Goal: Task Accomplishment & Management: Manage account settings

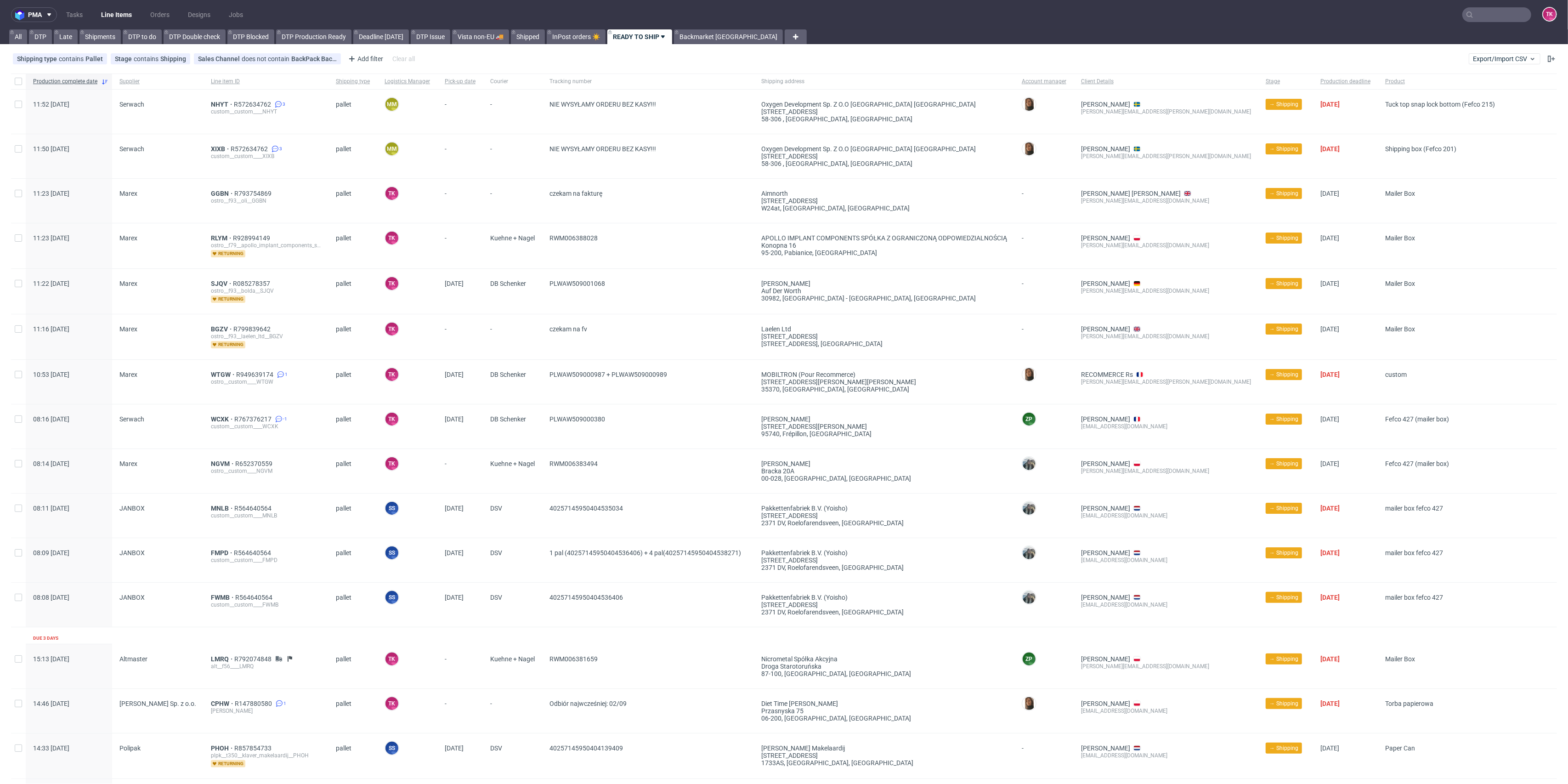
click at [125, 16] on link "Line Items" at bounding box center [116, 15] width 42 height 15
drag, startPoint x: 211, startPoint y: 144, endPoint x: 215, endPoint y: 150, distance: 7.2
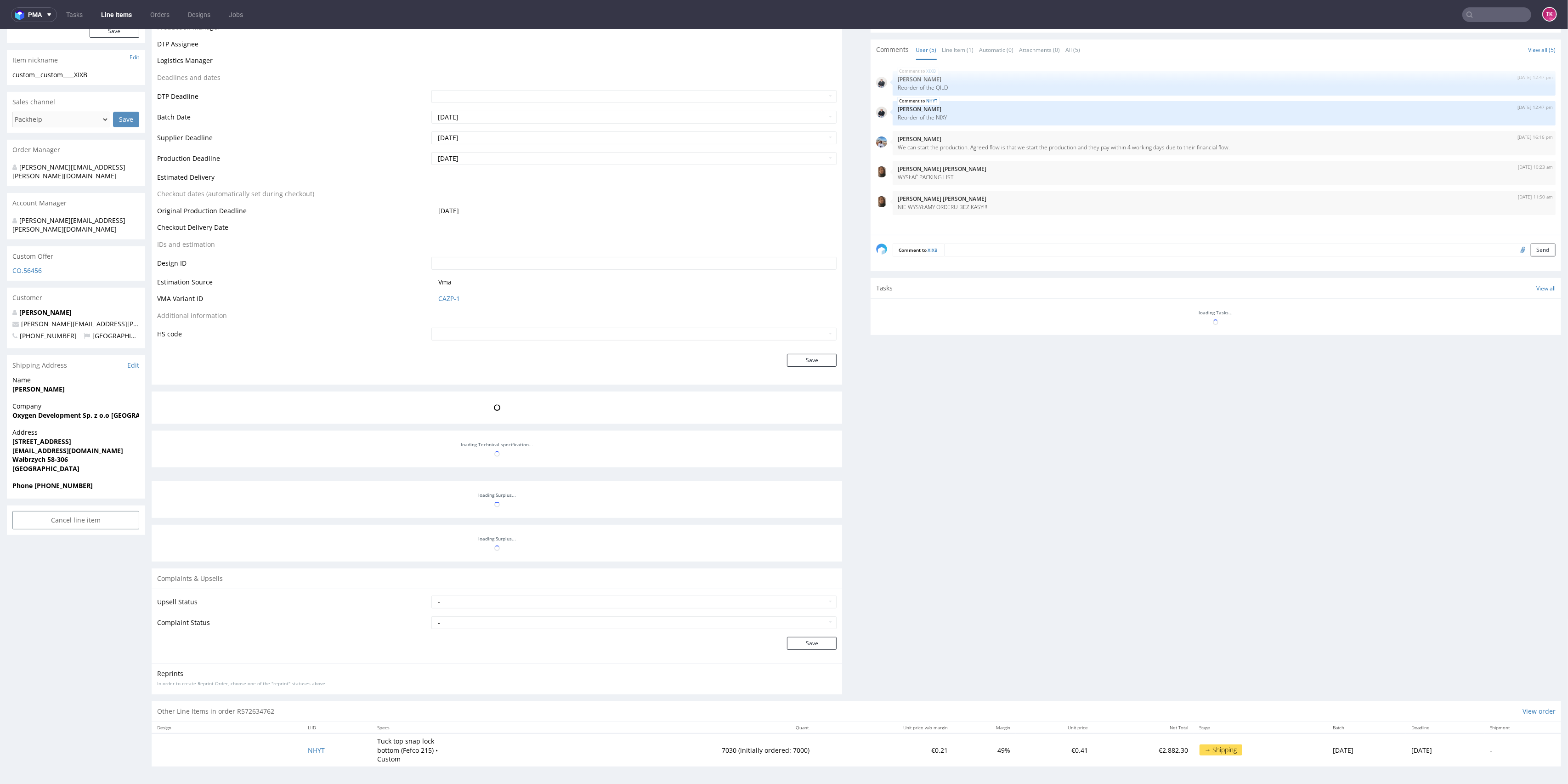
scroll to position [2, 0]
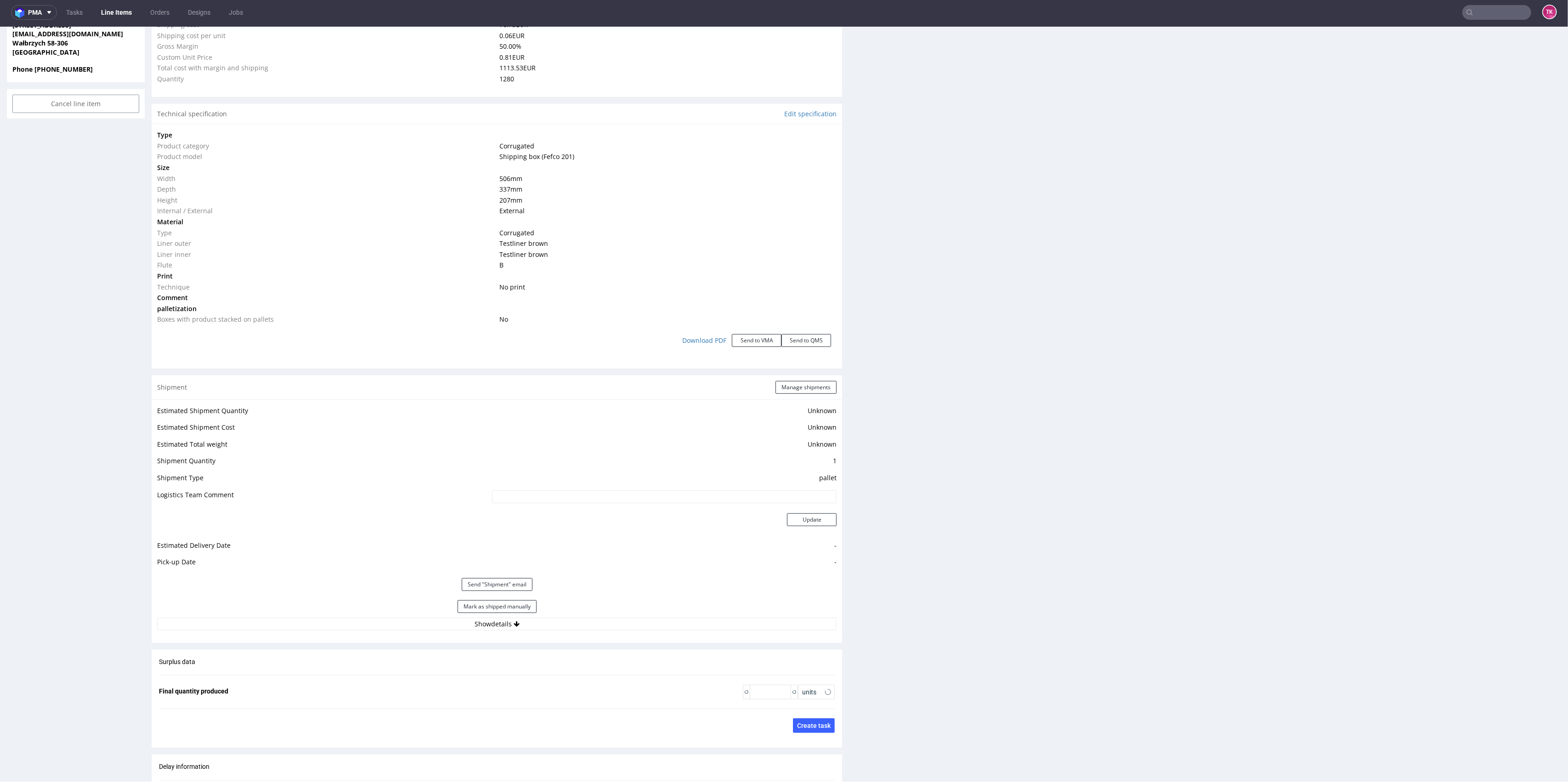
type input "1280"
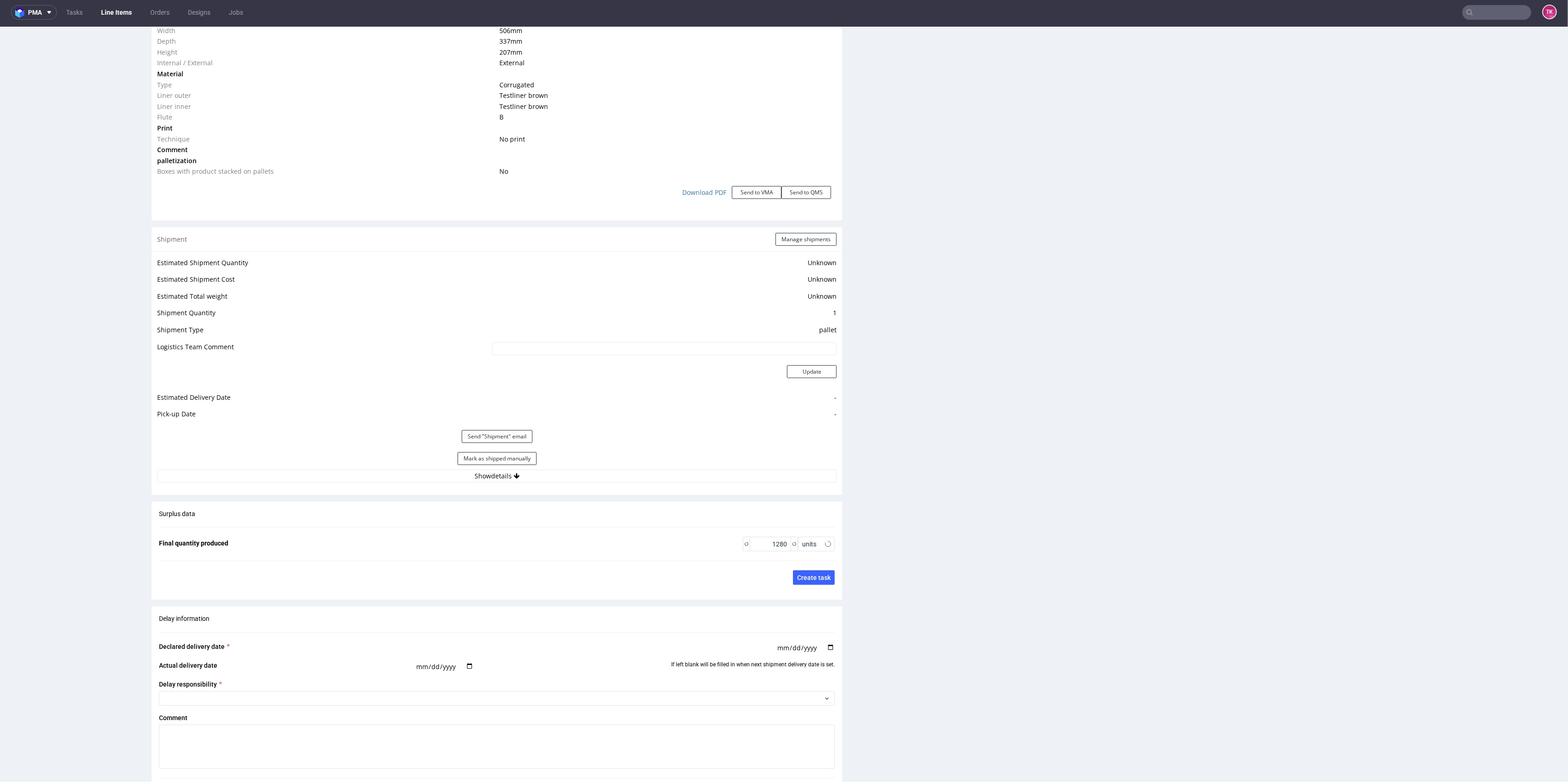
scroll to position [1080, 0]
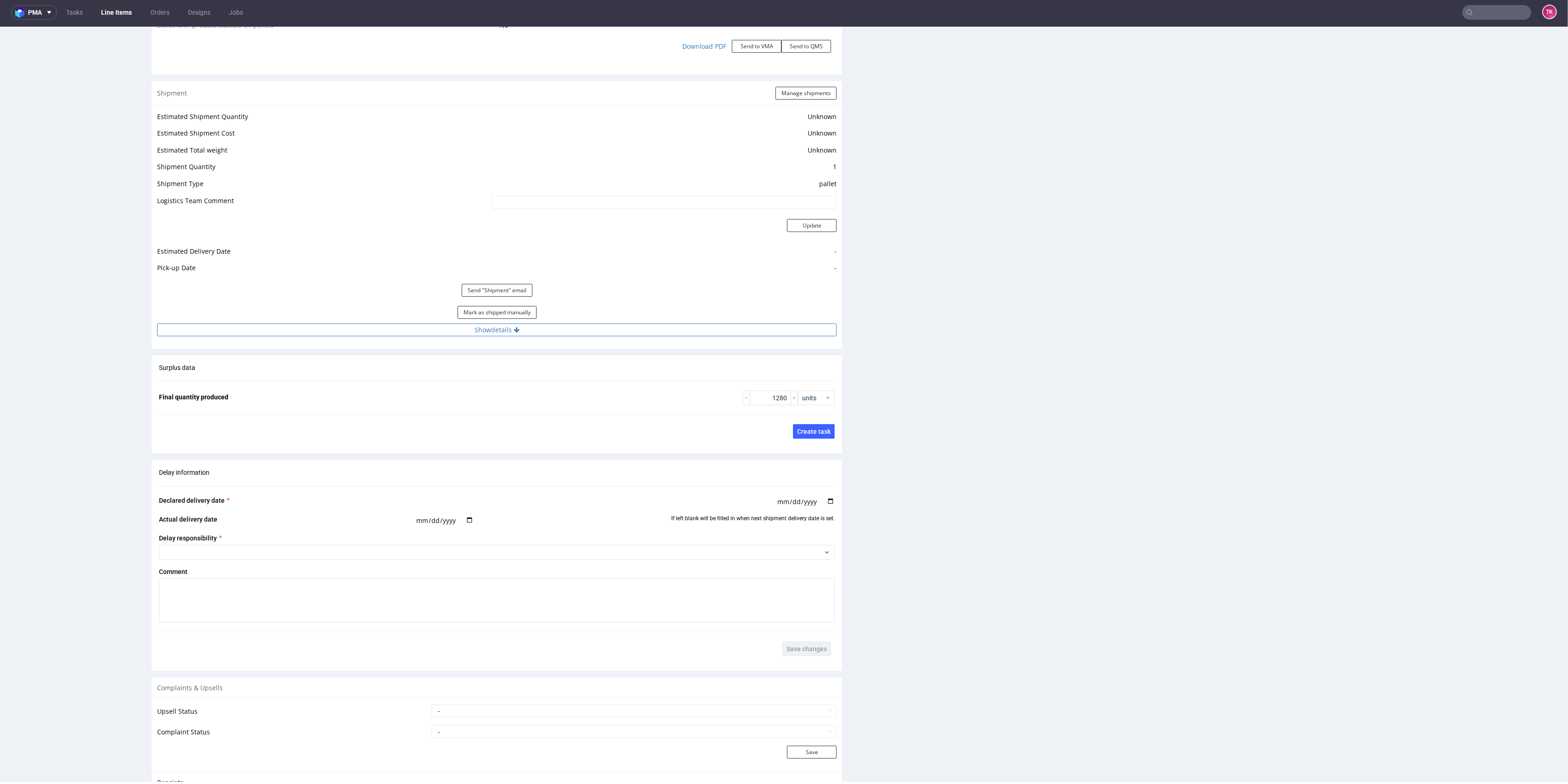
click at [585, 328] on button "Show details" at bounding box center [497, 330] width 679 height 13
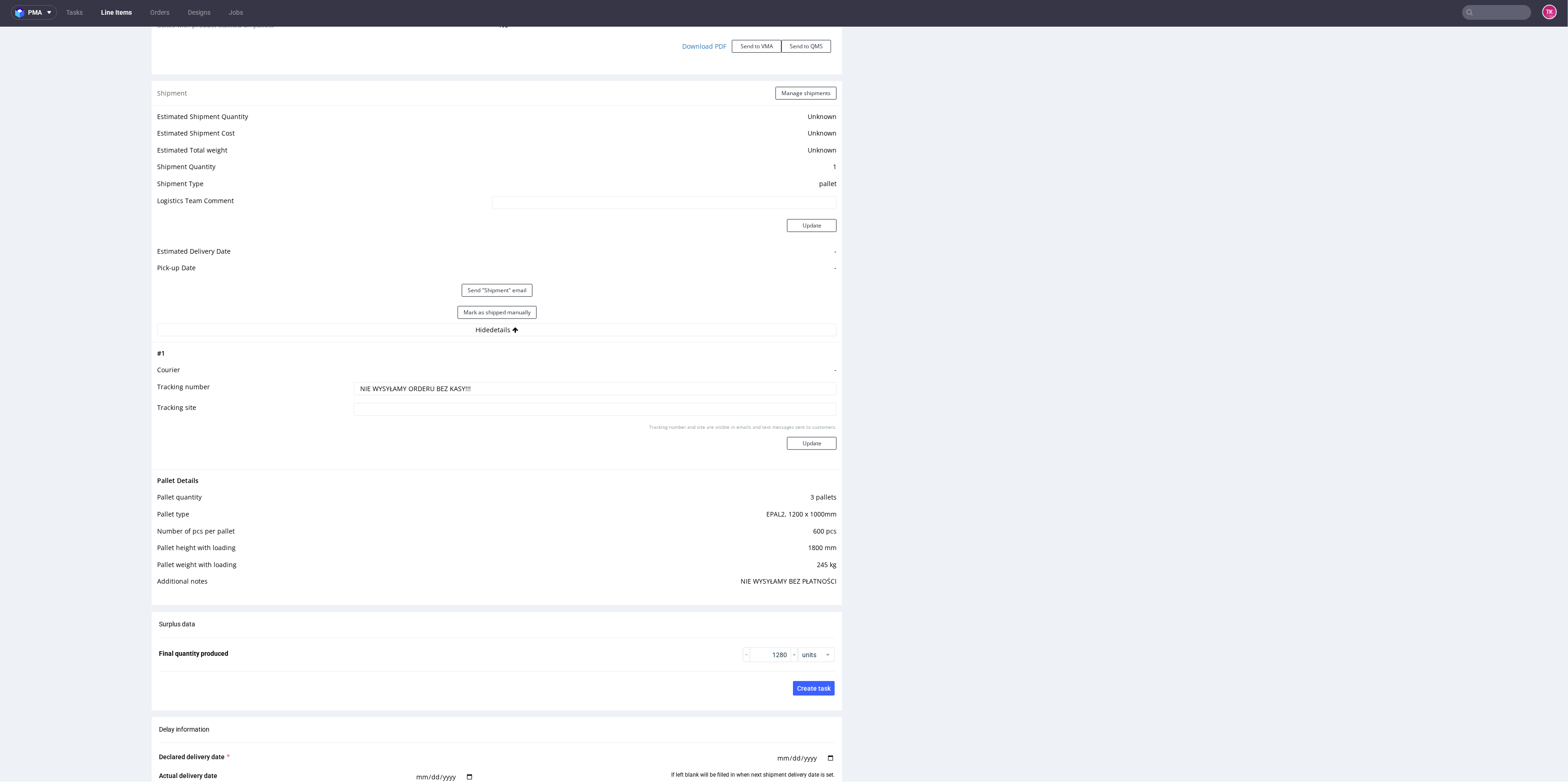
scroll to position [0, 0]
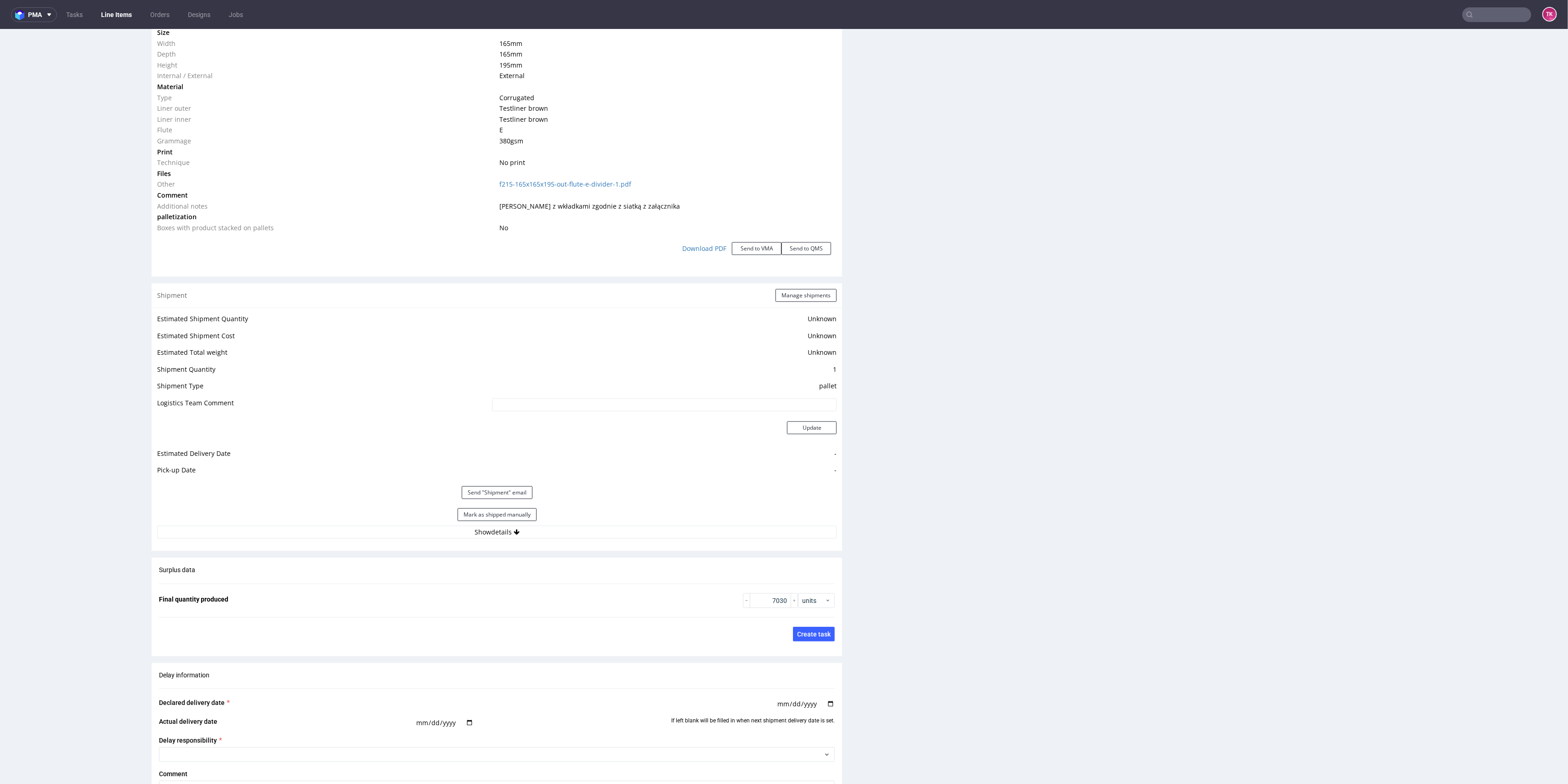
scroll to position [1041, 0]
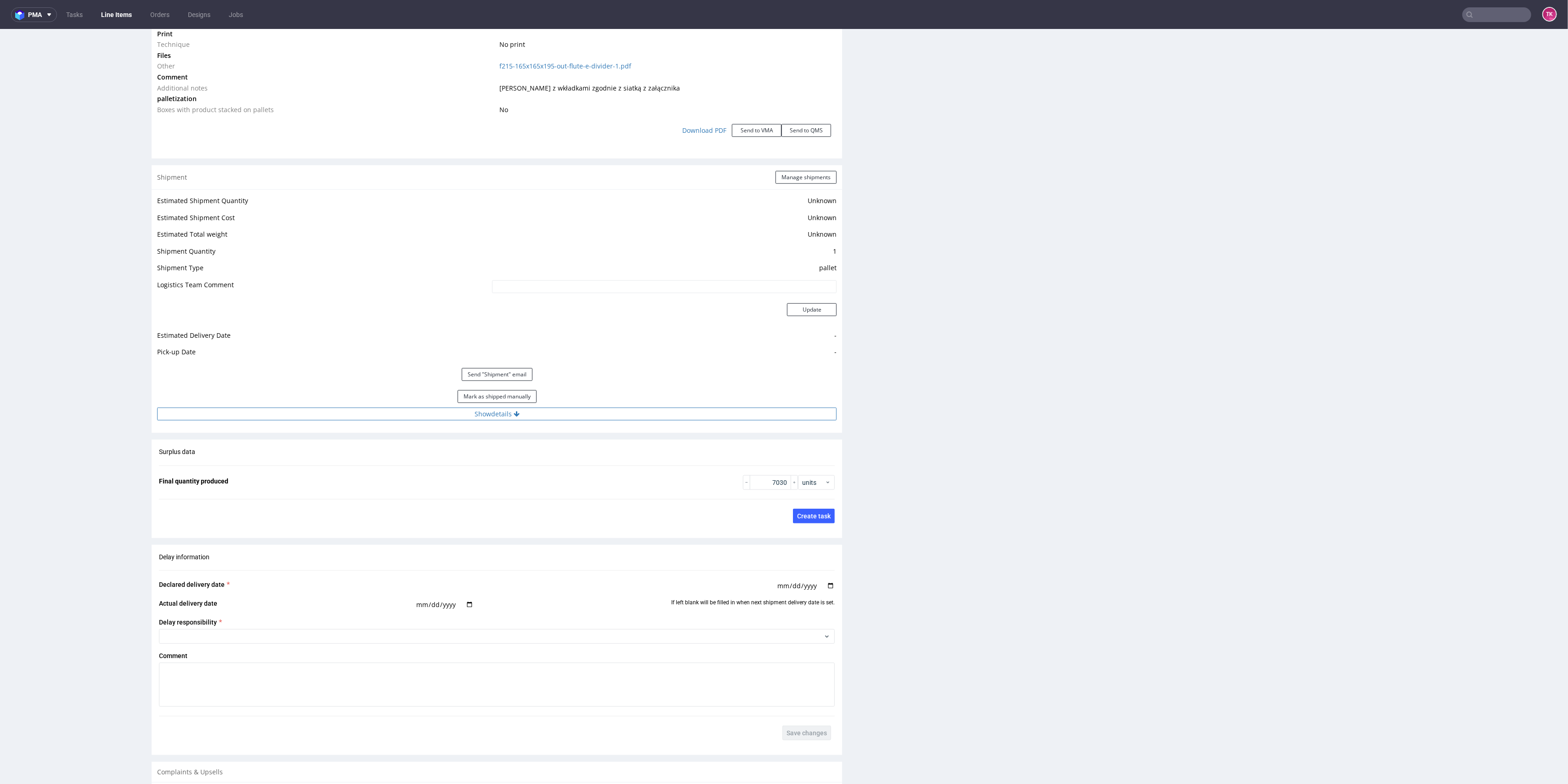
click at [594, 415] on button "Show details" at bounding box center [497, 414] width 679 height 13
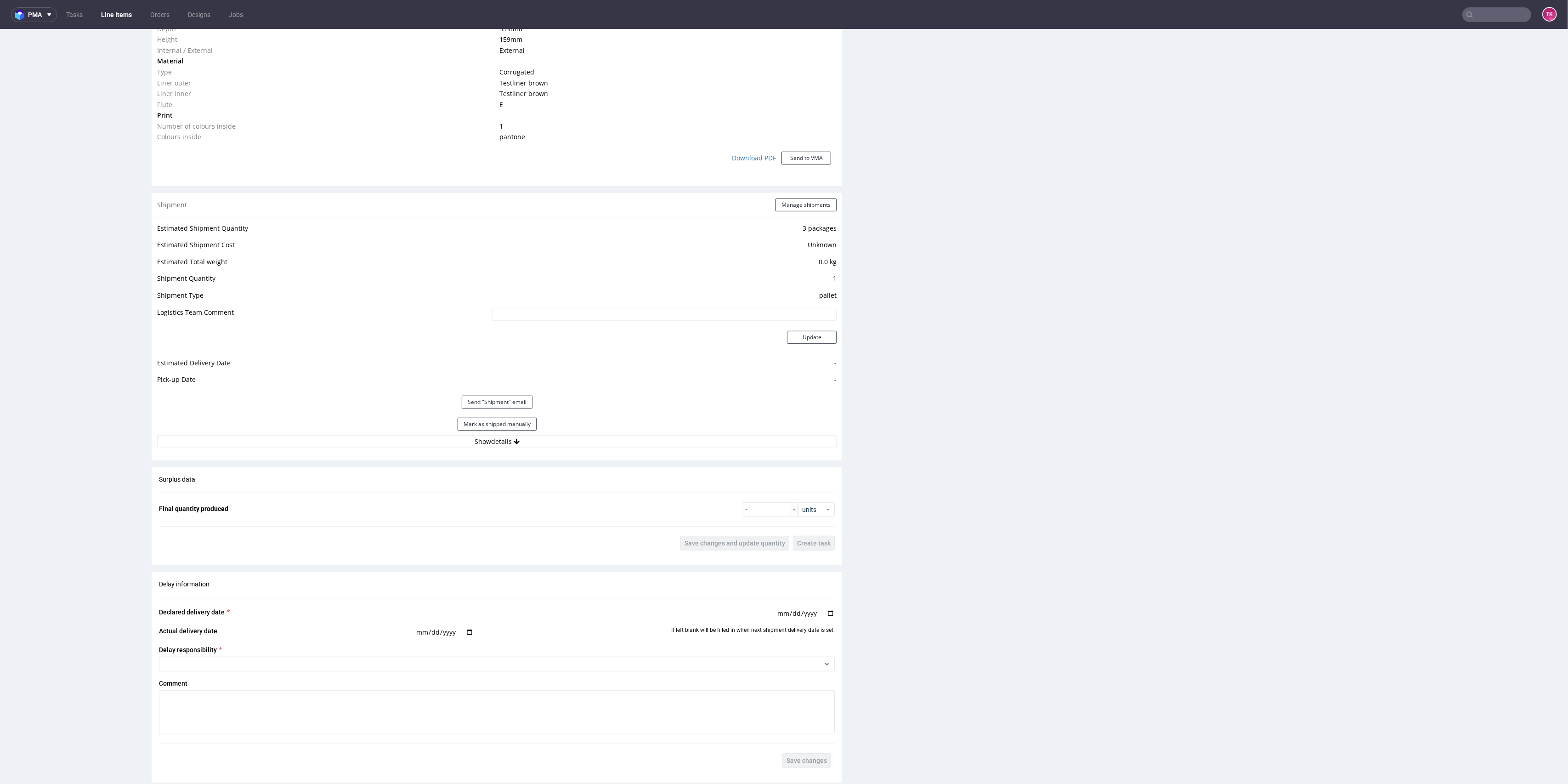
scroll to position [796, 0]
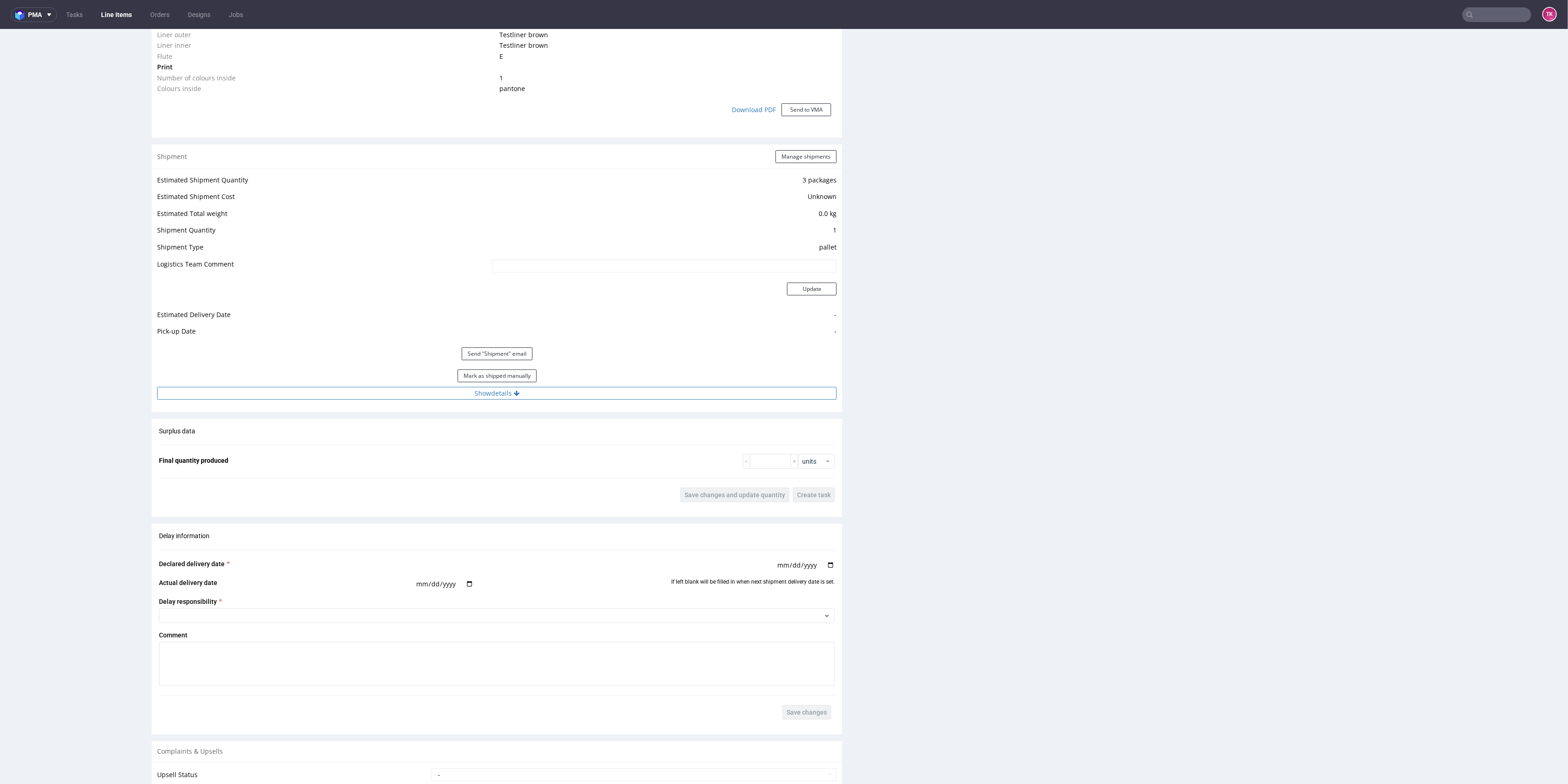
drag, startPoint x: 609, startPoint y: 376, endPoint x: 600, endPoint y: 388, distance: 15.0
click at [607, 378] on div "Mark as shipped manually" at bounding box center [497, 376] width 679 height 22
click at [601, 389] on button "Show details" at bounding box center [497, 394] width 679 height 13
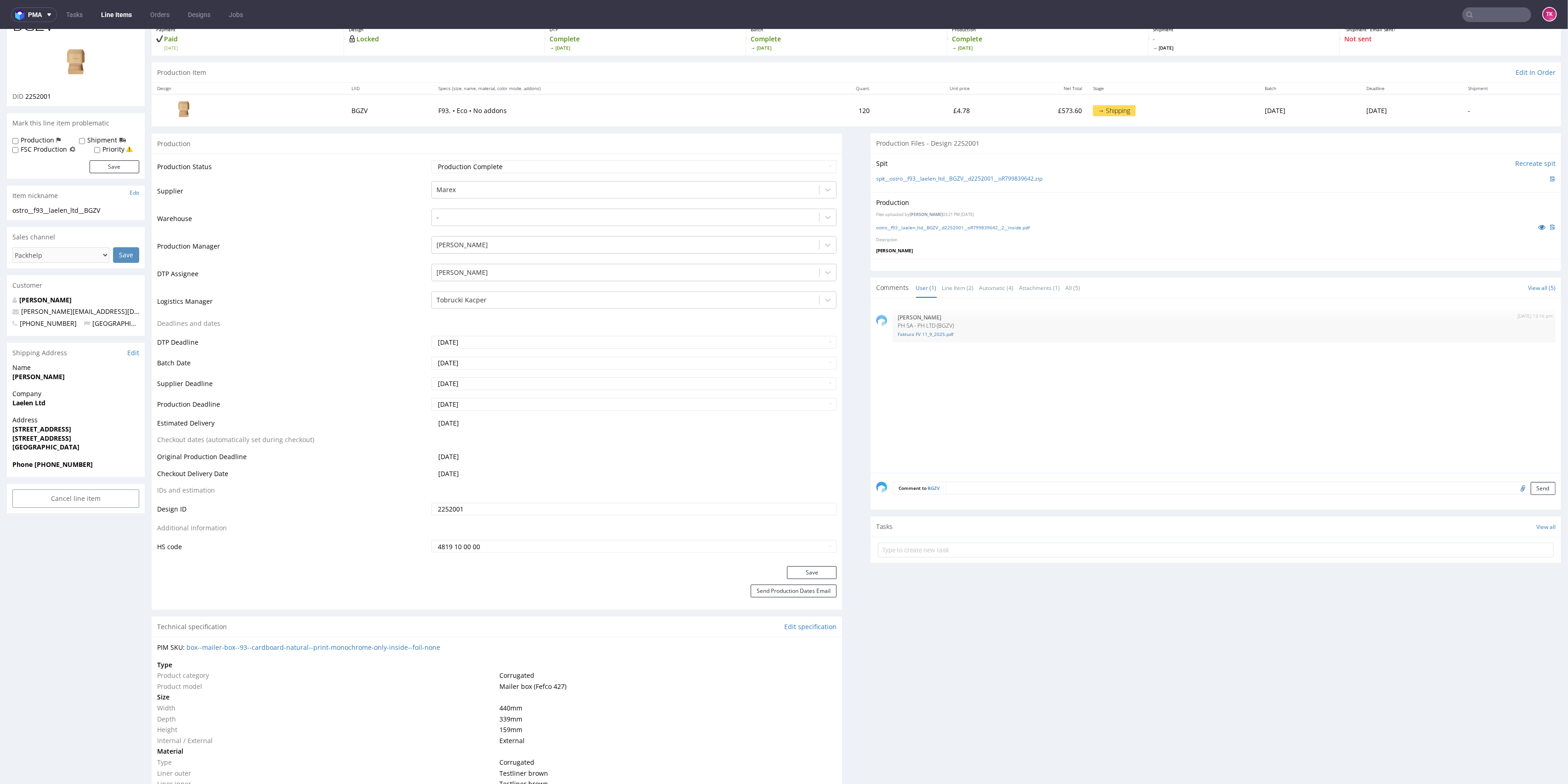
scroll to position [429, 0]
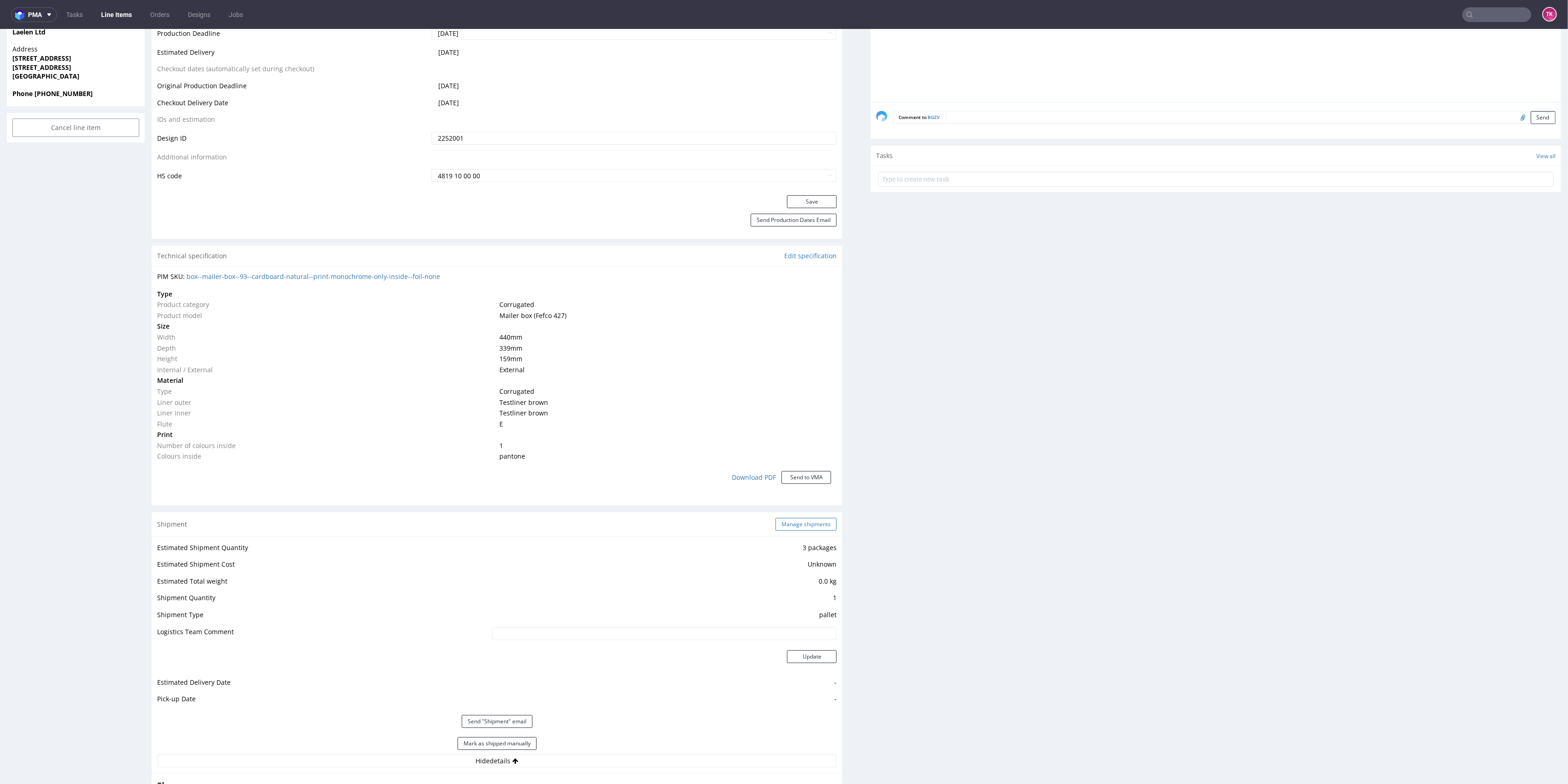
click at [800, 518] on button "Manage shipments" at bounding box center [806, 525] width 61 height 13
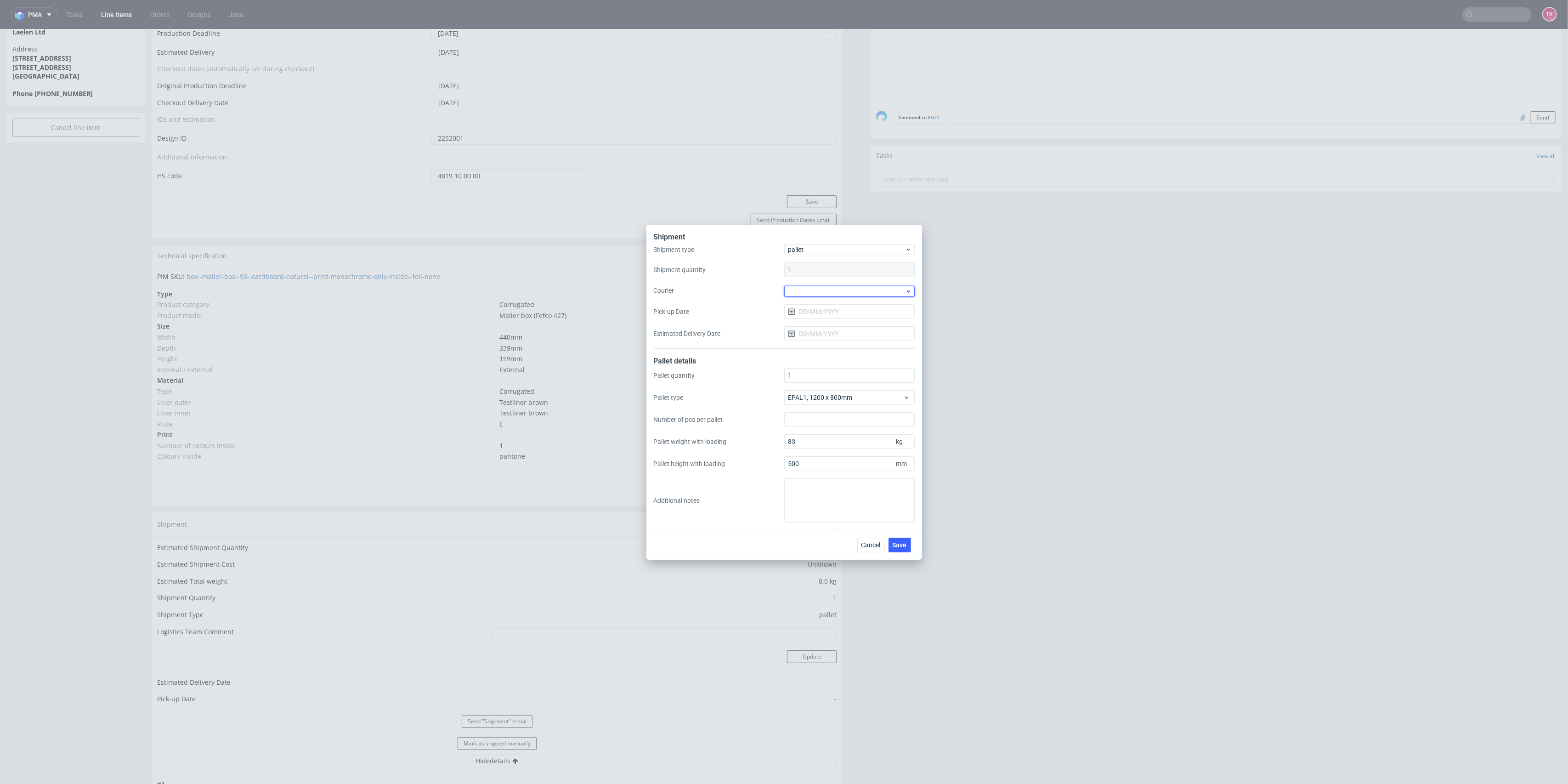
click at [823, 289] on div at bounding box center [849, 291] width 130 height 11
click at [814, 363] on div "APC Overnight Freight Coyote DB Schenker DHL UK DSV GO Logis KSK Kuehne + Nagel…" at bounding box center [850, 348] width 124 height 215
click at [811, 340] on div "Kuehne + Nagel" at bounding box center [850, 343] width 124 height 16
click at [824, 315] on input "Pick-up Date" at bounding box center [849, 310] width 130 height 15
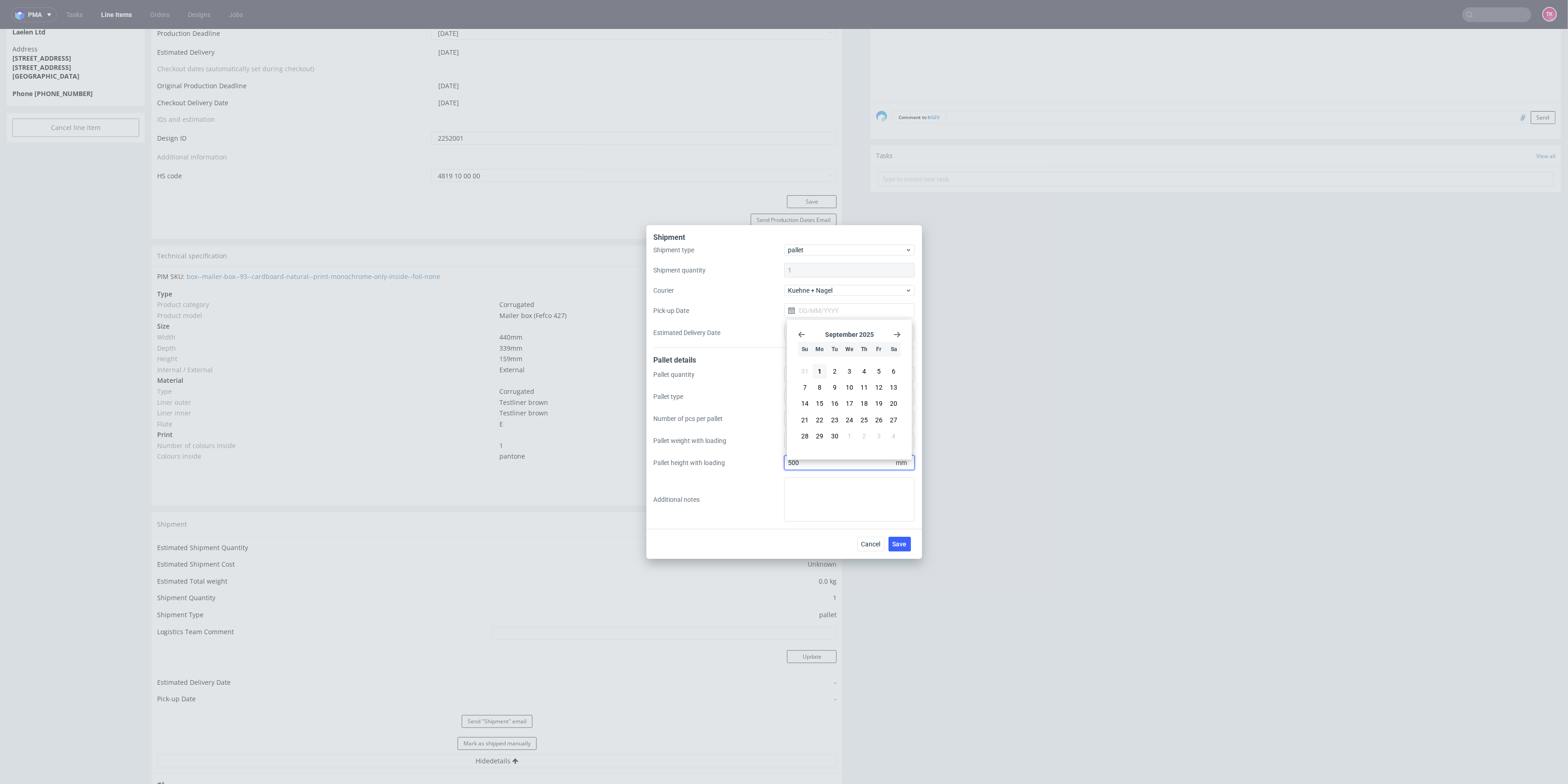
drag, startPoint x: 976, startPoint y: 469, endPoint x: 970, endPoint y: 469, distance: 6.0
click at [973, 469] on div "Shipment Shipment type pallet Shipment quantity 1 Courier Kuehne + Nagel Pick-u…" at bounding box center [784, 392] width 1568 height 784
click at [894, 544] on span "Save" at bounding box center [899, 544] width 14 height 7
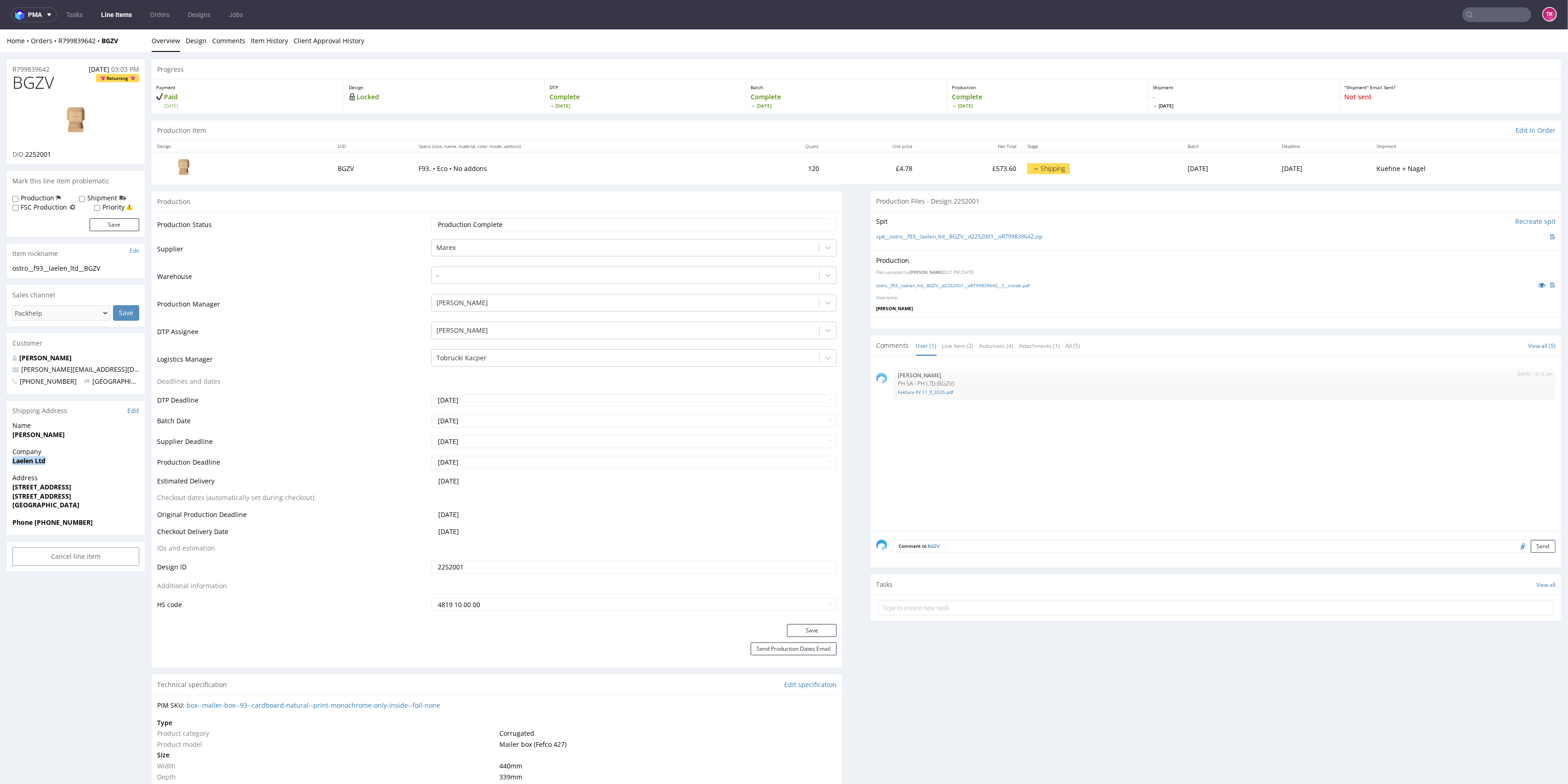
drag, startPoint x: 10, startPoint y: 460, endPoint x: 66, endPoint y: 458, distance: 56.0
click at [66, 458] on div "Company Laelen Ltd" at bounding box center [75, 460] width 138 height 26
copy strong "Laelen Ltd"
drag, startPoint x: 6, startPoint y: 436, endPoint x: 78, endPoint y: 432, distance: 72.1
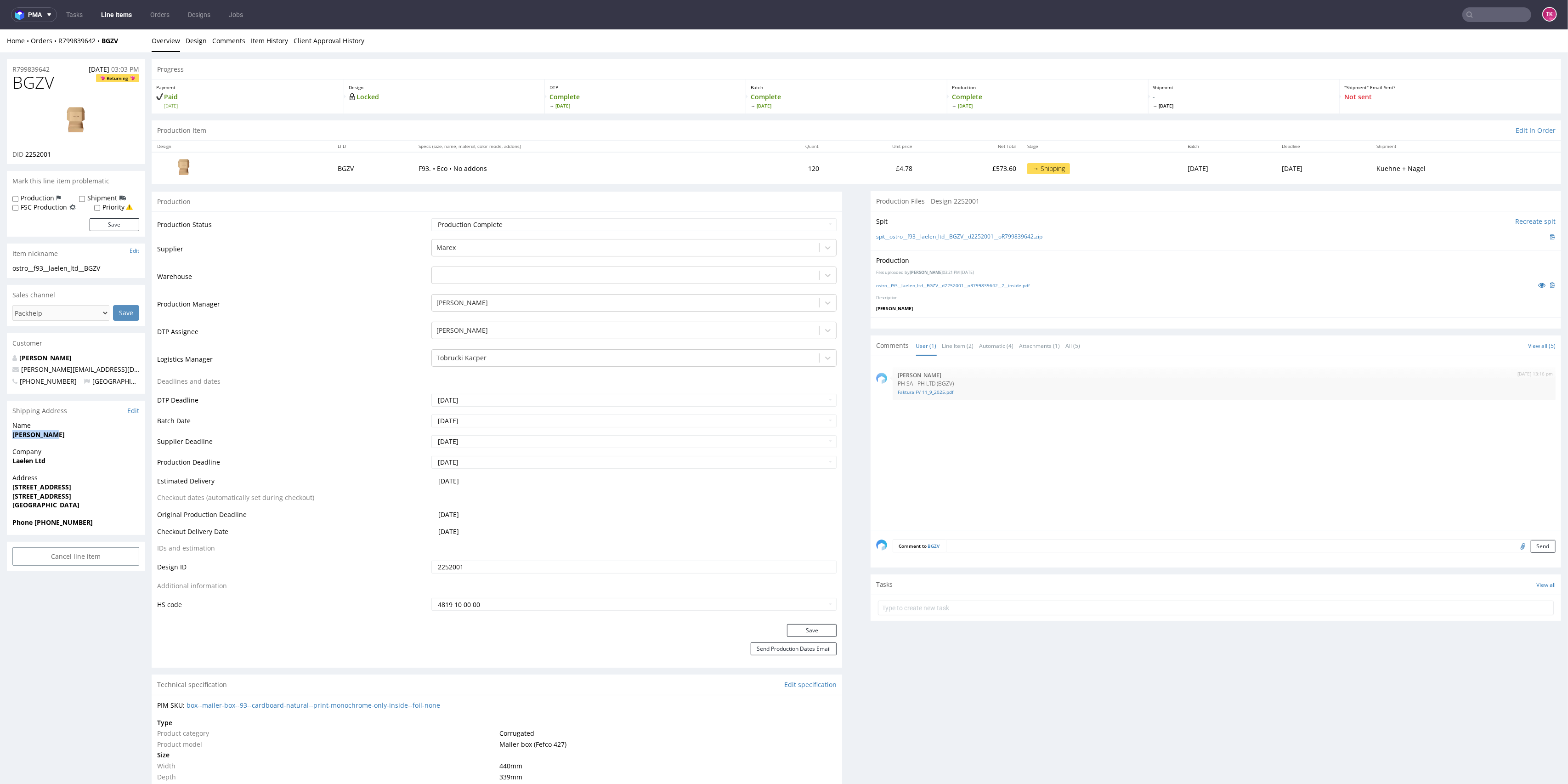
copy strong "[PERSON_NAME]"
drag, startPoint x: 3, startPoint y: 487, endPoint x: 139, endPoint y: 495, distance: 136.2
copy p "26 Craigton Terrace Aberdeen AB15 7RN"
click at [21, 492] on strong "Aberdeen AB15 7RN" at bounding box center [41, 496] width 58 height 9
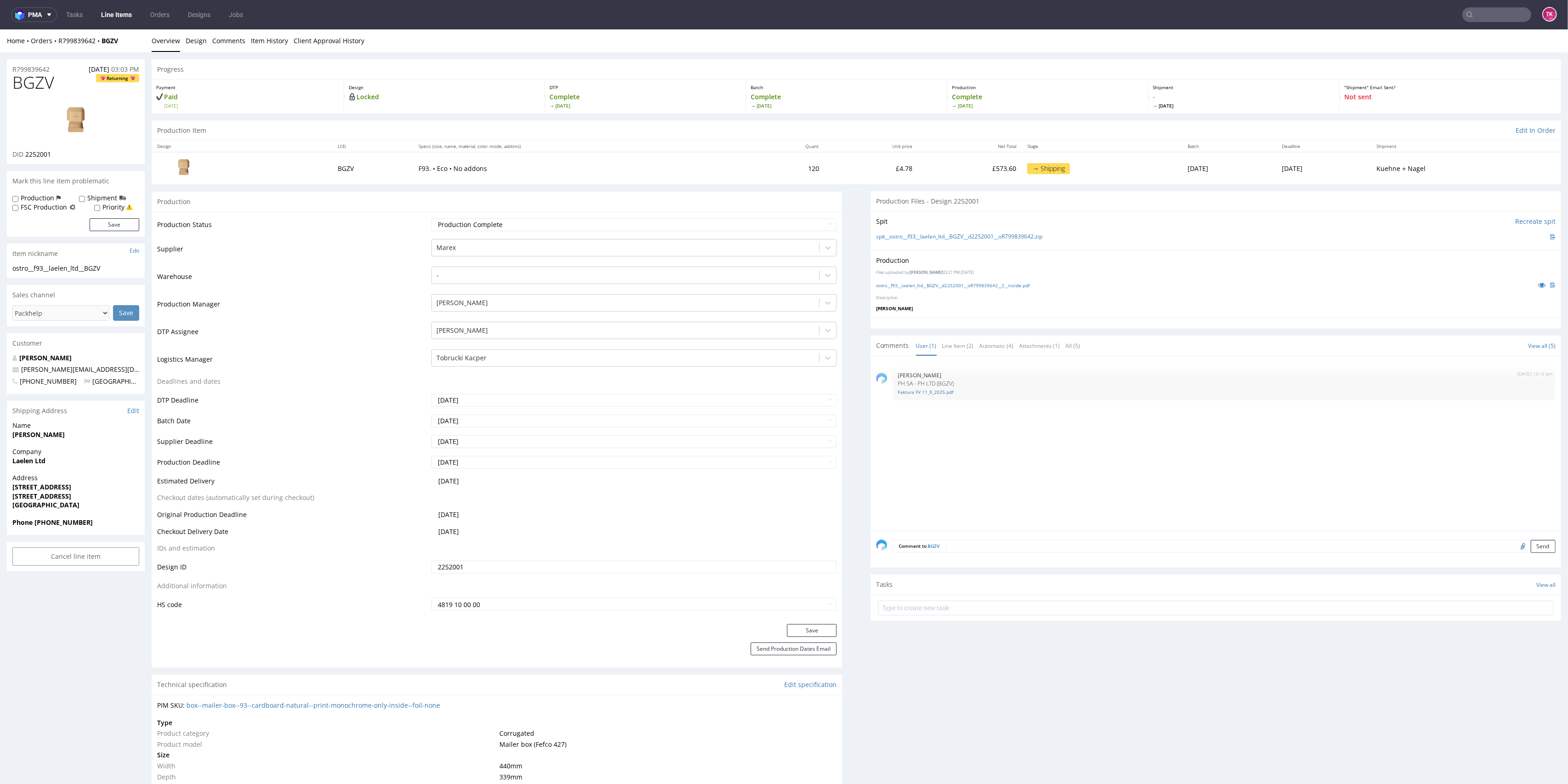
click at [22, 494] on strong "Aberdeen AB15 7RN" at bounding box center [41, 496] width 58 height 9
drag, startPoint x: 80, startPoint y: 368, endPoint x: 3, endPoint y: 372, distance: 77.1
copy span "[PERSON_NAME][EMAIL_ADDRESS][DOMAIN_NAME]"
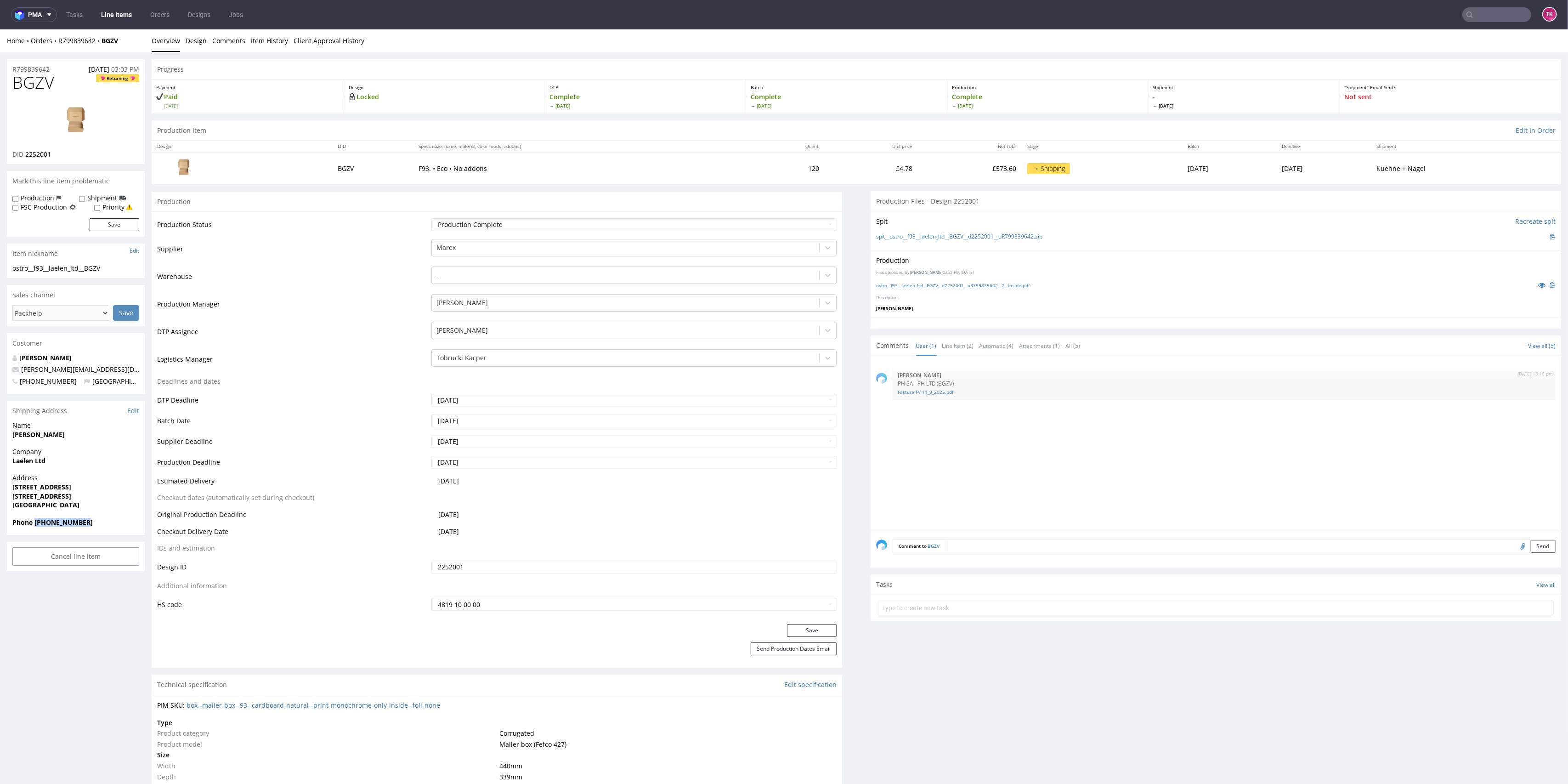
drag, startPoint x: 34, startPoint y: 522, endPoint x: 106, endPoint y: 516, distance: 72.2
click at [93, 520] on span "Phone +447958158696" at bounding box center [76, 522] width 127 height 9
copy strong "+447958158696"
drag, startPoint x: 62, startPoint y: 439, endPoint x: 14, endPoint y: 433, distance: 48.4
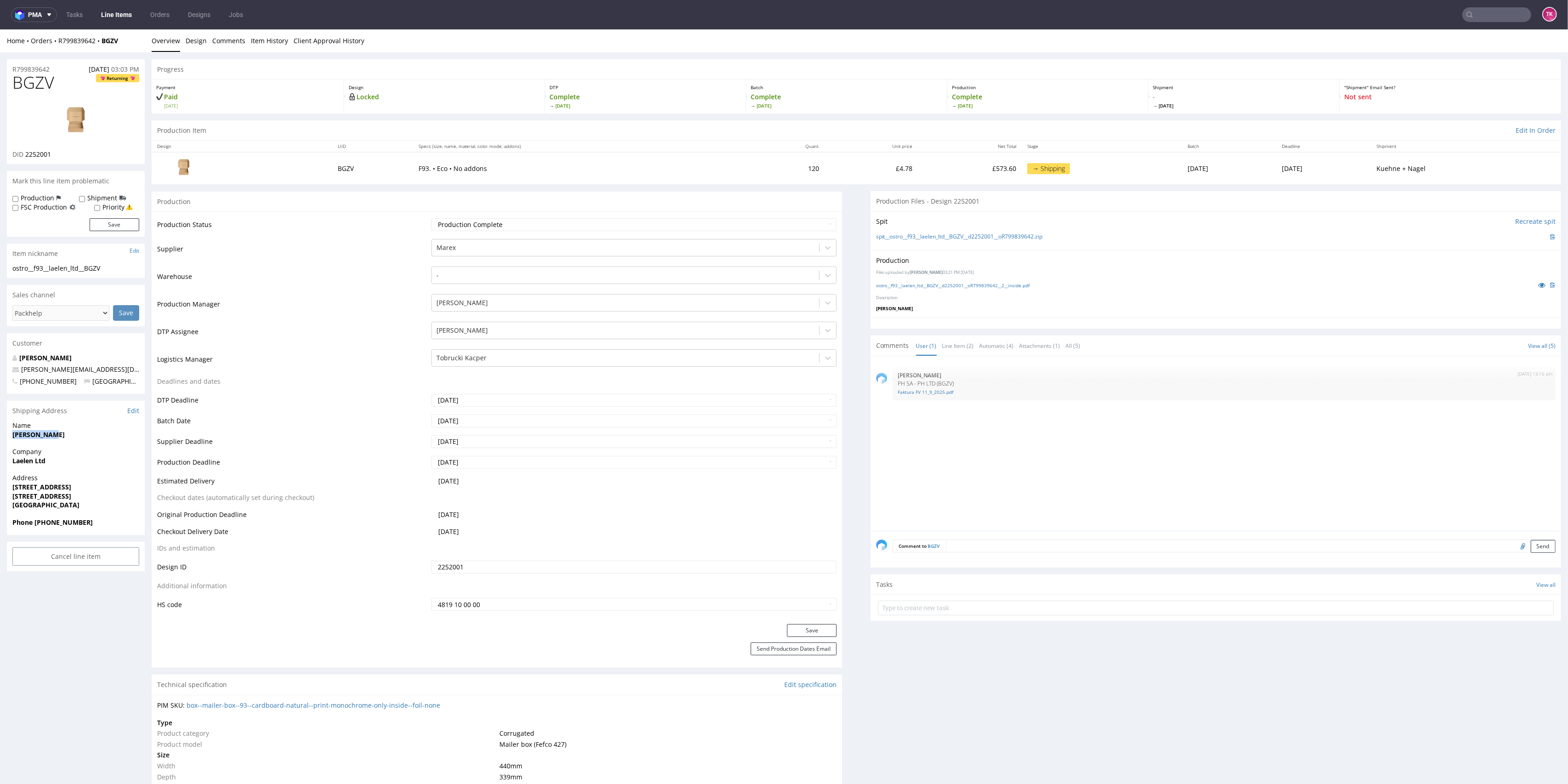
copy strong "Alex Whyte"
drag, startPoint x: 76, startPoint y: 54, endPoint x: 58, endPoint y: 45, distance: 20.1
click at [58, 45] on div "Home Orders R799839642 BGZV" at bounding box center [75, 40] width 138 height 9
copy div "R799839642 BGZV"
drag, startPoint x: 903, startPoint y: 601, endPoint x: 905, endPoint y: 606, distance: 5.4
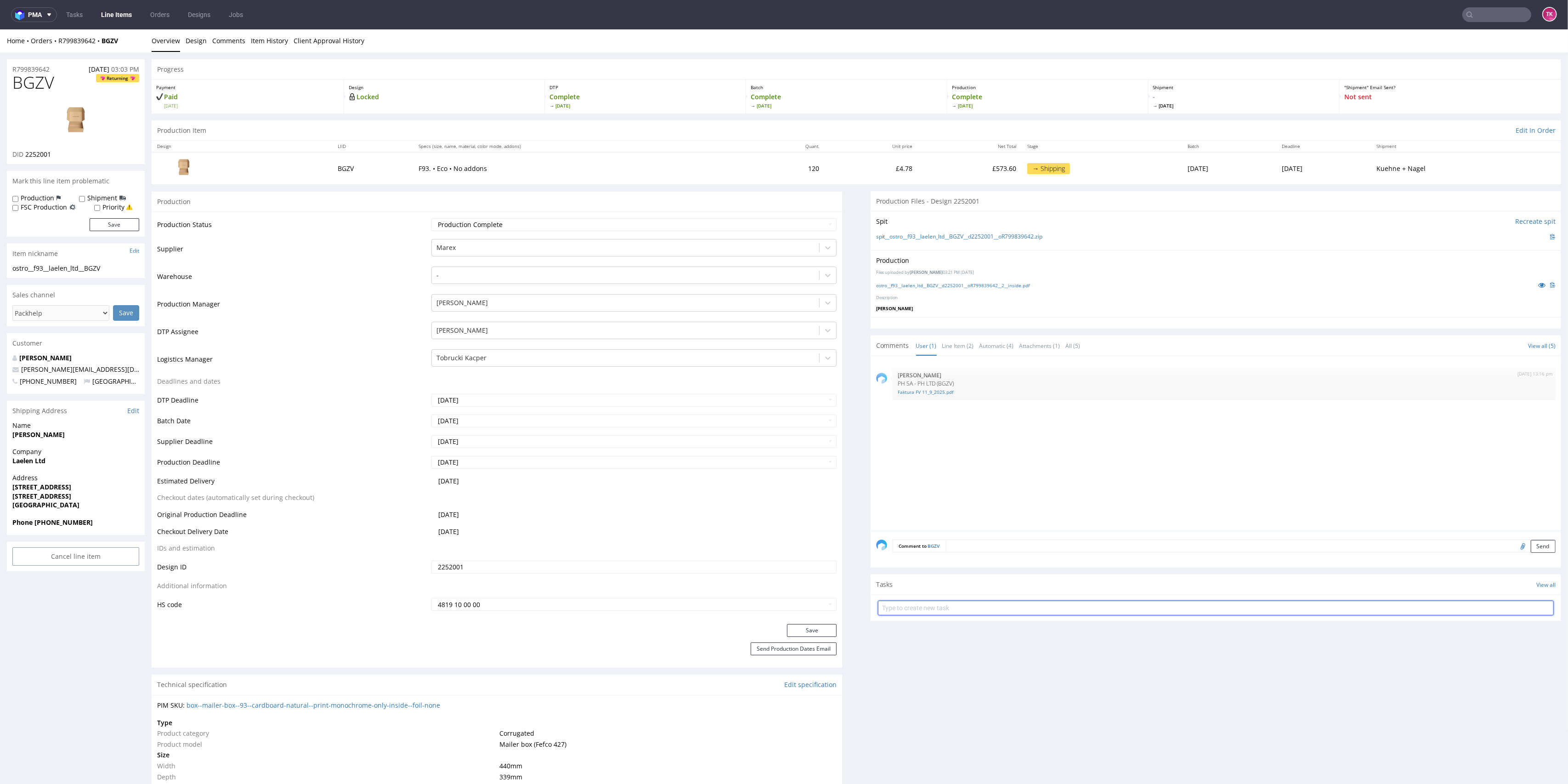
click at [903, 603] on input "text" at bounding box center [1216, 608] width 676 height 15
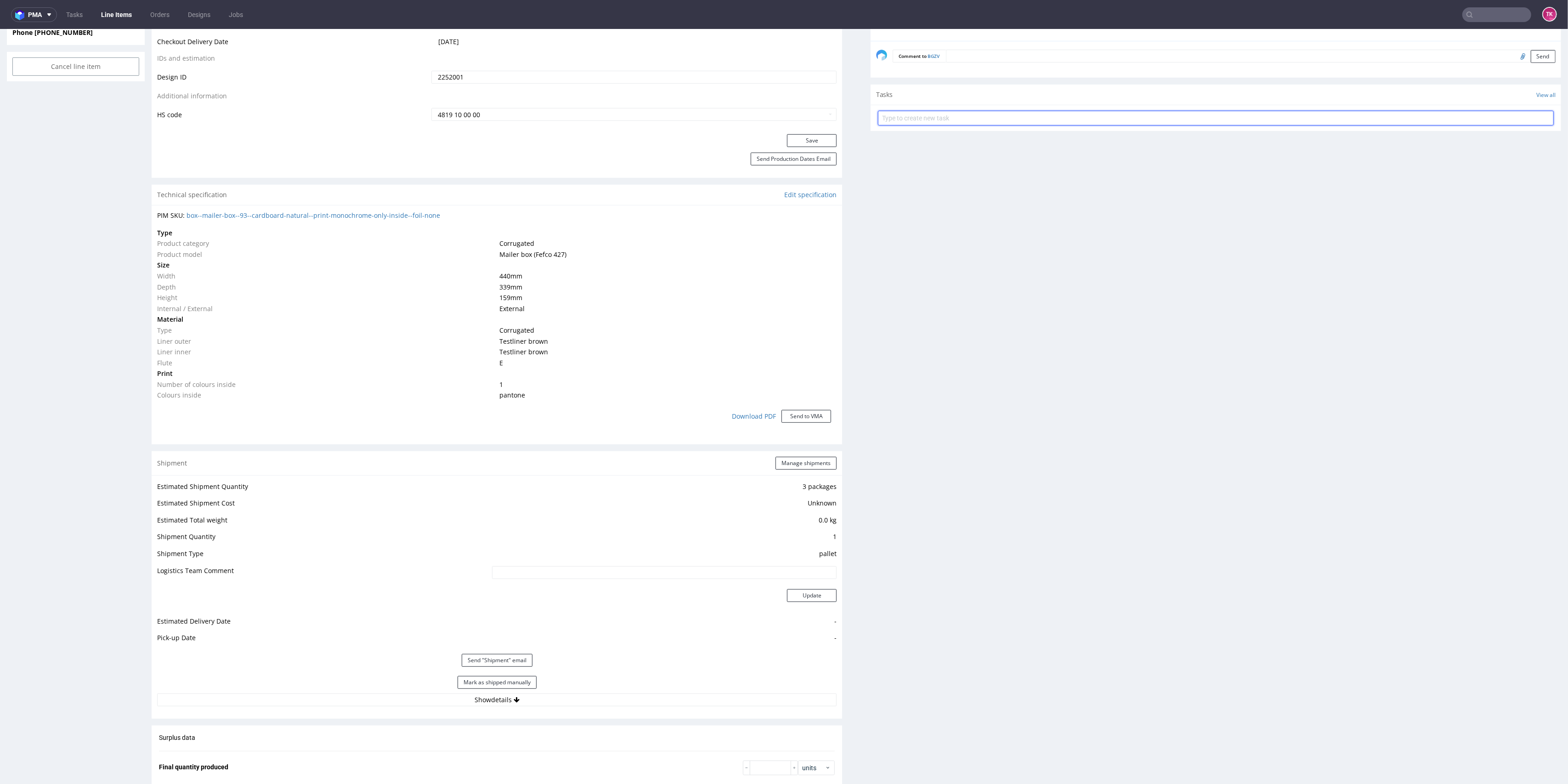
scroll to position [674, 0]
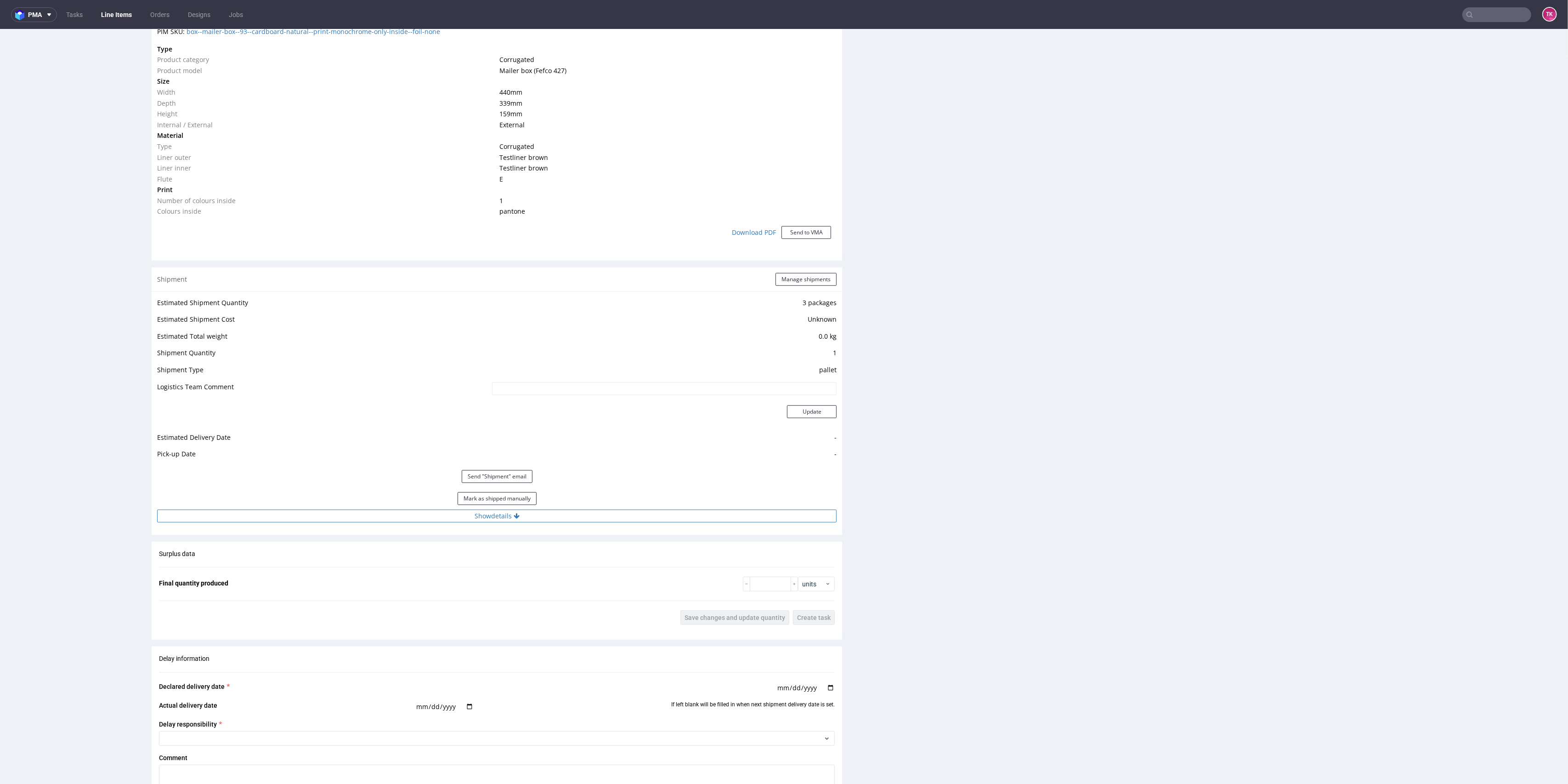
click at [595, 510] on button "Show details" at bounding box center [497, 516] width 679 height 13
drag, startPoint x: 456, startPoint y: 577, endPoint x: 200, endPoint y: 569, distance: 256.1
click at [200, 569] on tr "Tracking number czekam na fv" at bounding box center [497, 577] width 679 height 21
paste input "RWM006389015"
type input "RWM006389015"
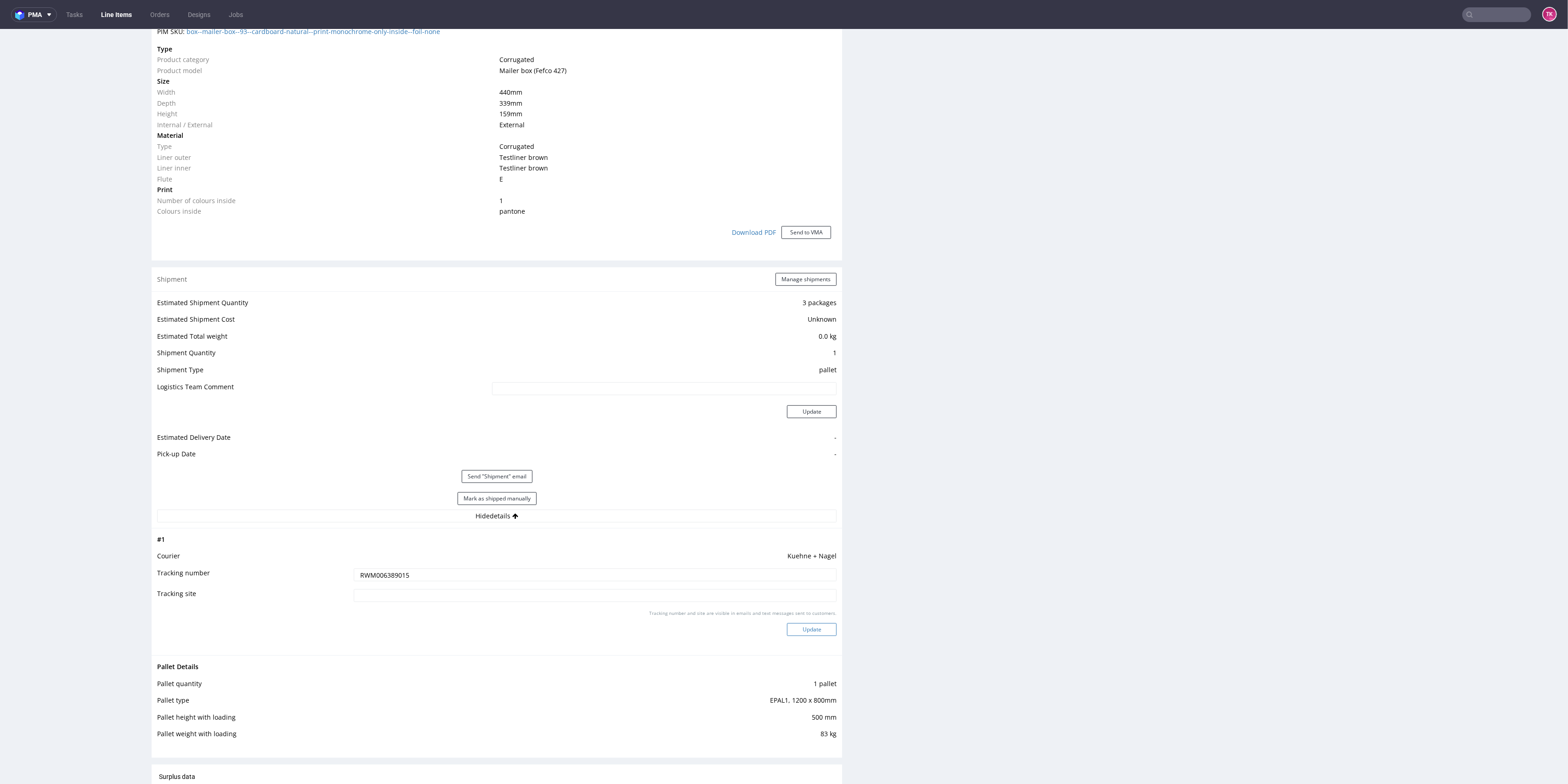
click at [816, 629] on button "Update" at bounding box center [812, 630] width 49 height 13
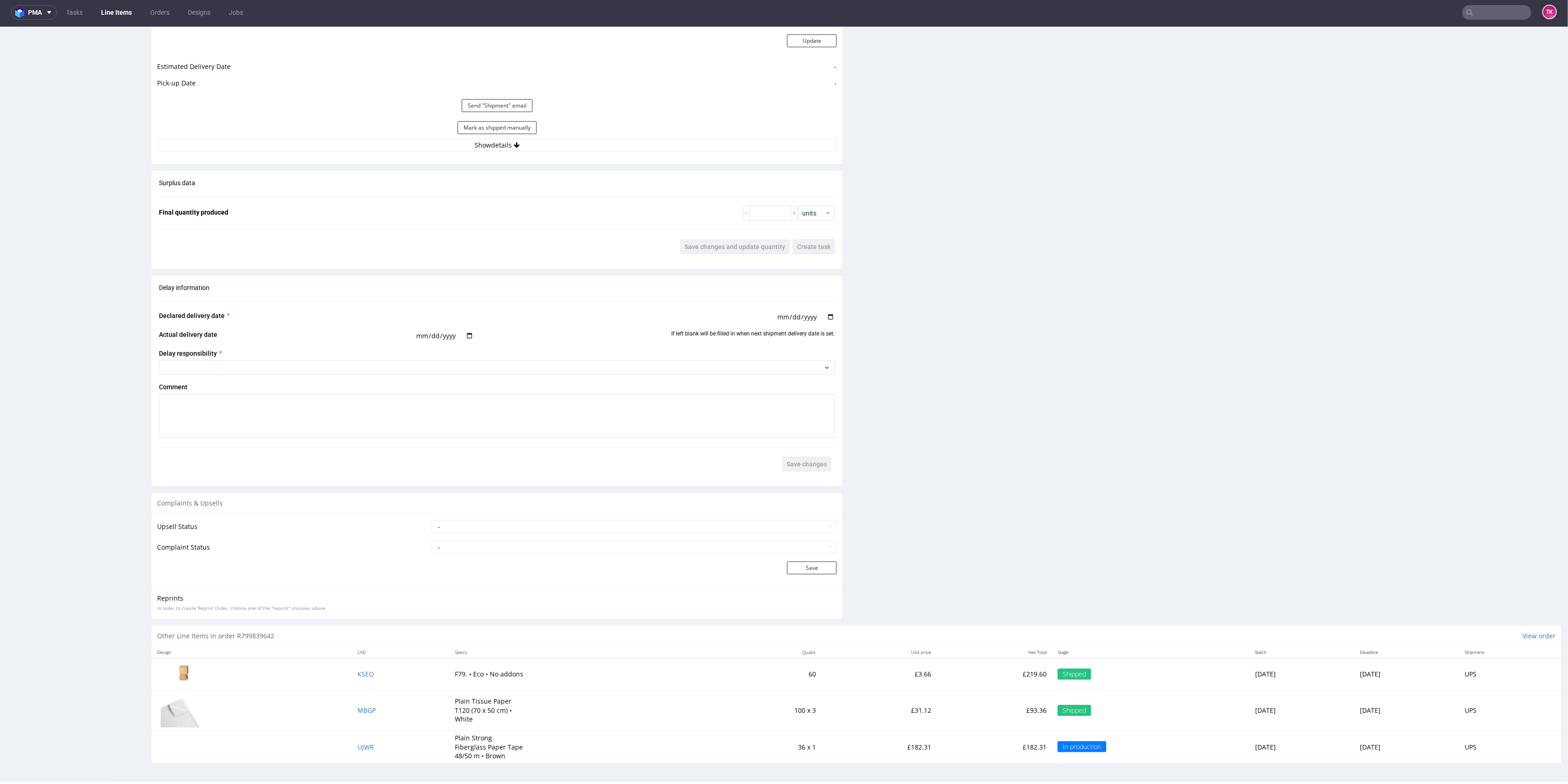
scroll to position [2, 0]
click at [352, 758] on td "UJWR" at bounding box center [400, 747] width 97 height 33
click at [357, 746] on span "UJWR" at bounding box center [366, 747] width 16 height 9
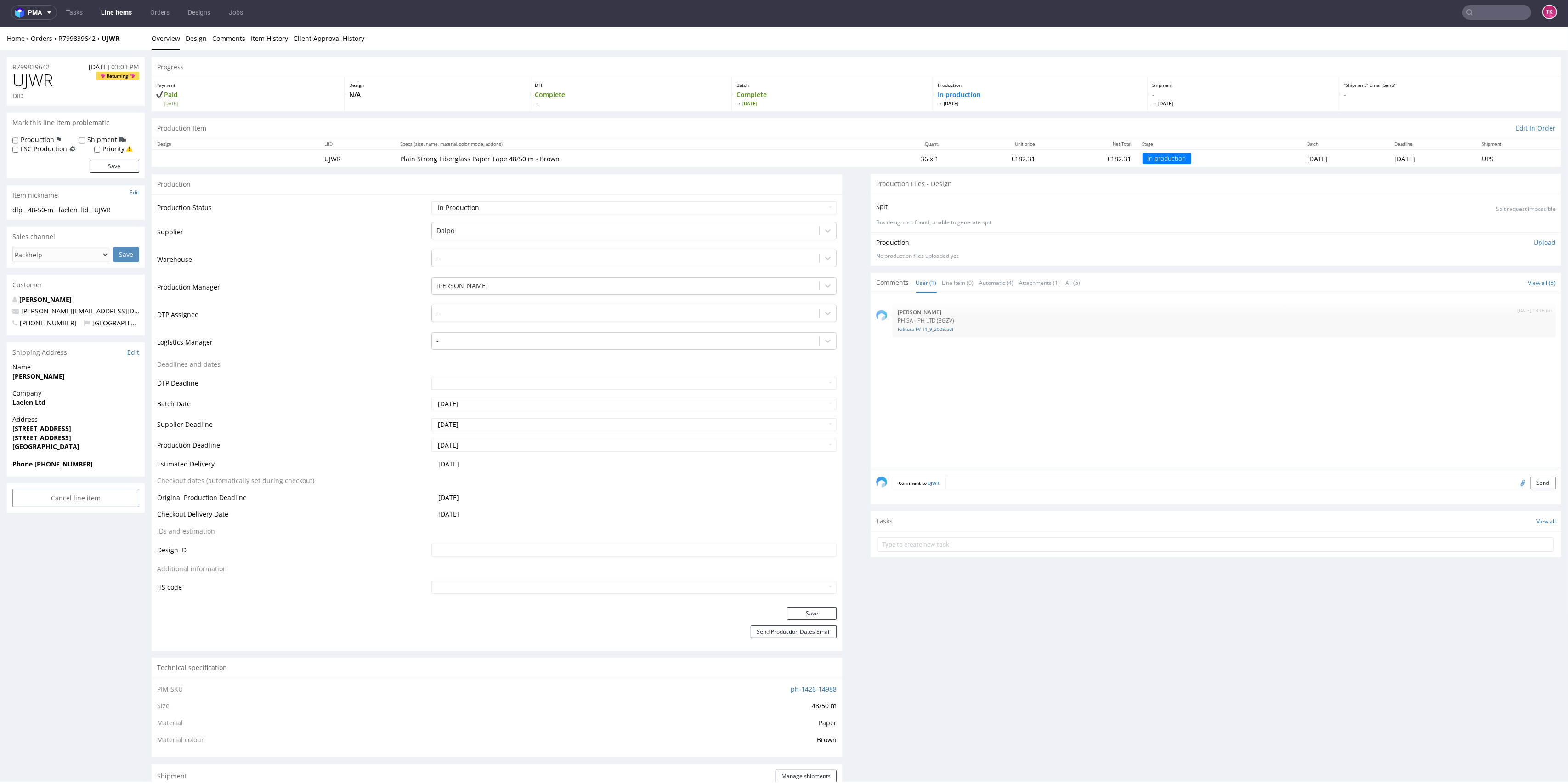
click at [114, 7] on link "Line Items" at bounding box center [116, 12] width 42 height 15
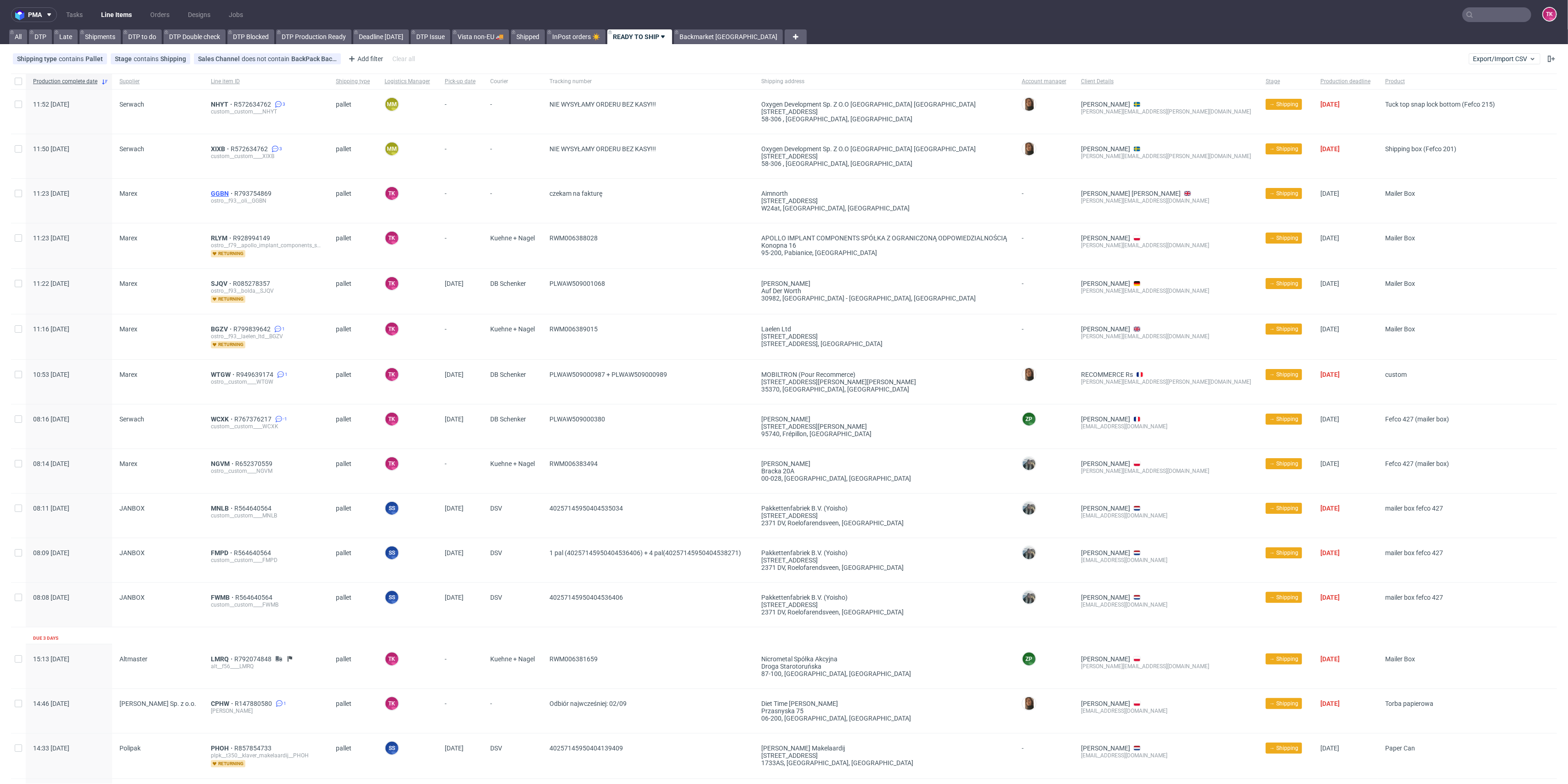
click at [215, 192] on span "GGBN" at bounding box center [222, 193] width 23 height 7
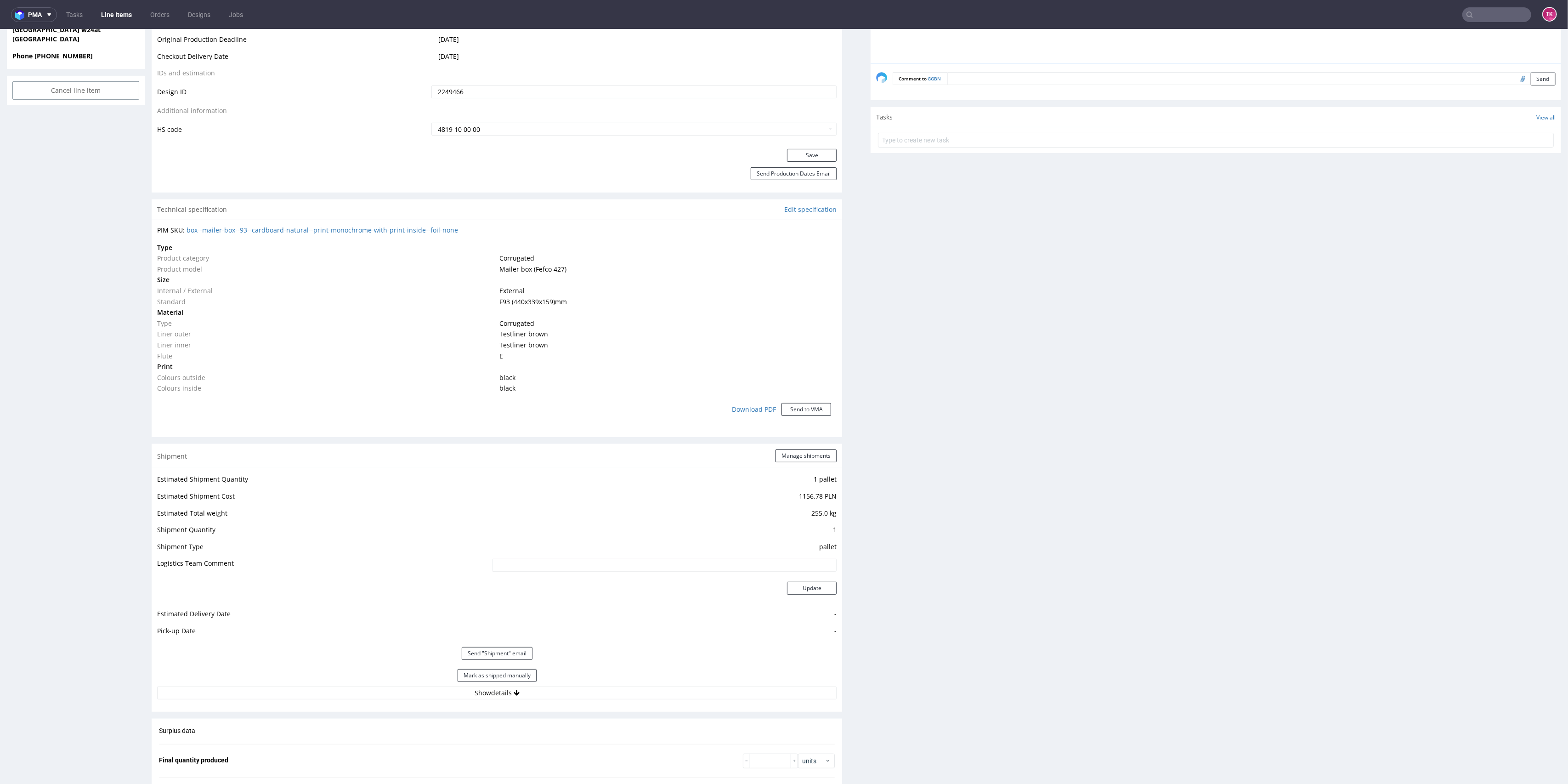
scroll to position [613, 0]
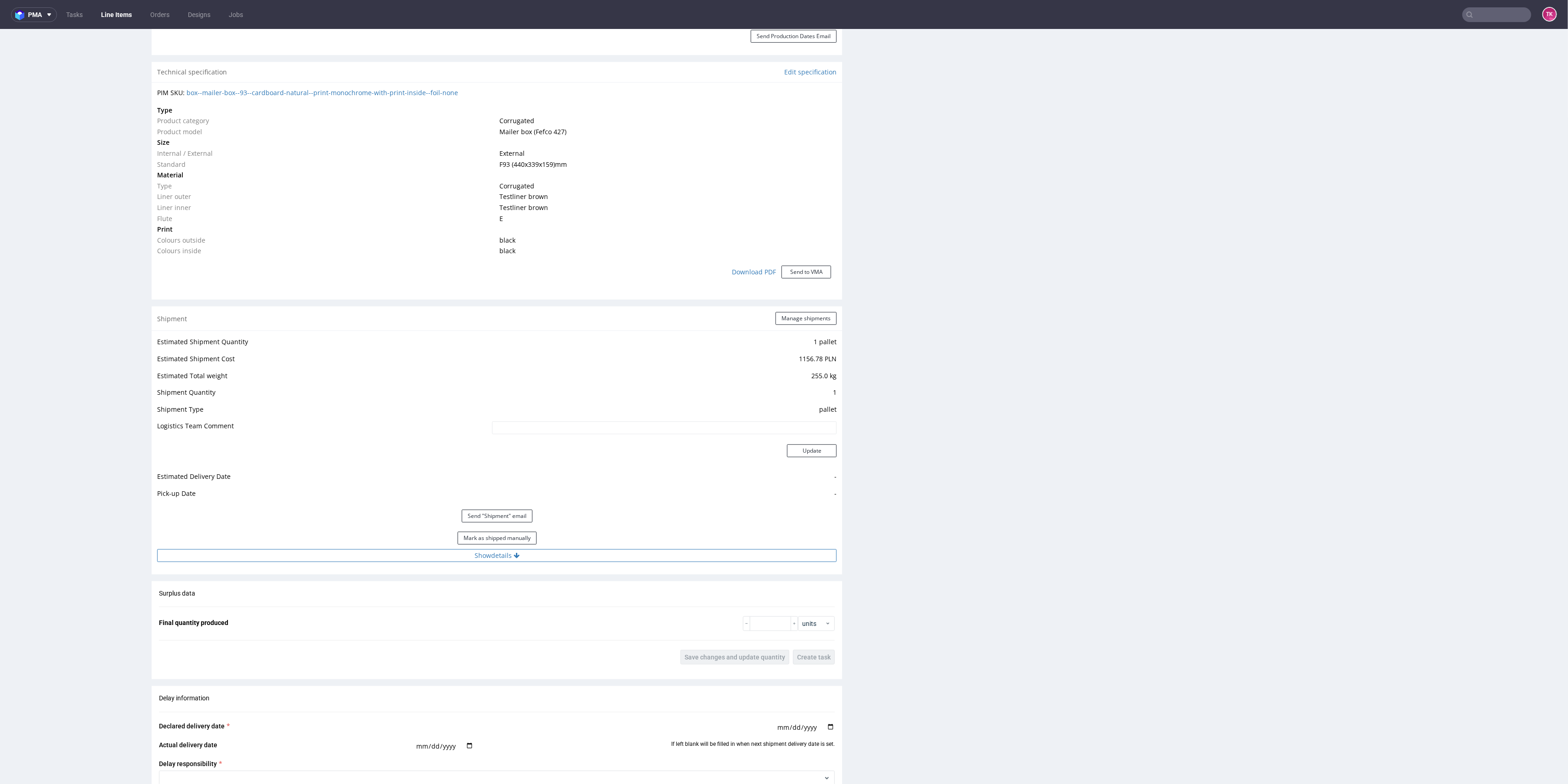
click at [613, 551] on button "Show details" at bounding box center [497, 556] width 679 height 13
click at [613, 557] on button "Hide details" at bounding box center [497, 556] width 679 height 13
click at [613, 557] on button "Show details" at bounding box center [497, 556] width 679 height 13
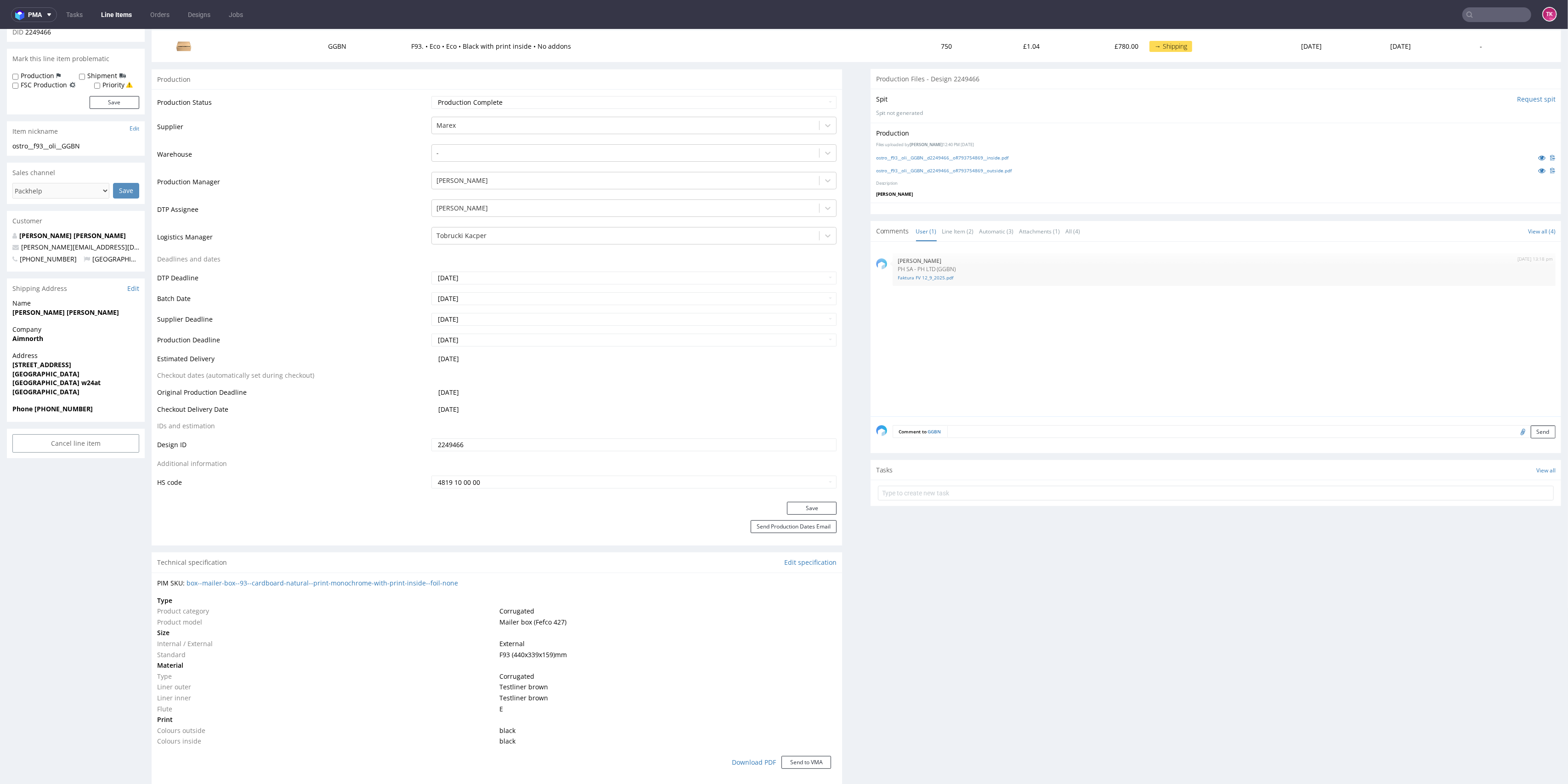
scroll to position [429, 0]
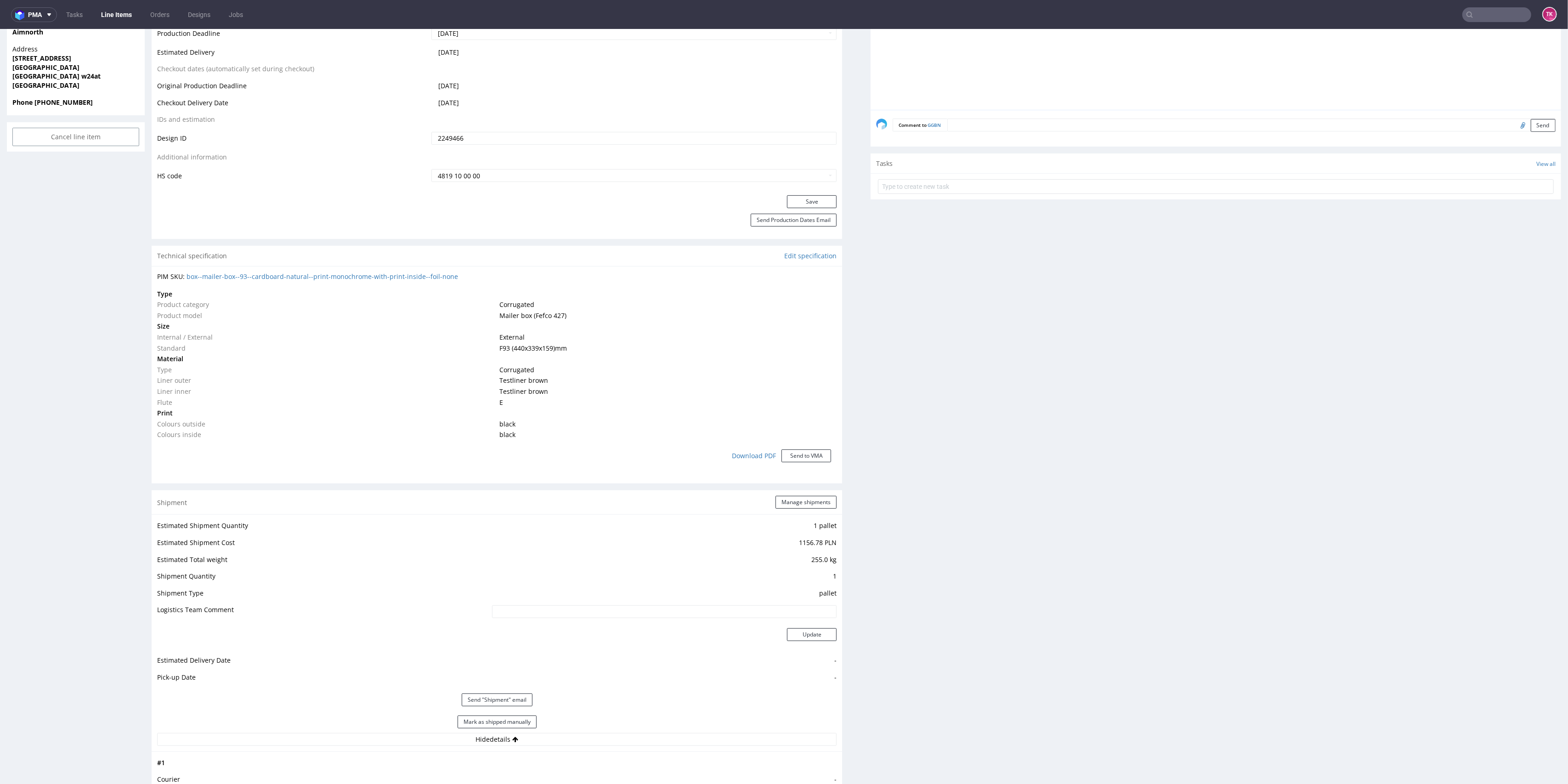
click at [790, 514] on div "Estimated Shipment Quantity 1 pallet Estimated Shipment Cost 1156.78 PLN Estima…" at bounding box center [497, 632] width 691 height 236
click at [790, 505] on button "Manage shipments" at bounding box center [806, 502] width 61 height 13
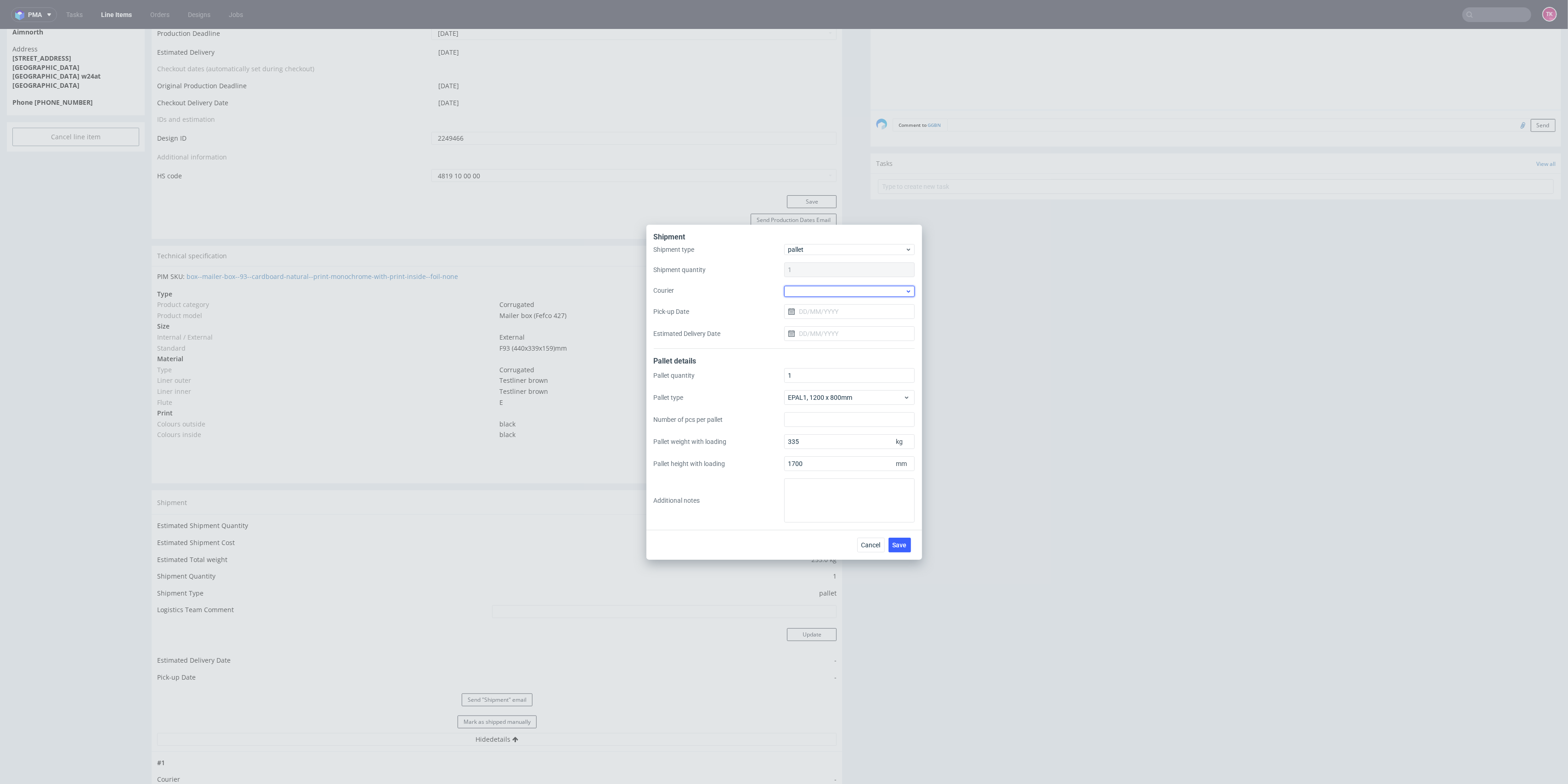
click at [829, 288] on div at bounding box center [849, 291] width 130 height 11
click at [817, 320] on div "DSV" at bounding box center [850, 315] width 124 height 16
click at [822, 310] on input "Pick-up Date" at bounding box center [849, 310] width 130 height 15
click at [833, 369] on span "2" at bounding box center [835, 371] width 3 height 9
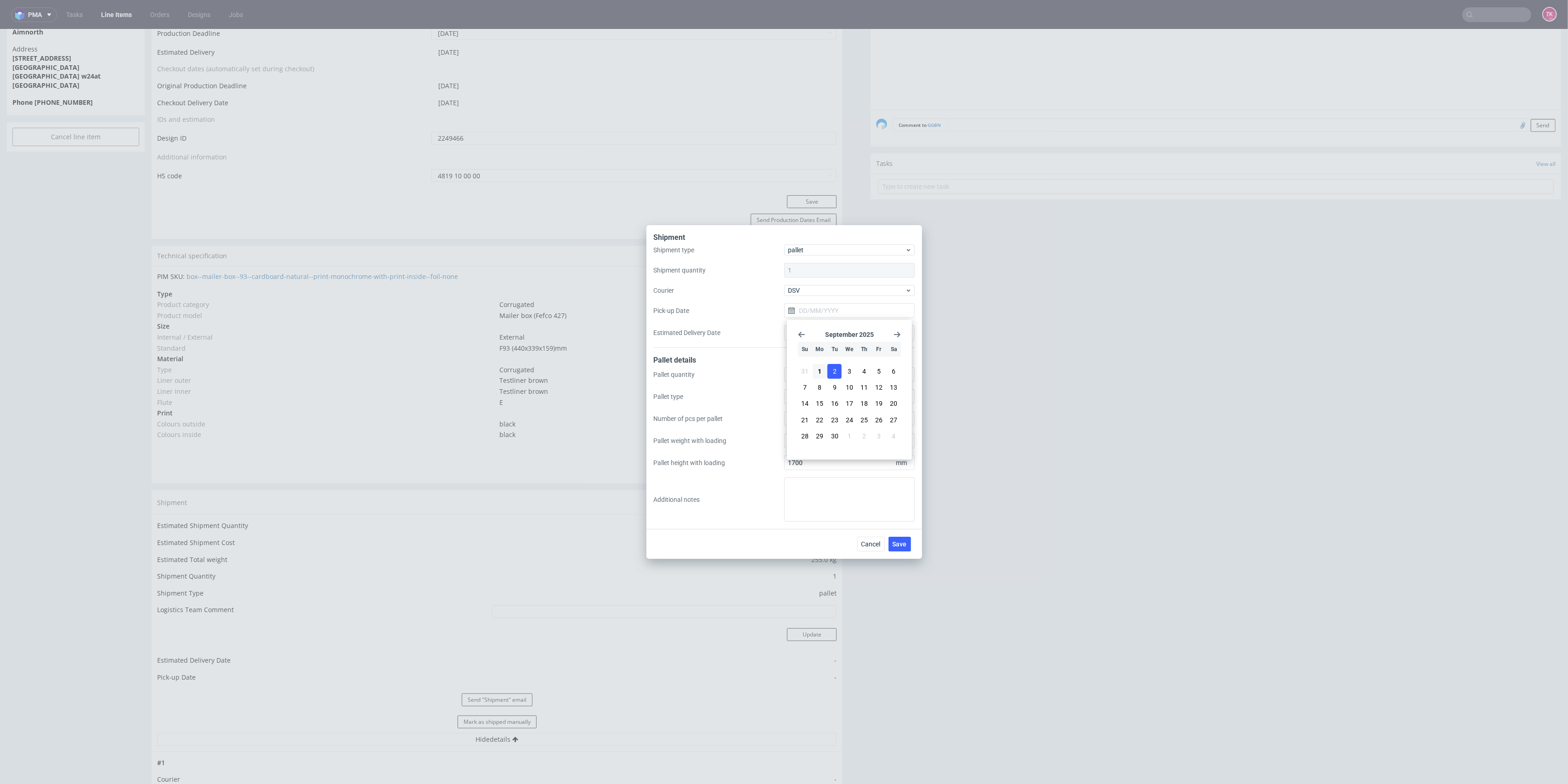
type input "[DATE]"
click at [900, 545] on span "Save" at bounding box center [899, 544] width 14 height 7
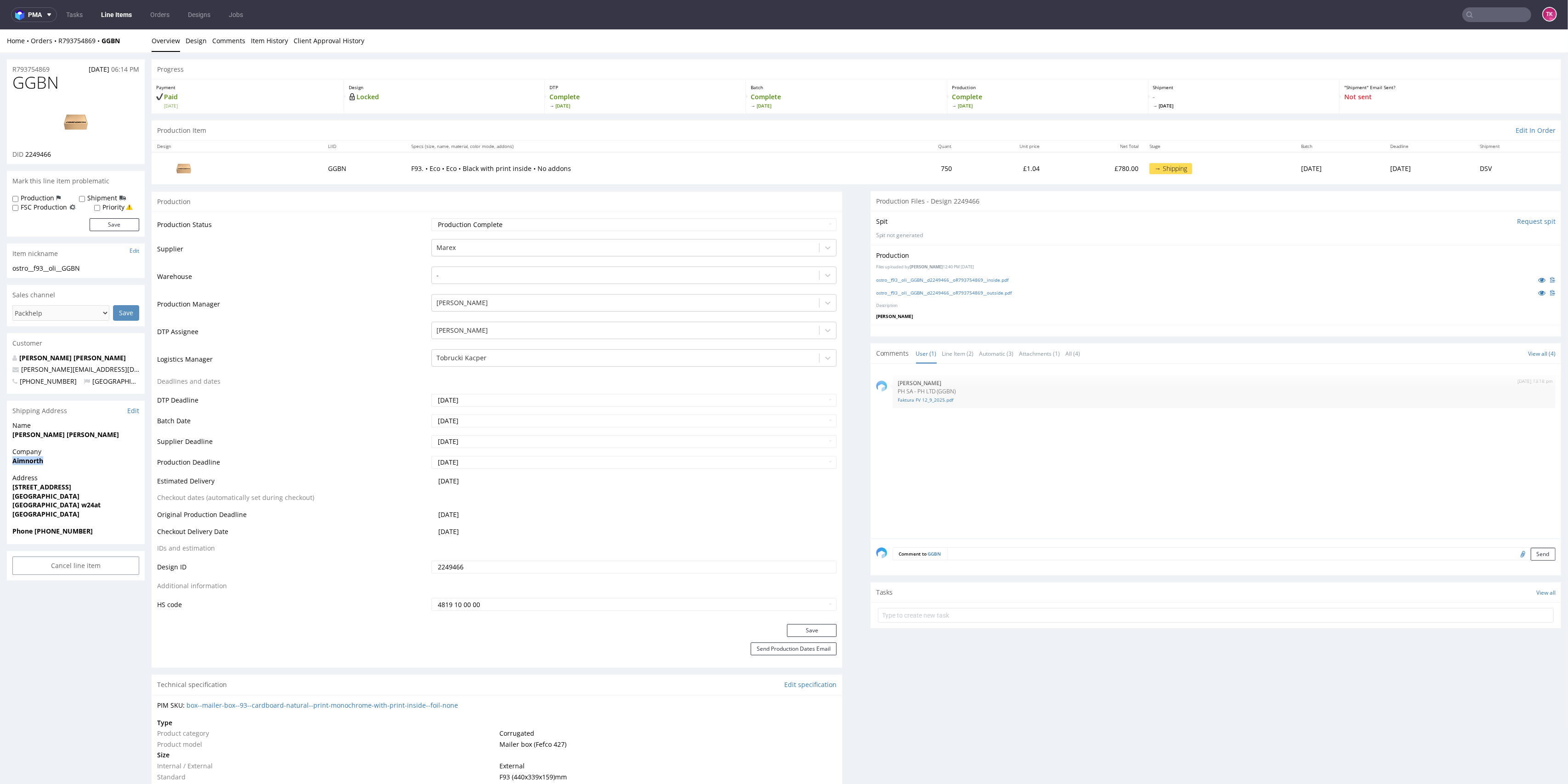
drag, startPoint x: 26, startPoint y: 461, endPoint x: 56, endPoint y: 461, distance: 30.0
click at [56, 461] on span "Aimnorth" at bounding box center [76, 460] width 127 height 9
drag, startPoint x: 21, startPoint y: 491, endPoint x: 61, endPoint y: 495, distance: 40.2
copy p "[STREET_ADDRESS]"
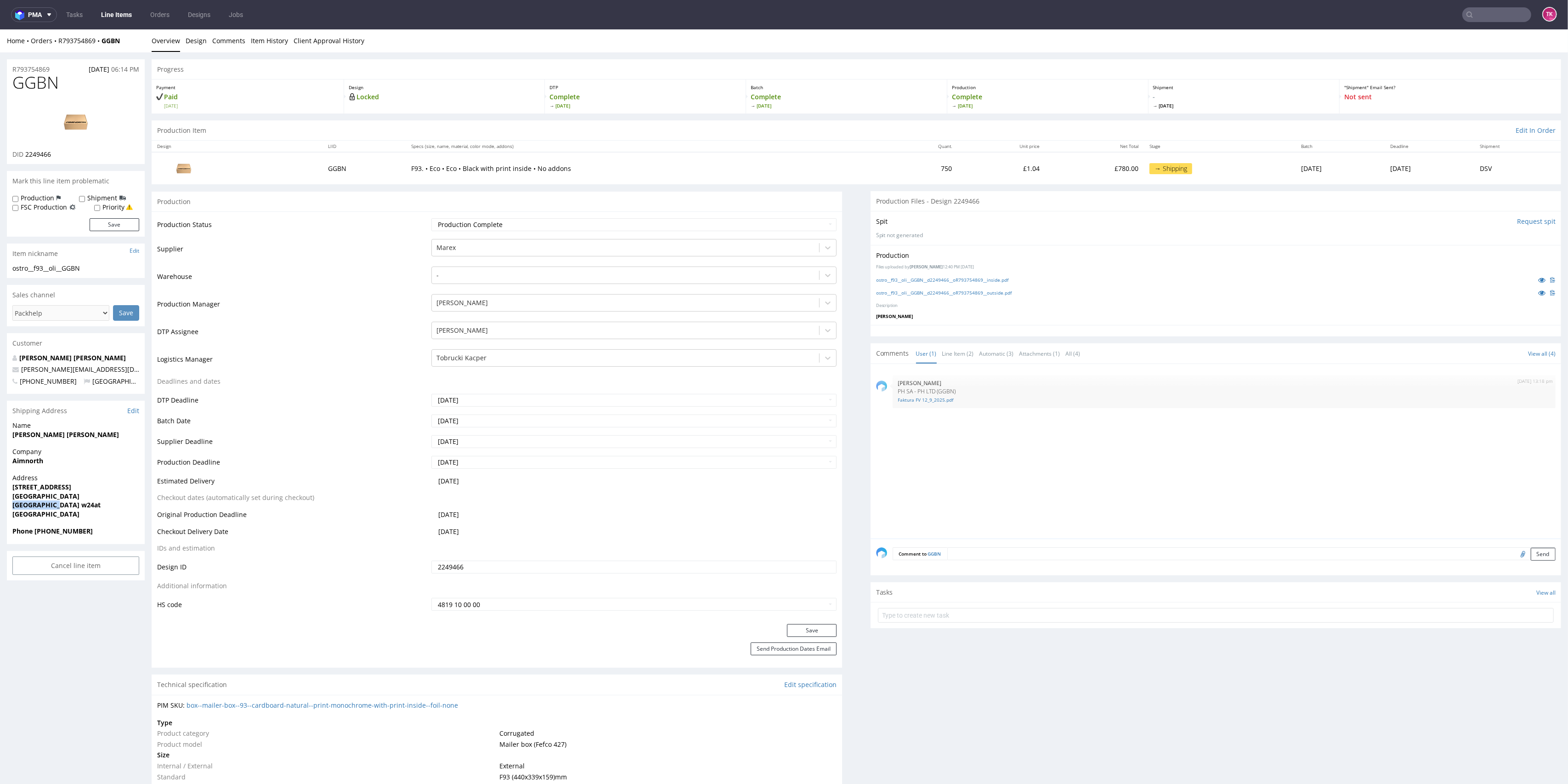
drag, startPoint x: 11, startPoint y: 505, endPoint x: 70, endPoint y: 506, distance: 59.0
click at [70, 506] on div "Address [STREET_ADDRESS]" at bounding box center [75, 500] width 138 height 54
copy strong "[GEOGRAPHIC_DATA] w24at"
copy strong "[PERSON_NAME] [PERSON_NAME]"
drag, startPoint x: 48, startPoint y: 437, endPoint x: 0, endPoint y: 432, distance: 48.3
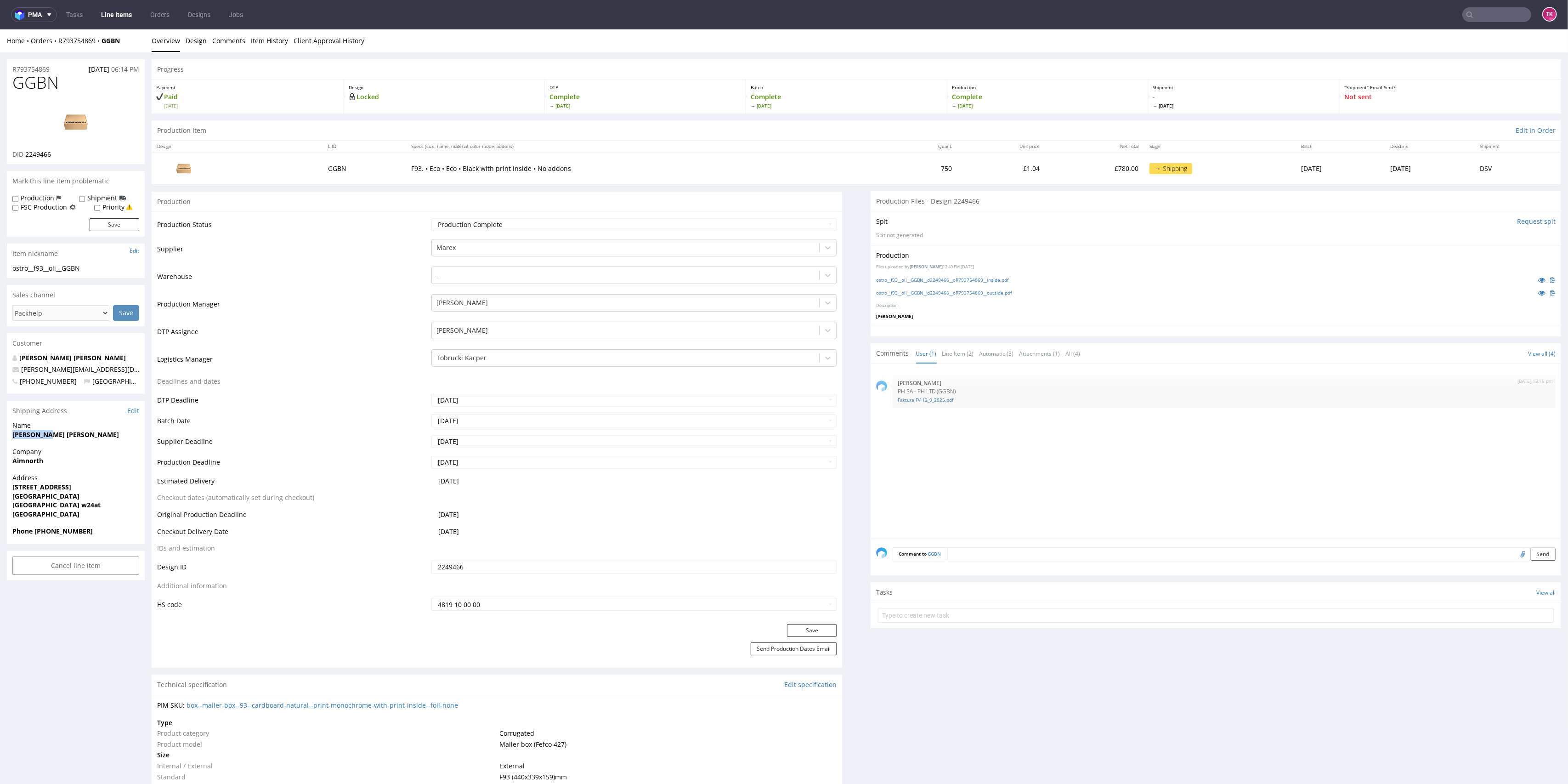
drag, startPoint x: 103, startPoint y: 363, endPoint x: 0, endPoint y: 364, distance: 103.0
copy span "[PERSON_NAME][EMAIL_ADDRESS][DOMAIN_NAME]"
drag, startPoint x: 44, startPoint y: 533, endPoint x: 238, endPoint y: 547, distance: 194.5
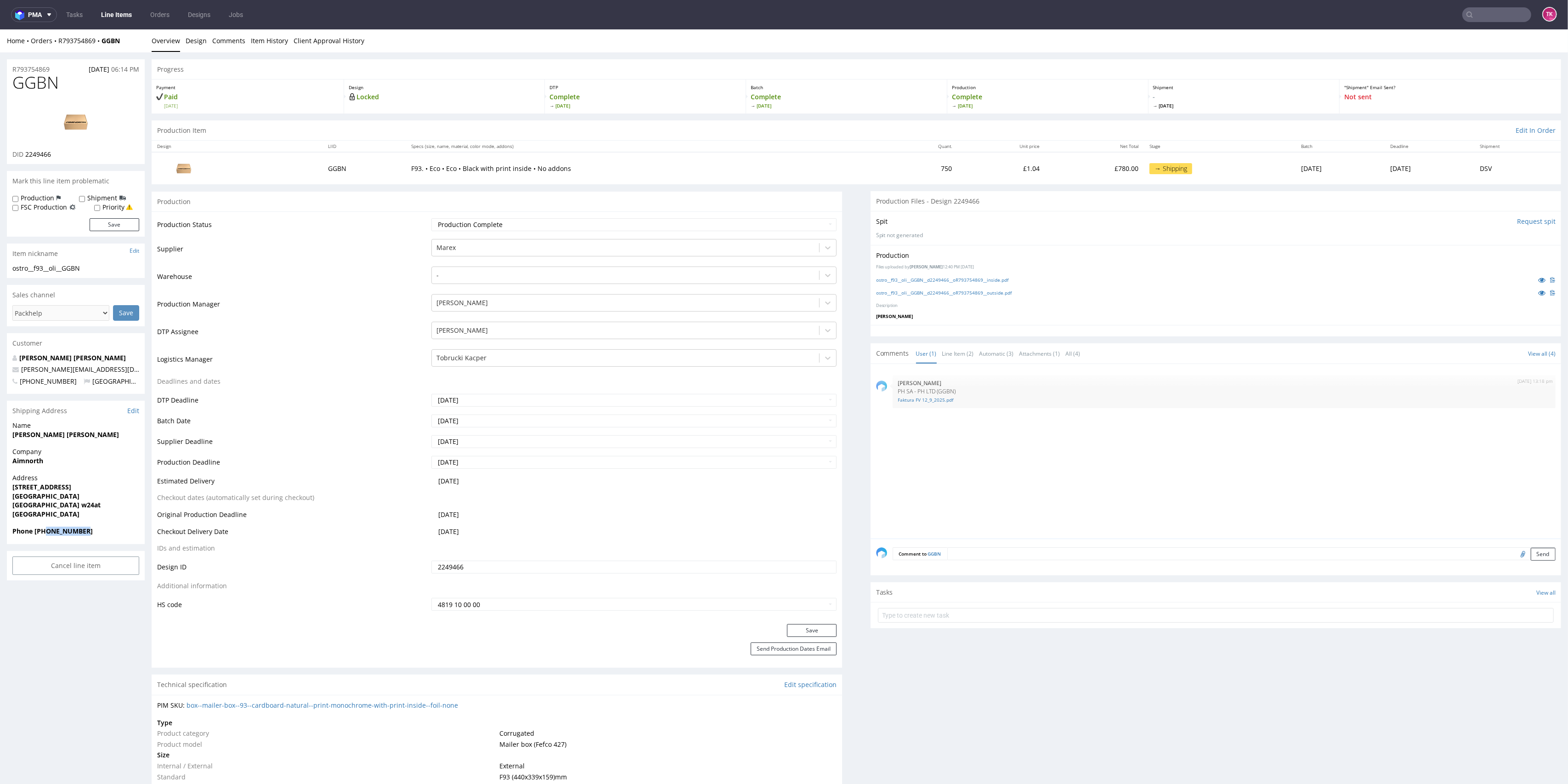
click at [107, 538] on div "Phone [PHONE_NUMBER]" at bounding box center [75, 534] width 138 height 17
copy strong "7814481768"
drag, startPoint x: 133, startPoint y: 46, endPoint x: 54, endPoint y: 44, distance: 79.0
click at [54, 43] on div "Home Orders R793754869 GGBN Overview Design Comments Item History Client Approv…" at bounding box center [784, 41] width 1568 height 23
copy div "R793754869 GGBN"
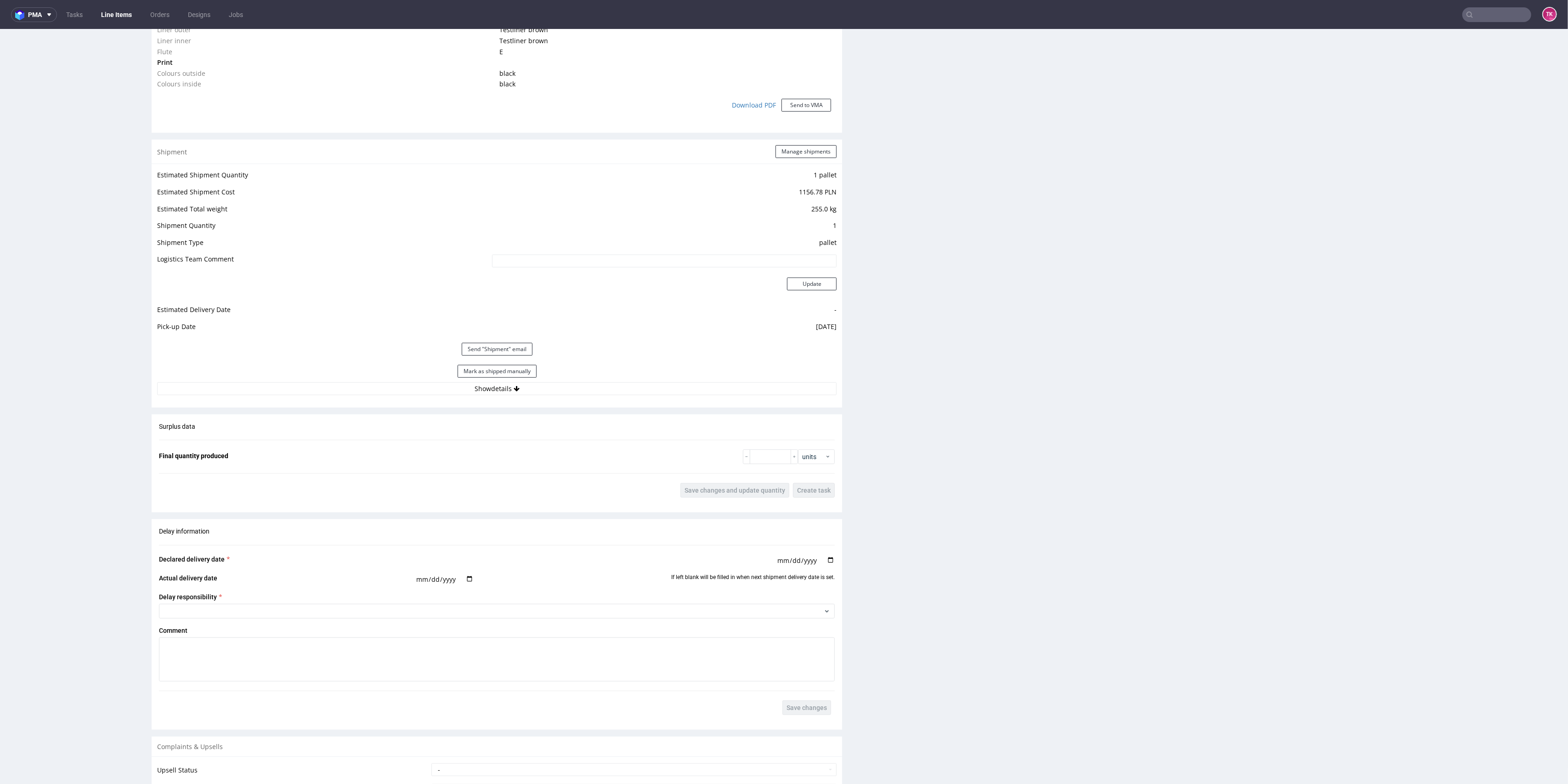
scroll to position [958, 0]
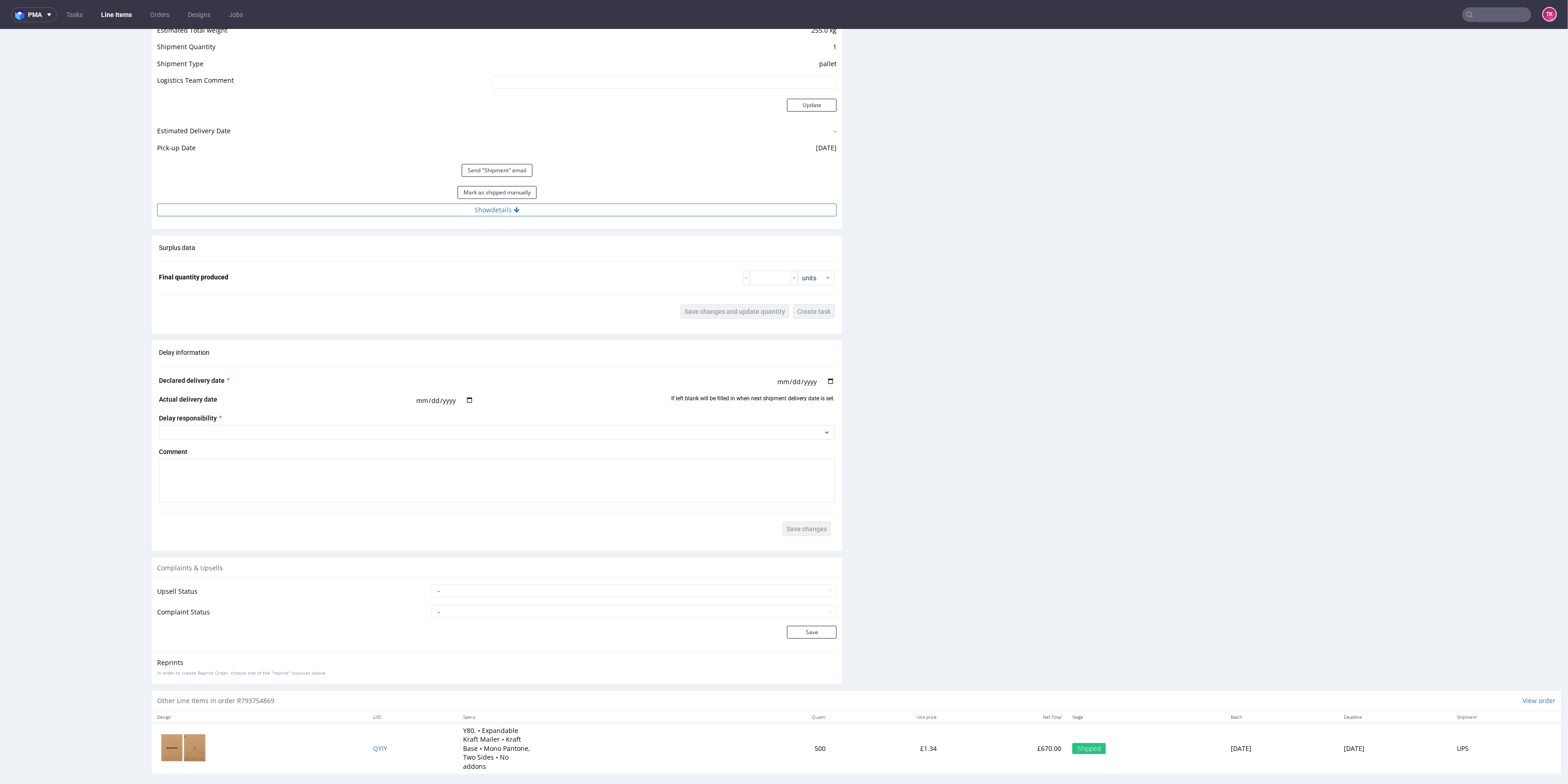
click at [587, 207] on button "Show details" at bounding box center [497, 210] width 679 height 13
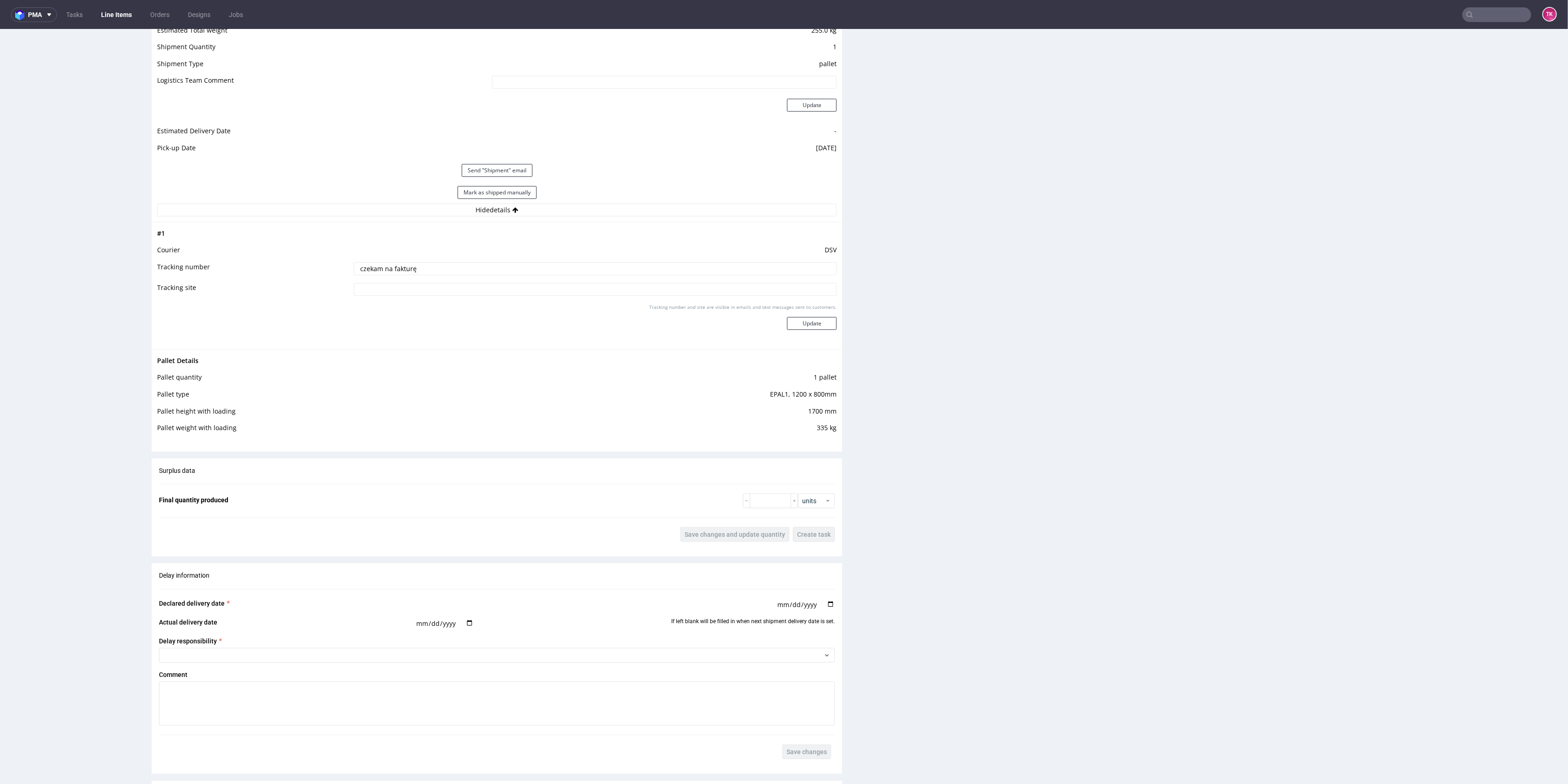
drag, startPoint x: 489, startPoint y: 272, endPoint x: 224, endPoint y: 244, distance: 266.5
click at [198, 240] on tbody "# 1 Courier DSV Tracking number czekam na fakturę Tracking site Tracking number…" at bounding box center [497, 286] width 679 height 116
paste input "40257145950404709206"
type input "40257145950404709206"
click at [791, 328] on button "Update" at bounding box center [812, 324] width 49 height 13
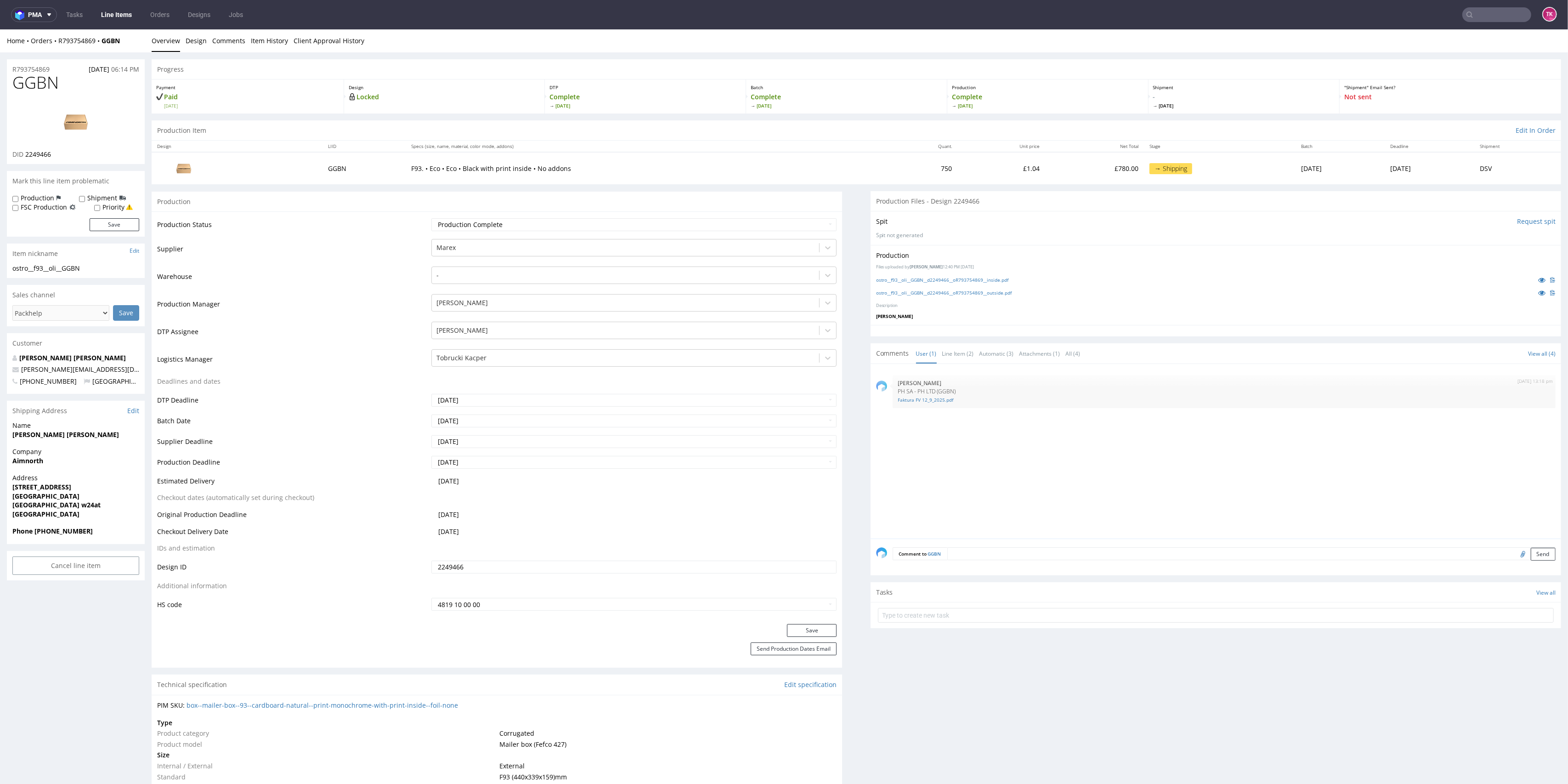
scroll to position [240, 0]
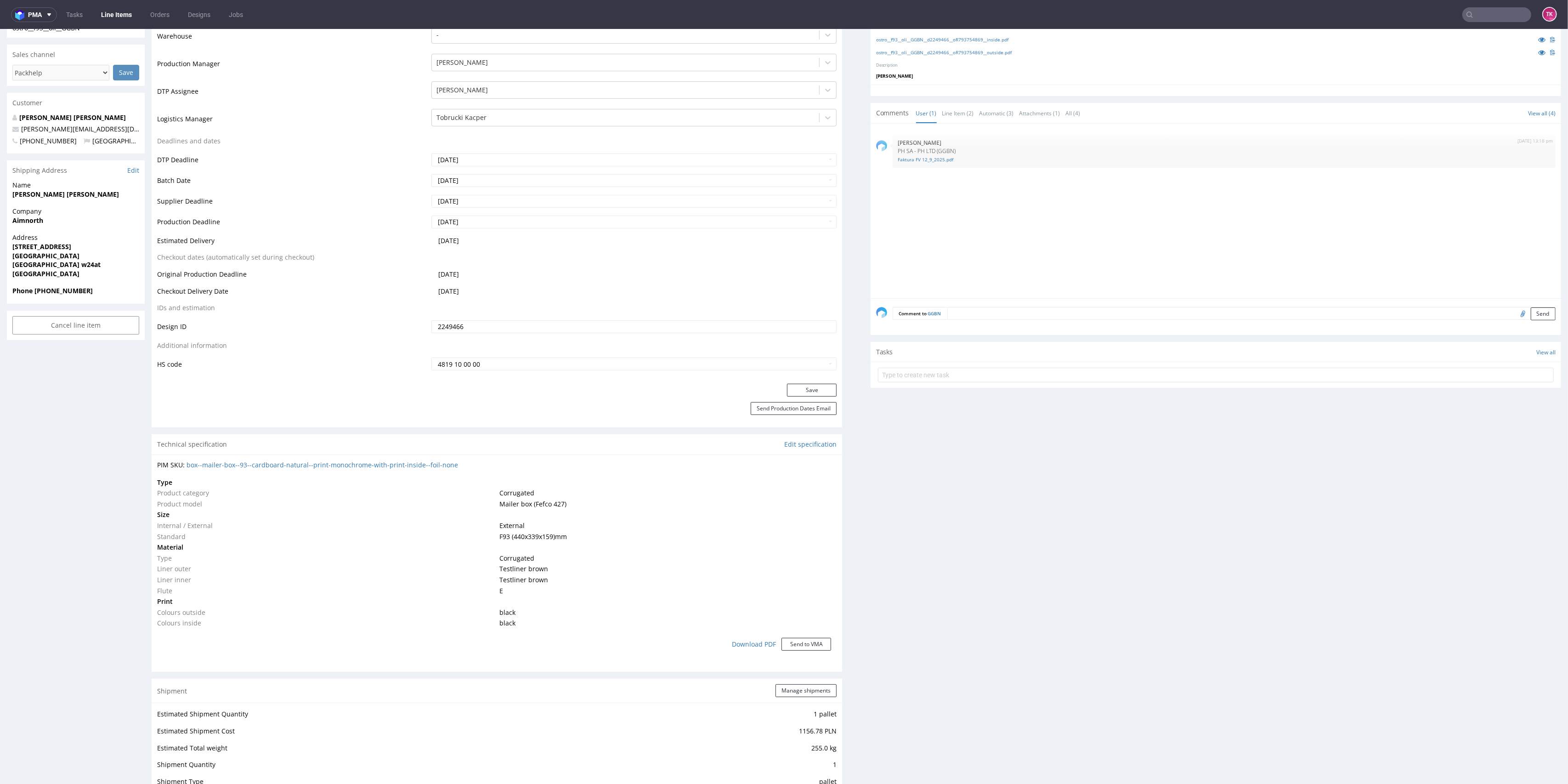
click at [123, 13] on link "Line Items" at bounding box center [116, 15] width 42 height 15
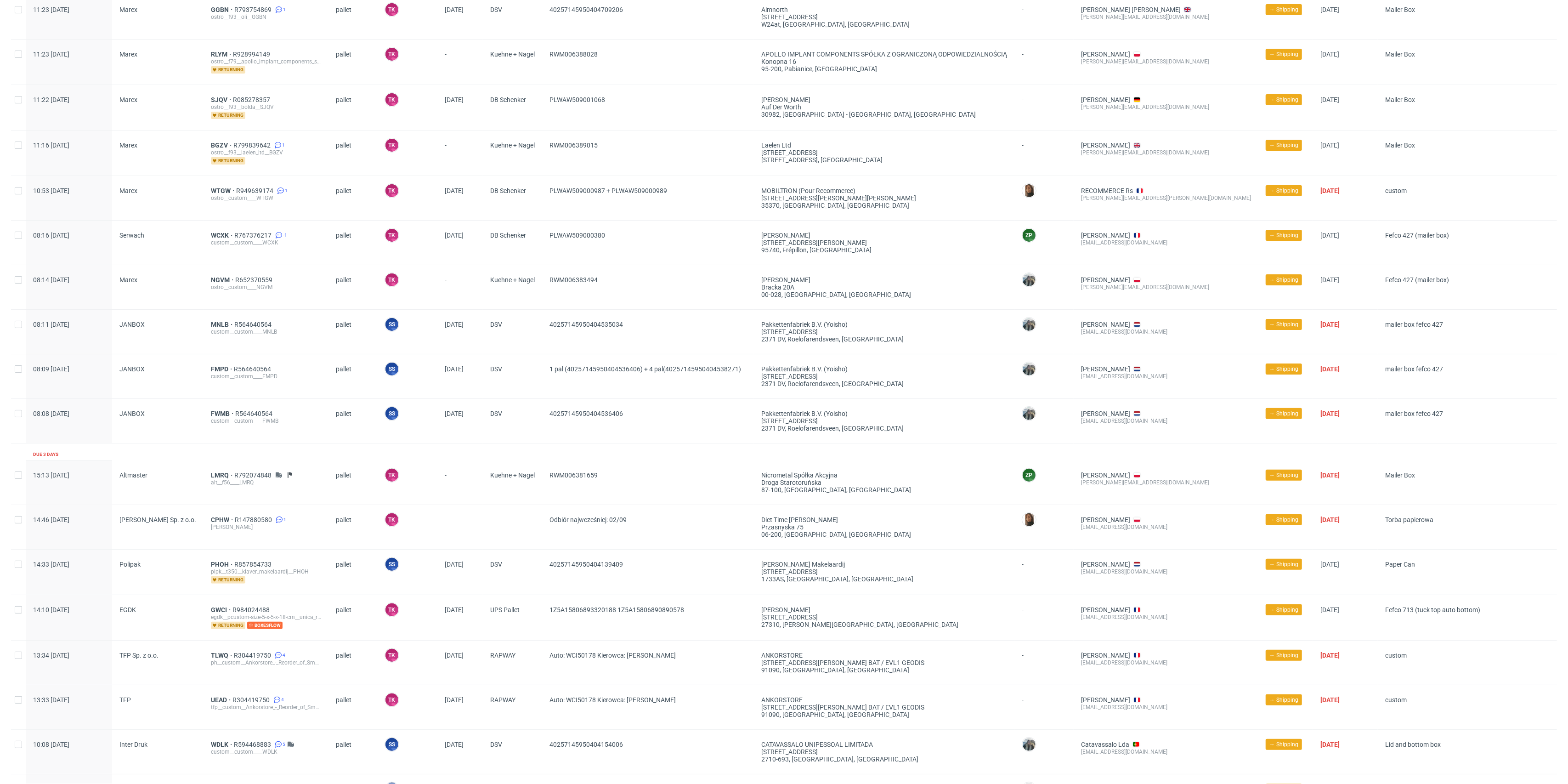
scroll to position [245, 0]
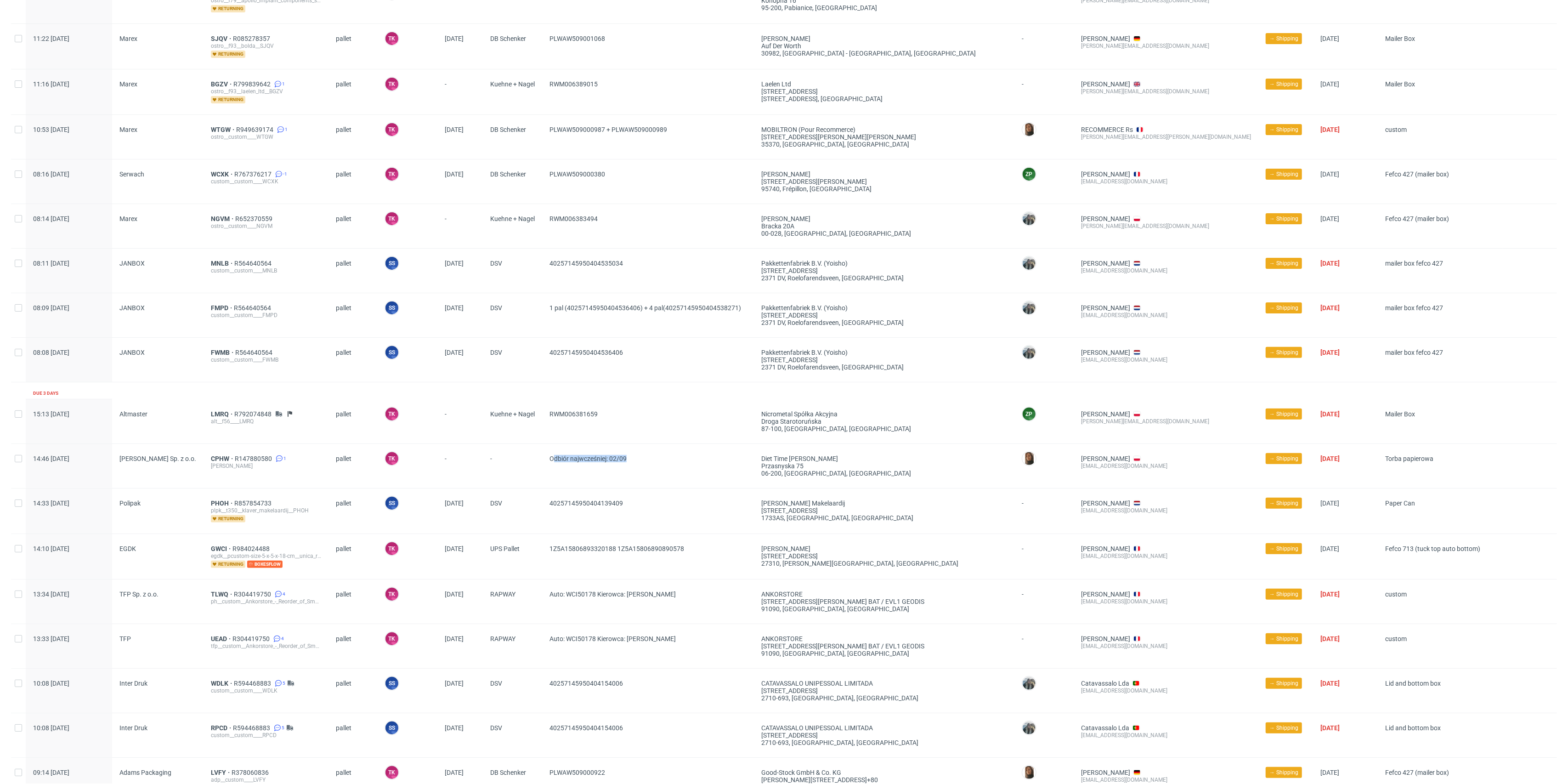
drag, startPoint x: 651, startPoint y: 453, endPoint x: 552, endPoint y: 478, distance: 102.1
click at [552, 478] on div "Odbiór najwcześniej: 02/09" at bounding box center [647, 466] width 212 height 44
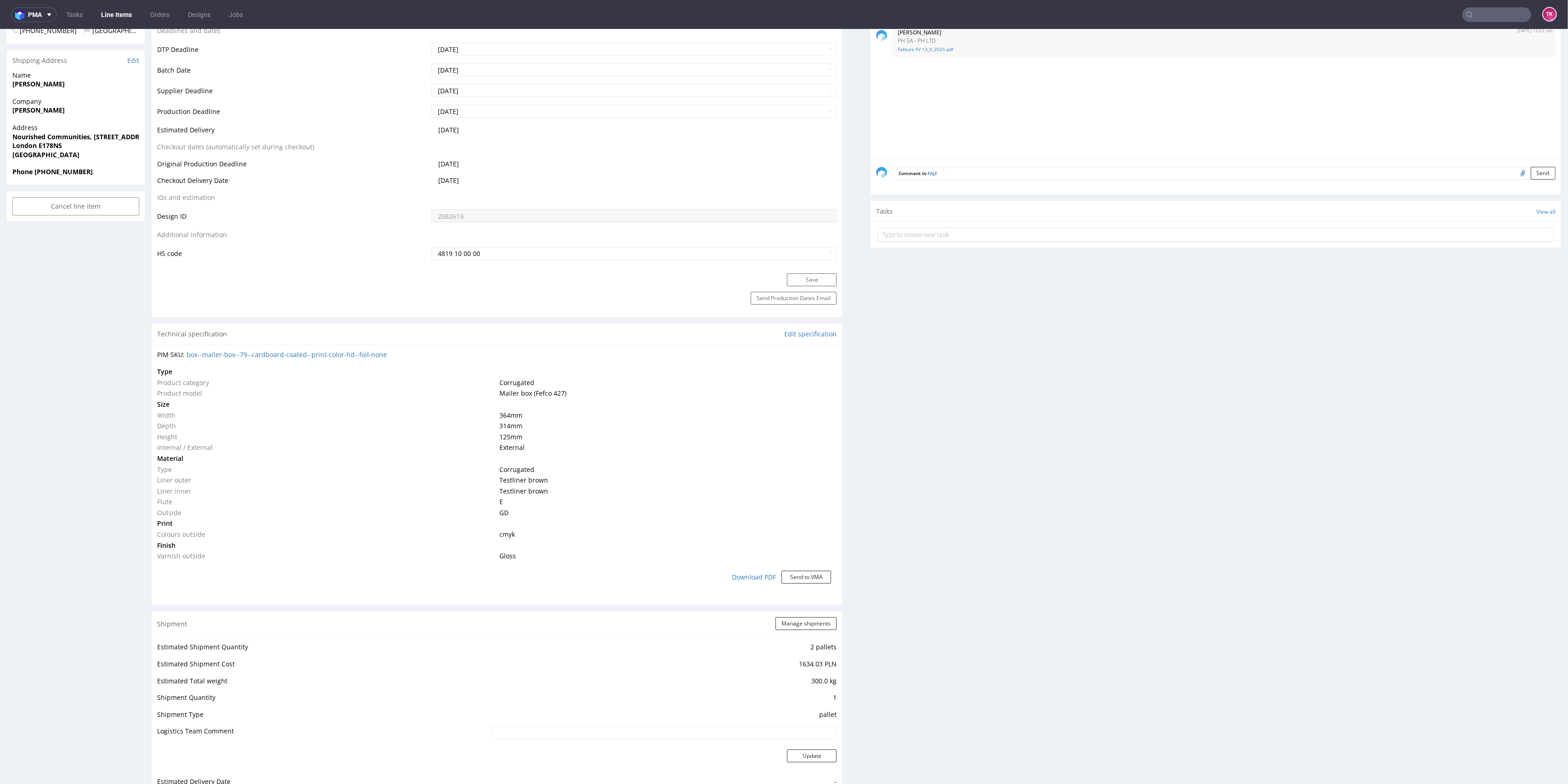
scroll to position [552, 0]
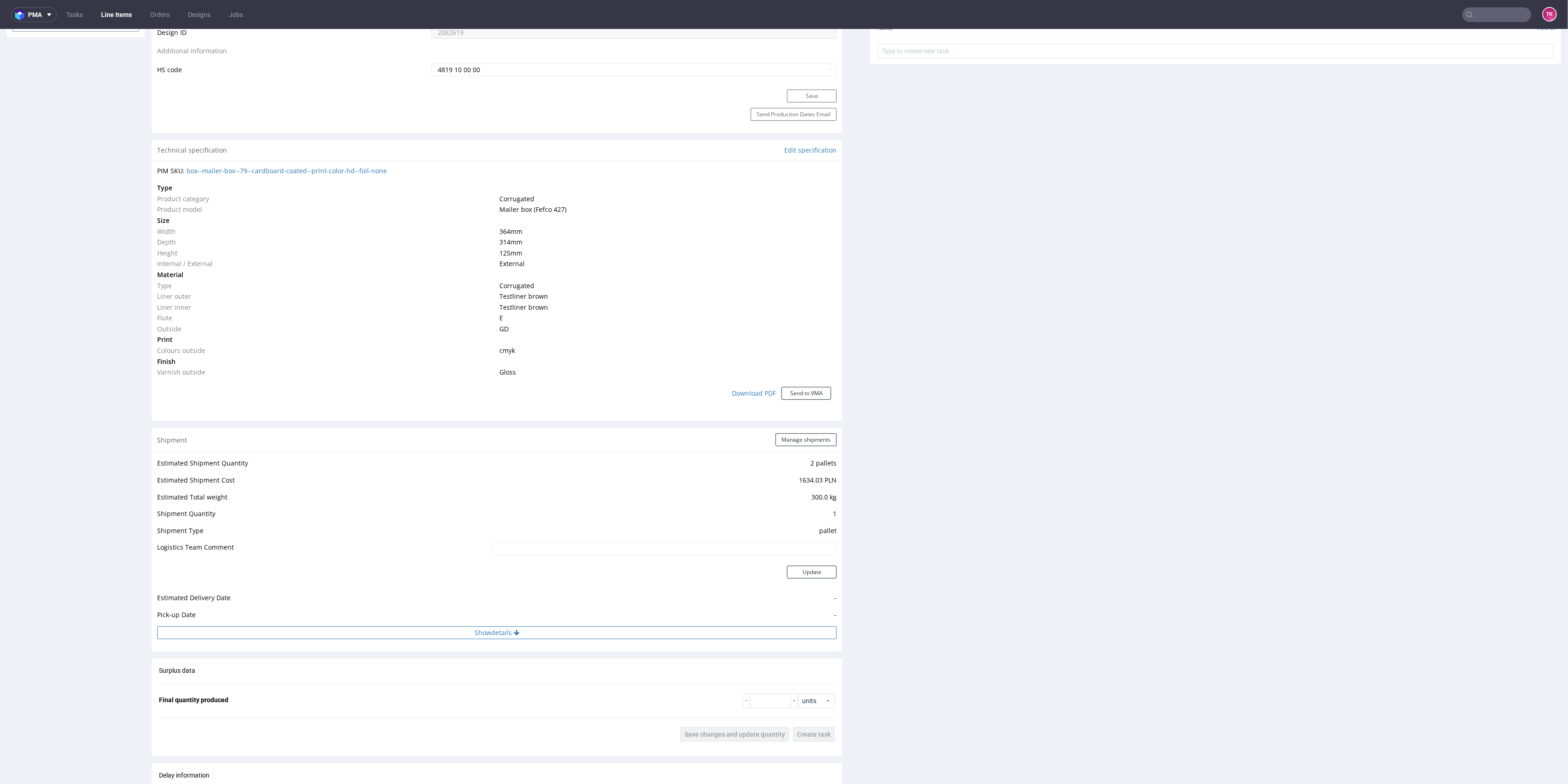
click at [648, 636] on button "Show details" at bounding box center [497, 633] width 679 height 13
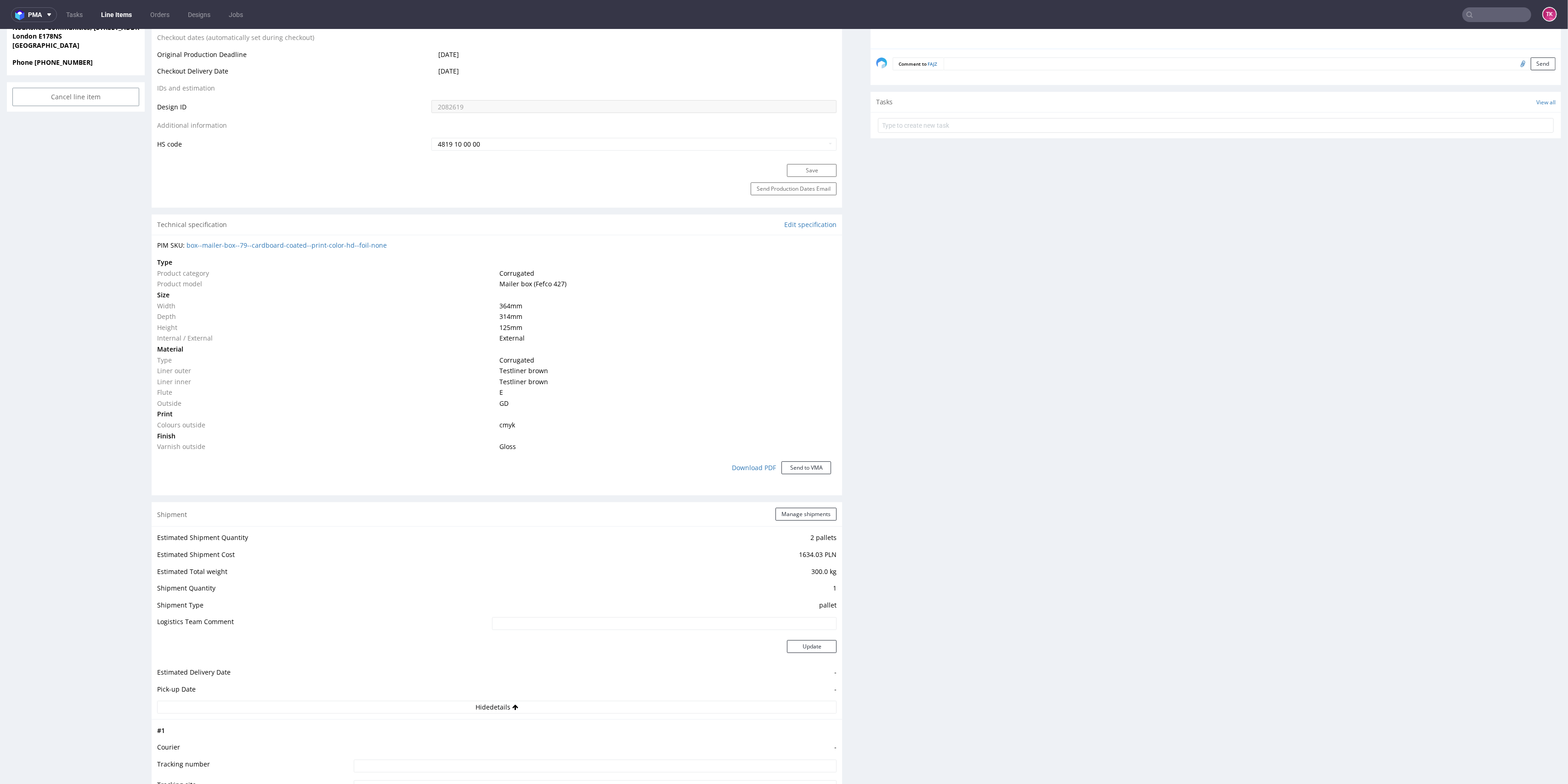
scroll to position [613, 0]
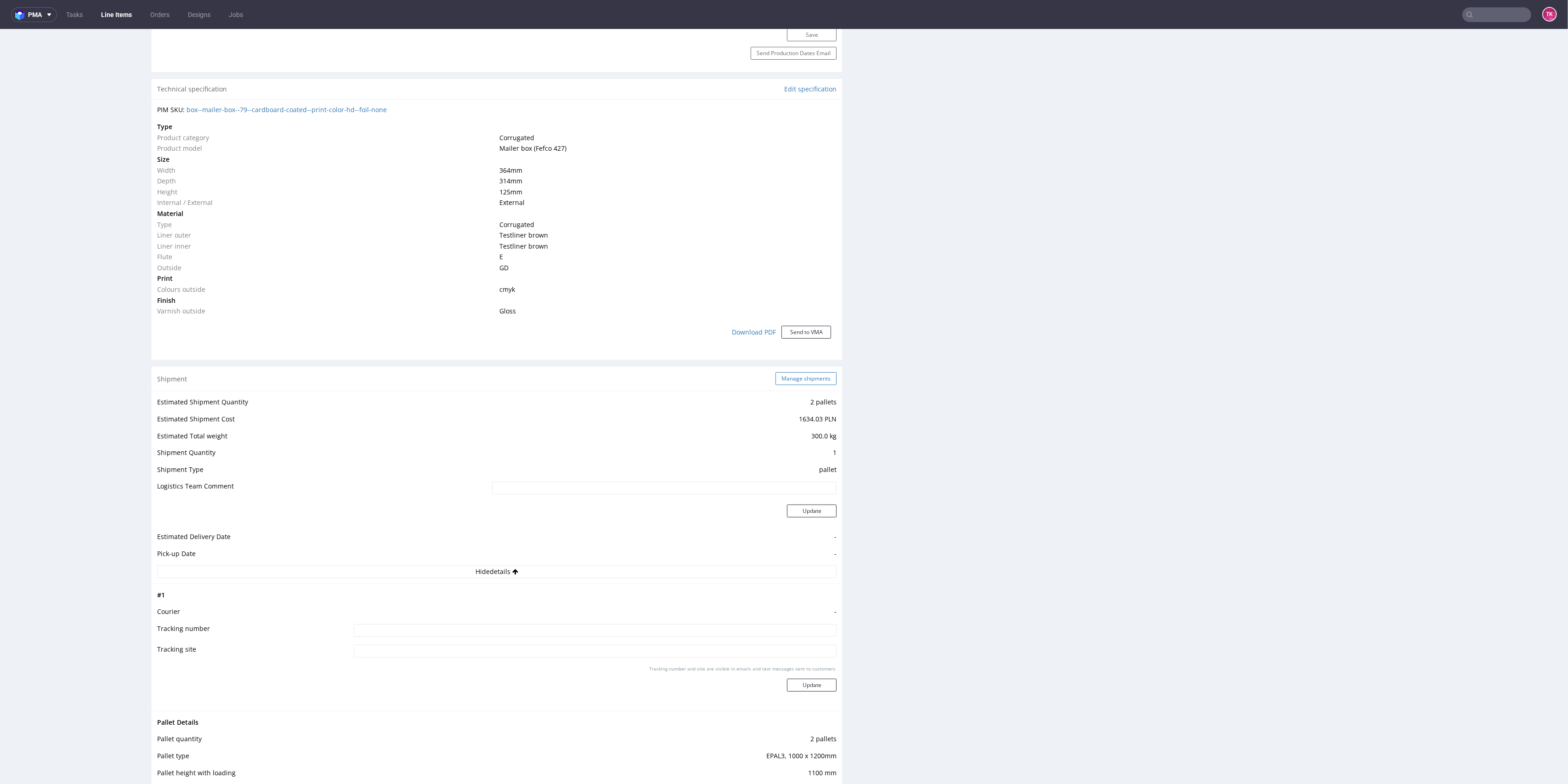
click at [777, 381] on button "Manage shipments" at bounding box center [806, 379] width 61 height 13
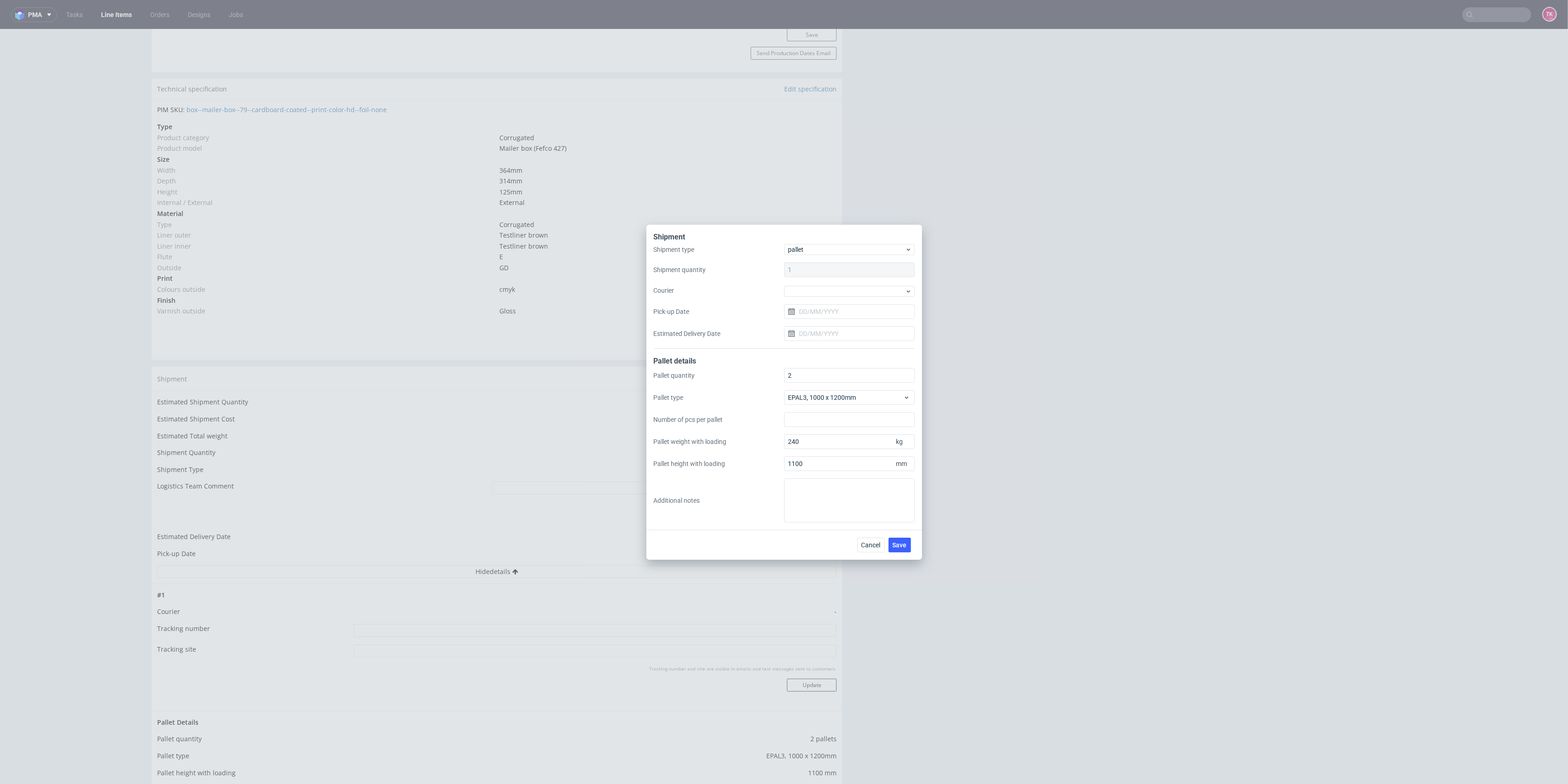
click at [840, 296] on div "Shipment type pallet Shipment quantity 1 Courier Pick-up Date Estimated Deliver…" at bounding box center [784, 296] width 261 height 105
click at [837, 293] on div at bounding box center [849, 291] width 130 height 11
click at [838, 330] on div "Kuehne + Nagel" at bounding box center [850, 334] width 124 height 16
click at [908, 546] on button "Save" at bounding box center [899, 544] width 22 height 15
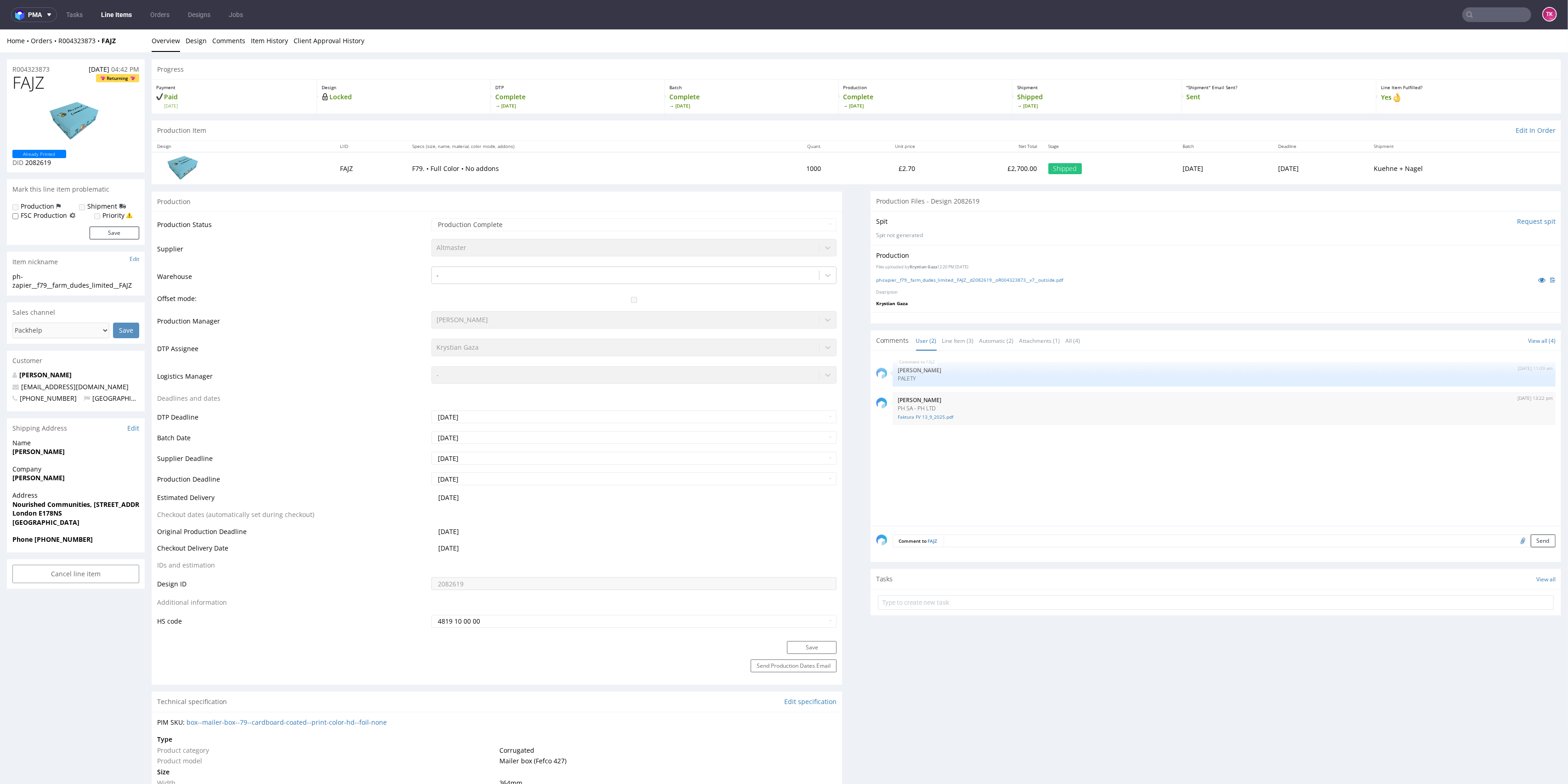
drag, startPoint x: 3, startPoint y: 476, endPoint x: 105, endPoint y: 473, distance: 102.0
copy strong "[PERSON_NAME]"
copy p "Nourished Communities, [STREET_ADDRESS]"
drag, startPoint x: 3, startPoint y: 496, endPoint x: 128, endPoint y: 492, distance: 125.1
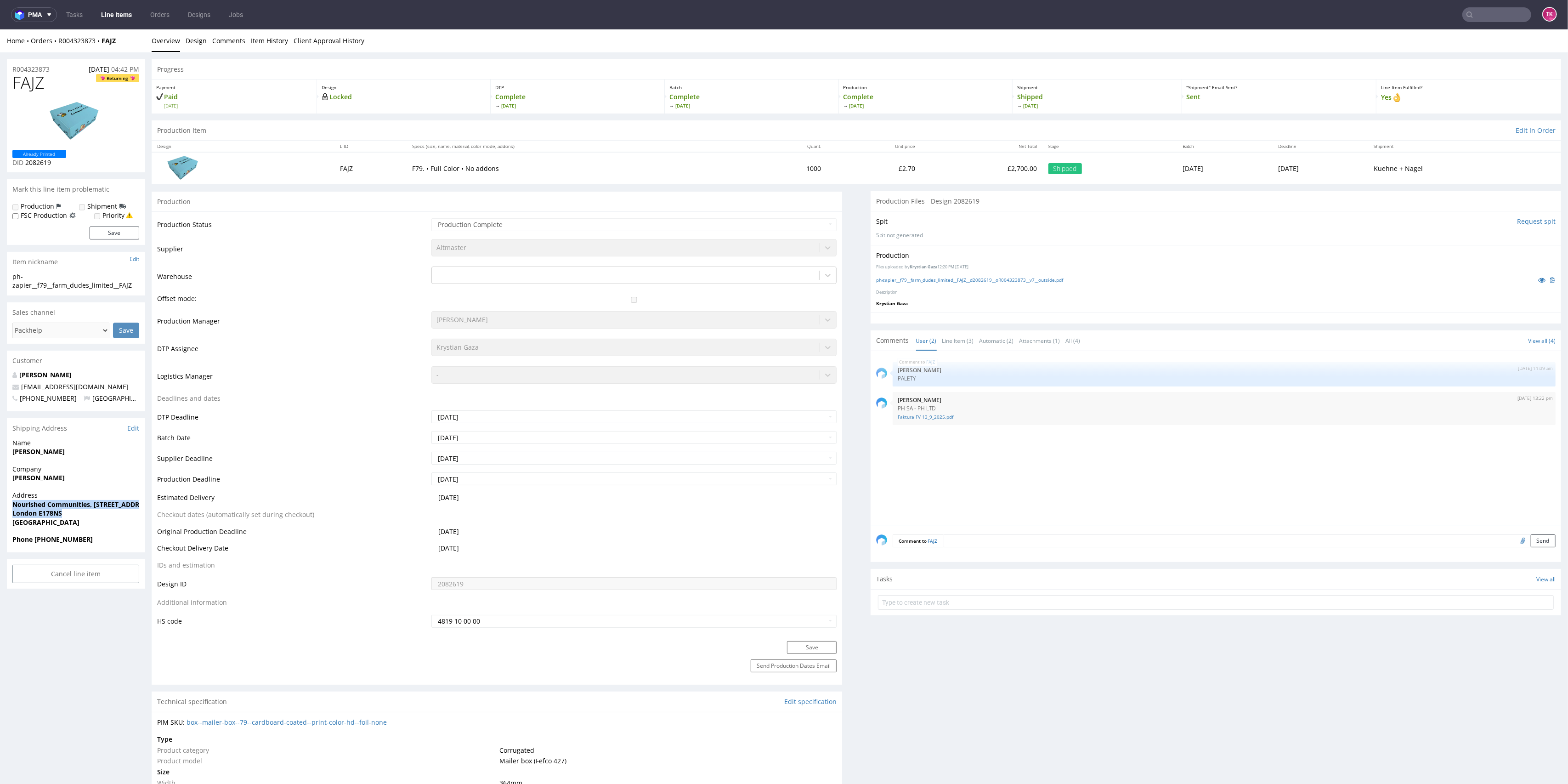
drag, startPoint x: 34, startPoint y: 531, endPoint x: 98, endPoint y: 528, distance: 64.1
click at [96, 534] on span "Phone [PHONE_NUMBER]" at bounding box center [76, 539] width 127 height 9
copy strong "[PHONE_NUMBER]"
drag, startPoint x: 132, startPoint y: 377, endPoint x: 0, endPoint y: 380, distance: 132.0
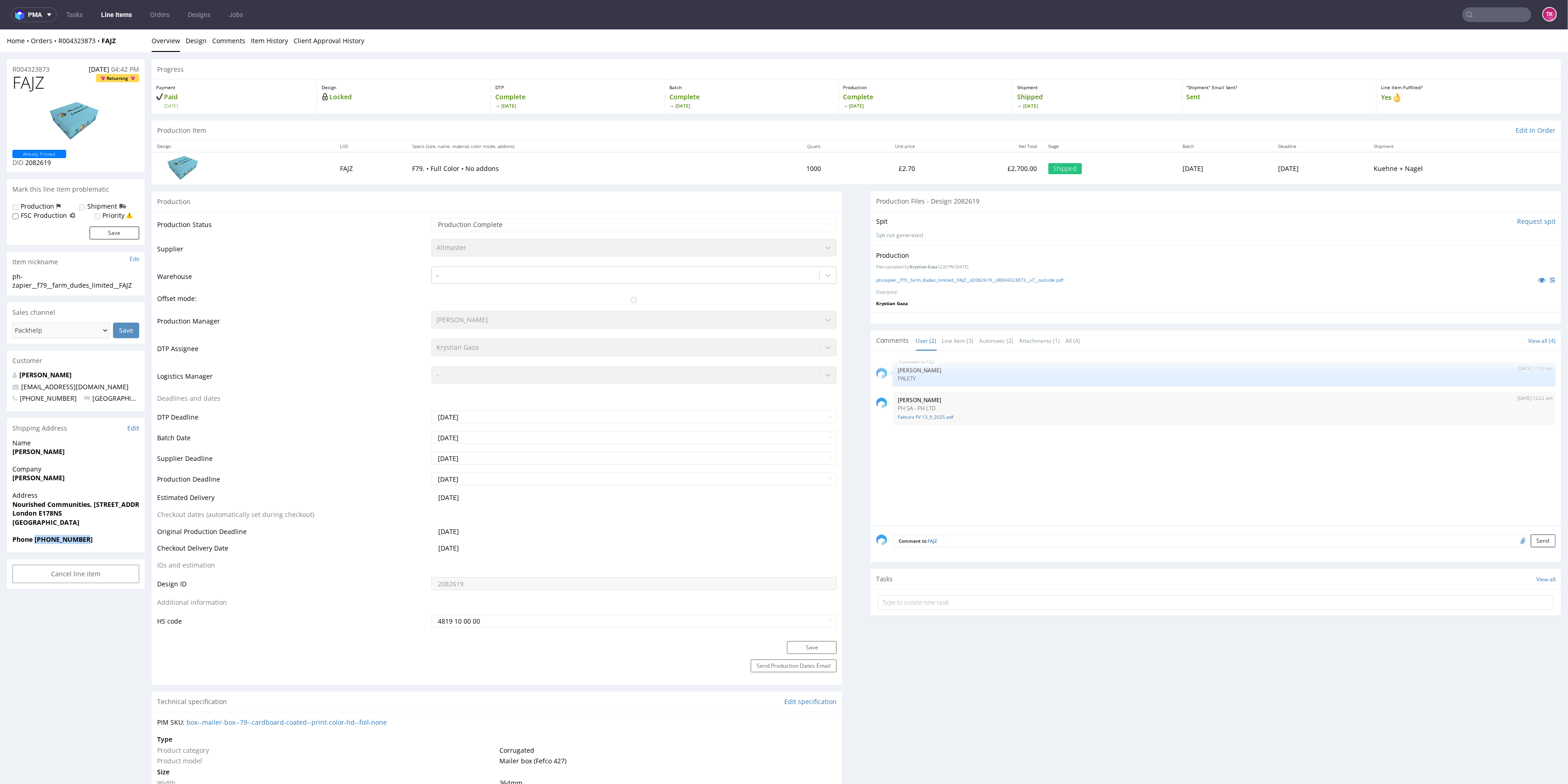
copy span "[EMAIL_ADDRESS][DOMAIN_NAME]"
drag, startPoint x: 121, startPoint y: 38, endPoint x: 59, endPoint y: 47, distance: 62.6
click at [59, 47] on div "Home Orders R004323873 FAJZ Overview Design Comments Item History Client Approv…" at bounding box center [784, 41] width 1568 height 23
copy div "R004323873 FAJZ"
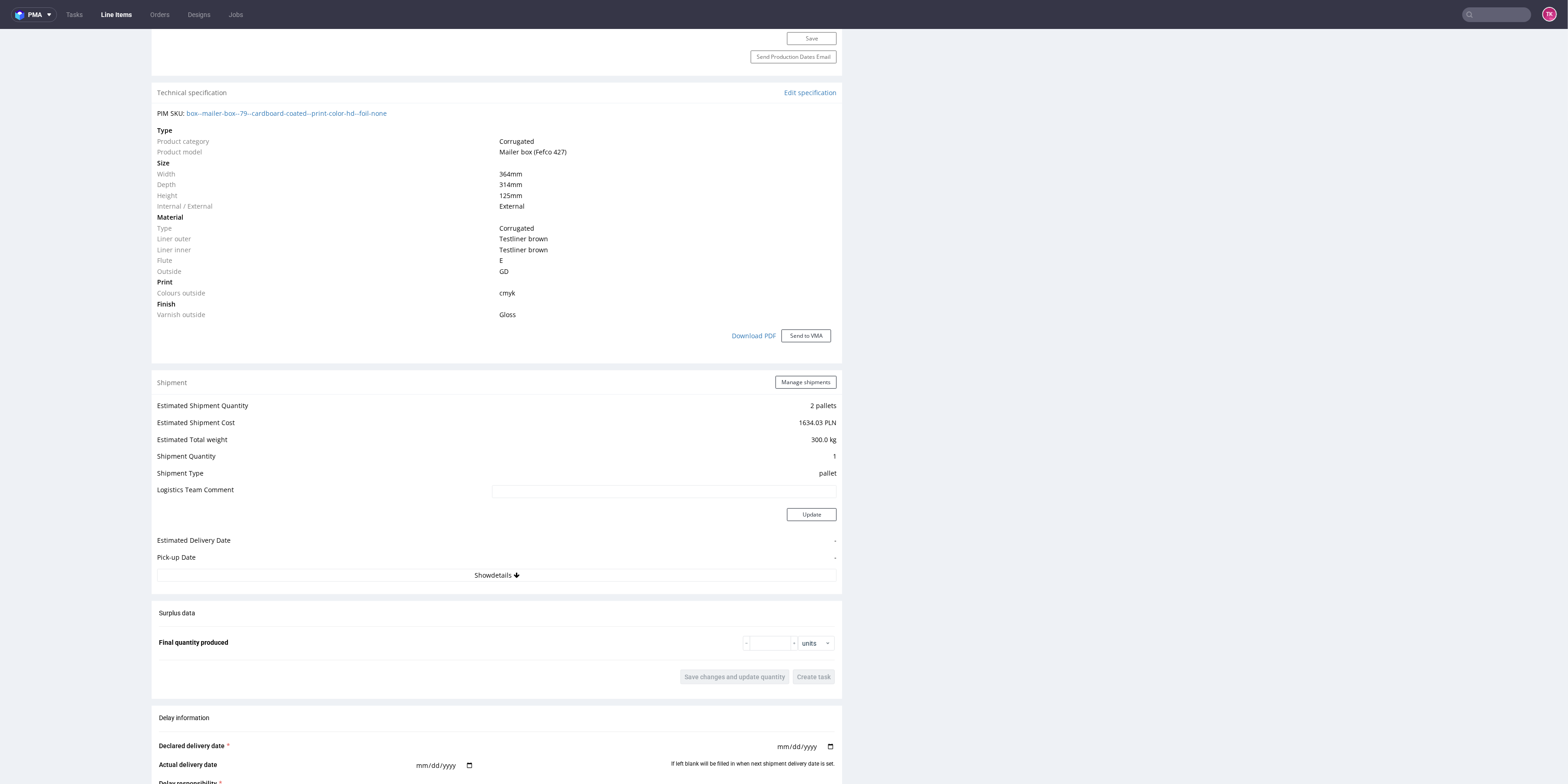
scroll to position [674, 0]
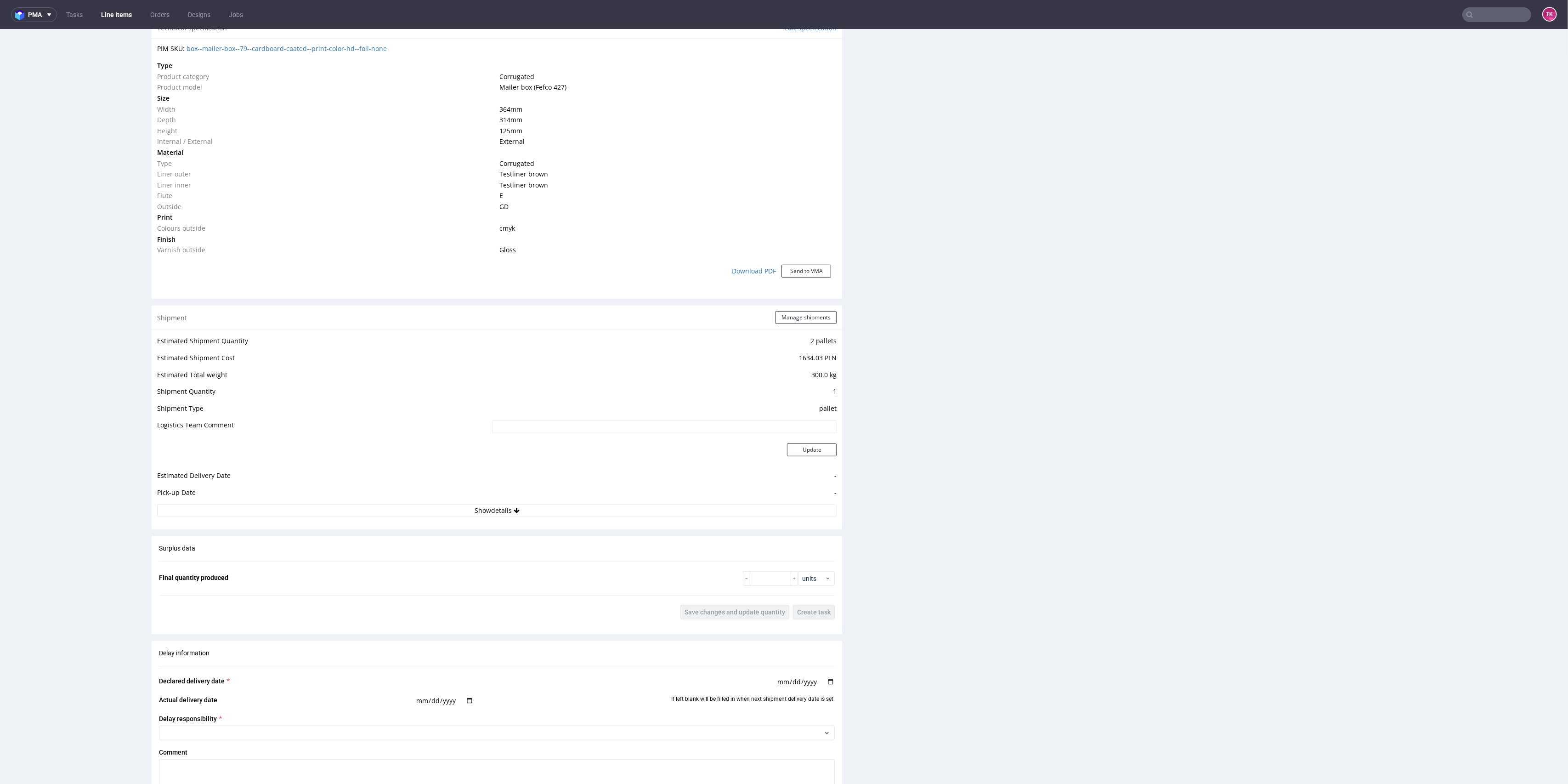
drag, startPoint x: 594, startPoint y: 484, endPoint x: 591, endPoint y: 497, distance: 13.3
click at [591, 487] on tbody "Estimated Shipment Quantity 2 pallets Estimated Shipment Cost 1634.03 PLN Estim…" at bounding box center [497, 419] width 679 height 168
click at [592, 508] on button "Show details" at bounding box center [497, 511] width 679 height 13
click at [534, 565] on input at bounding box center [595, 570] width 483 height 13
paste input "RWM006389169"
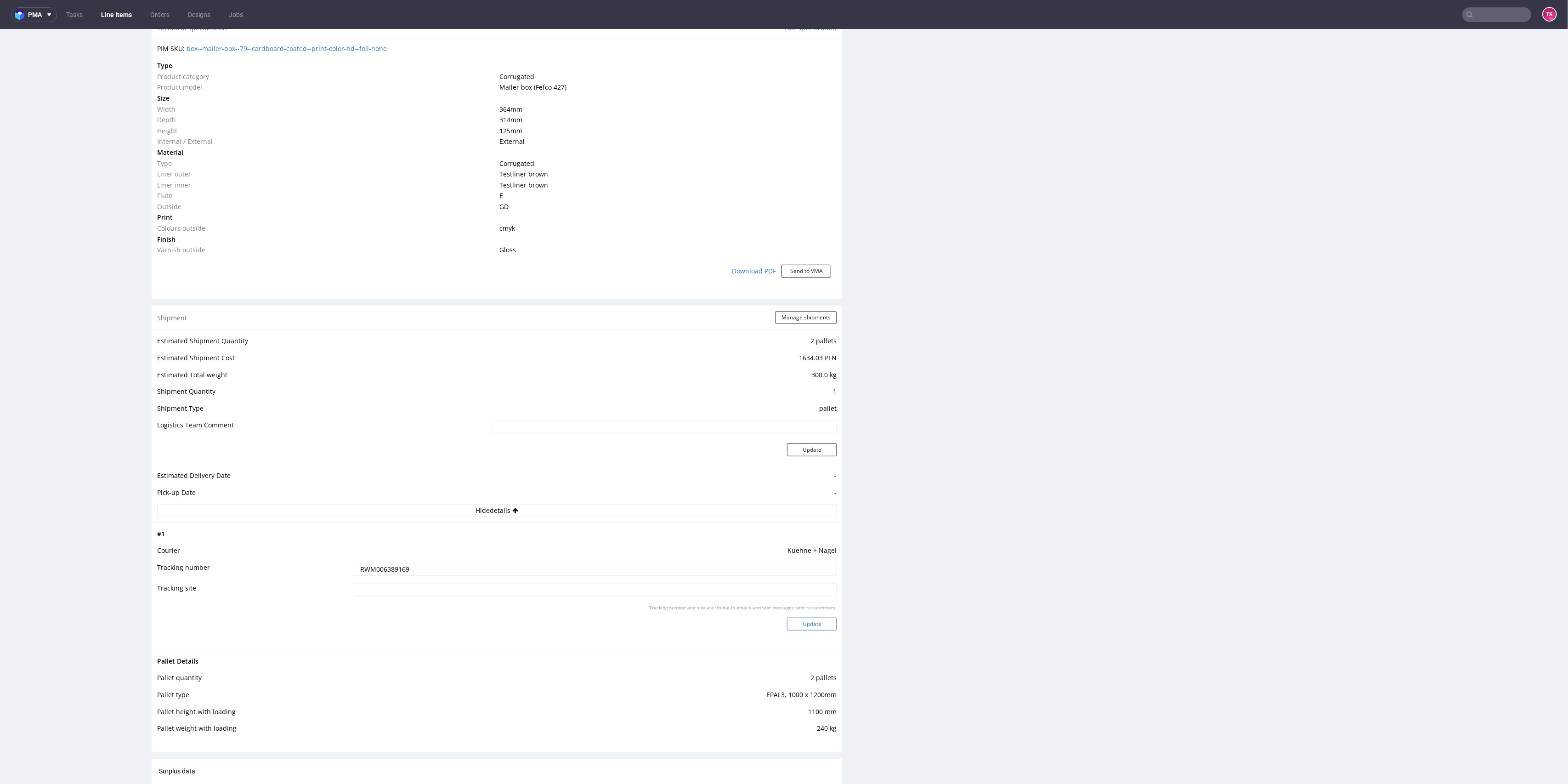
type input "RWM006389169"
click at [795, 622] on button "Update" at bounding box center [812, 624] width 49 height 13
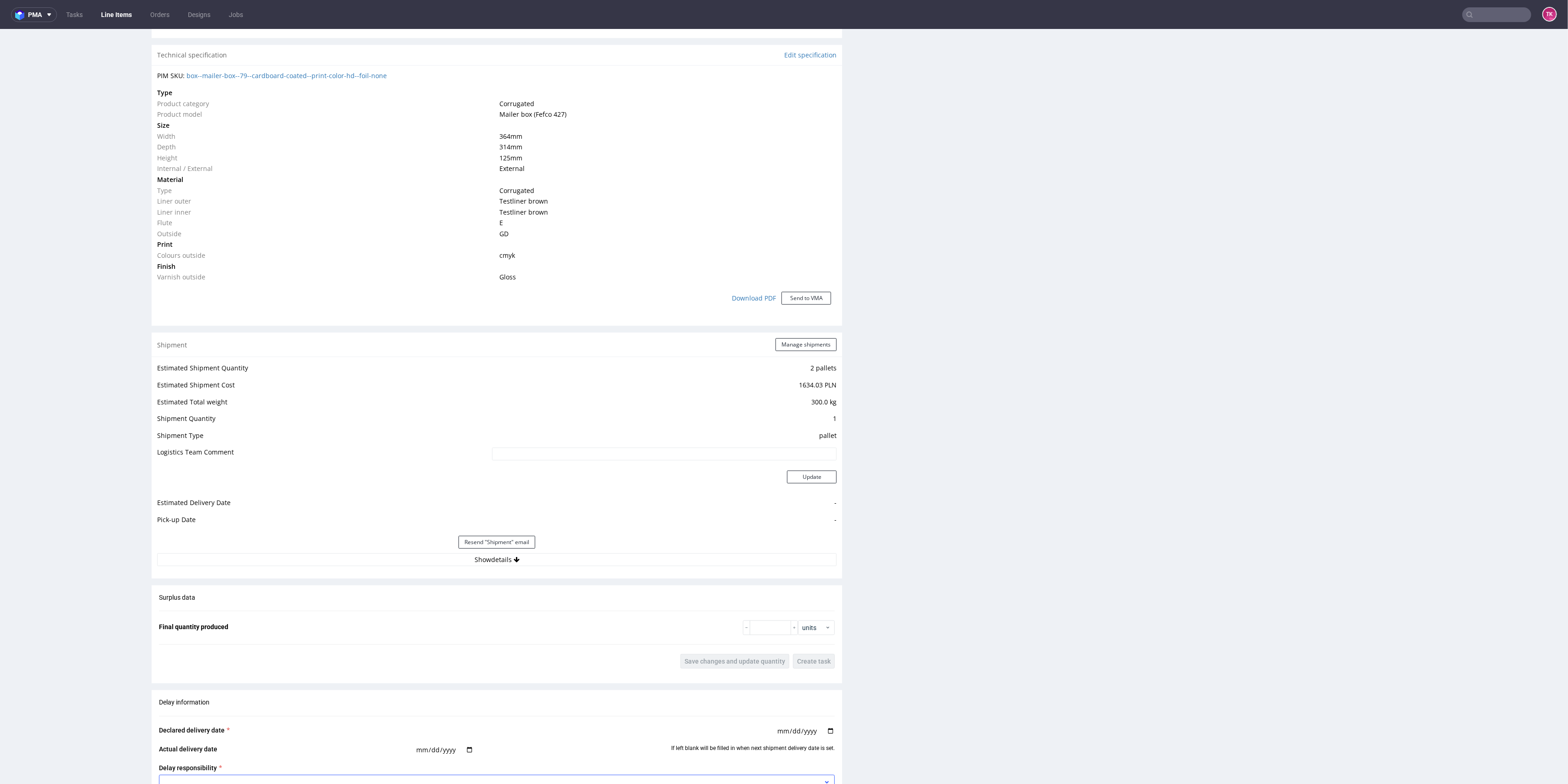
scroll to position [930, 0]
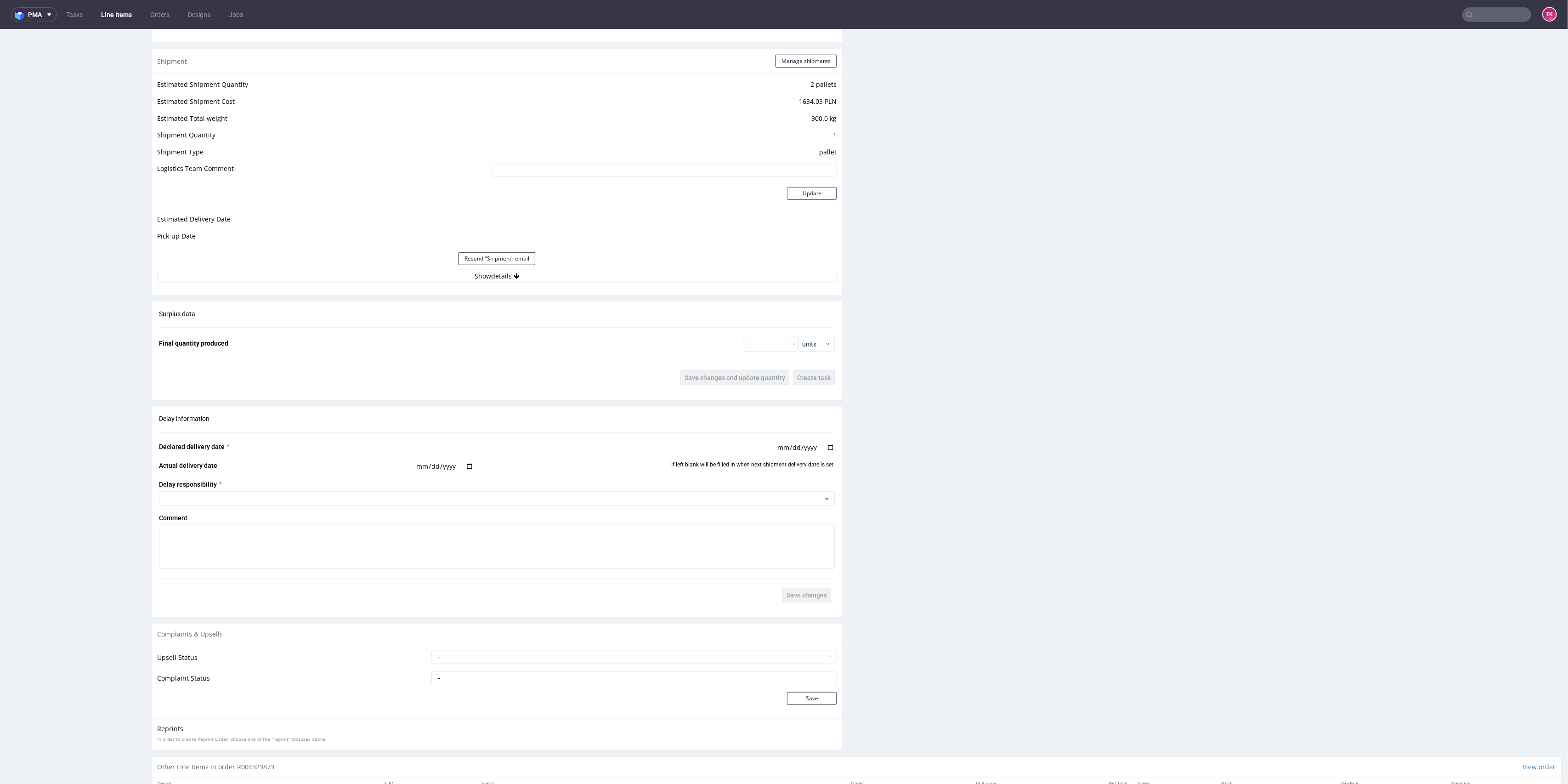
drag, startPoint x: 632, startPoint y: 287, endPoint x: 625, endPoint y: 266, distance: 22.1
click at [627, 275] on div "Shipment Manage shipments Estimated Shipment Quantity 2 pallets Estimated Shipm…" at bounding box center [497, 172] width 691 height 245
drag, startPoint x: 112, startPoint y: 5, endPoint x: 107, endPoint y: 10, distance: 7.1
click at [107, 10] on nav "pma Tasks Line Items Orders Designs Jobs TK" at bounding box center [784, 15] width 1568 height 30
click at [107, 10] on link "Line Items" at bounding box center [116, 15] width 42 height 15
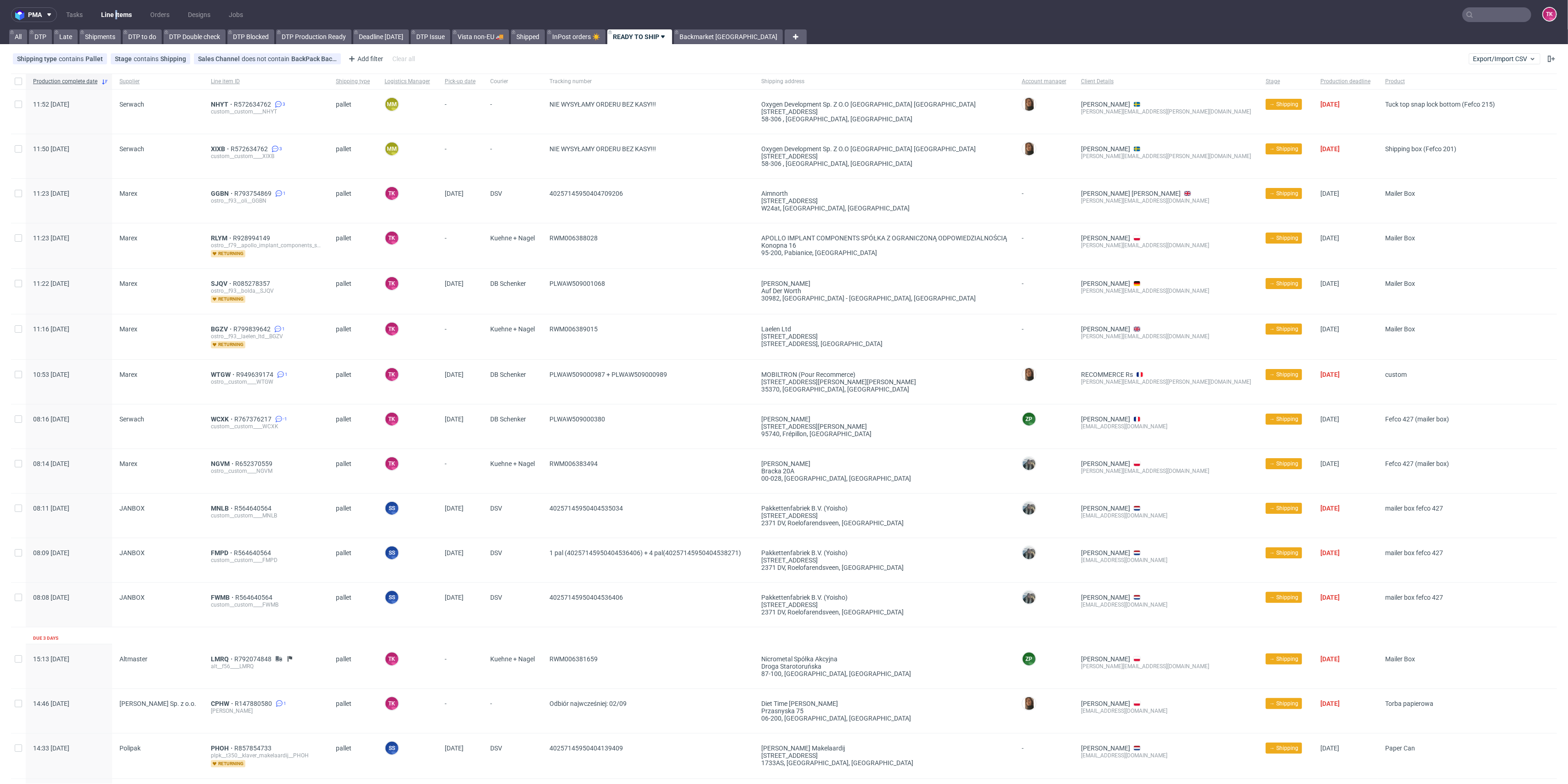
click at [116, 22] on nav "pma Tasks Line Items Orders Designs Jobs TK" at bounding box center [784, 15] width 1568 height 30
click at [113, 7] on link "Line Items" at bounding box center [116, 15] width 42 height 15
click at [110, 15] on link "Line Items" at bounding box center [116, 15] width 42 height 15
click at [114, 15] on link "Line Items" at bounding box center [116, 15] width 42 height 15
click at [123, 21] on link "Line Items" at bounding box center [116, 15] width 42 height 15
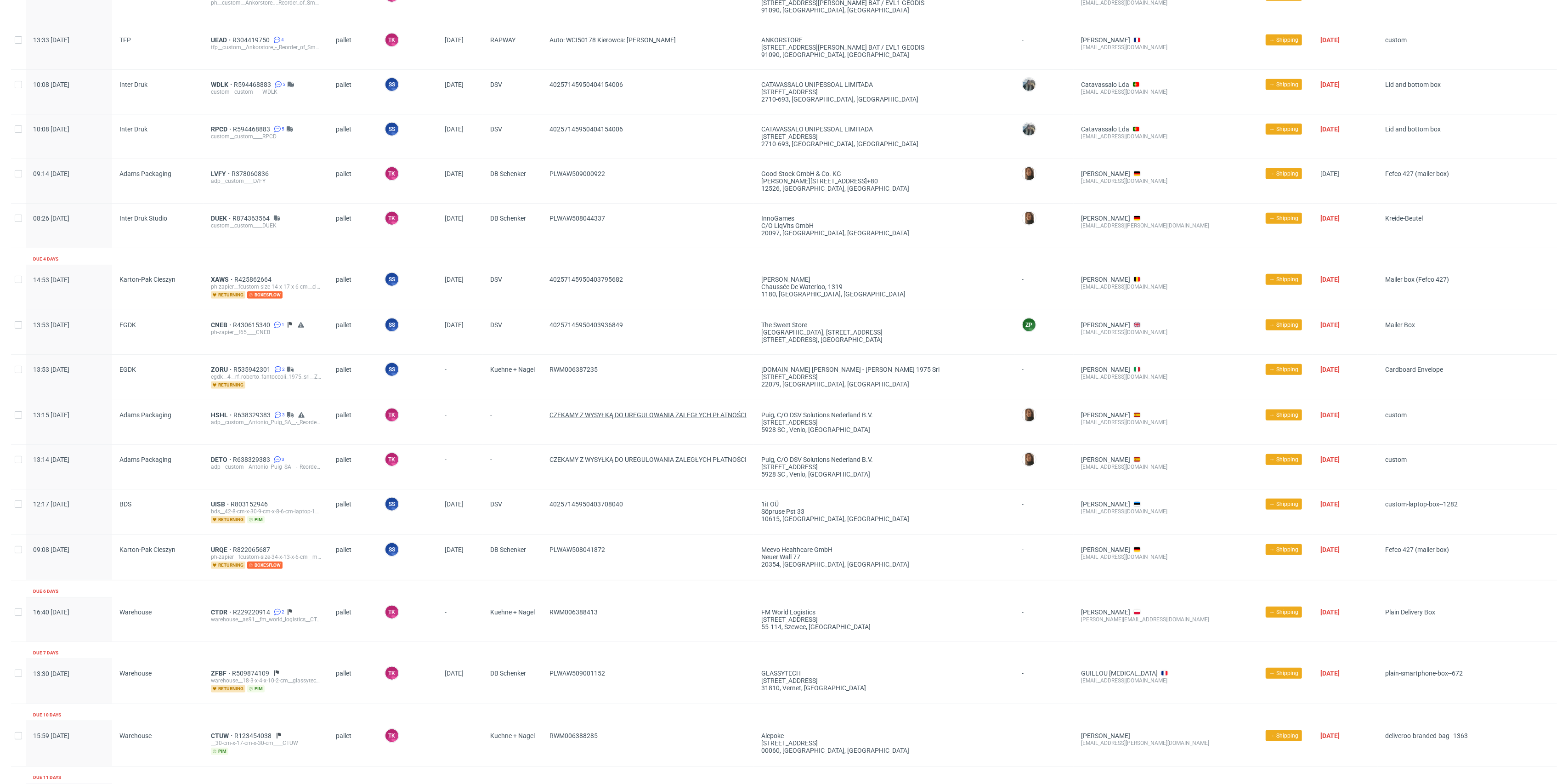
scroll to position [912, 0]
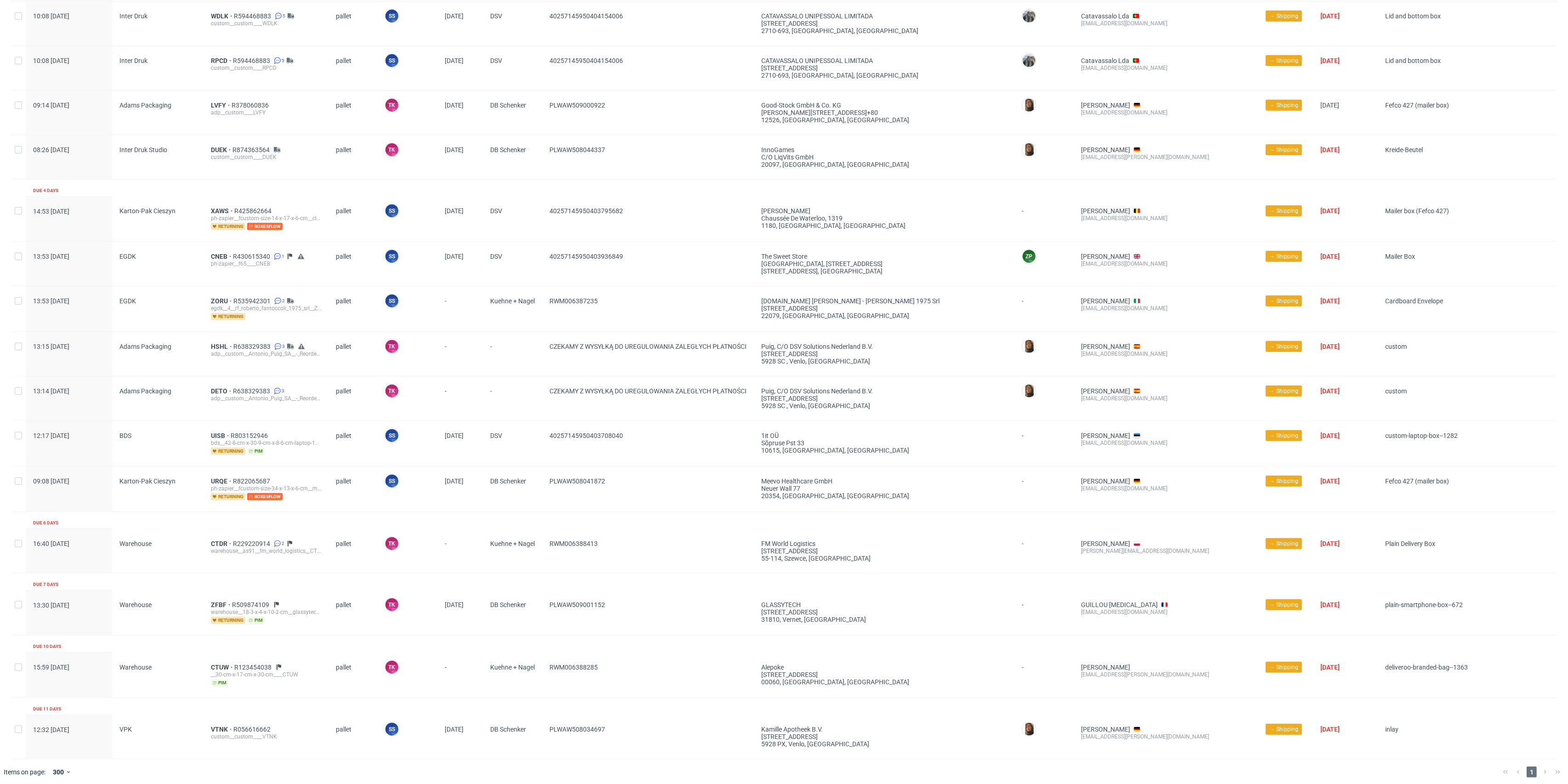
click at [222, 382] on div "DETO R638329383 3 adp__custom__Antonio_Puig_SA__-_Reorder_of_2_shipping_boxes_2…" at bounding box center [266, 399] width 125 height 44
click at [217, 387] on span "DETO" at bounding box center [222, 390] width 22 height 7
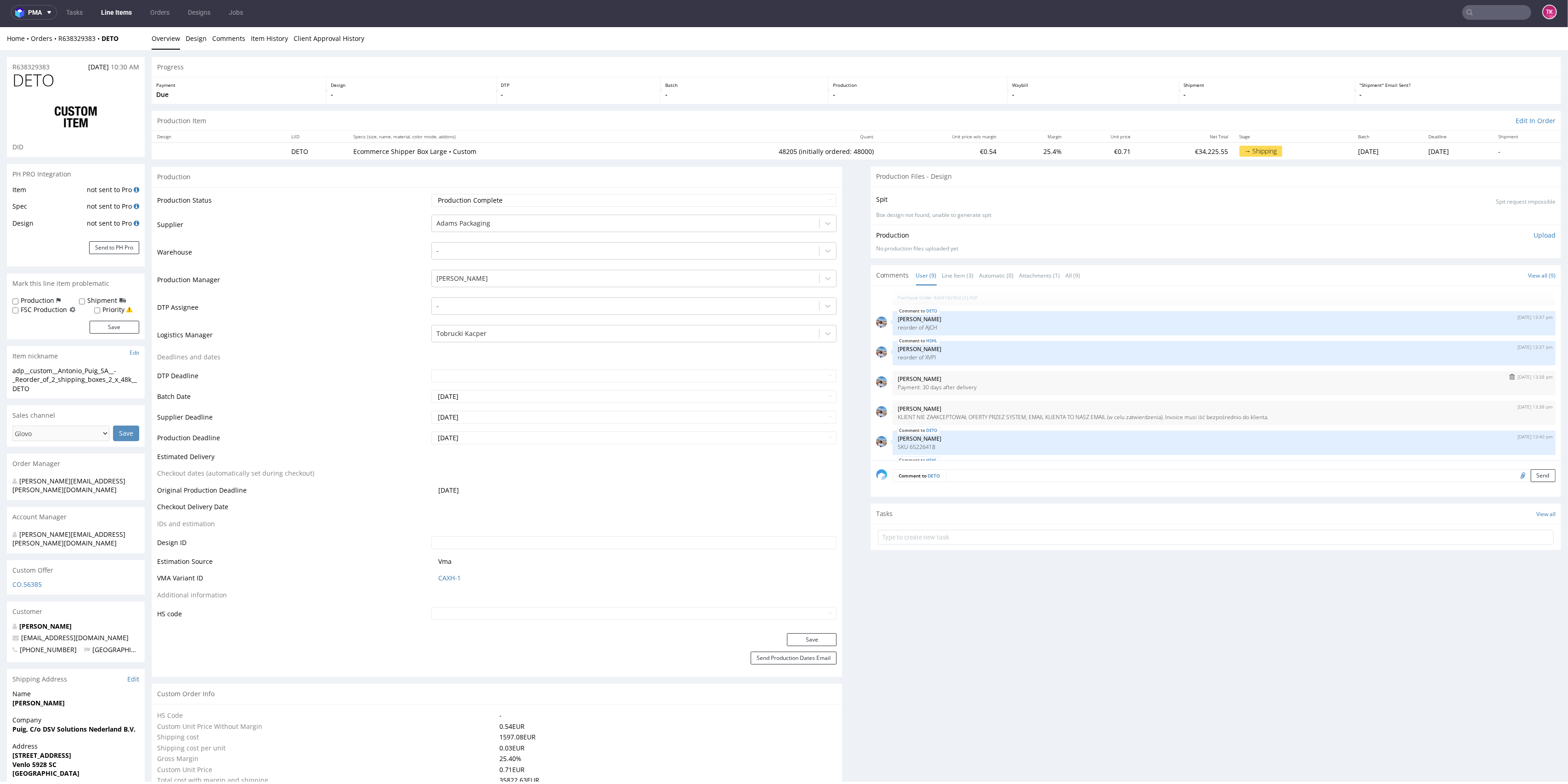
scroll to position [5, 0]
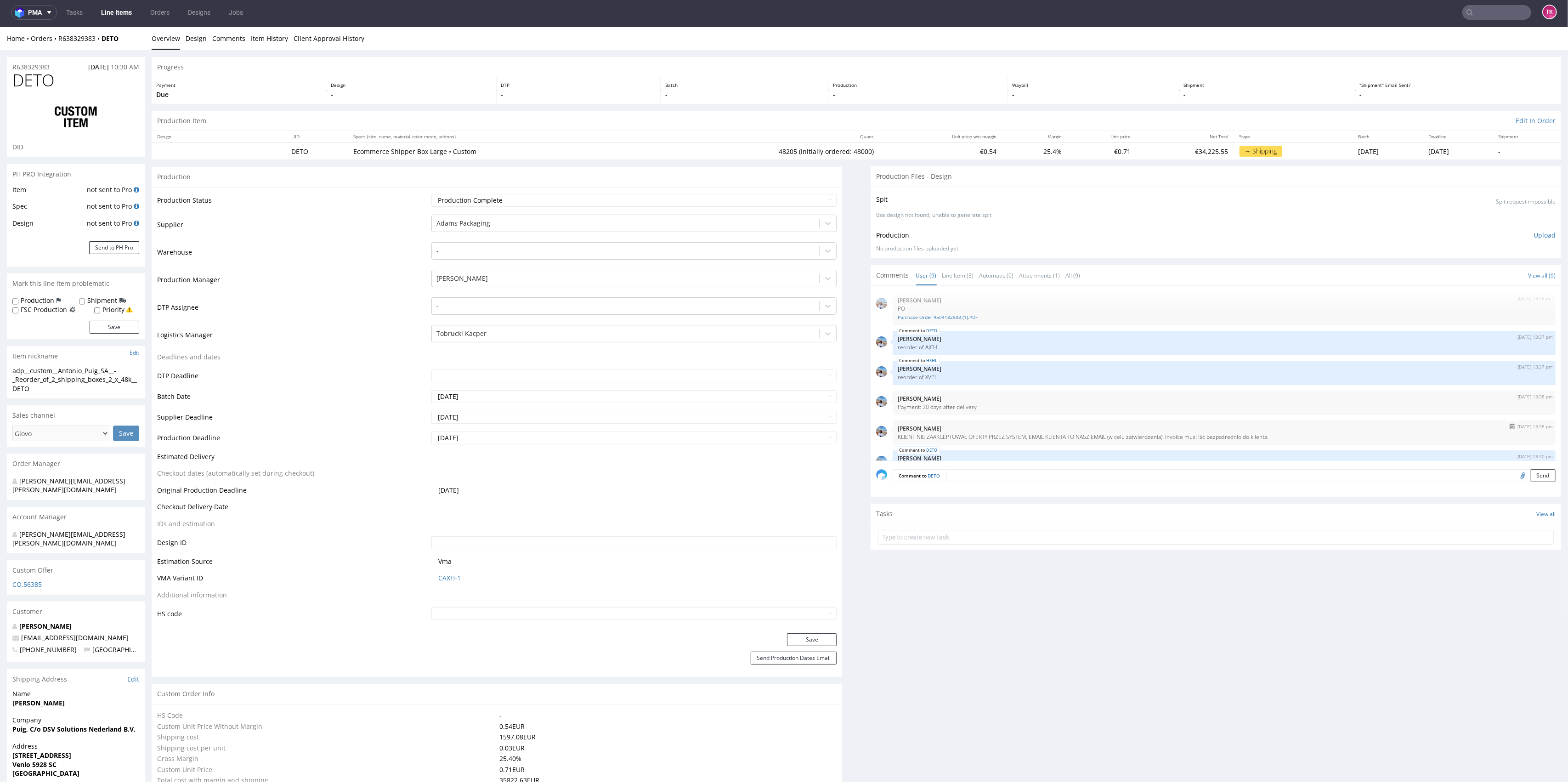
drag, startPoint x: 1020, startPoint y: 430, endPoint x: 1059, endPoint y: 434, distance: 39.2
click at [1059, 434] on div "11th Aug 25 | 13:38 pm Marta Kozłowska KLIENT NIE ZAAKCEPTOWAŁ OFERTY PRZEZ SYS…" at bounding box center [1224, 433] width 663 height 25
click at [1057, 434] on p "KLIENT NIE ZAAKCEPTOWAŁ OFERTY PRZEZ SYSTEM, EMAIL KLIENTA TO NASZ EMAIL (w cel…" at bounding box center [1225, 436] width 652 height 7
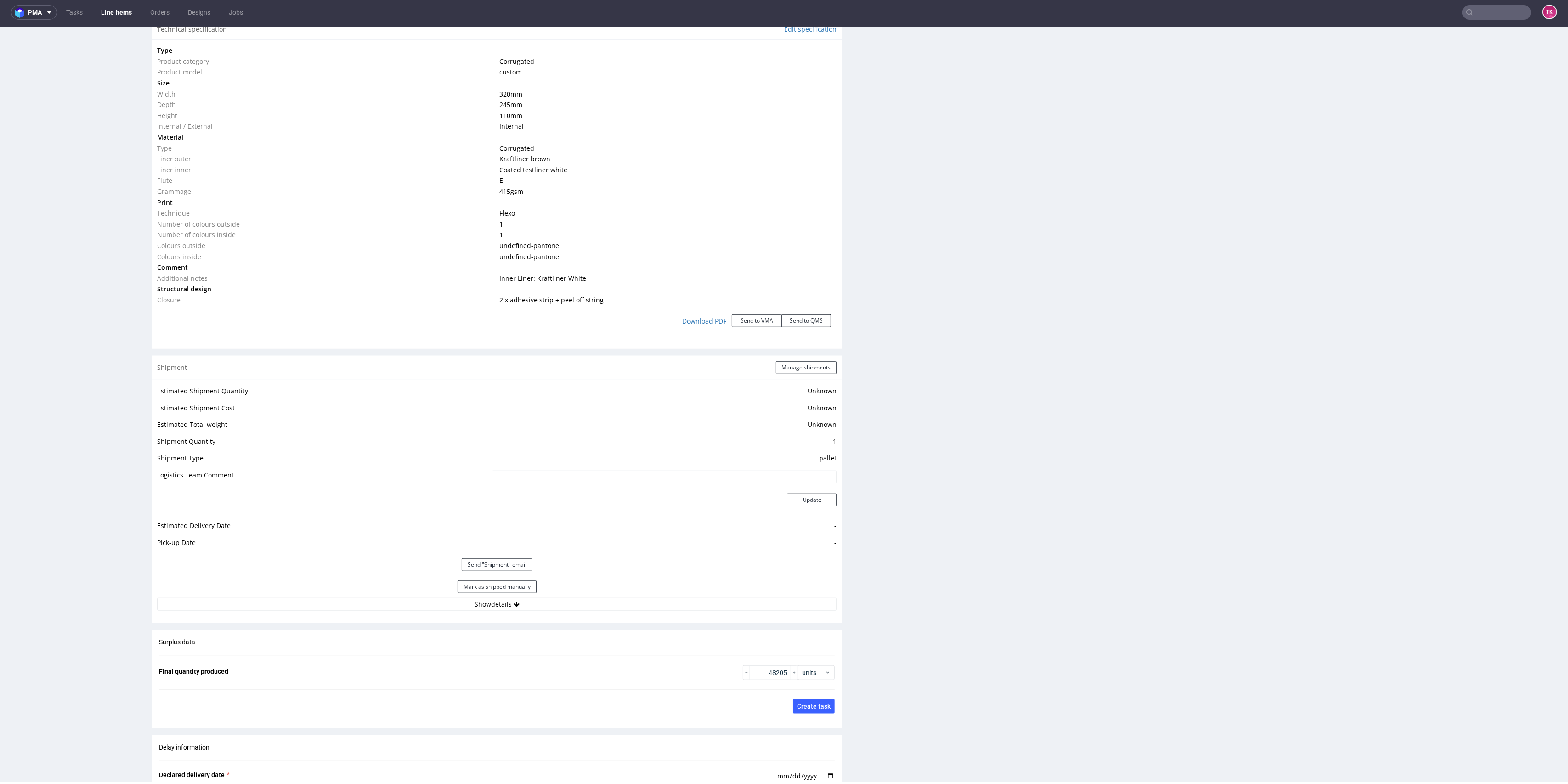
scroll to position [919, 0]
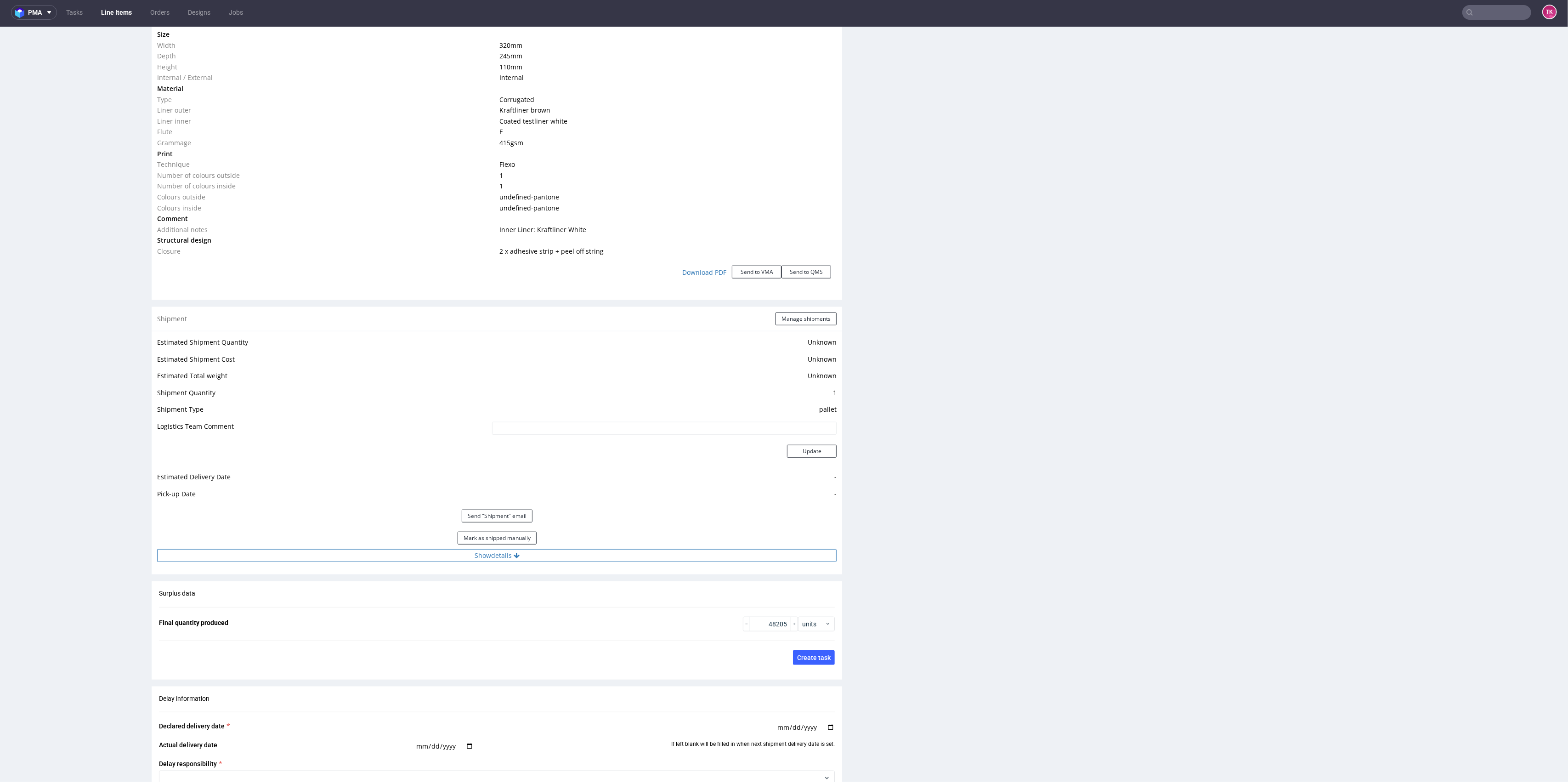
drag, startPoint x: 642, startPoint y: 542, endPoint x: 637, endPoint y: 550, distance: 9.4
click at [638, 548] on div "Mark as shipped manually" at bounding box center [497, 538] width 679 height 22
click at [637, 553] on button "Show details" at bounding box center [497, 556] width 679 height 13
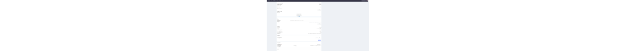
scroll to position [1488, 0]
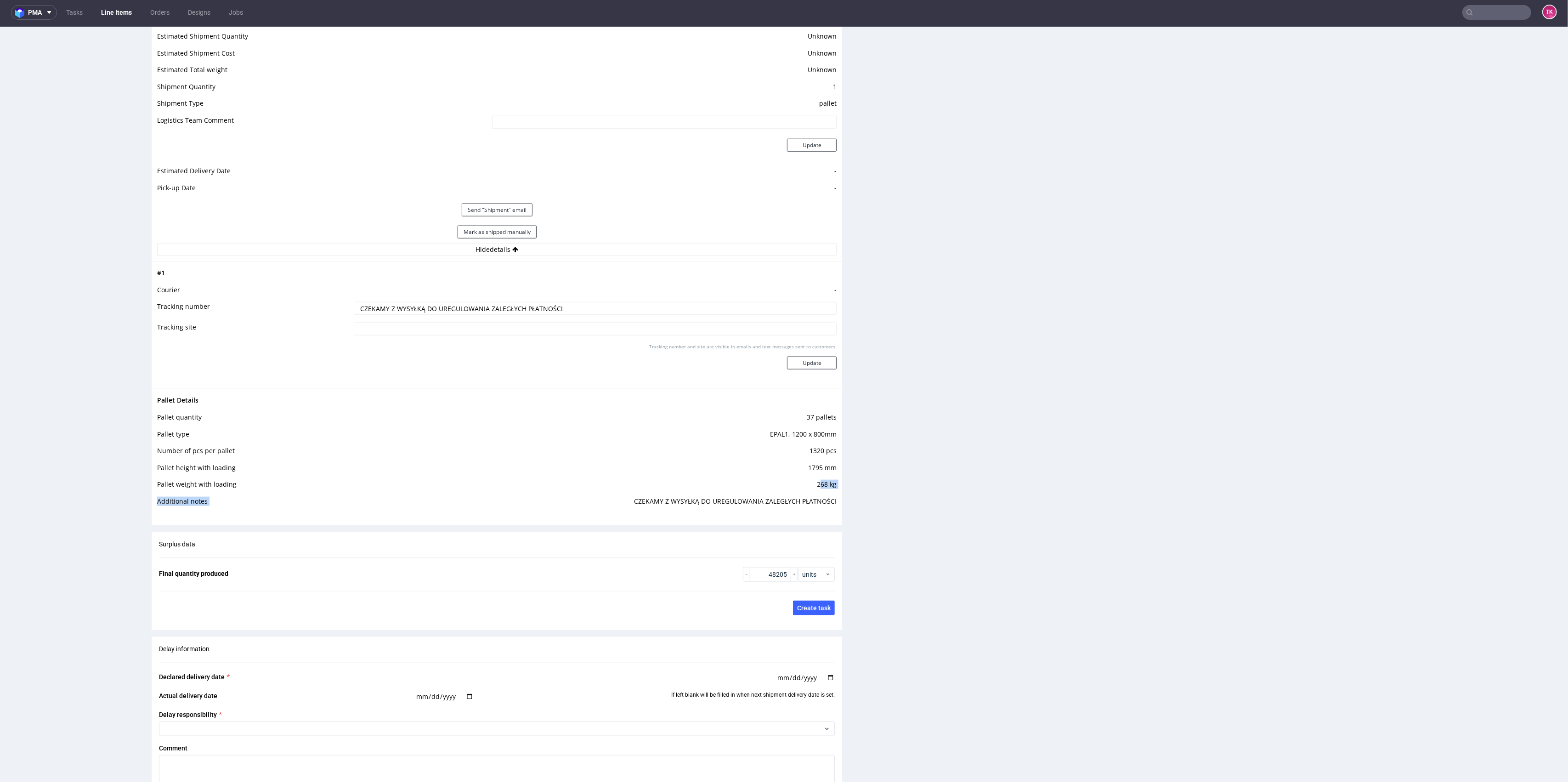
drag, startPoint x: 609, startPoint y: 497, endPoint x: 816, endPoint y: 495, distance: 207.0
click at [813, 492] on tbody "Pallet Details Pallet quantity 37 pallets Pallet type EPAL1, 1200 x 800mm Numbe…" at bounding box center [497, 453] width 679 height 118
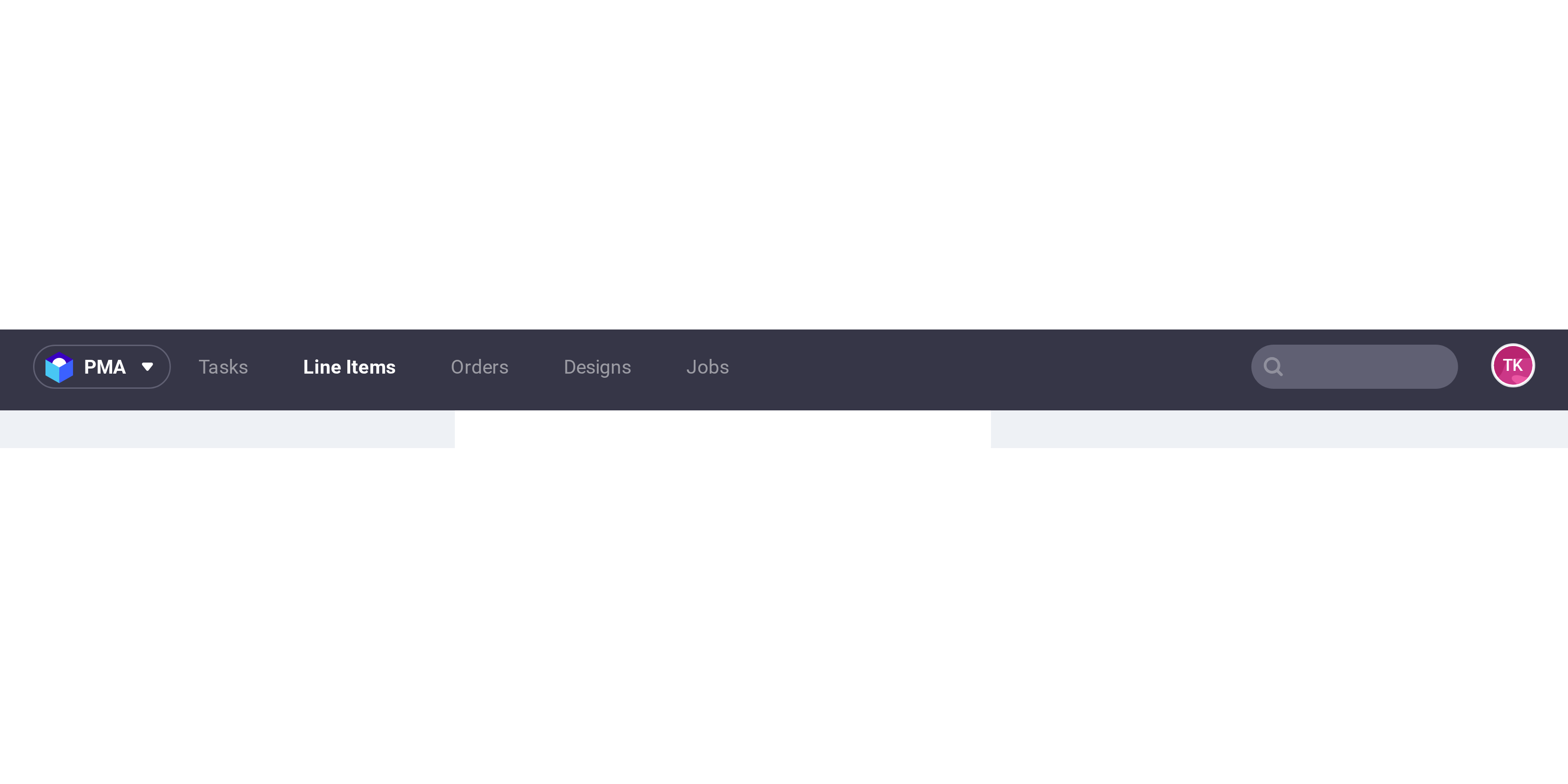
scroll to position [2, 0]
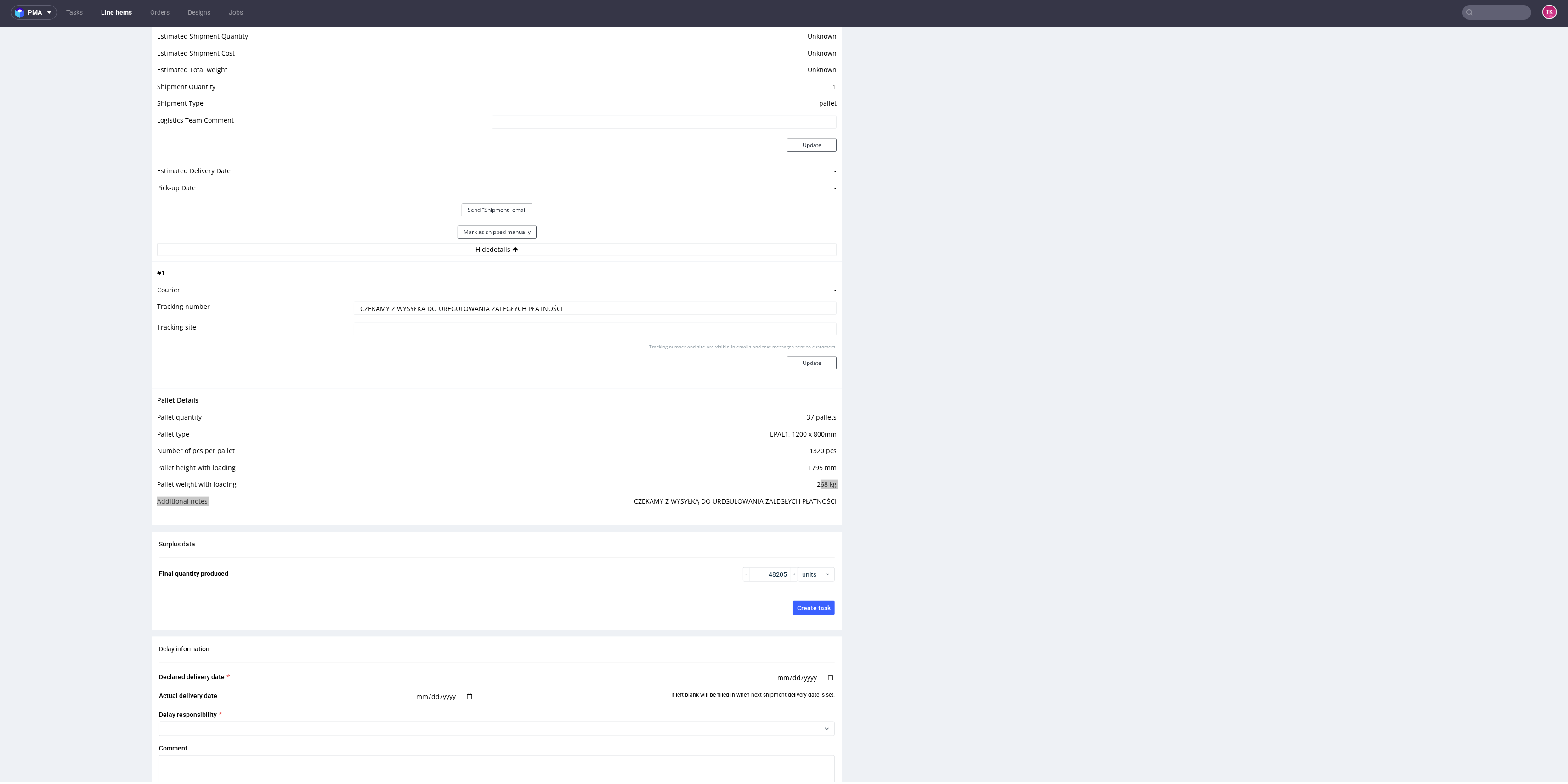
click at [122, 14] on link "Line Items" at bounding box center [116, 12] width 42 height 15
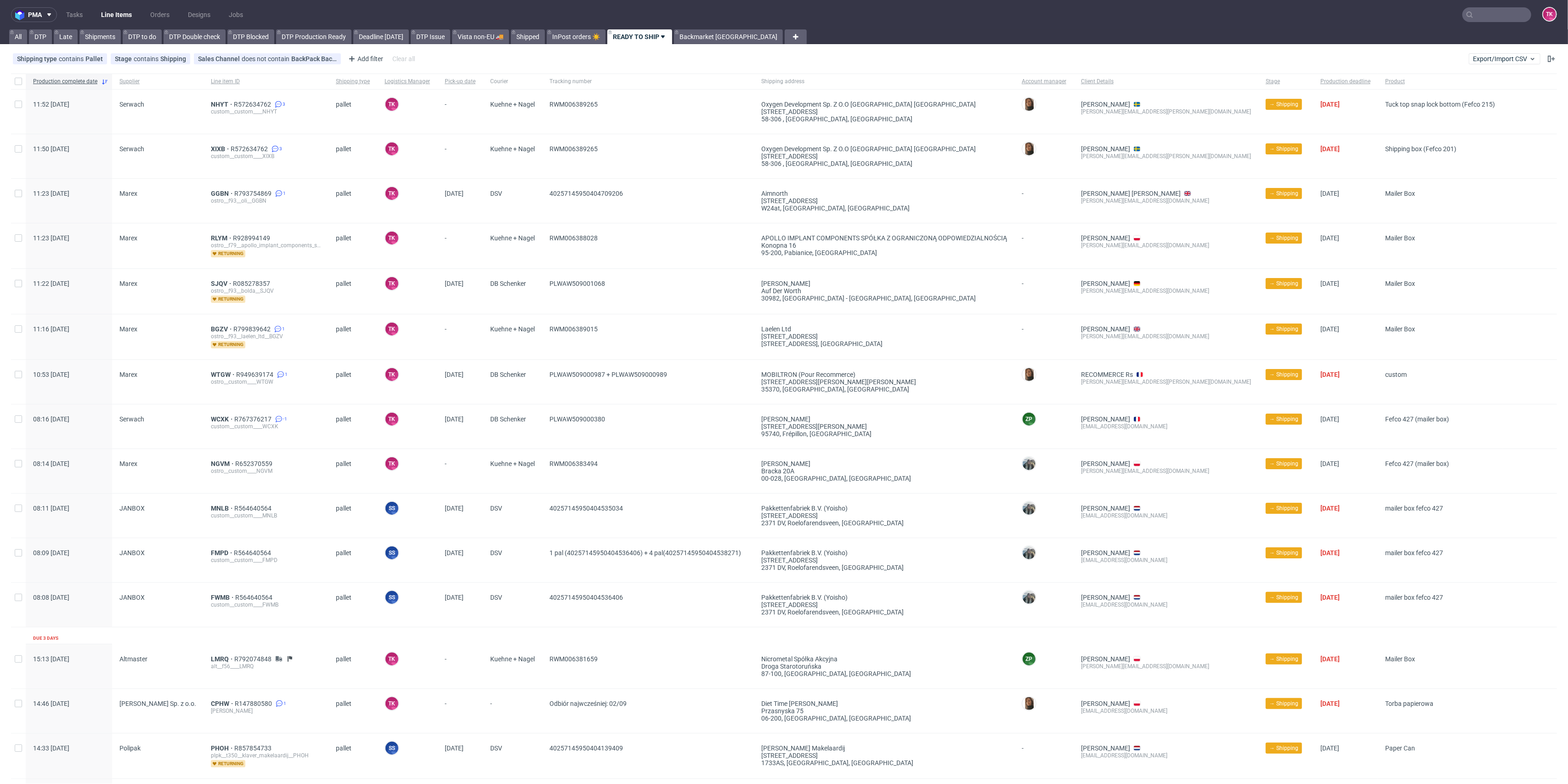
click at [128, 12] on link "Line Items" at bounding box center [116, 15] width 42 height 15
click at [101, 25] on nav "pma Tasks Line Items Orders Designs Jobs TK" at bounding box center [784, 15] width 1568 height 30
click at [98, 19] on link "Line Items" at bounding box center [116, 15] width 42 height 15
click at [125, 11] on link "Line Items" at bounding box center [116, 15] width 42 height 15
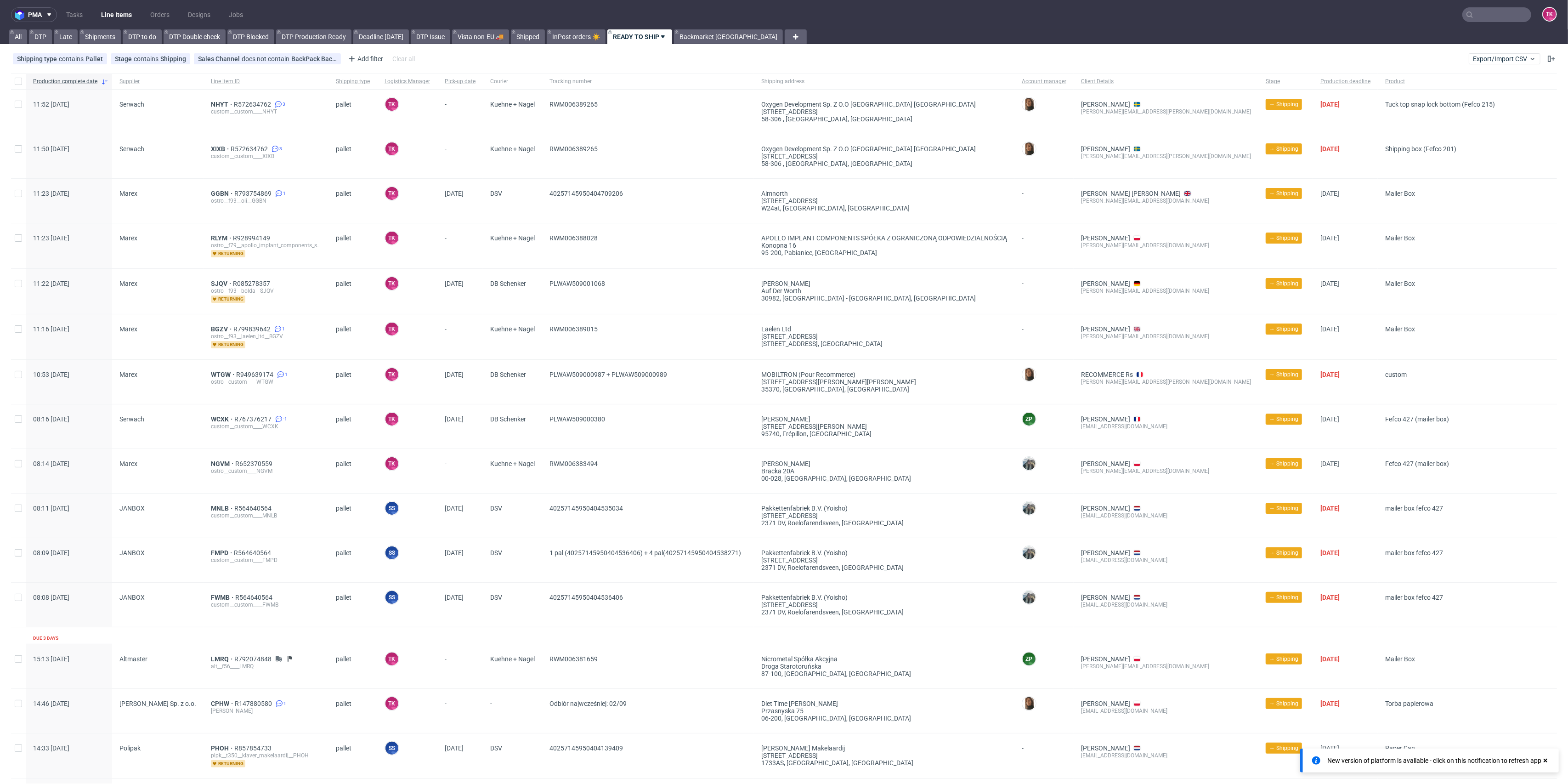
click at [115, 21] on link "Line Items" at bounding box center [116, 15] width 42 height 15
click at [119, 21] on link "Line Items" at bounding box center [116, 15] width 42 height 15
click at [133, 16] on link "Line Items" at bounding box center [116, 15] width 42 height 15
click at [116, 4] on nav "pma Tasks Line Items Orders Designs Jobs TK" at bounding box center [784, 15] width 1568 height 30
click at [113, 12] on link "Line Items" at bounding box center [116, 15] width 42 height 15
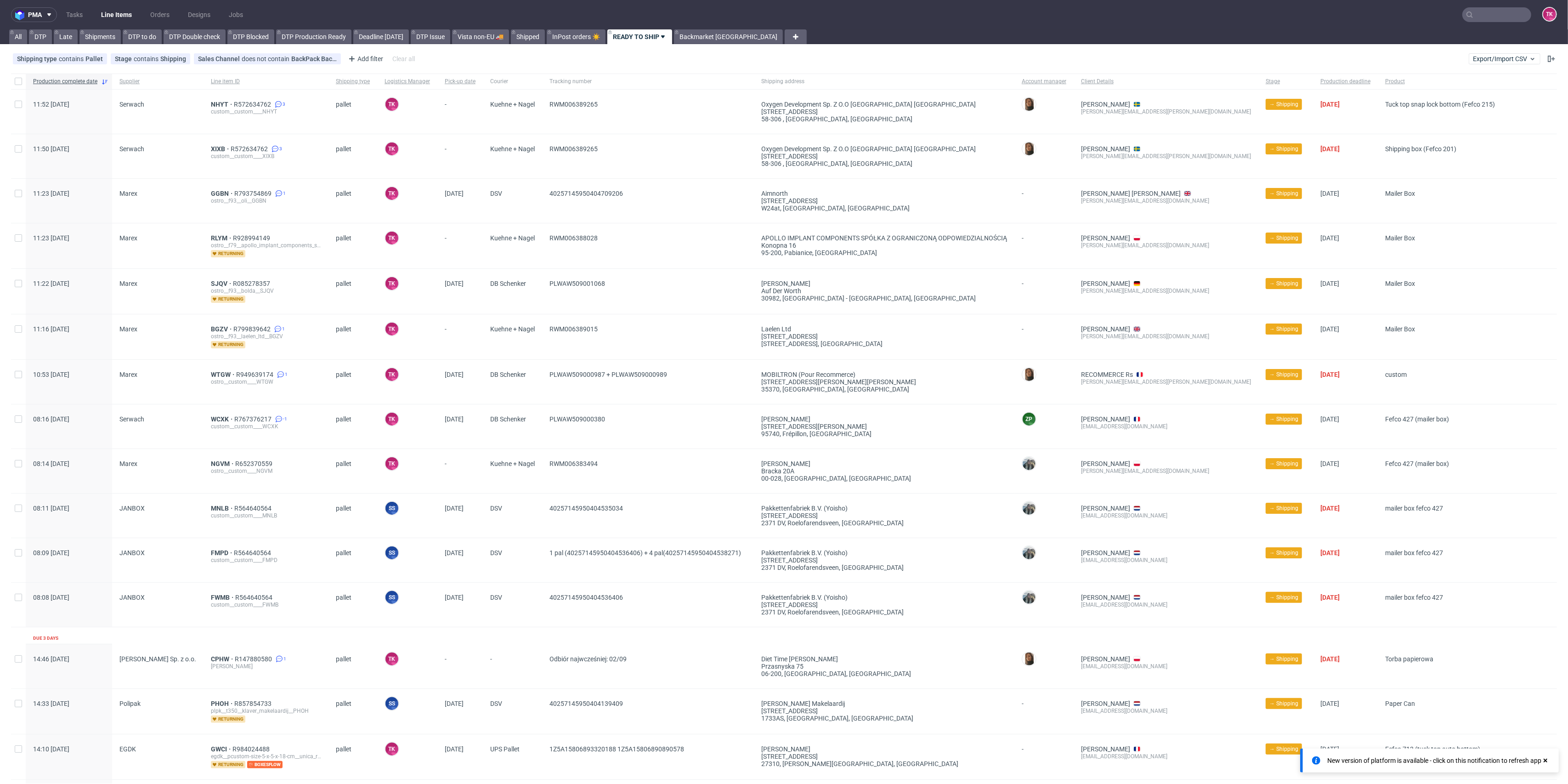
click at [115, 19] on link "Line Items" at bounding box center [116, 15] width 42 height 15
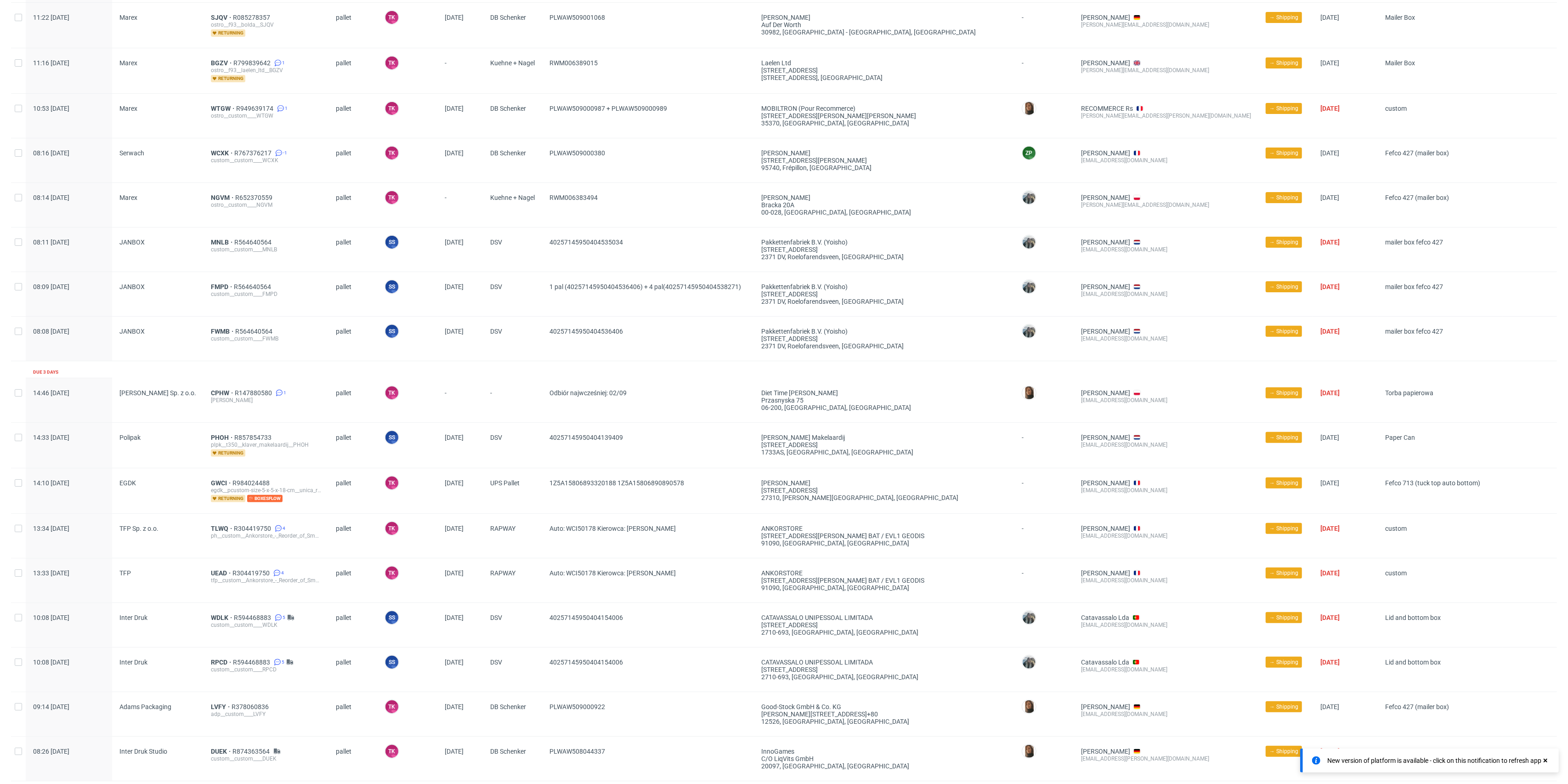
scroll to position [306, 0]
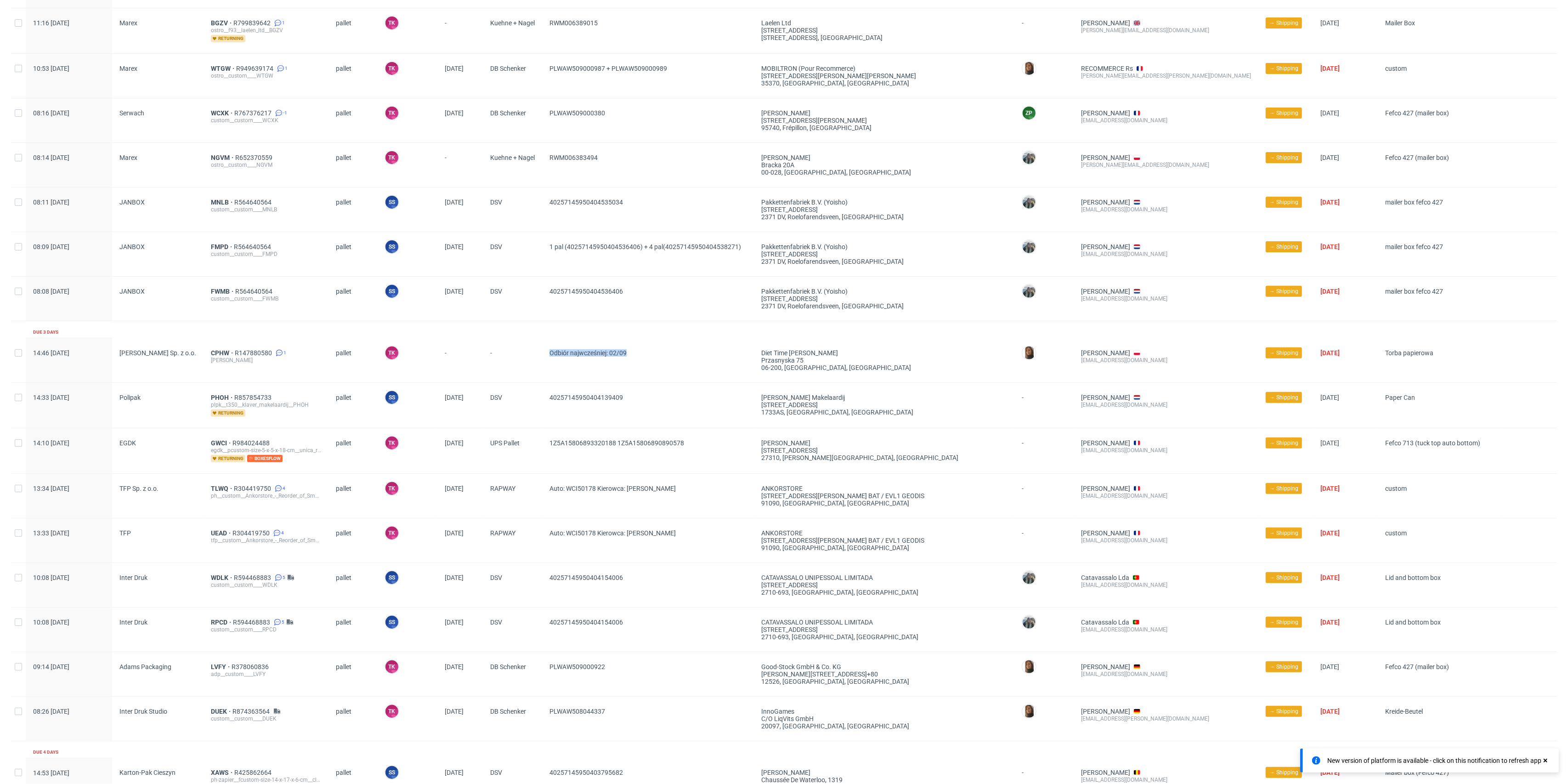
drag, startPoint x: 656, startPoint y: 355, endPoint x: 530, endPoint y: 374, distance: 127.4
click at [530, 374] on div "14:46 Fri 29.08.2025 Lester Polymers Sp. z o.o. CPHW R147880580 1 lester__custo…" at bounding box center [784, 361] width 1547 height 44
click at [529, 374] on div "-" at bounding box center [512, 361] width 59 height 44
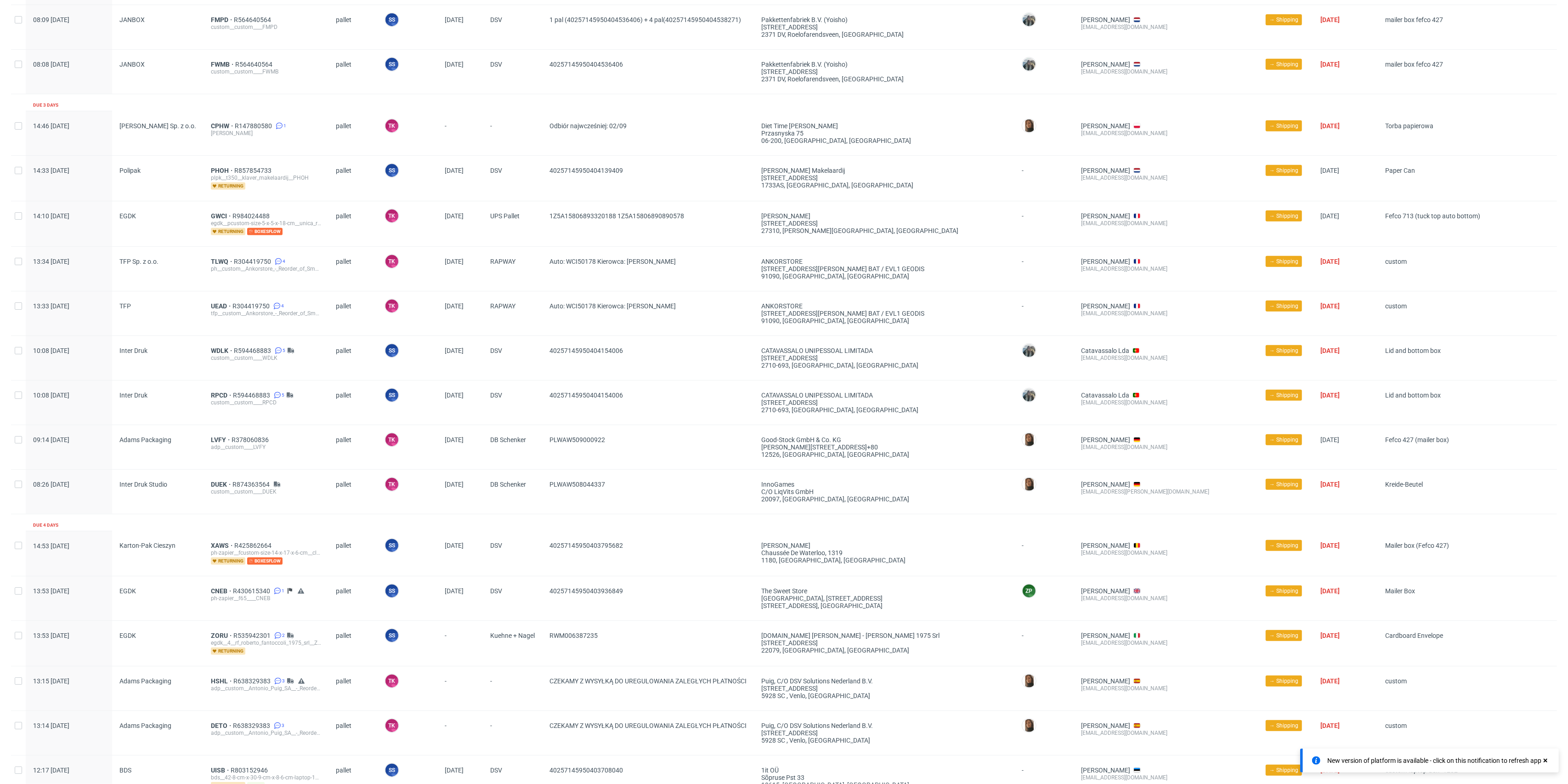
scroll to position [437, 0]
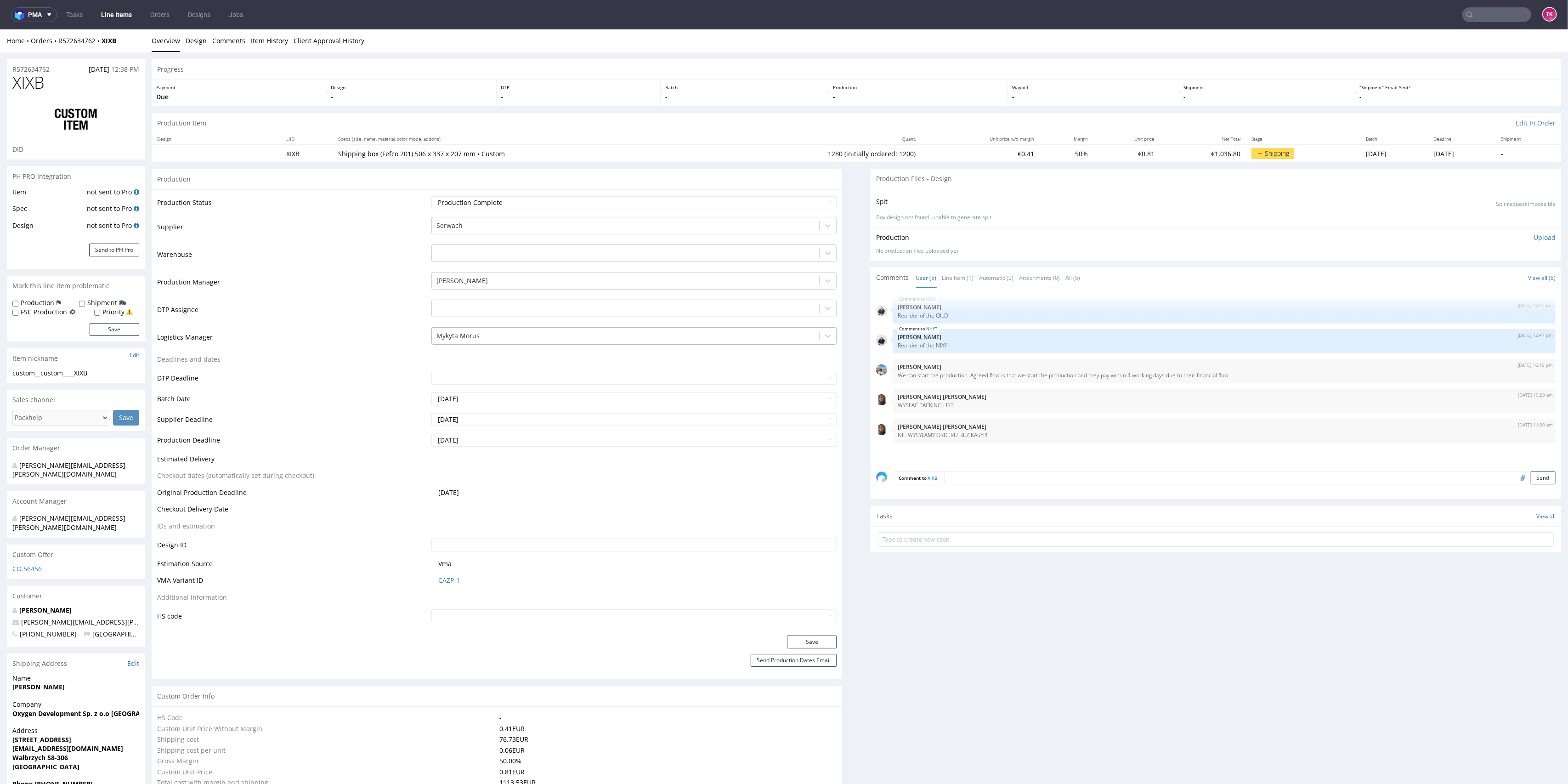
click at [465, 336] on div at bounding box center [626, 335] width 379 height 11
type input "t"
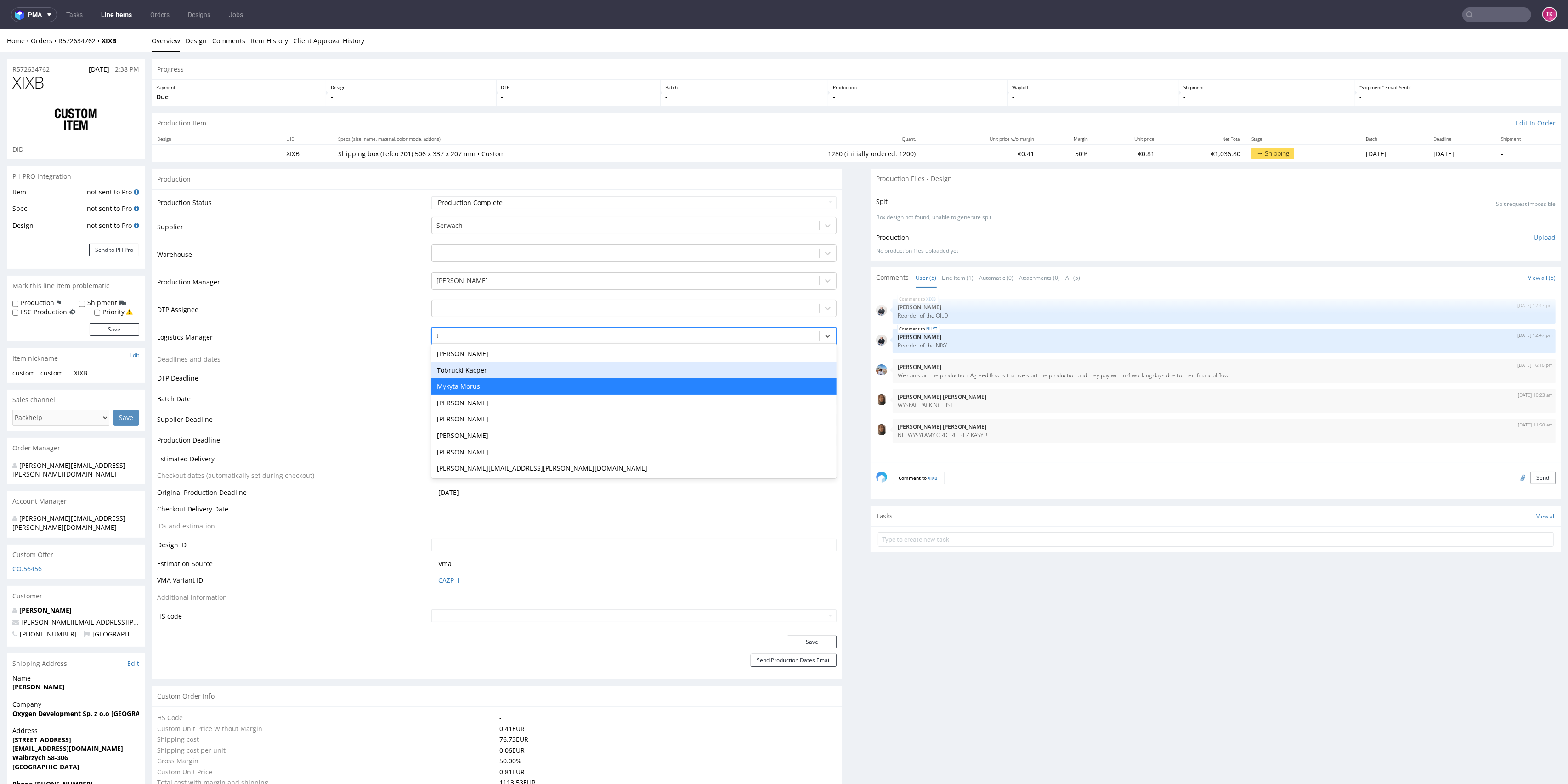
click at [470, 366] on div "Tobrucki Kacper" at bounding box center [634, 371] width 406 height 16
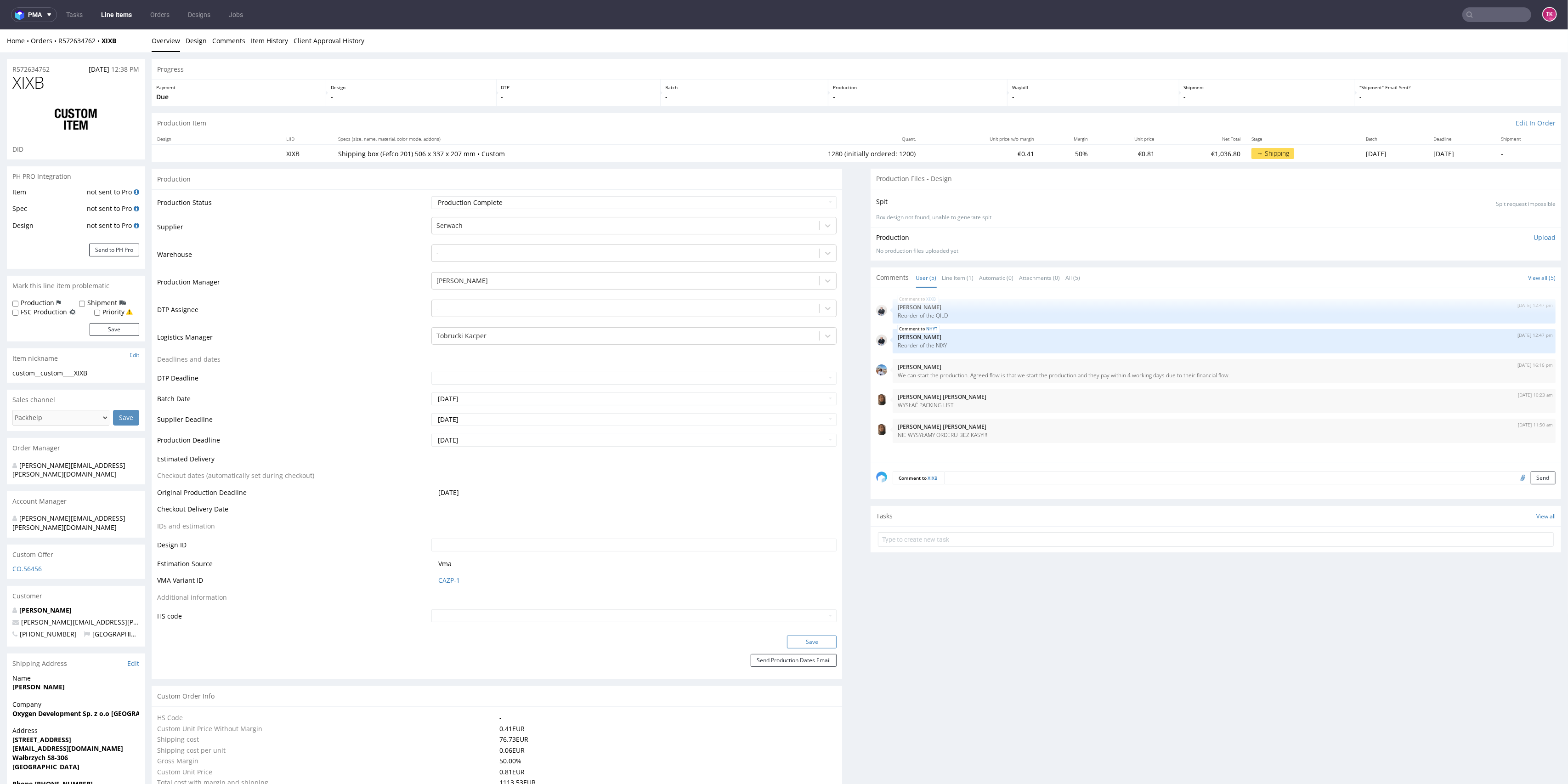
click at [806, 638] on button "Save" at bounding box center [812, 642] width 49 height 13
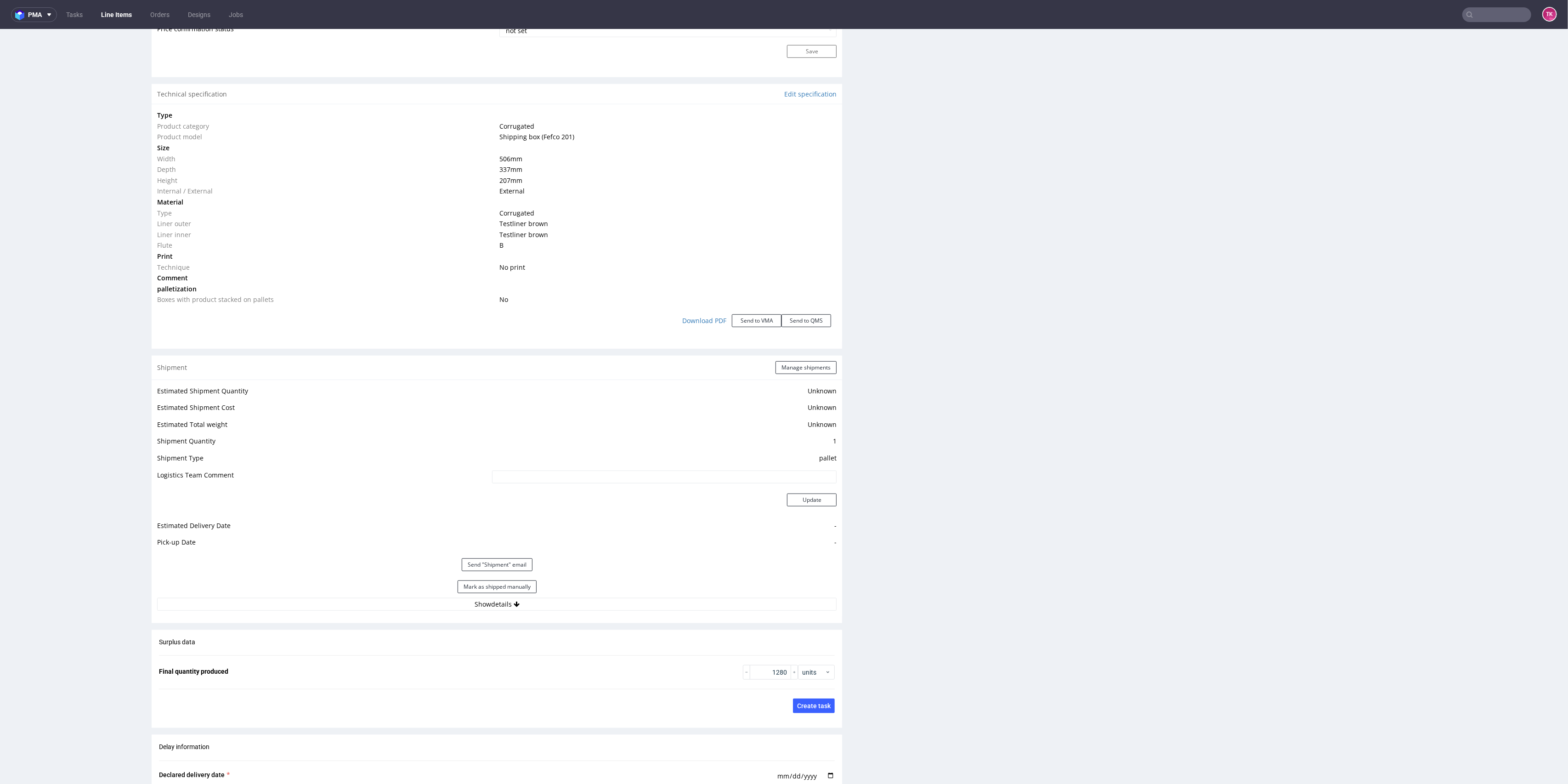
scroll to position [919, 0]
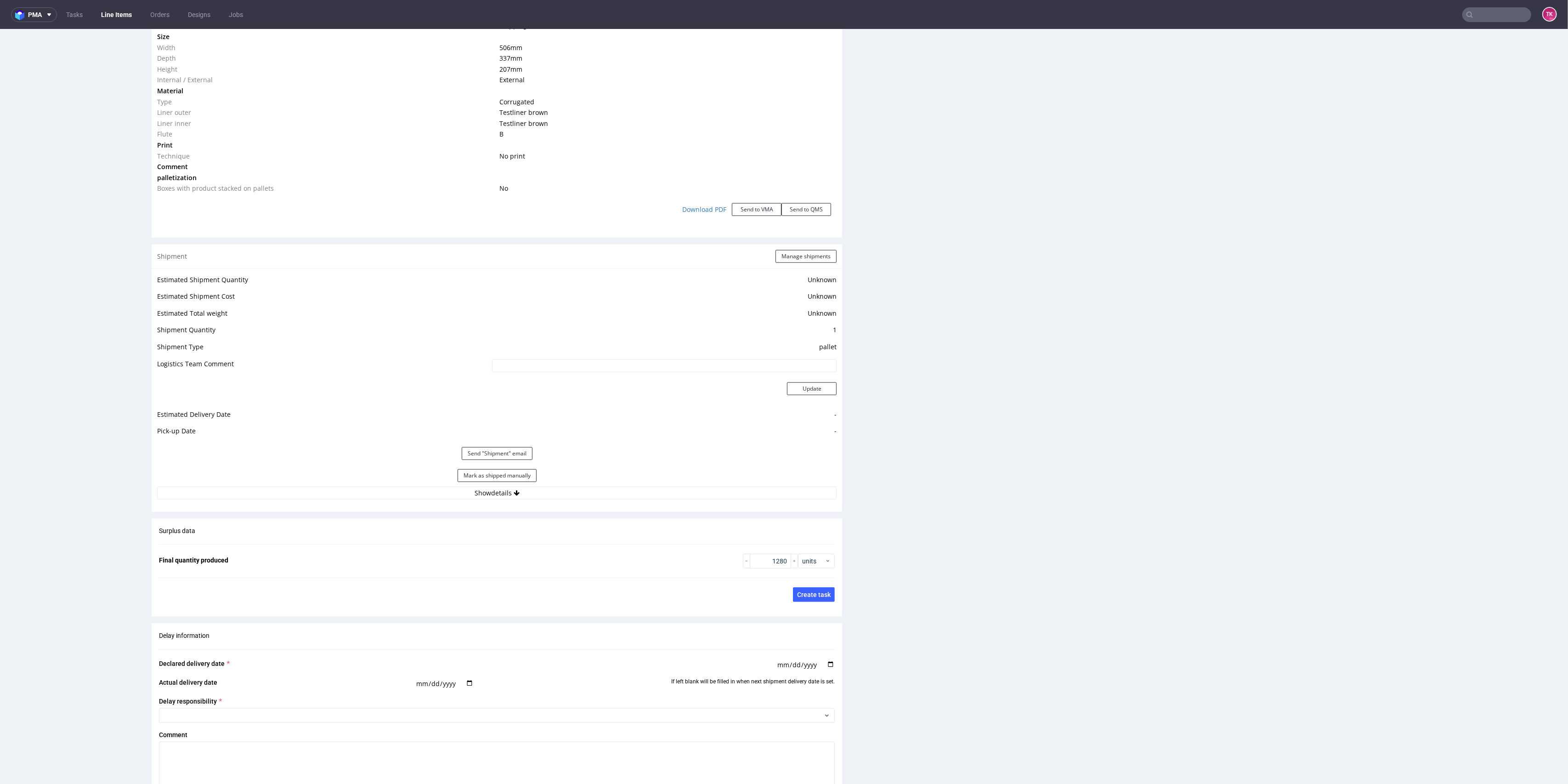
click at [692, 506] on div "Shipment Manage shipments Estimated Shipment Quantity Unknown Estimated Shipmen…" at bounding box center [497, 378] width 691 height 268
click at [694, 498] on div "Estimated Shipment Quantity Unknown Estimated Shipment Cost Unknown Estimated T…" at bounding box center [497, 386] width 691 height 236
click at [695, 492] on button "Show details" at bounding box center [497, 493] width 679 height 13
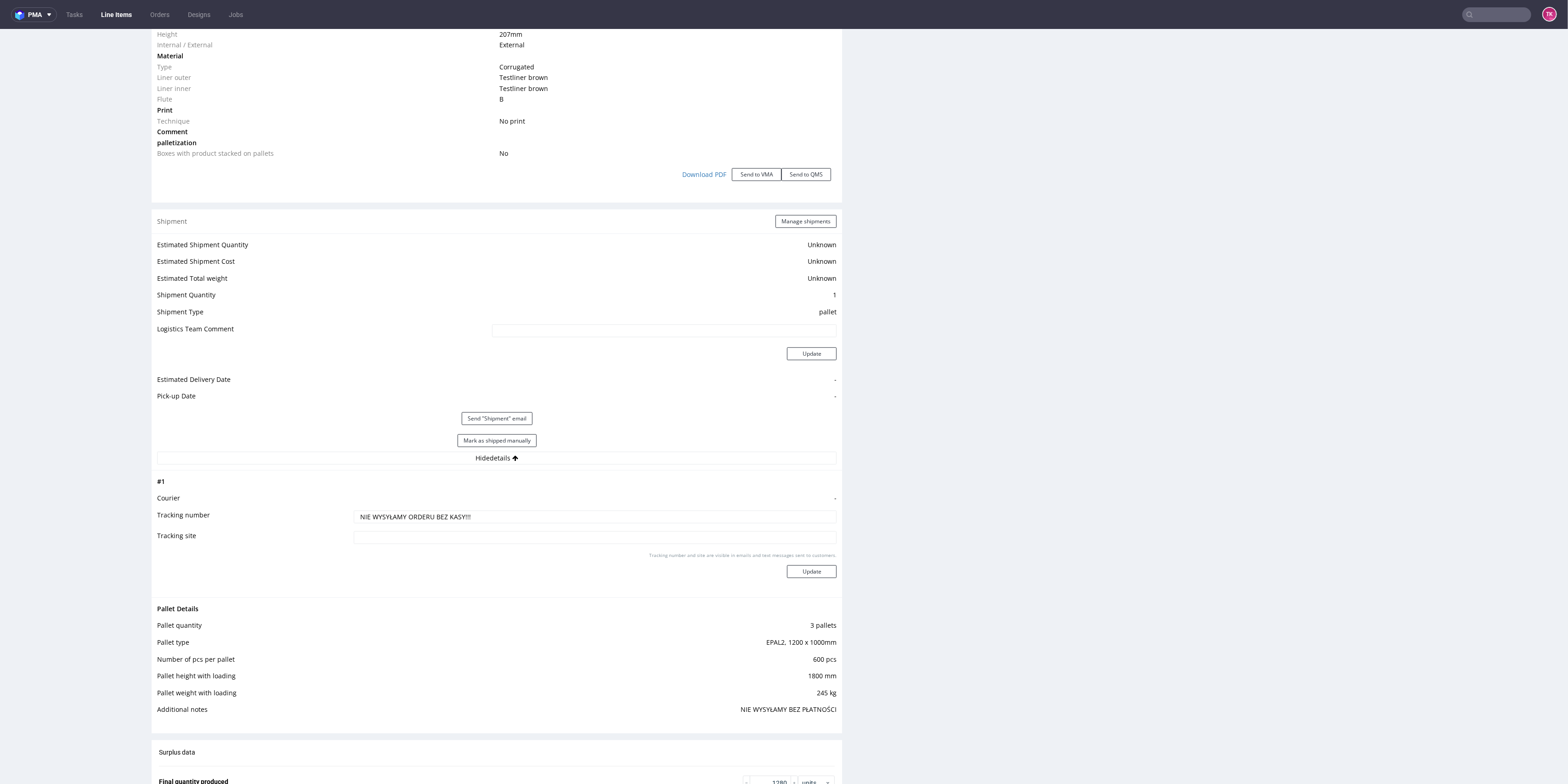
scroll to position [980, 0]
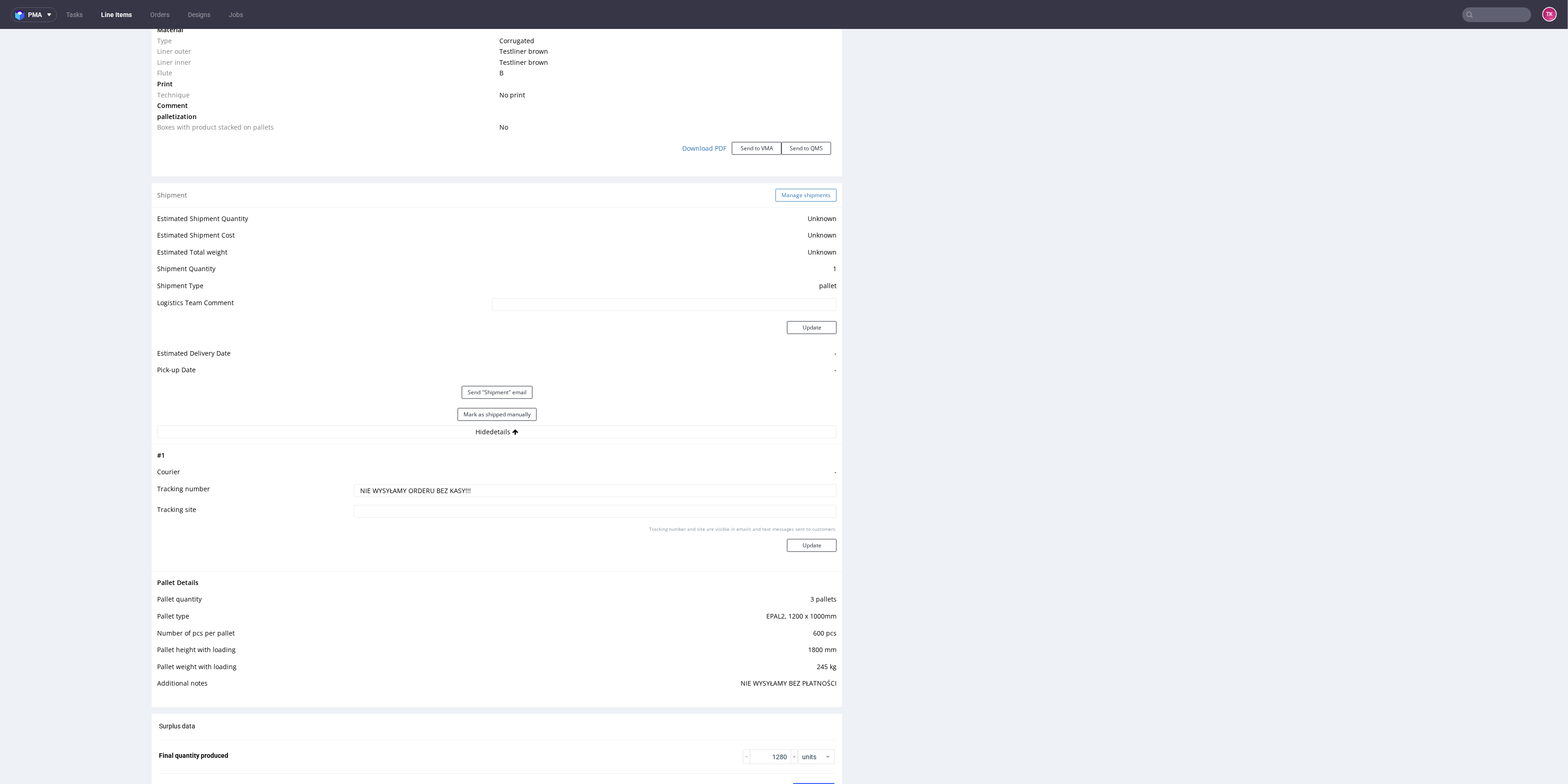
click at [786, 189] on button "Manage shipments" at bounding box center [806, 195] width 61 height 13
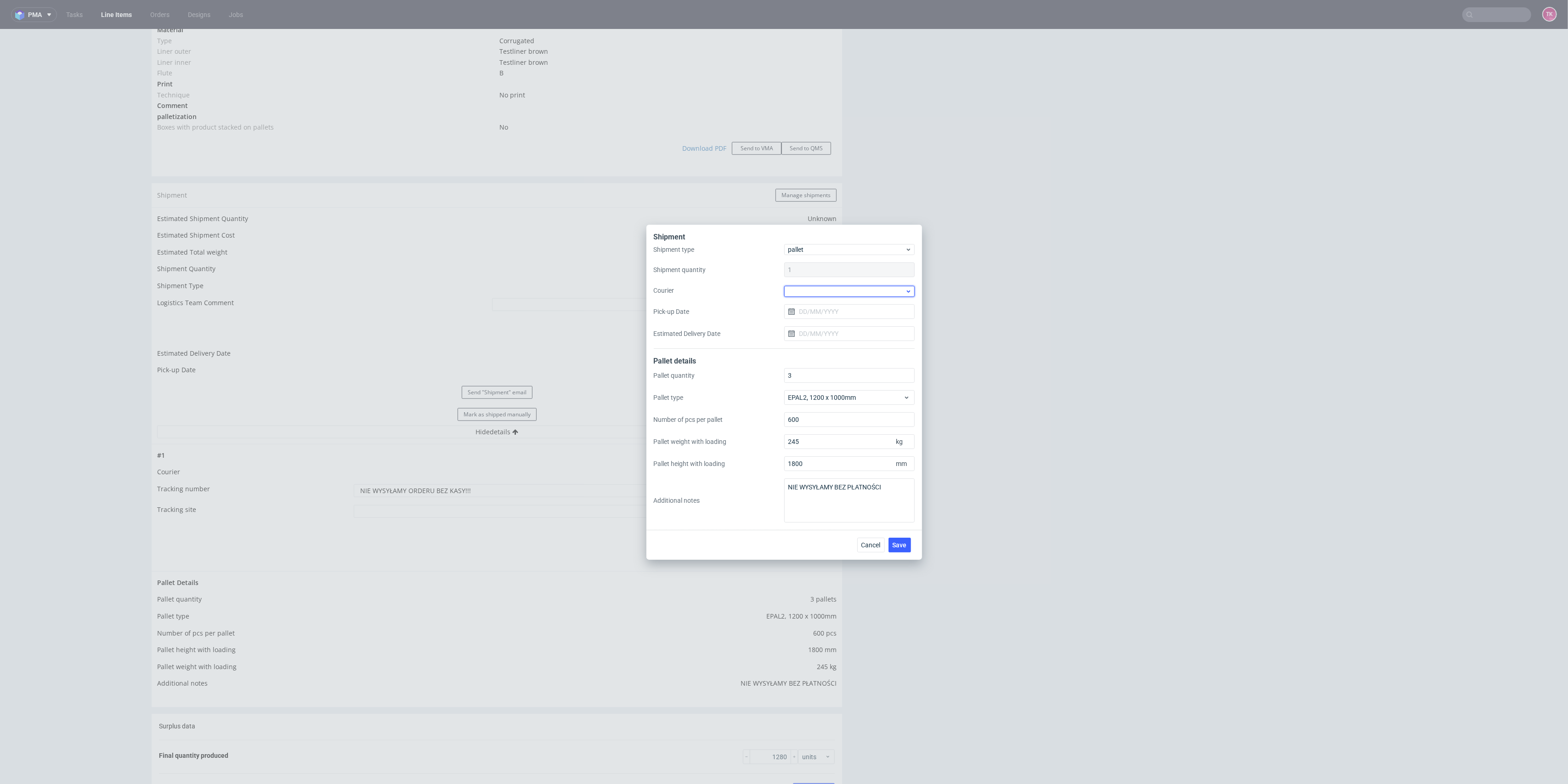
click at [821, 292] on div at bounding box center [849, 291] width 130 height 11
click at [831, 336] on div "Kuehne + Nagel" at bounding box center [850, 334] width 124 height 16
click at [898, 541] on span "Save" at bounding box center [899, 544] width 14 height 7
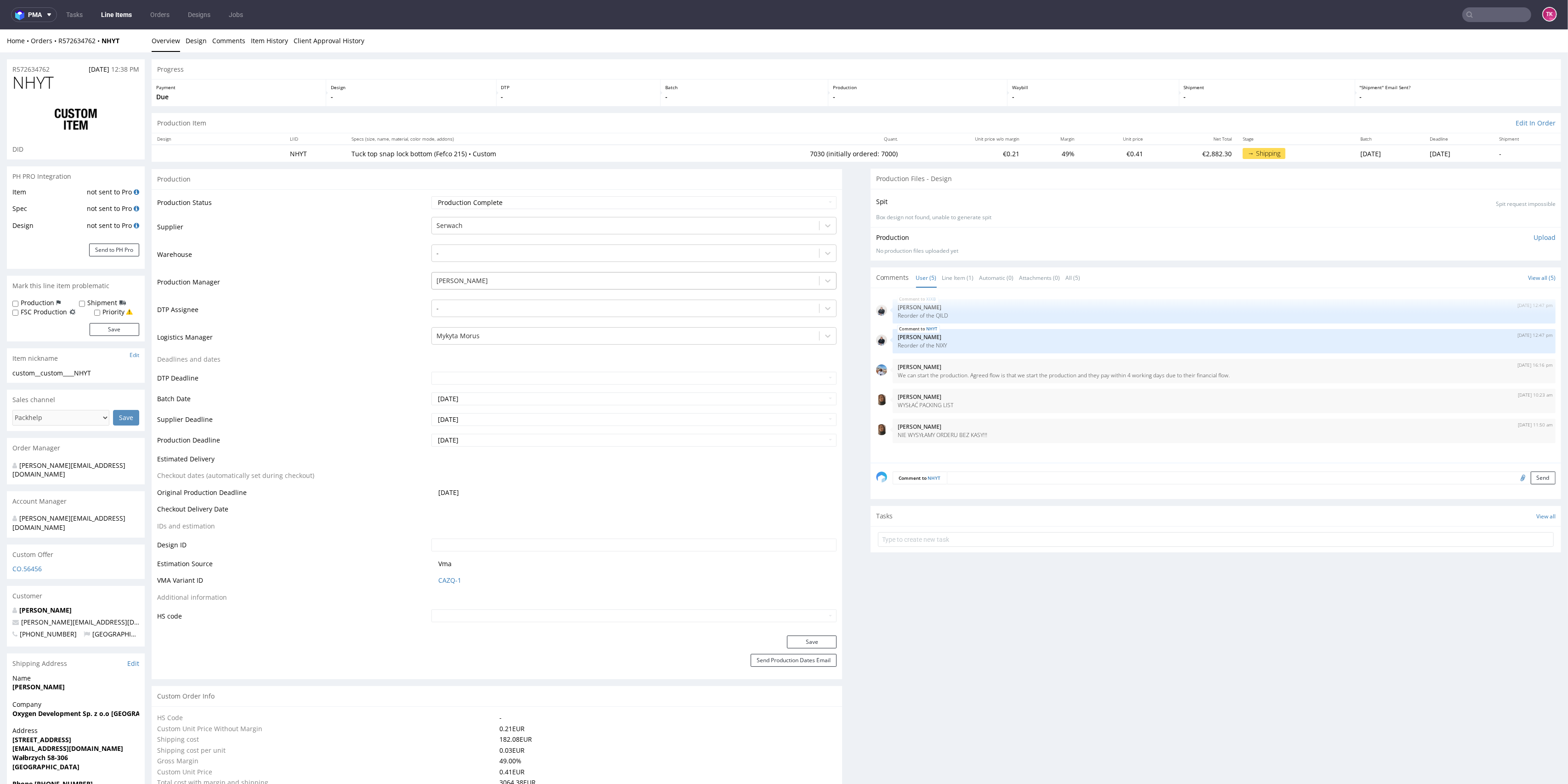
click at [511, 286] on div at bounding box center [626, 280] width 379 height 11
type input "t"
click at [397, 265] on td "Warehouse" at bounding box center [293, 257] width 272 height 27
click at [445, 307] on div at bounding box center [626, 308] width 379 height 11
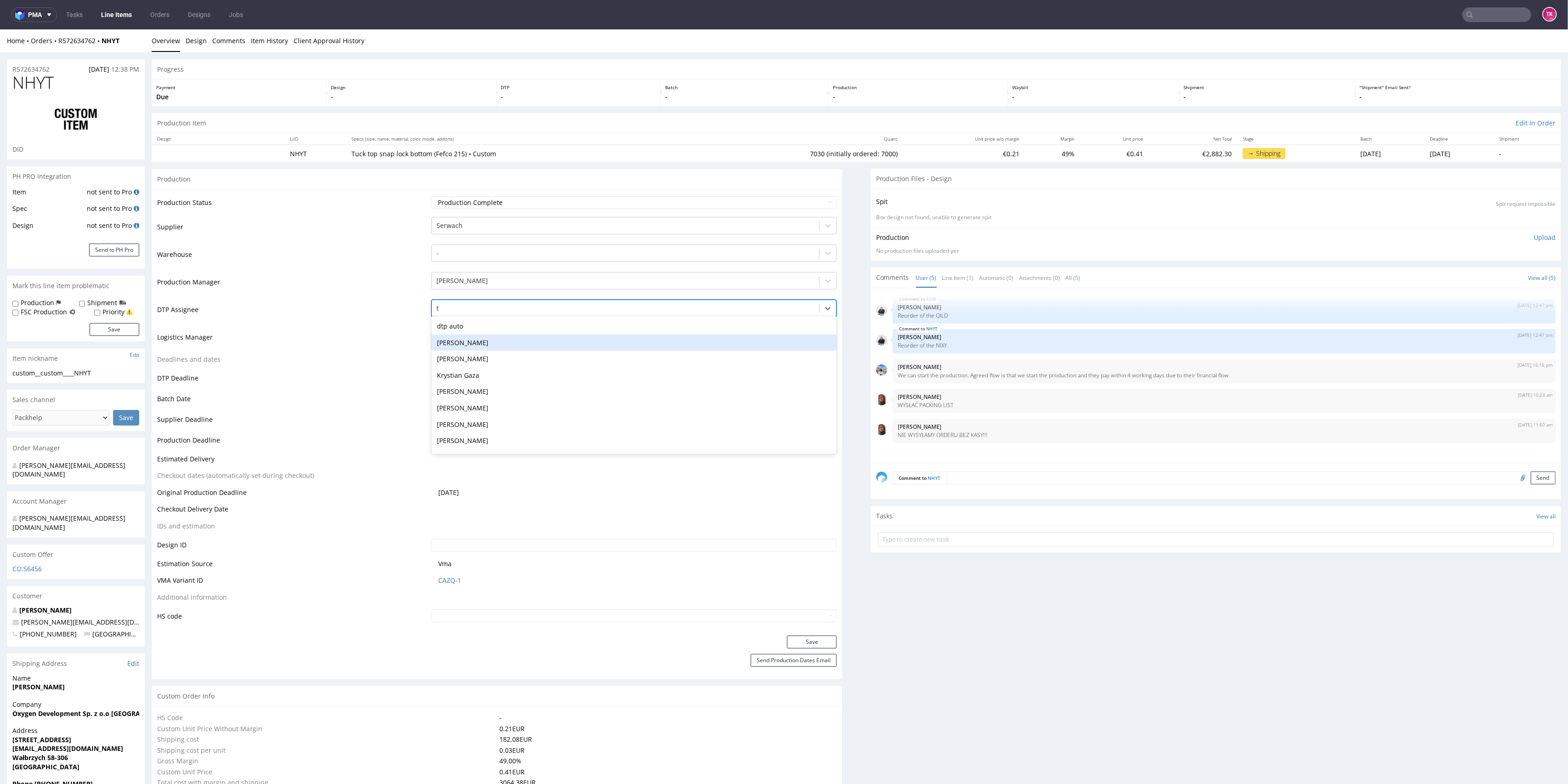
type input "t"
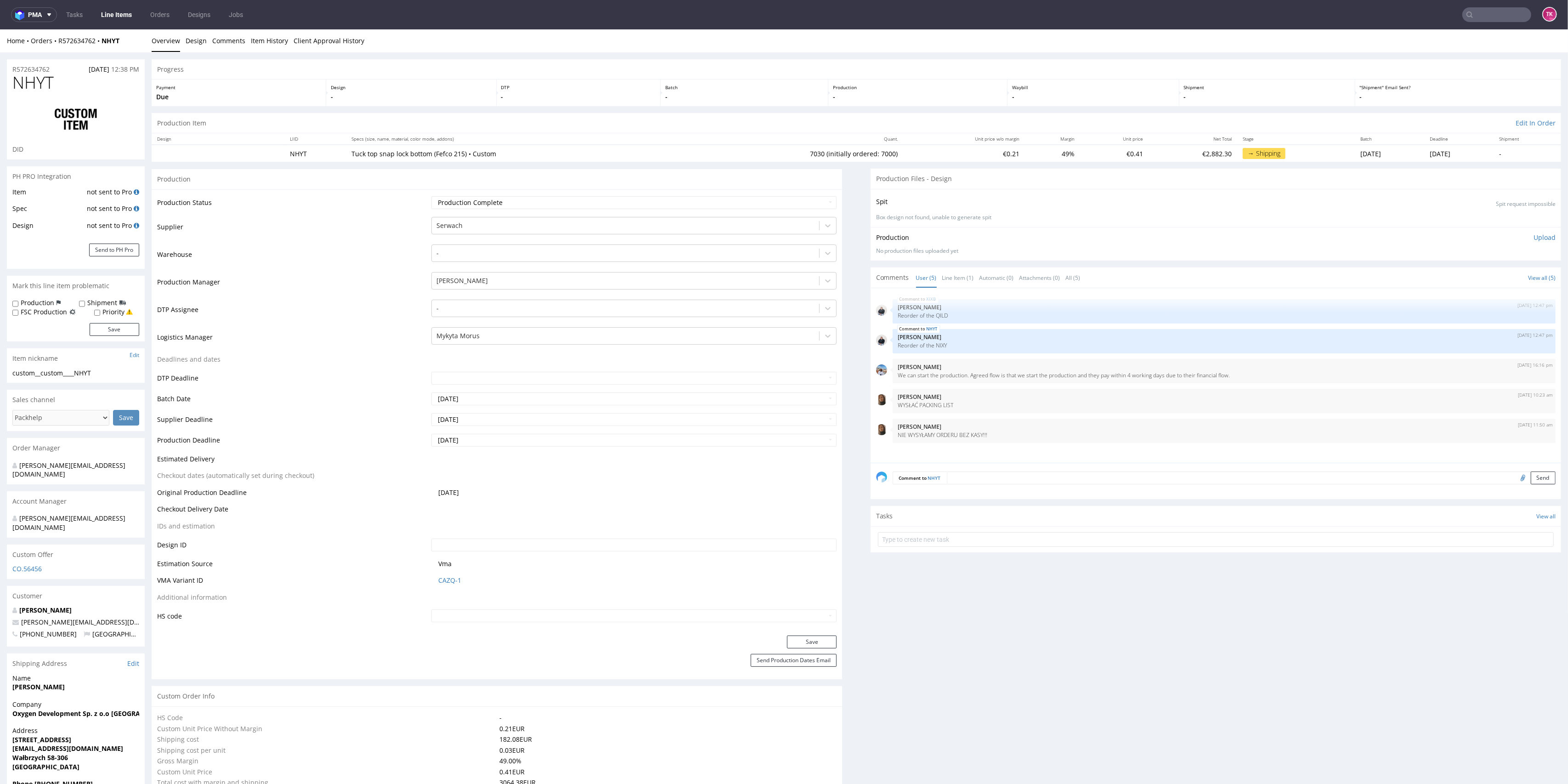
click at [380, 315] on td "DTP Assignee" at bounding box center [293, 312] width 272 height 27
click at [446, 342] on div "Mykyta Morus" at bounding box center [625, 336] width 388 height 15
type input "t"
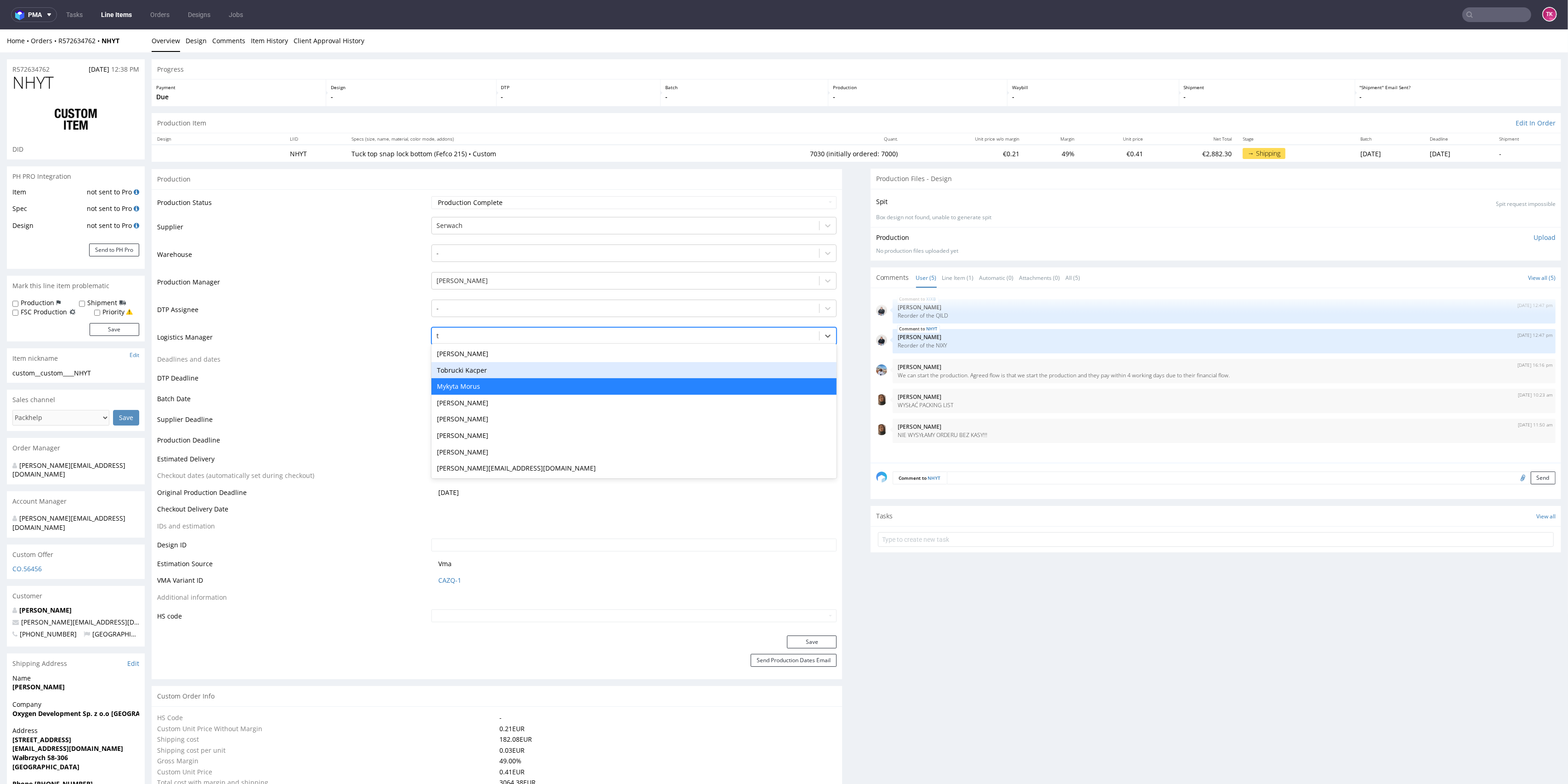
drag, startPoint x: 478, startPoint y: 371, endPoint x: 492, endPoint y: 381, distance: 17.2
click at [478, 371] on div "Tobrucki Kacper" at bounding box center [634, 371] width 406 height 16
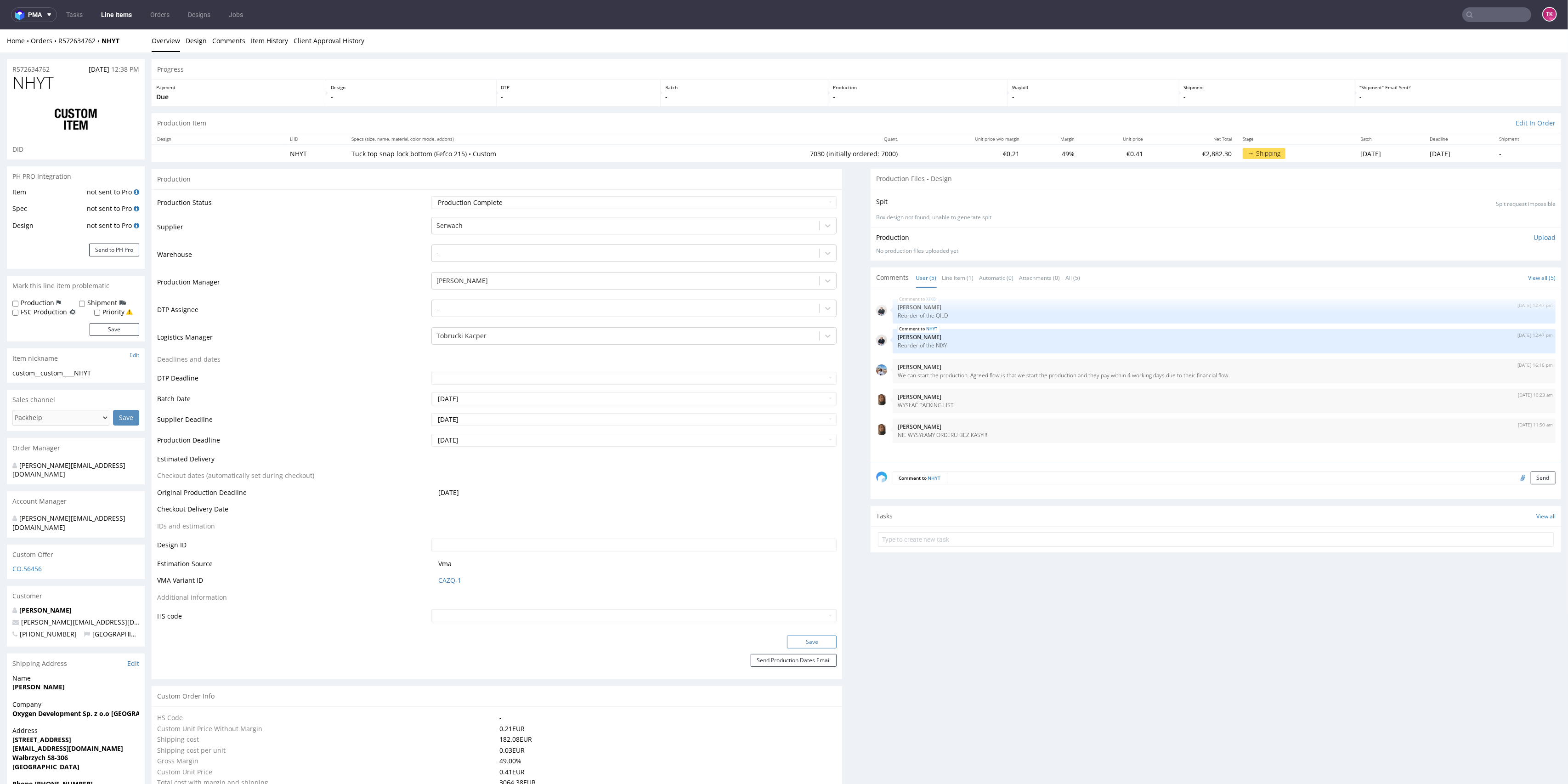
click at [808, 643] on button "Save" at bounding box center [812, 642] width 49 height 13
drag, startPoint x: 897, startPoint y: 437, endPoint x: 984, endPoint y: 431, distance: 87.2
click at [984, 432] on p "NIE WYSYŁAMY ORDERU BEZ KASY!!!" at bounding box center [1225, 435] width 652 height 7
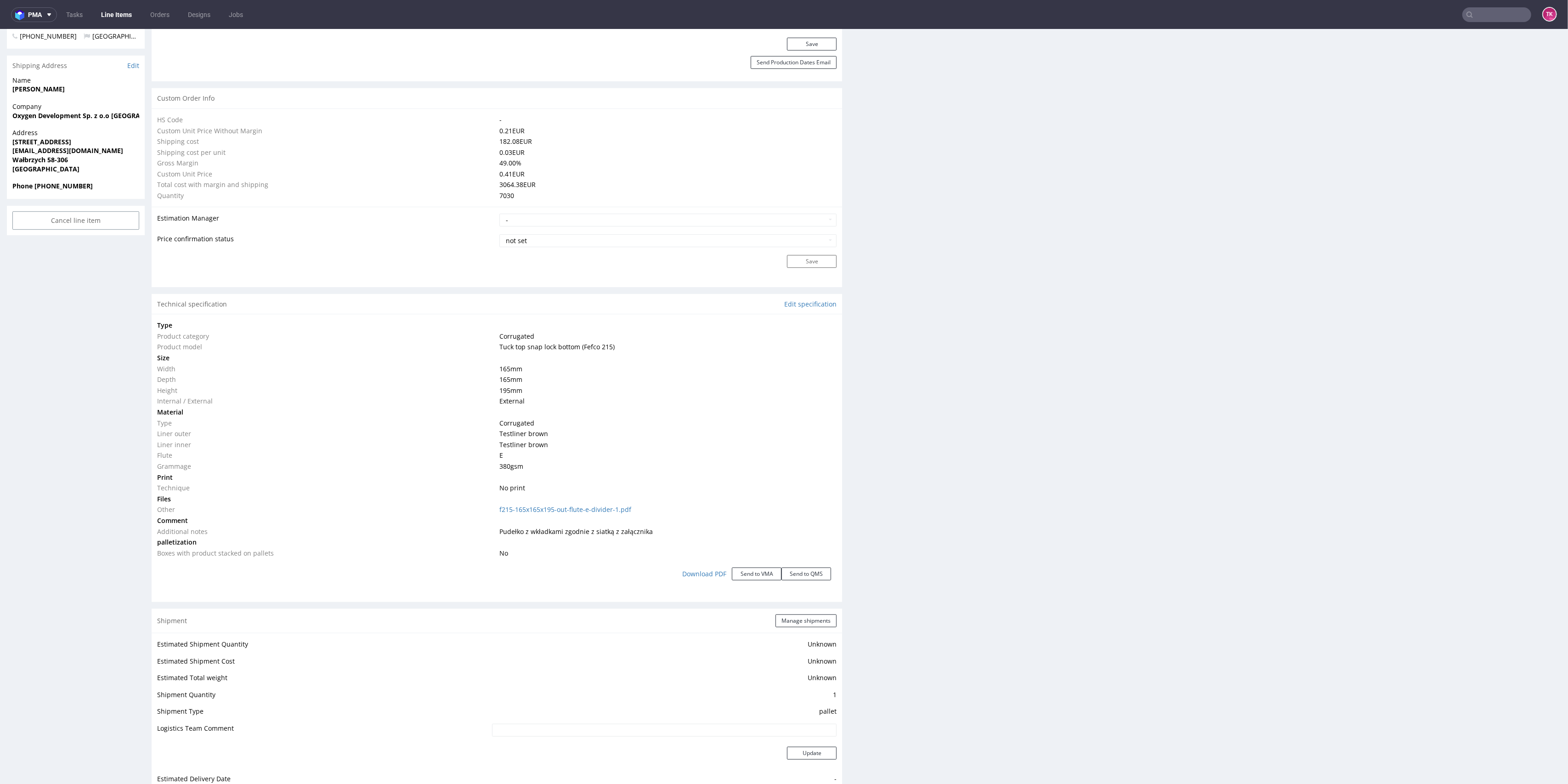
scroll to position [735, 0]
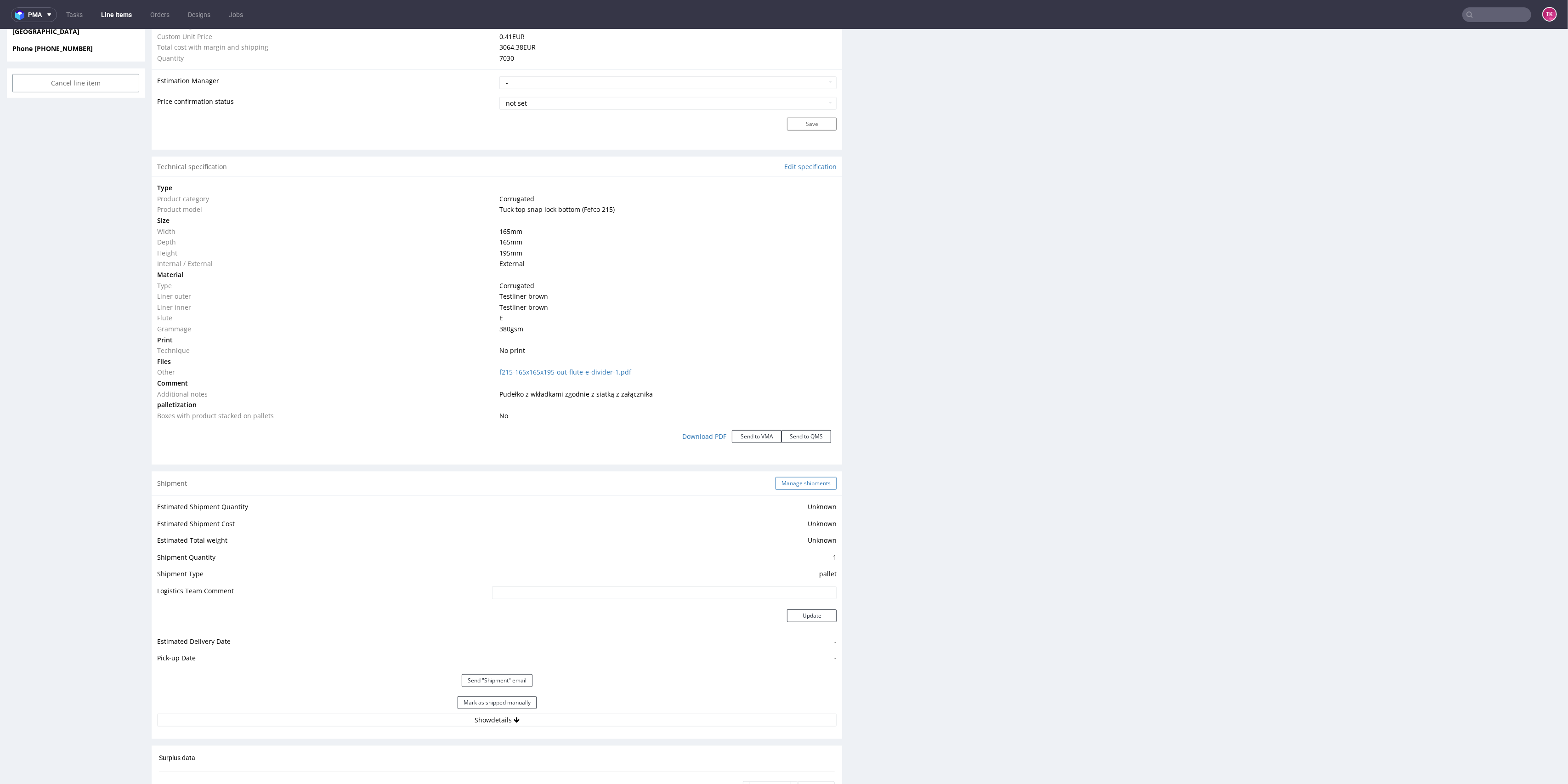
click at [787, 478] on button "Manage shipments" at bounding box center [806, 483] width 61 height 13
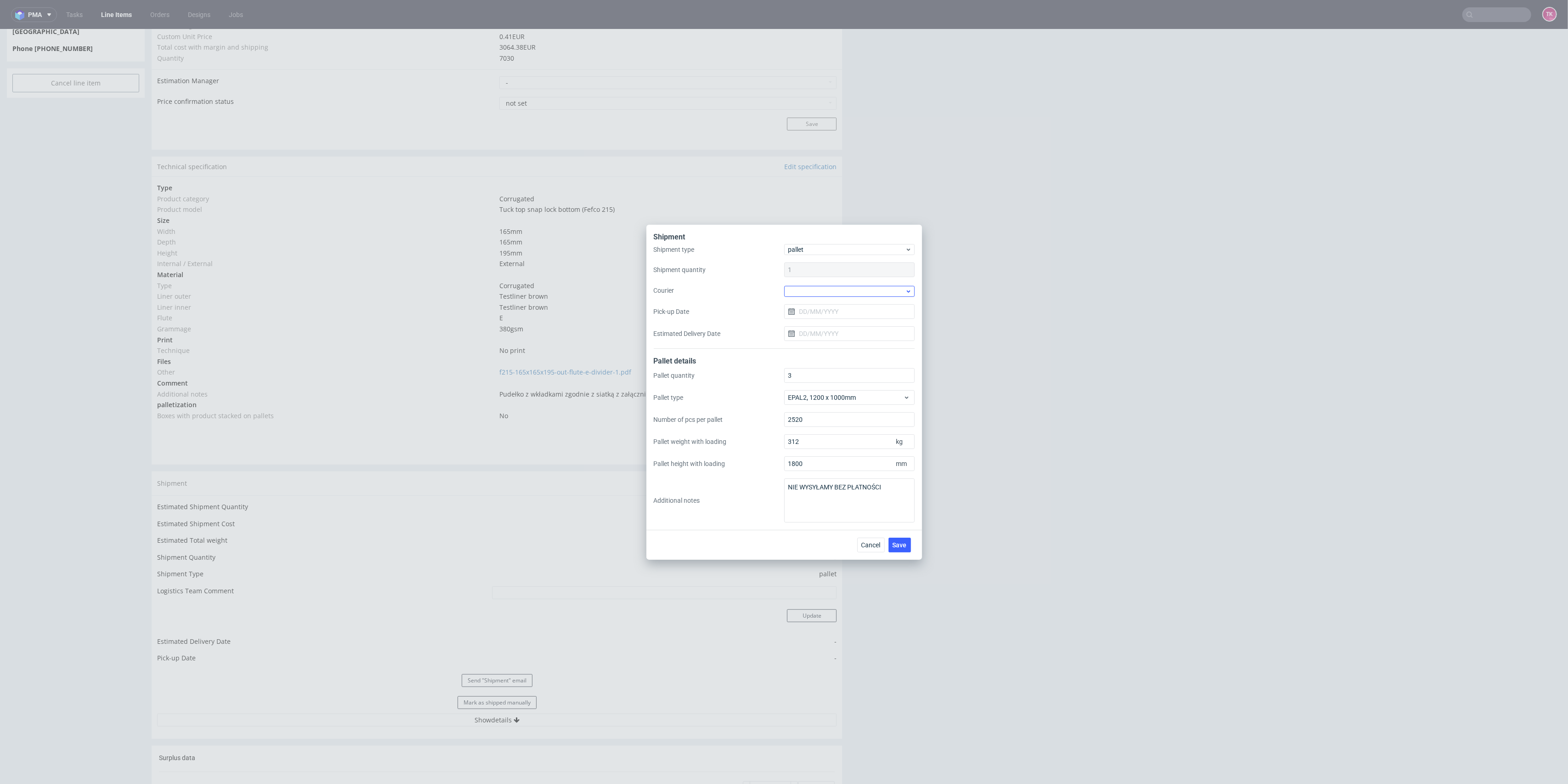
drag, startPoint x: 833, startPoint y: 299, endPoint x: 830, endPoint y: 292, distance: 7.6
click at [831, 296] on div "Shipment type pallet Shipment quantity 1 Courier Pick-up Date Estimated Deliver…" at bounding box center [784, 296] width 261 height 105
click at [829, 291] on div at bounding box center [849, 291] width 130 height 11
click at [838, 363] on div "Kuehne + Nagel" at bounding box center [850, 365] width 124 height 16
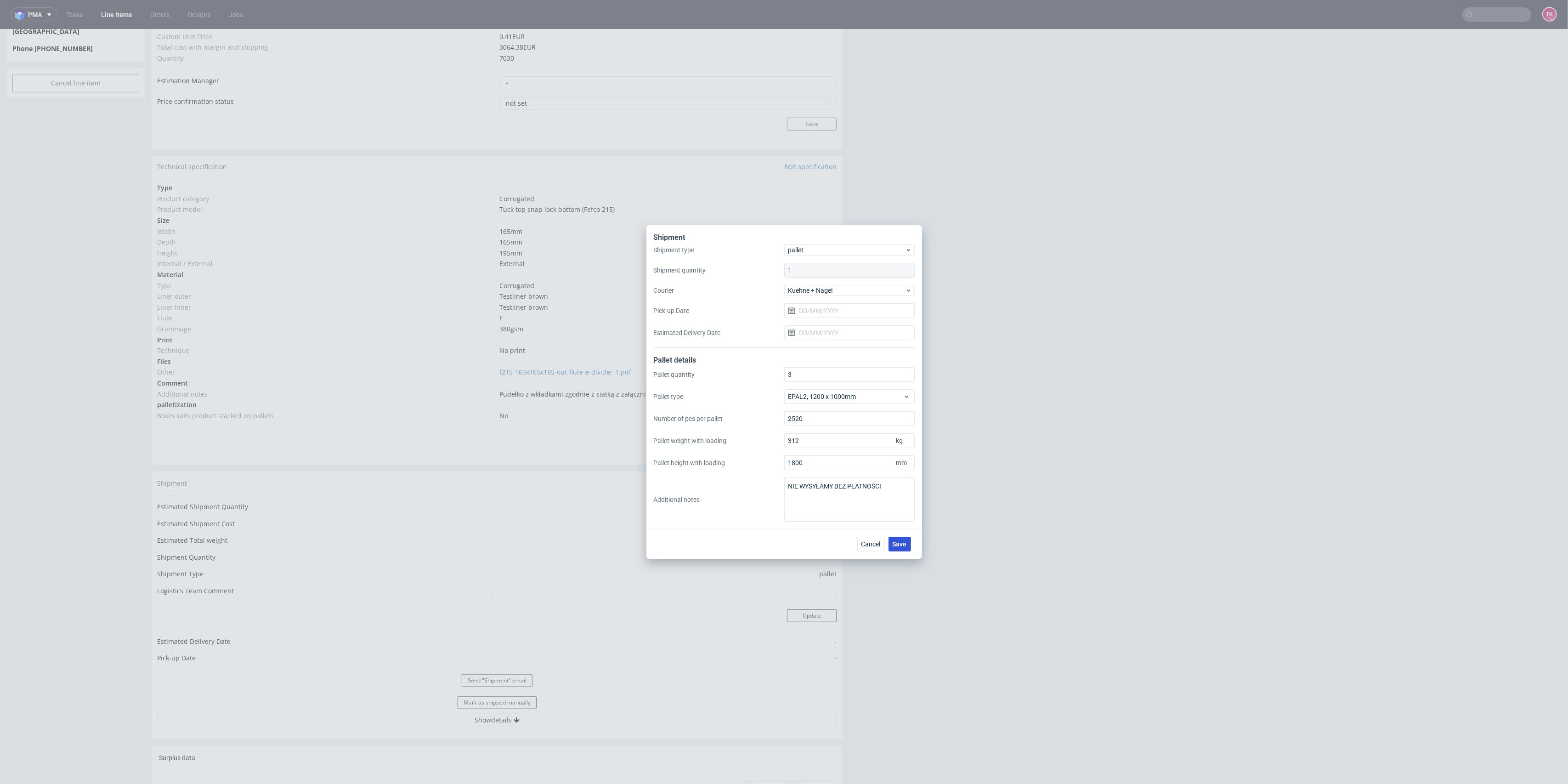
click at [904, 548] on button "Save" at bounding box center [899, 544] width 22 height 15
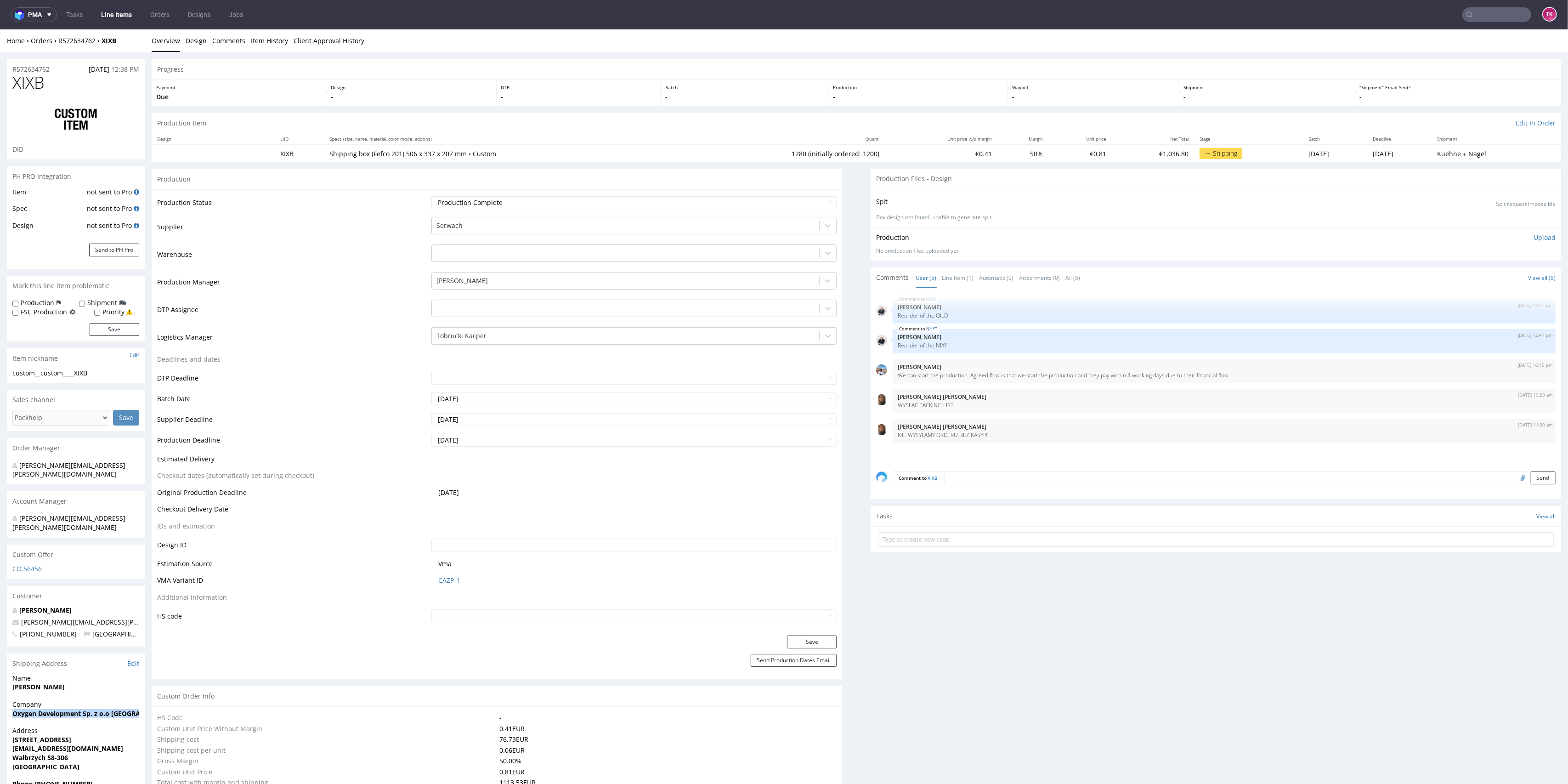
drag, startPoint x: 0, startPoint y: 692, endPoint x: 15, endPoint y: 702, distance: 18.0
copy strong "Oxygen Development Sp. z o.o [GEOGRAPHIC_DATA] [GEOGRAPHIC_DATA]"
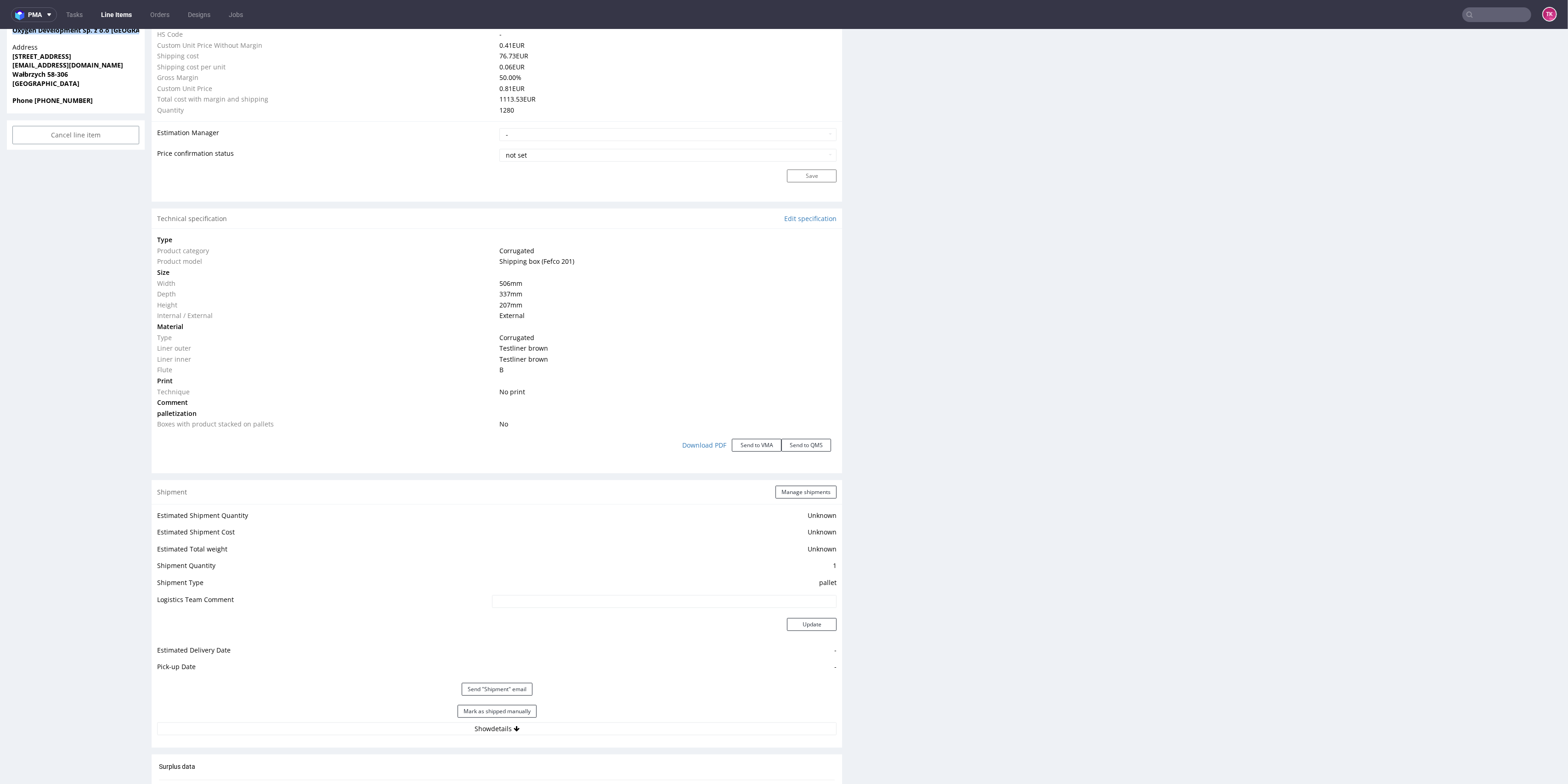
scroll to position [980, 0]
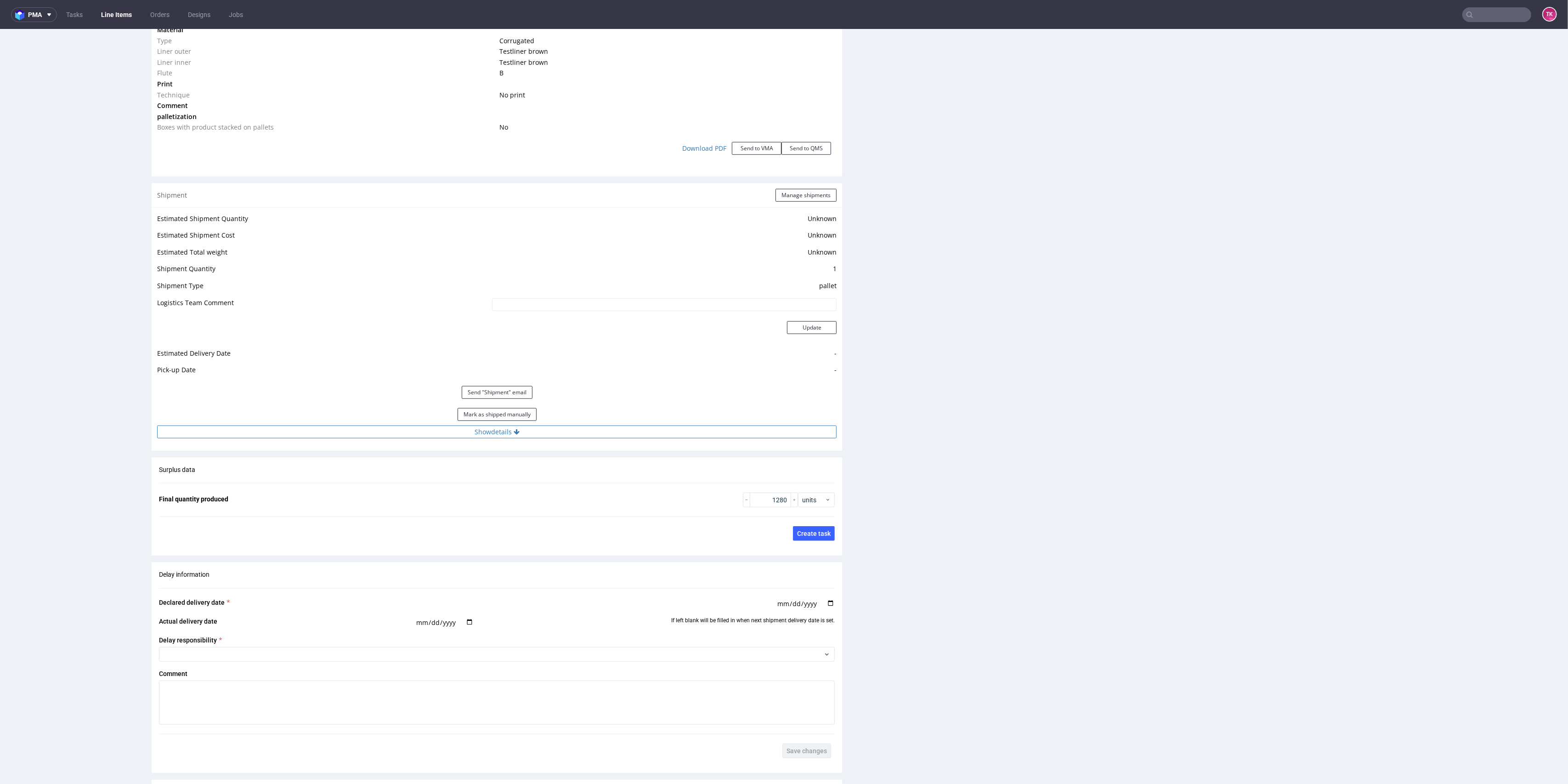
click at [595, 426] on button "Show details" at bounding box center [497, 432] width 679 height 13
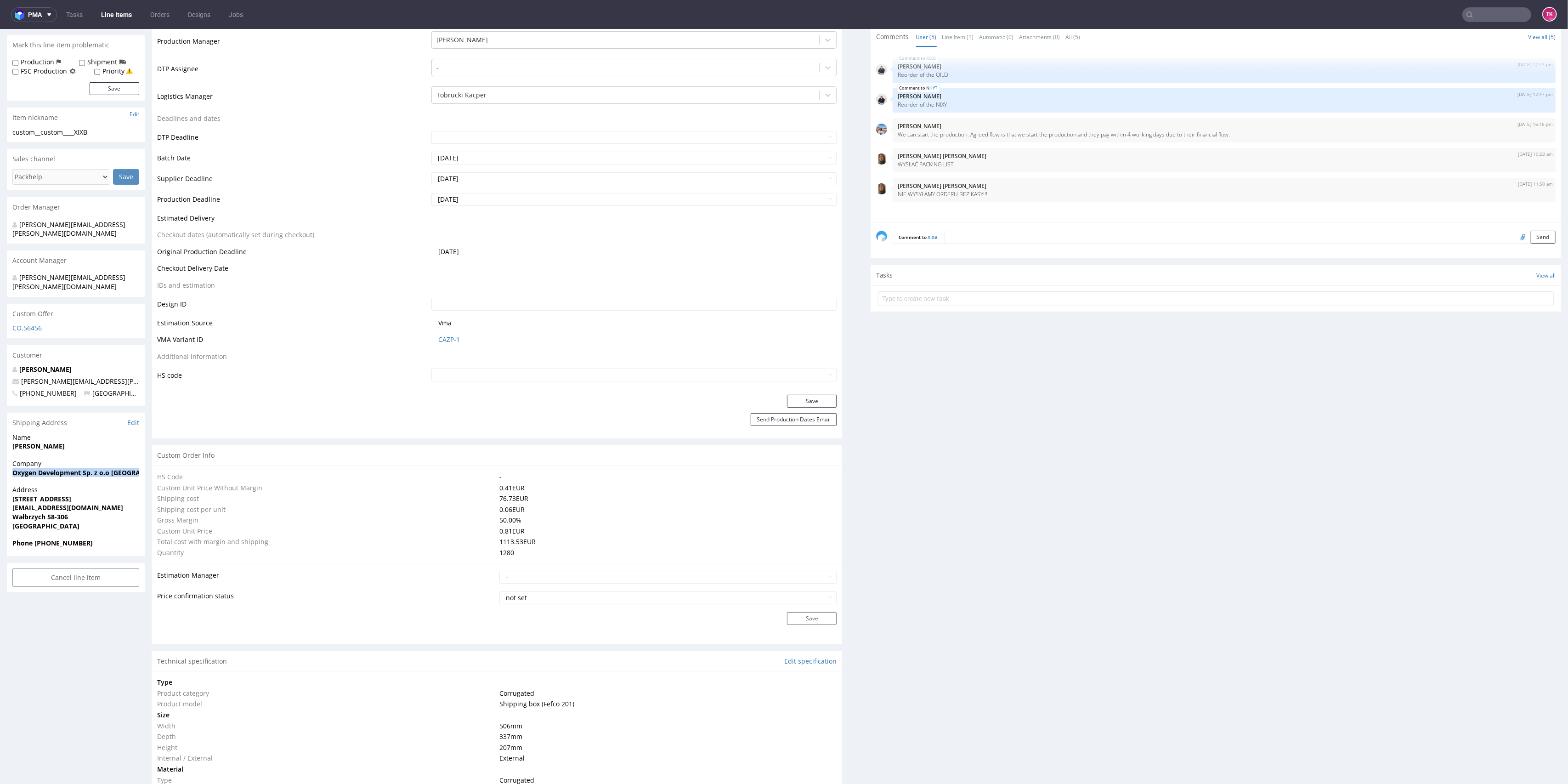
scroll to position [0, 0]
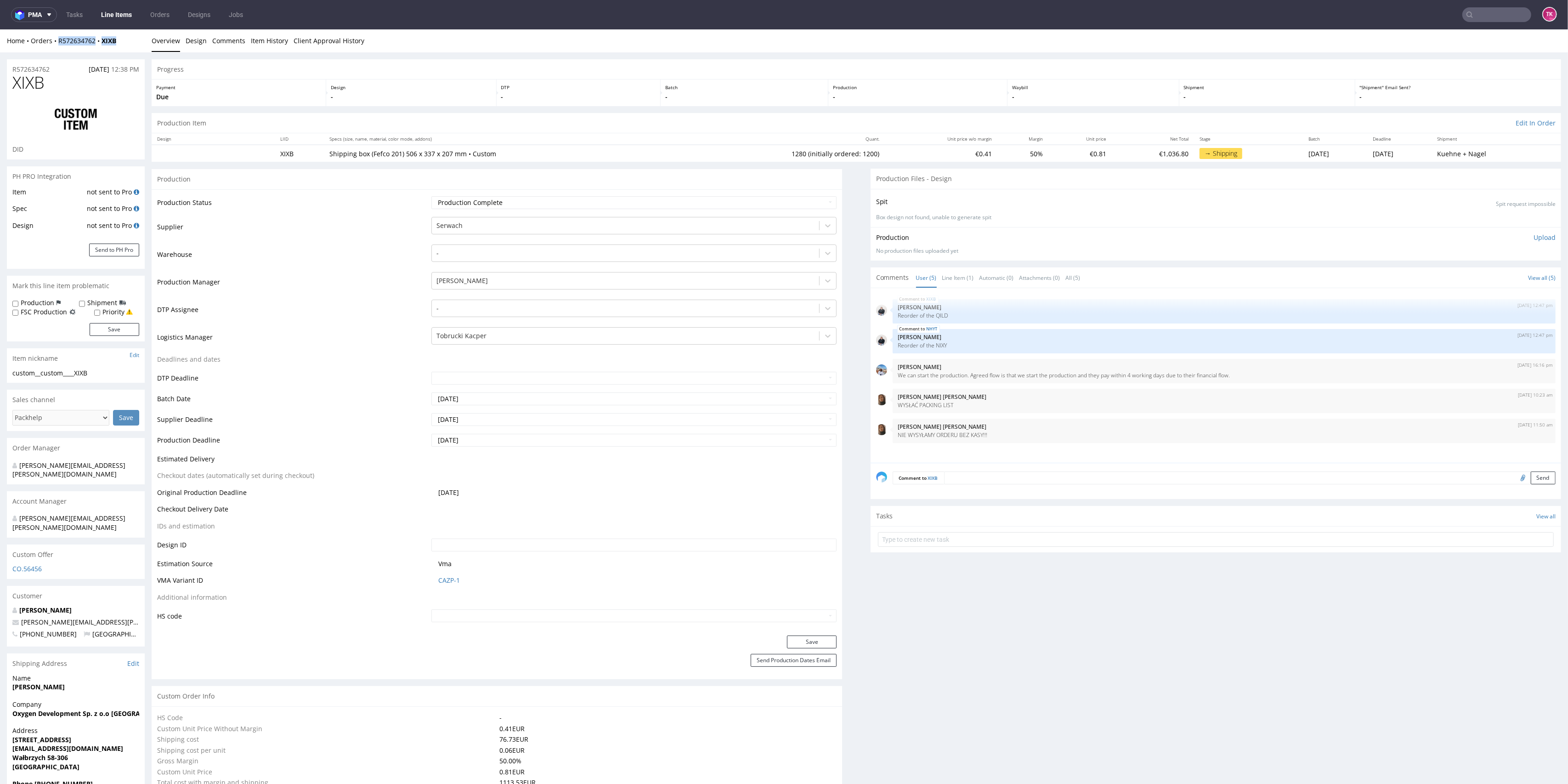
drag, startPoint x: 110, startPoint y: 40, endPoint x: 54, endPoint y: 49, distance: 56.7
click at [54, 49] on div "Home Orders R572634762 XIXB Overview Design Comments Item History Client Approv…" at bounding box center [784, 41] width 1568 height 23
copy div "R572634762 XIXB"
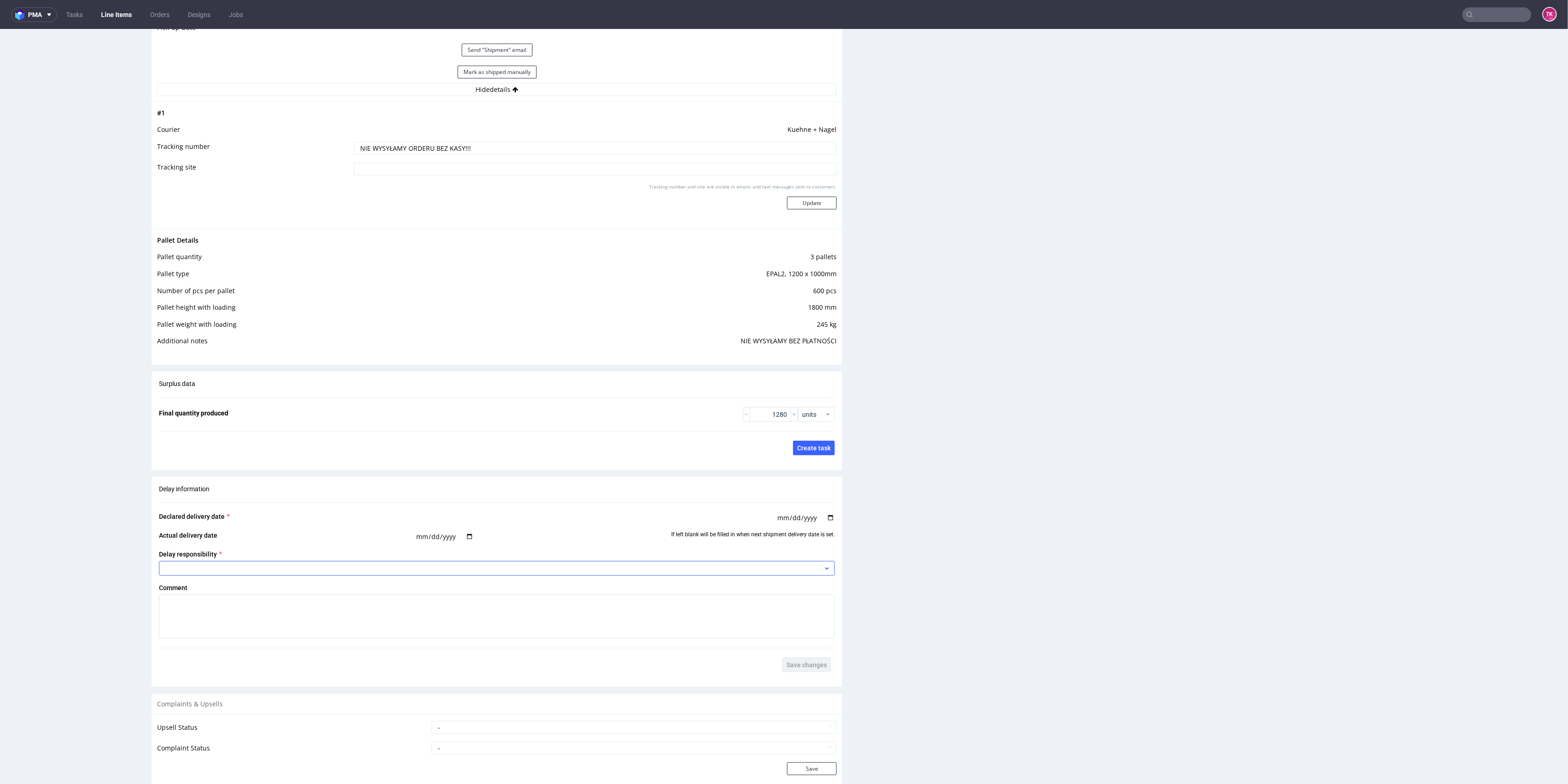
scroll to position [1348, 0]
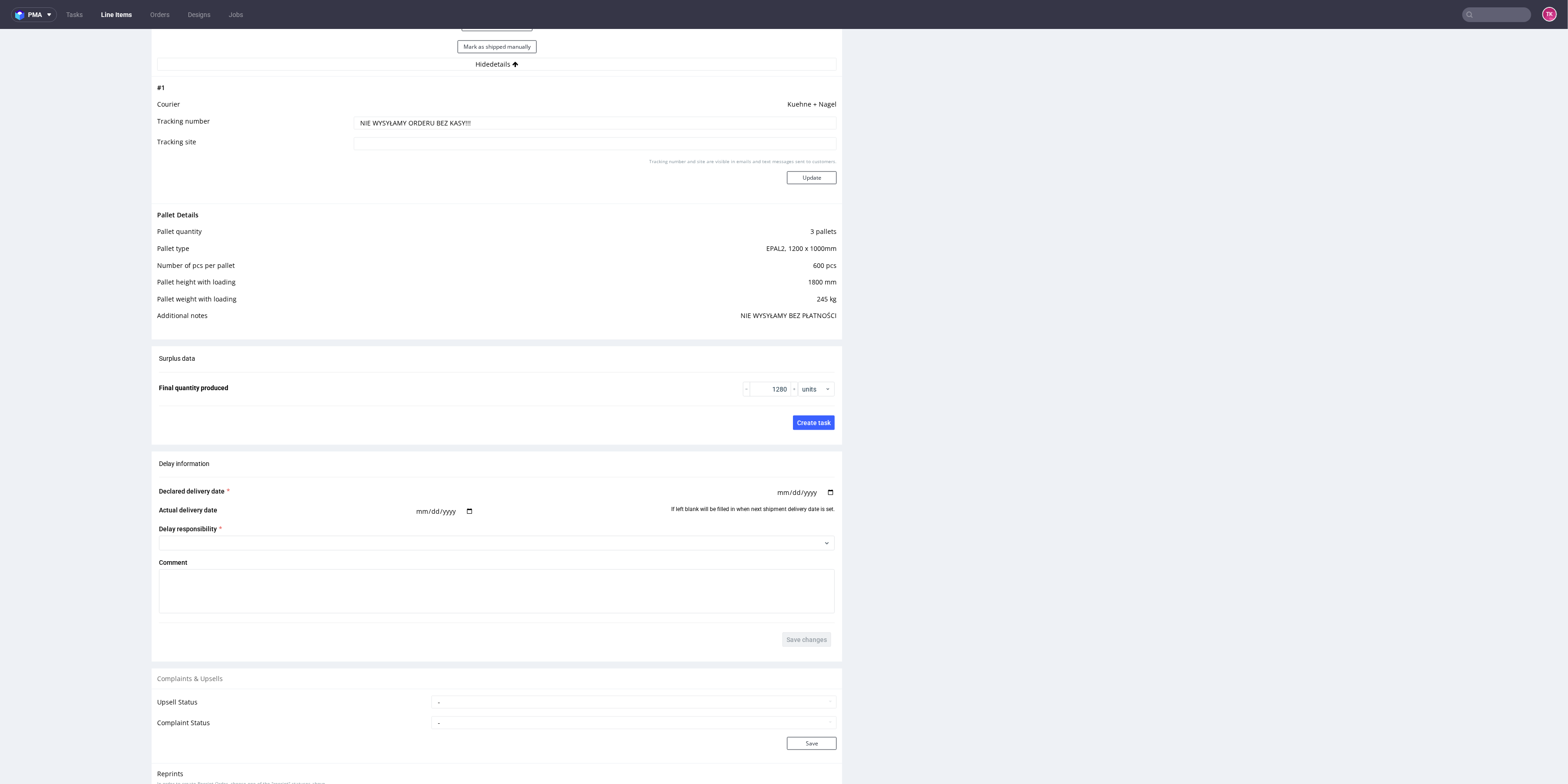
drag, startPoint x: 327, startPoint y: 125, endPoint x: 156, endPoint y: 127, distance: 171.0
click at [152, 129] on div "# 1 Courier [PERSON_NAME] + [PERSON_NAME] Tracking number NIE WYSYŁAMY ORDERU B…" at bounding box center [497, 140] width 691 height 128
paste input "RWM006389265"
type input "RWM006389265"
click at [813, 183] on button "Update" at bounding box center [812, 178] width 49 height 13
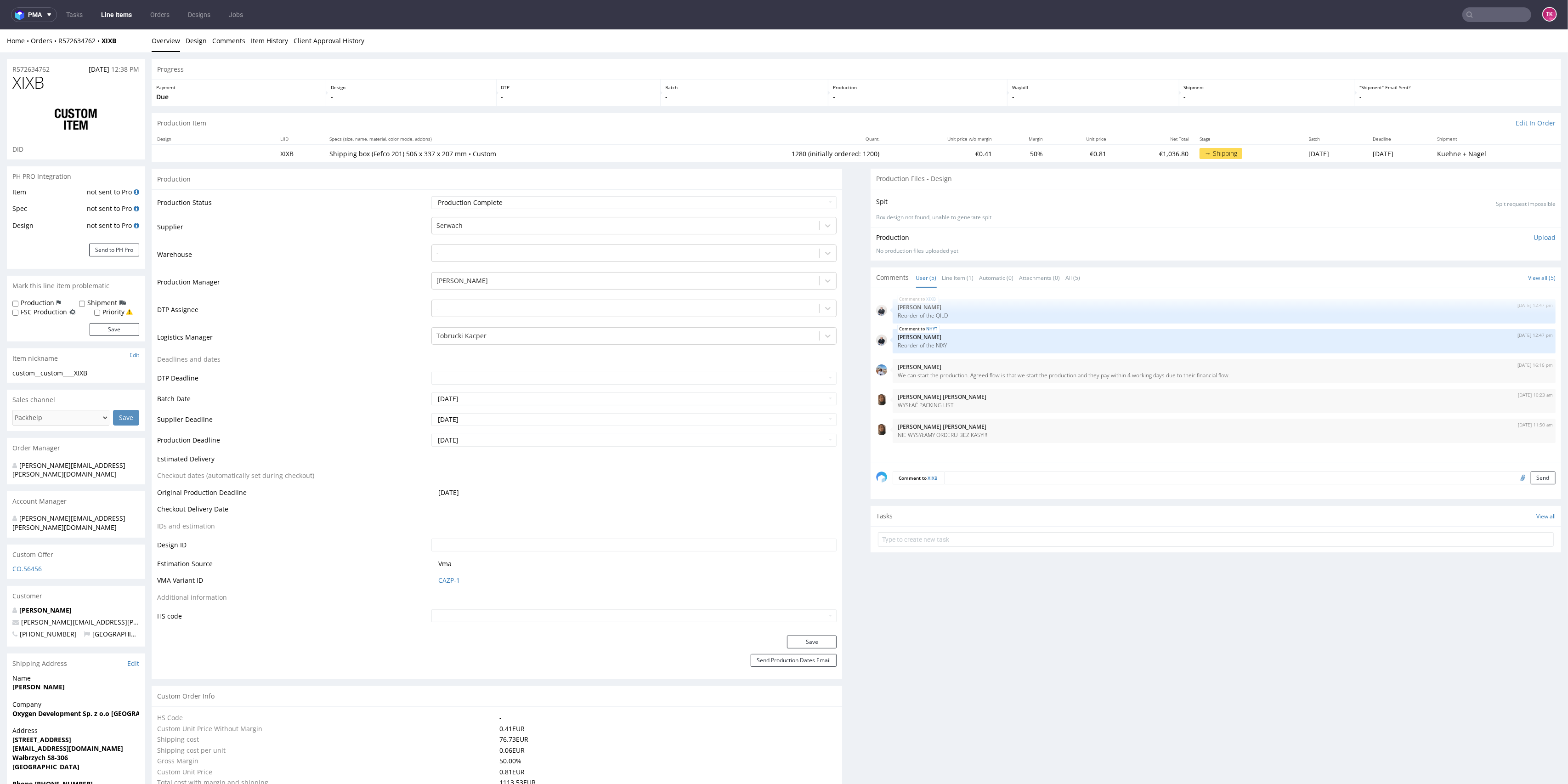
scroll to position [712, 0]
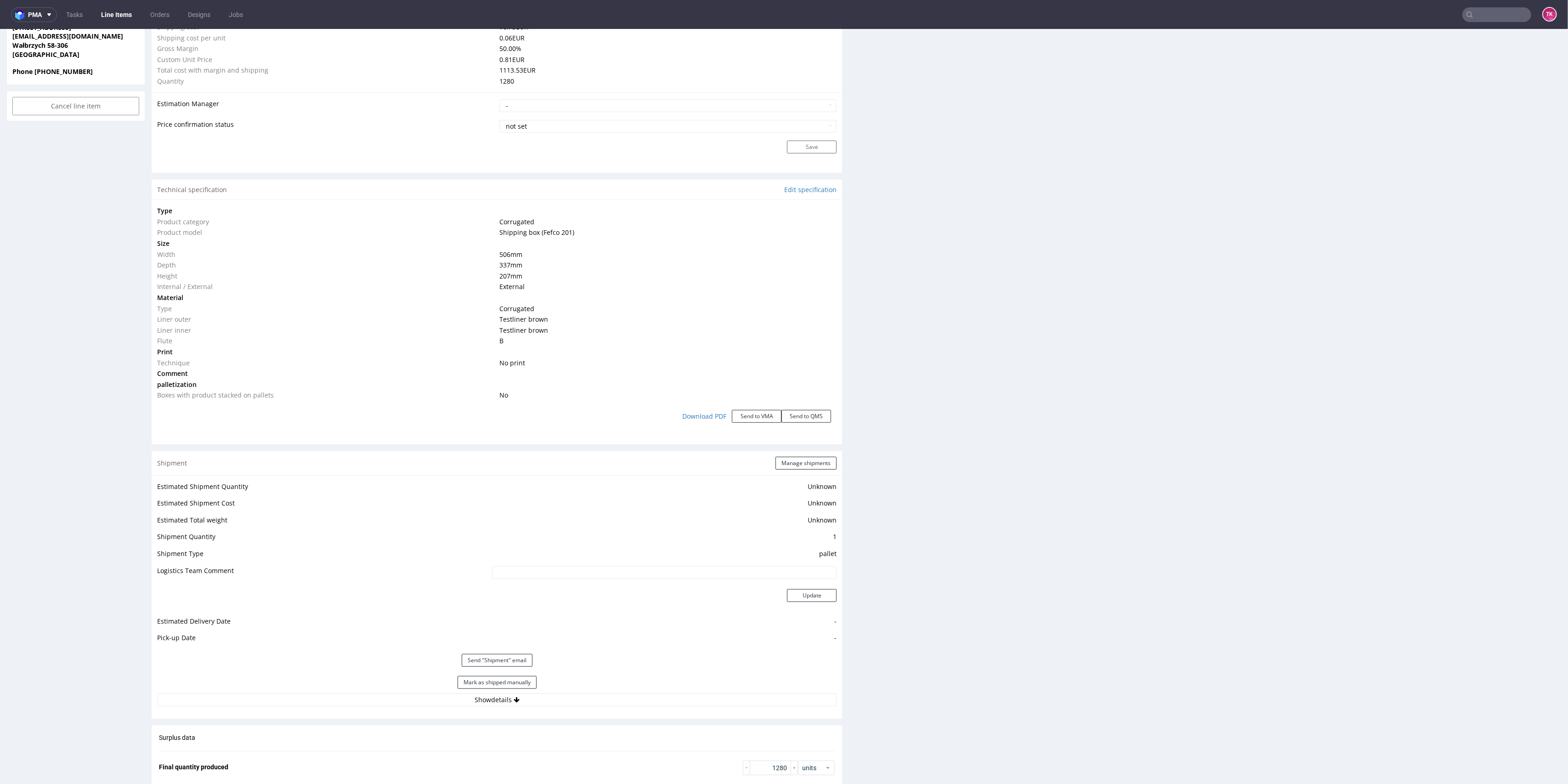
click at [126, 10] on link "Line Items" at bounding box center [116, 15] width 42 height 15
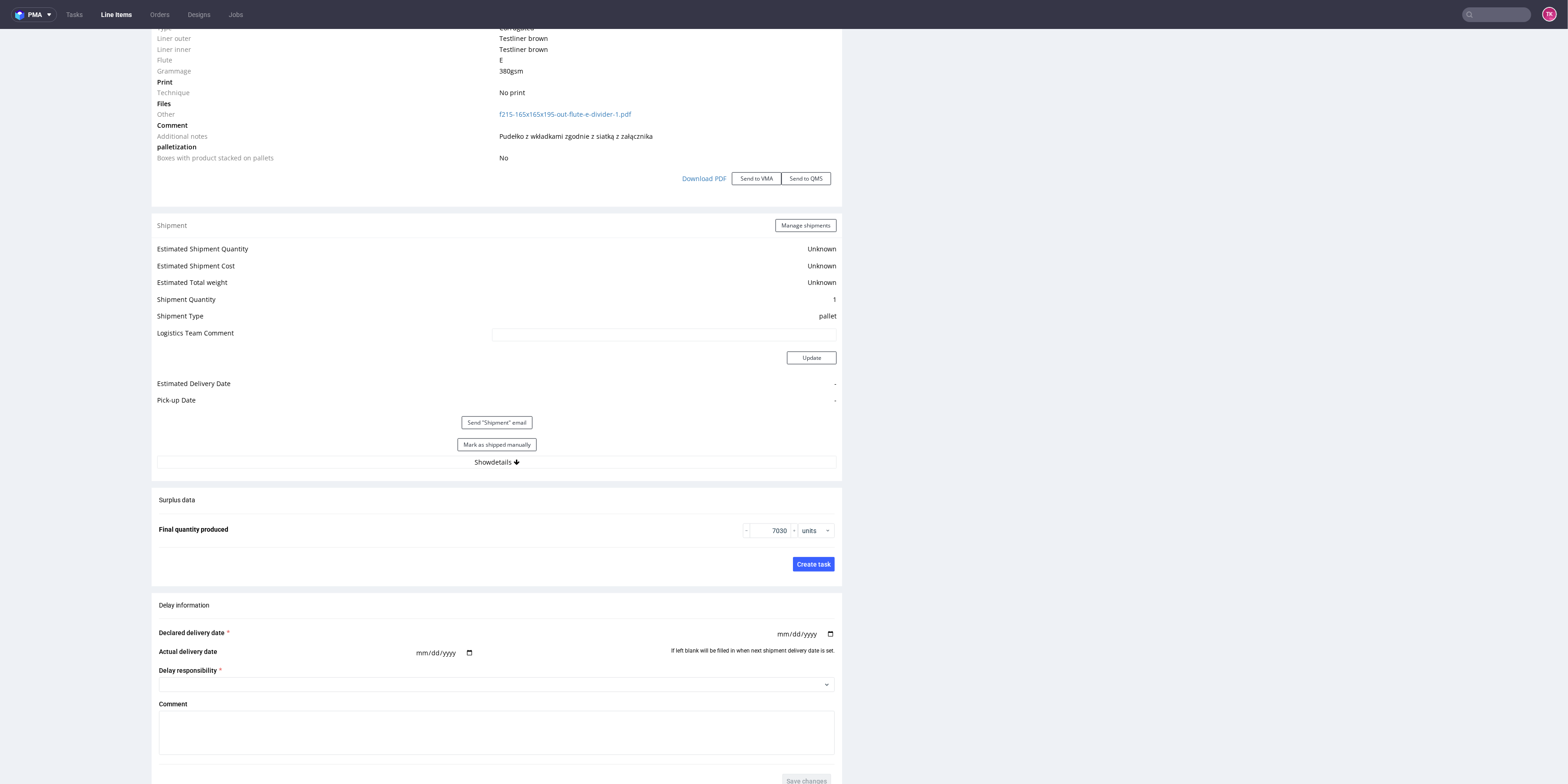
scroll to position [992, 0]
click at [571, 461] on button "Show details" at bounding box center [497, 464] width 679 height 13
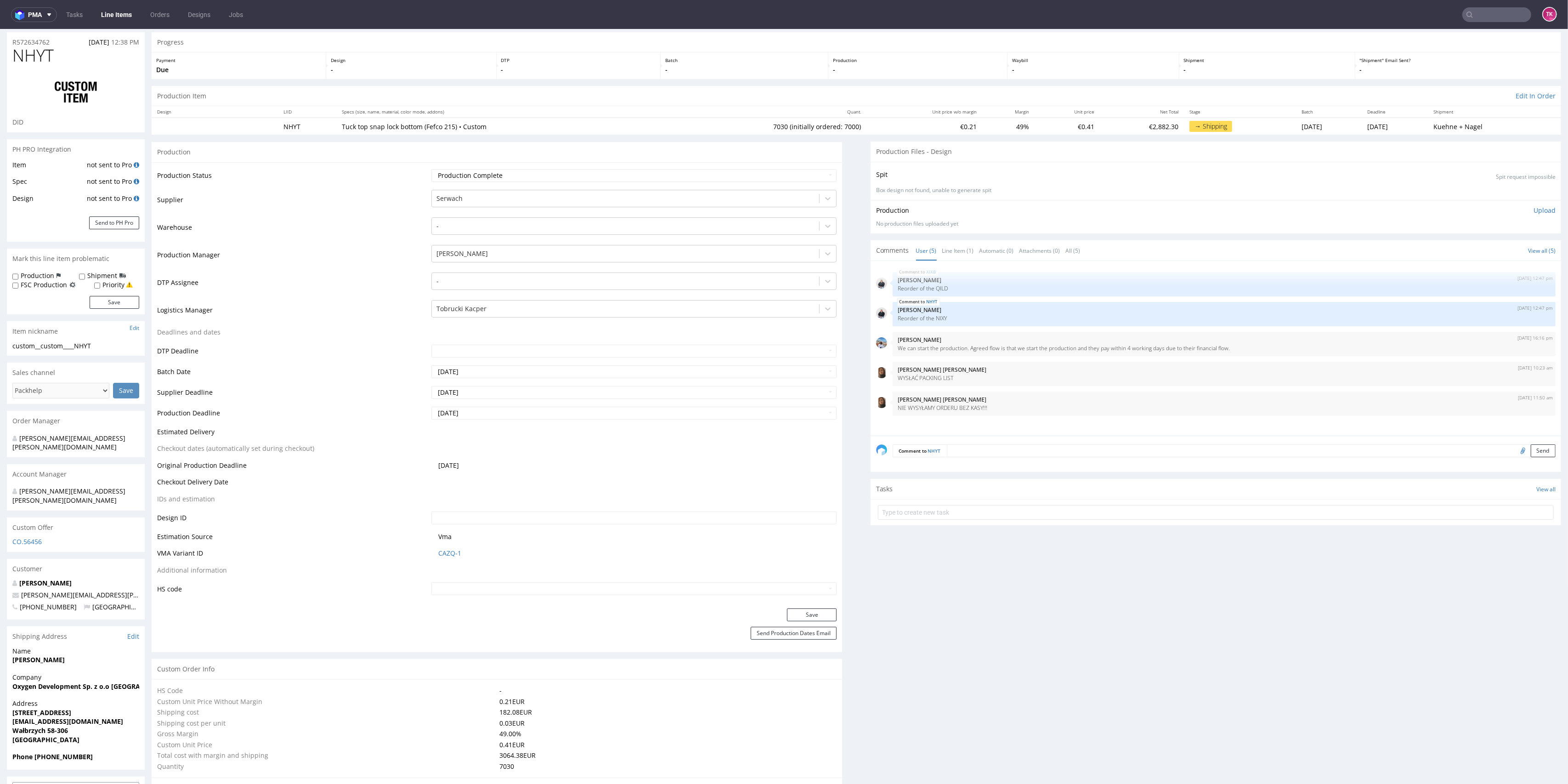
scroll to position [0, 0]
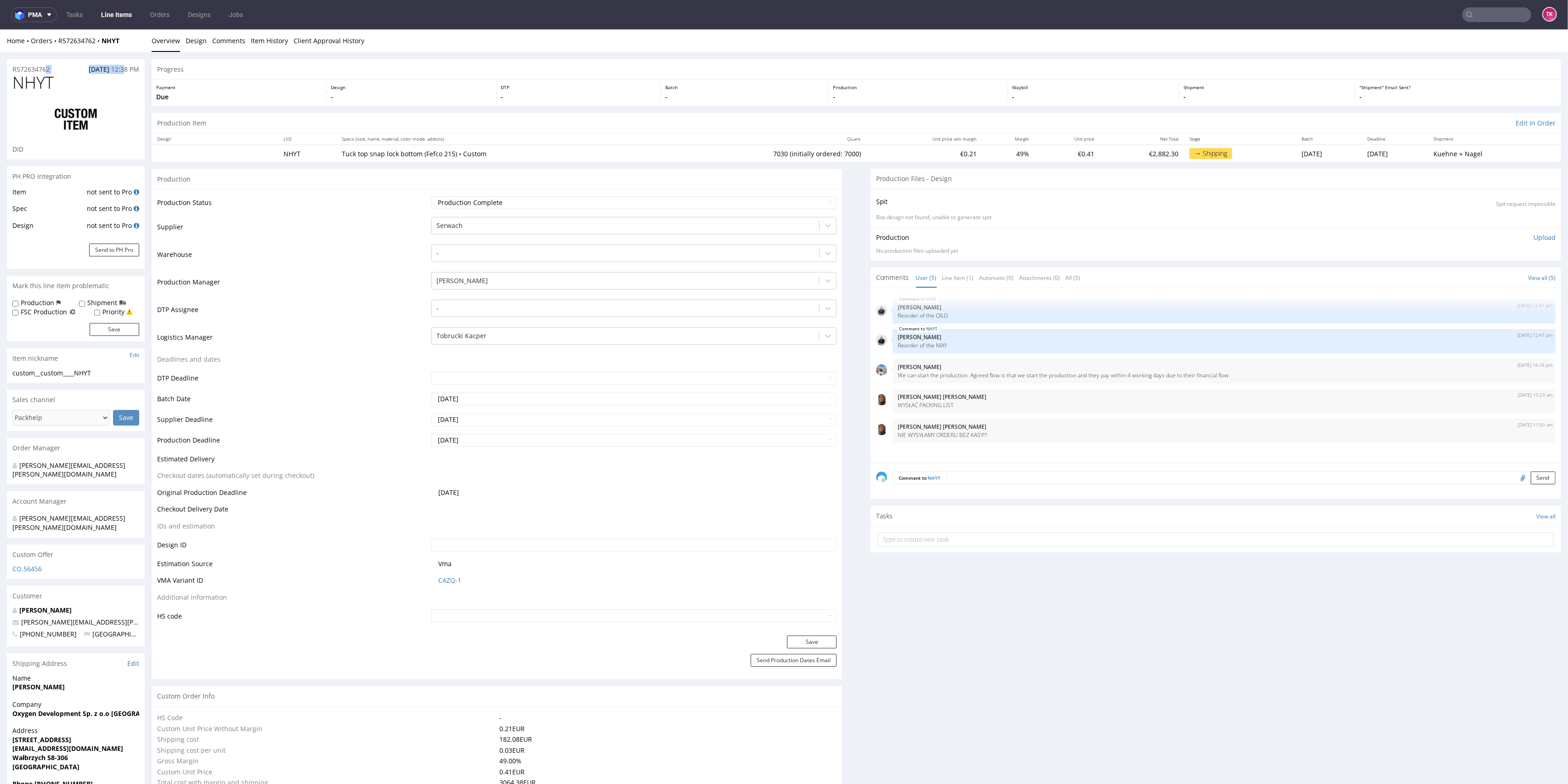
drag, startPoint x: 122, startPoint y: 53, endPoint x: 47, endPoint y: 54, distance: 75.0
drag, startPoint x: 134, startPoint y: 43, endPoint x: 58, endPoint y: 45, distance: 76.0
click at [58, 45] on div "Home Orders R572634762 NHYT Overview Design Comments Item History Client Approv…" at bounding box center [784, 41] width 1568 height 23
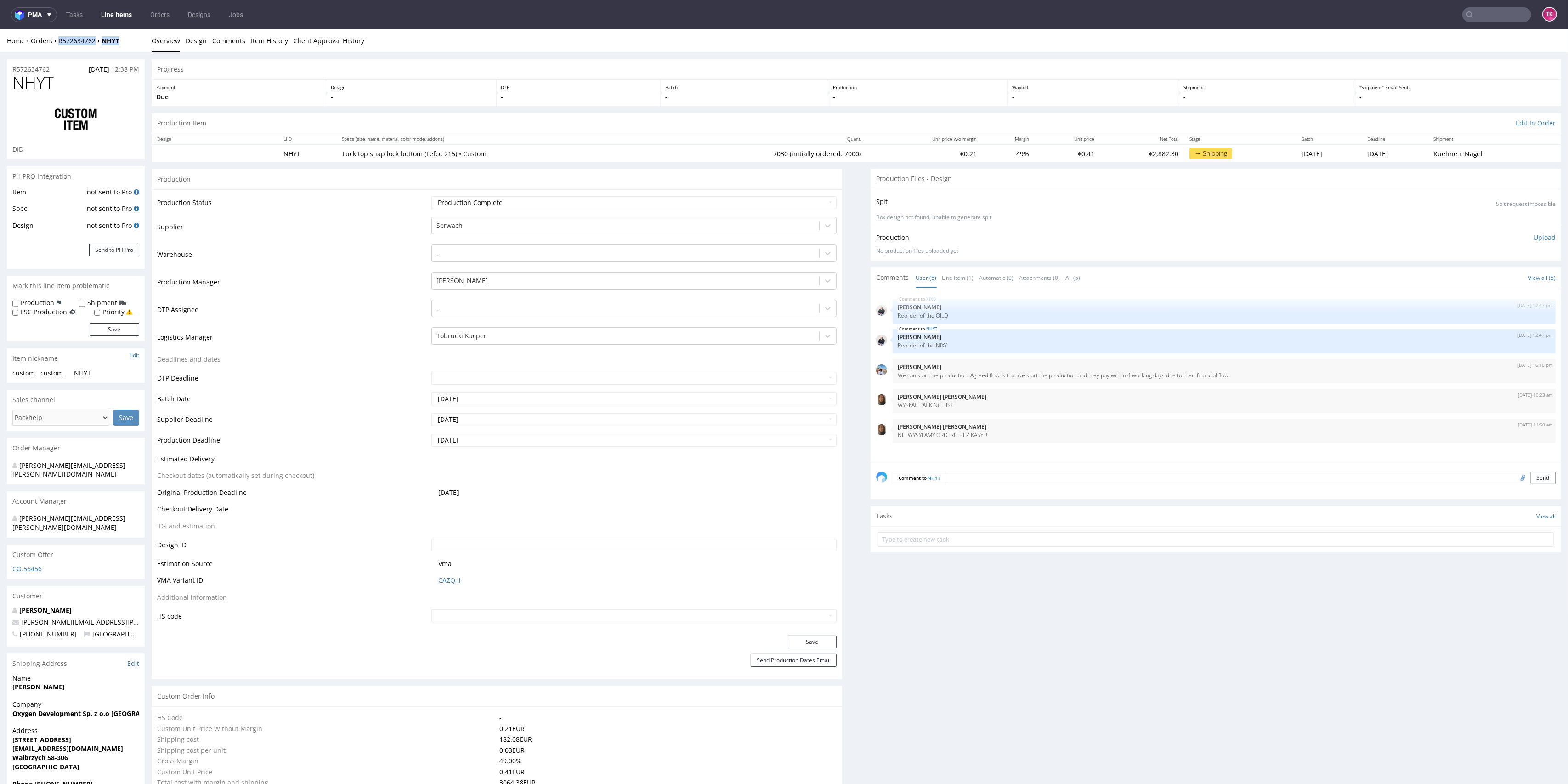
copy div "R572634762 NHYT"
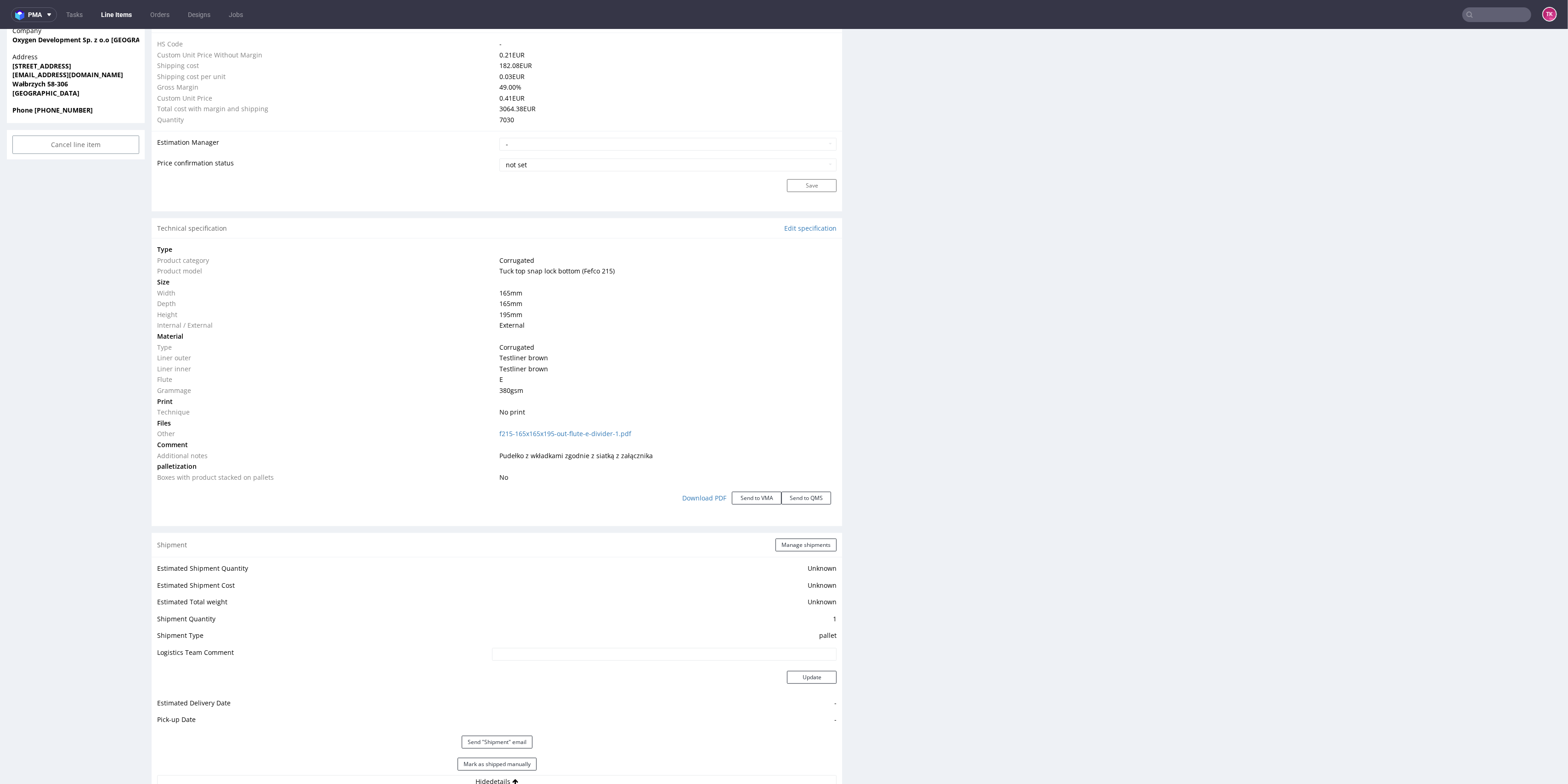
scroll to position [980, 0]
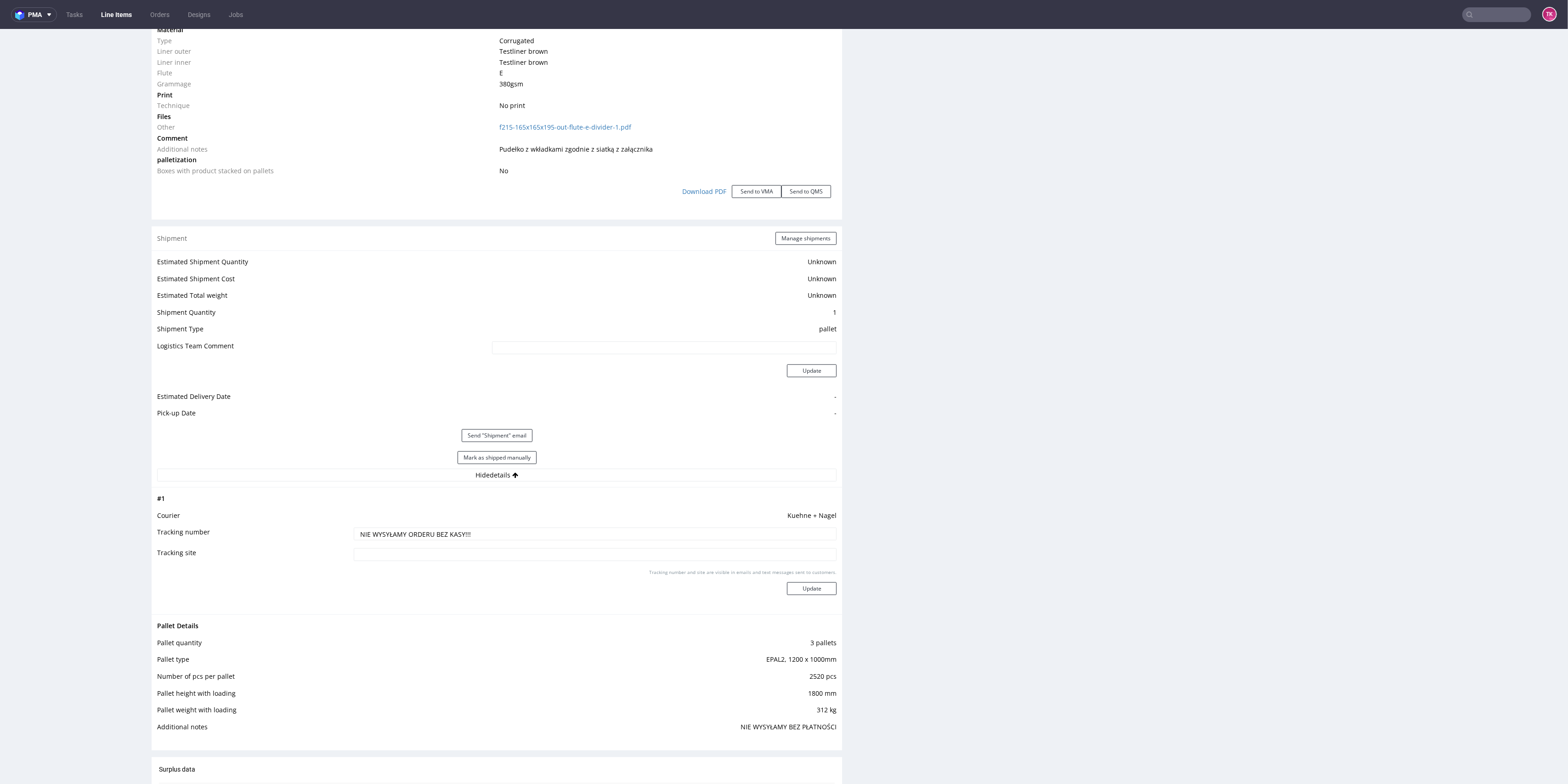
drag, startPoint x: 506, startPoint y: 525, endPoint x: 452, endPoint y: 546, distance: 57.9
click at [168, 519] on tbody "# 1 Courier Kuehne + Nagel Tracking number NIE WYSYŁAMY ORDERU BEZ KASY!!! Trac…" at bounding box center [497, 551] width 679 height 116
paste input "RWM006389265"
type input "RWM006389265"
click at [805, 585] on button "Update" at bounding box center [812, 589] width 49 height 13
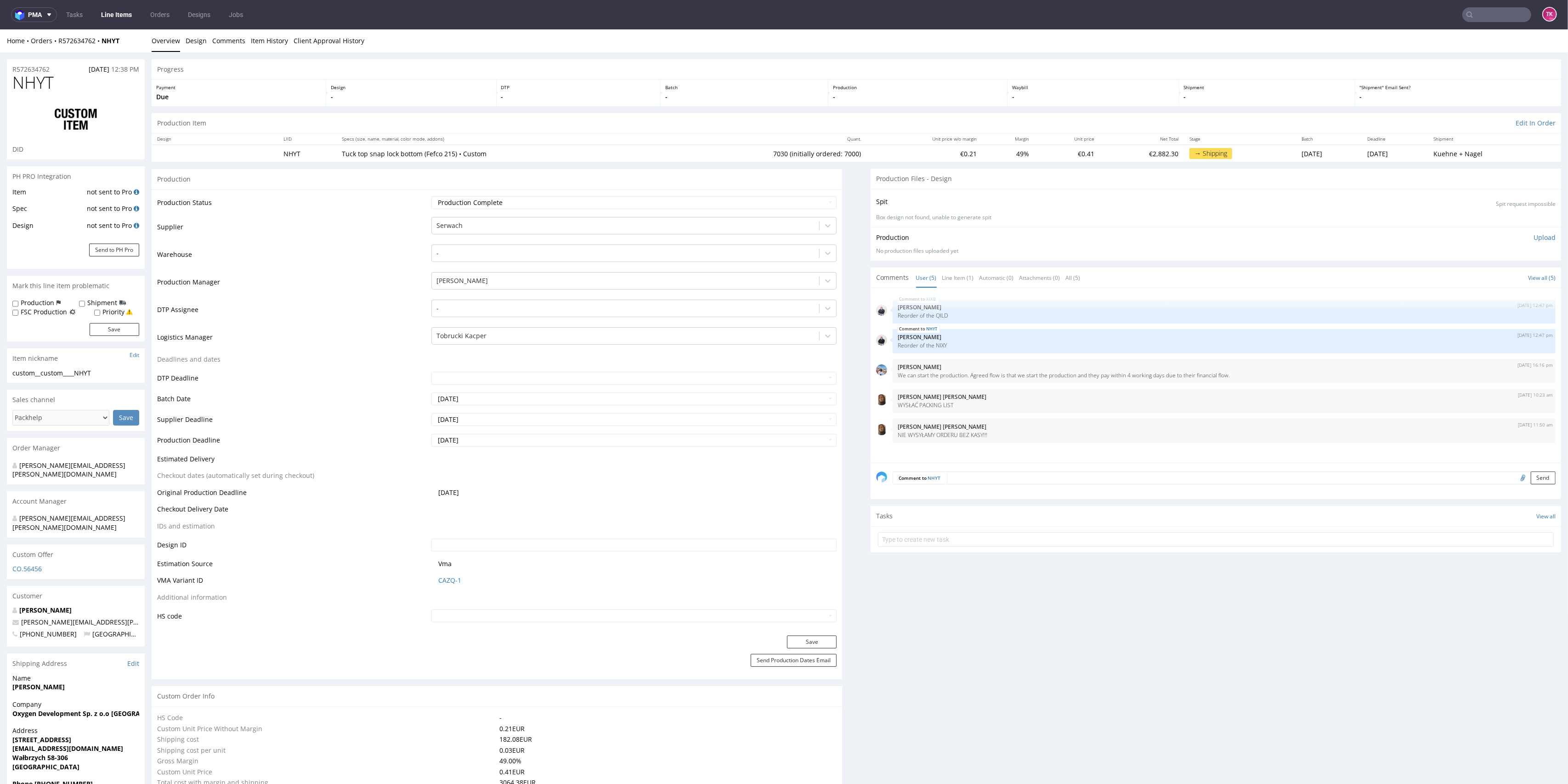
scroll to position [974, 0]
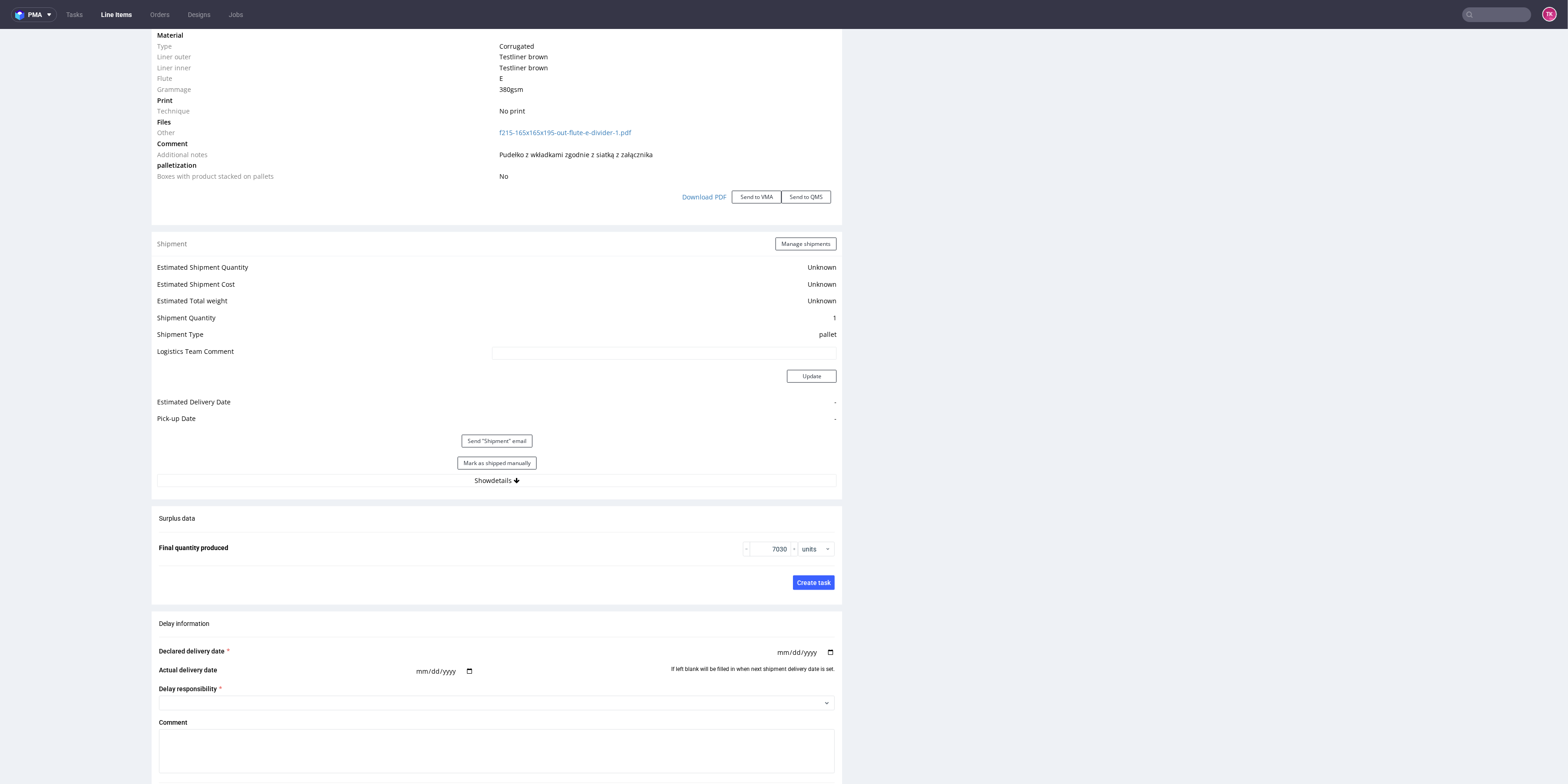
drag, startPoint x: 398, startPoint y: 465, endPoint x: 399, endPoint y: 473, distance: 8.1
click at [397, 468] on div "Mark as shipped manually" at bounding box center [497, 463] width 679 height 22
click at [399, 473] on div "Mark as shipped manually" at bounding box center [497, 463] width 679 height 22
drag, startPoint x: 399, startPoint y: 473, endPoint x: 394, endPoint y: 477, distance: 6.4
click at [395, 474] on div "Estimated Shipment Quantity Unknown Estimated Shipment Cost Unknown Estimated T…" at bounding box center [497, 374] width 691 height 236
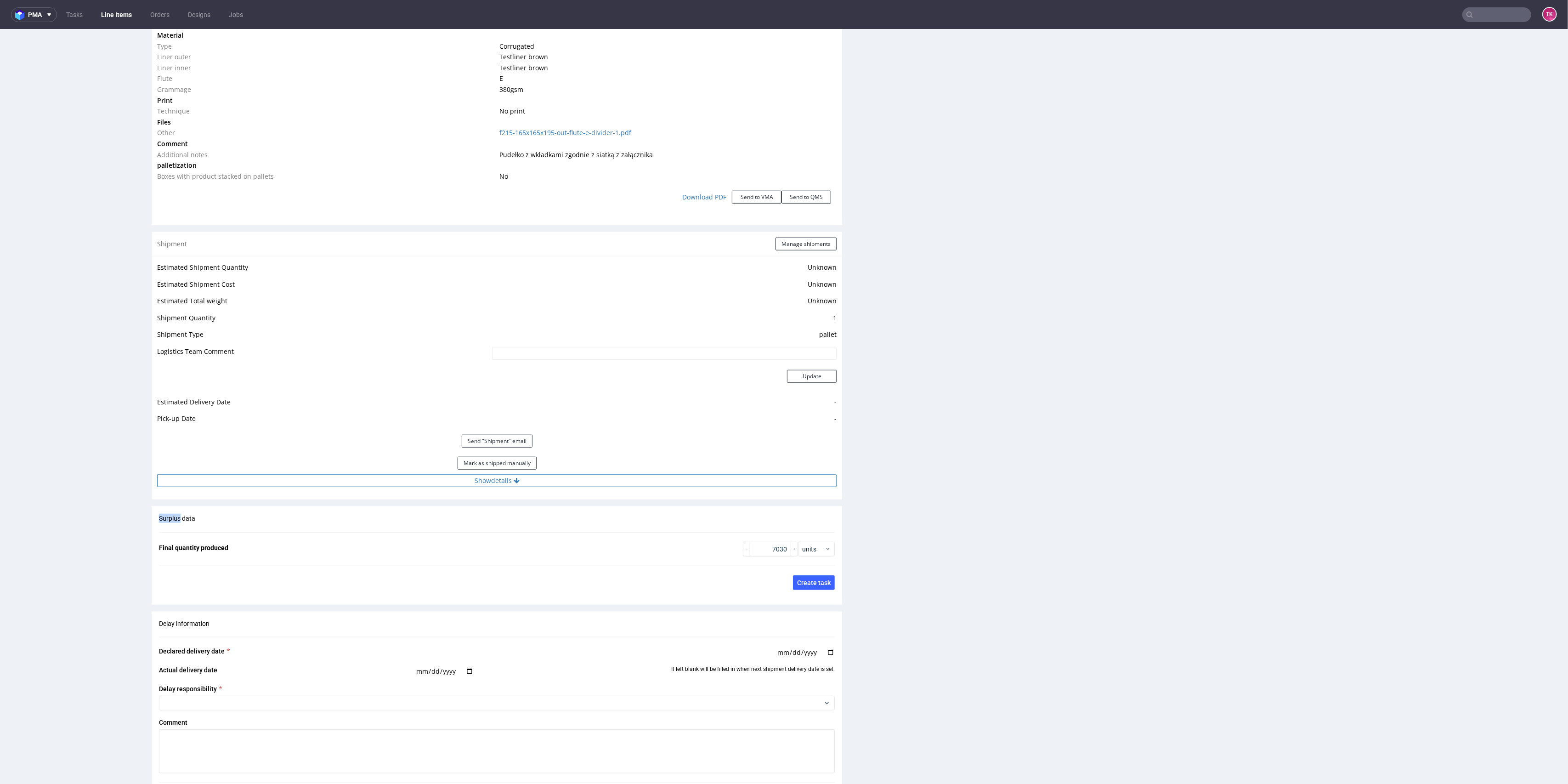
click at [391, 482] on button "Show details" at bounding box center [497, 481] width 679 height 13
click at [1499, 7] on nav "pma Tasks Line Items Orders Designs Jobs TK" at bounding box center [784, 15] width 1568 height 30
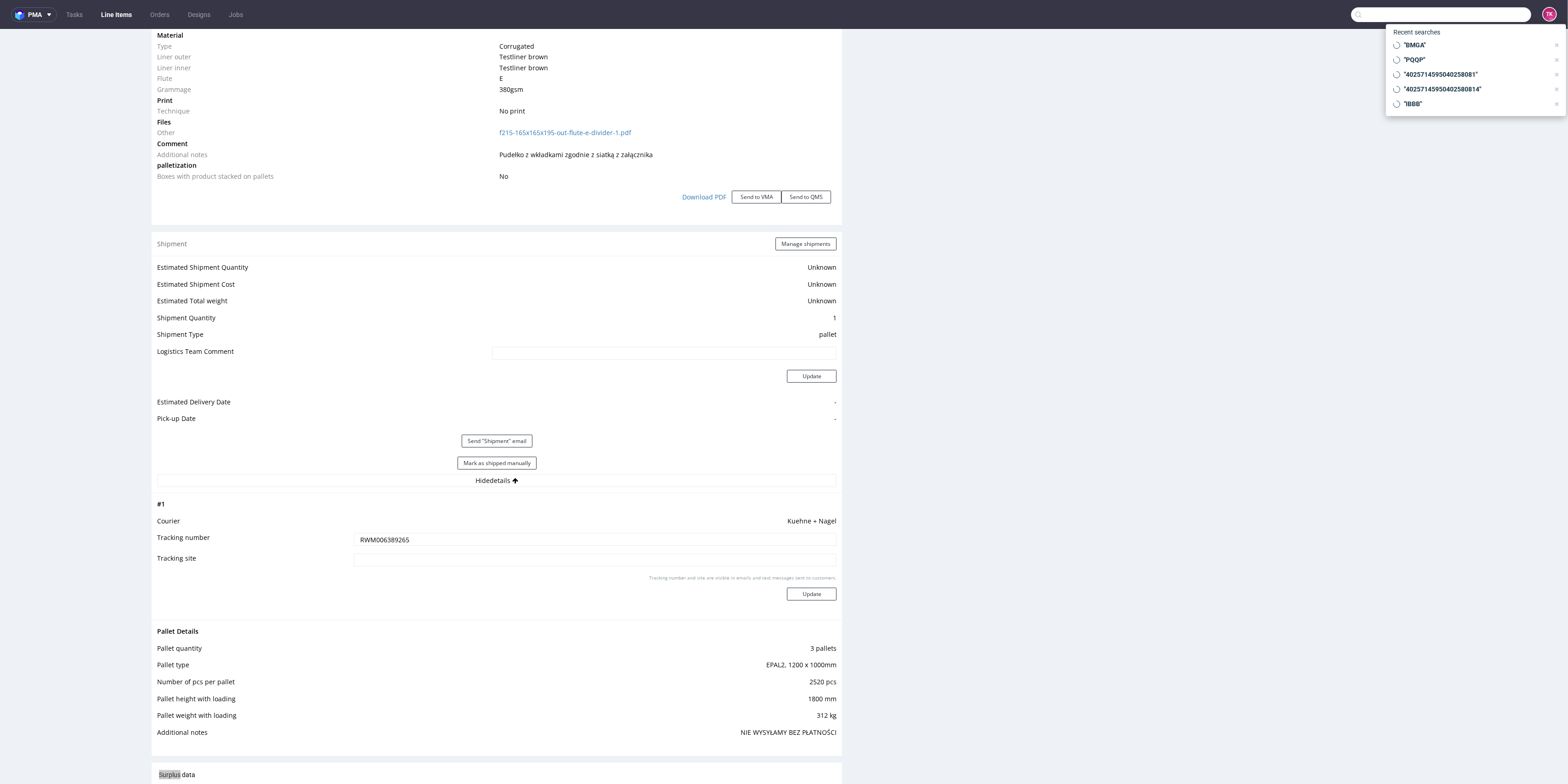
click at [1496, 10] on input "text" at bounding box center [1441, 15] width 180 height 15
type input "R973287102"
click at [1425, 40] on div "NUOW R973287102" at bounding box center [1477, 49] width 173 height 22
click at [1422, 48] on div "NUOW" at bounding box center [1417, 49] width 19 height 9
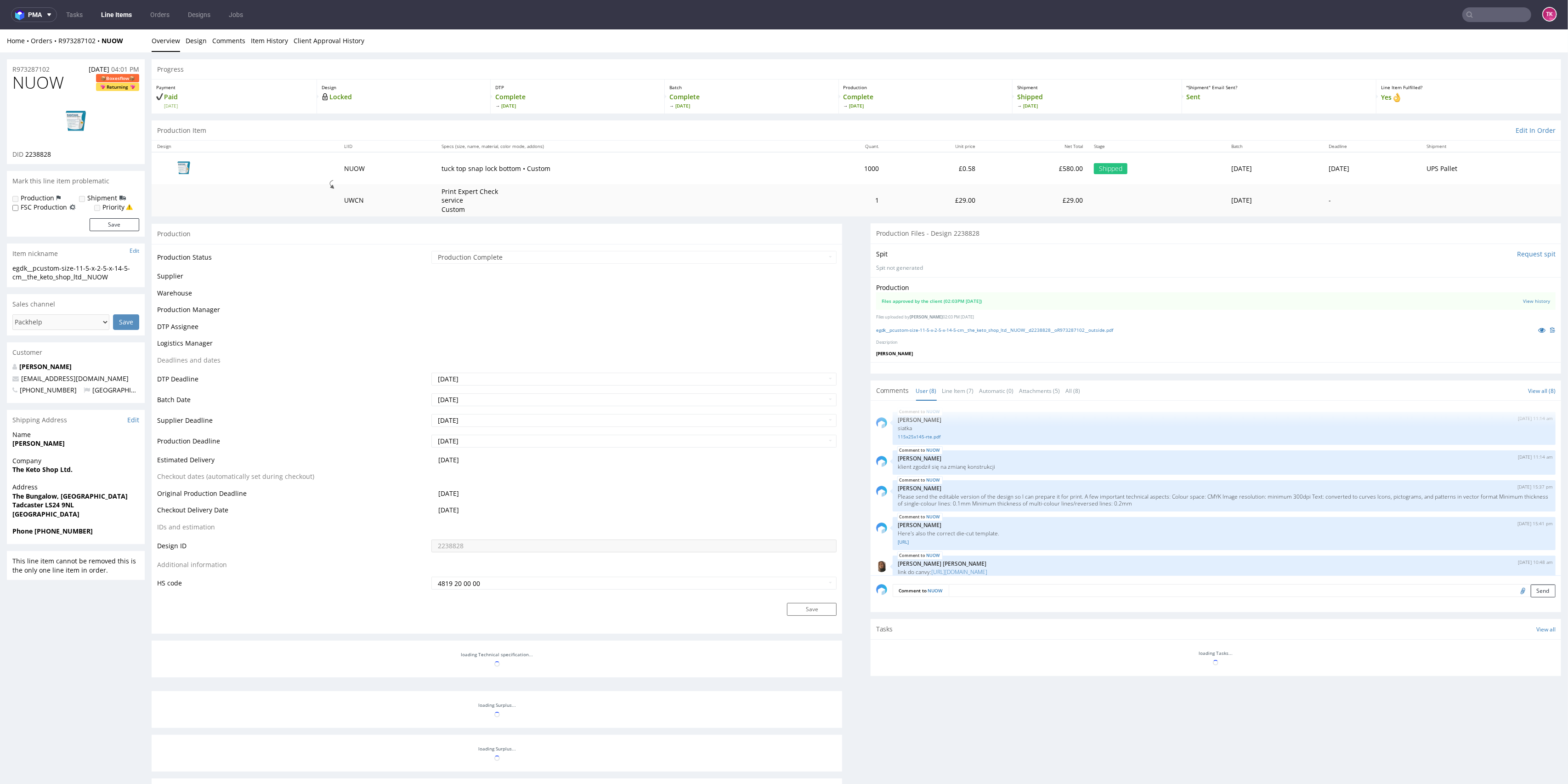
scroll to position [133, 0]
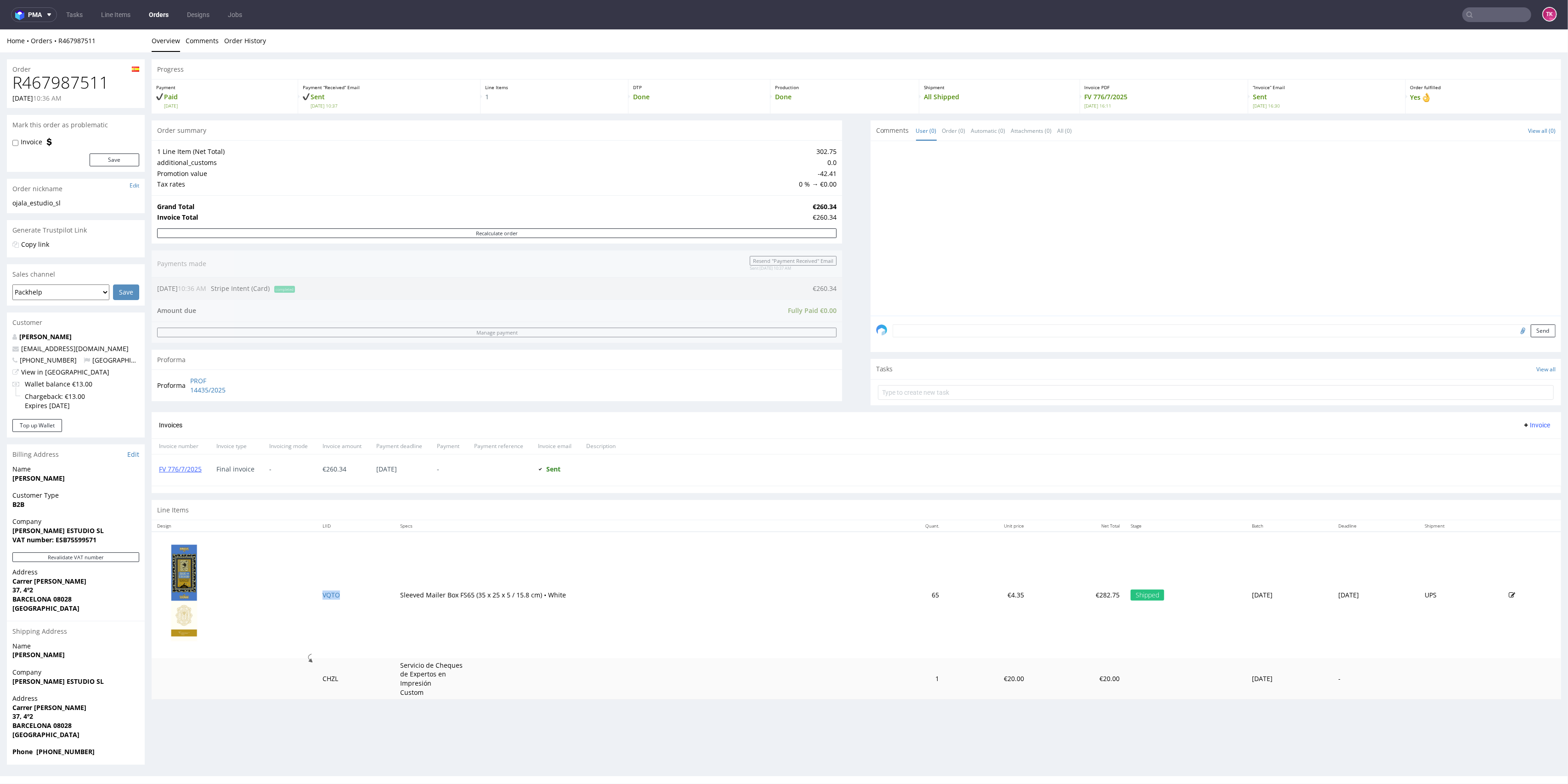
click at [324, 586] on td "VQTO" at bounding box center [356, 595] width 77 height 126
drag, startPoint x: 323, startPoint y: 586, endPoint x: 323, endPoint y: 591, distance: 5.0
click at [323, 587] on td "VQTO" at bounding box center [356, 595] width 77 height 126
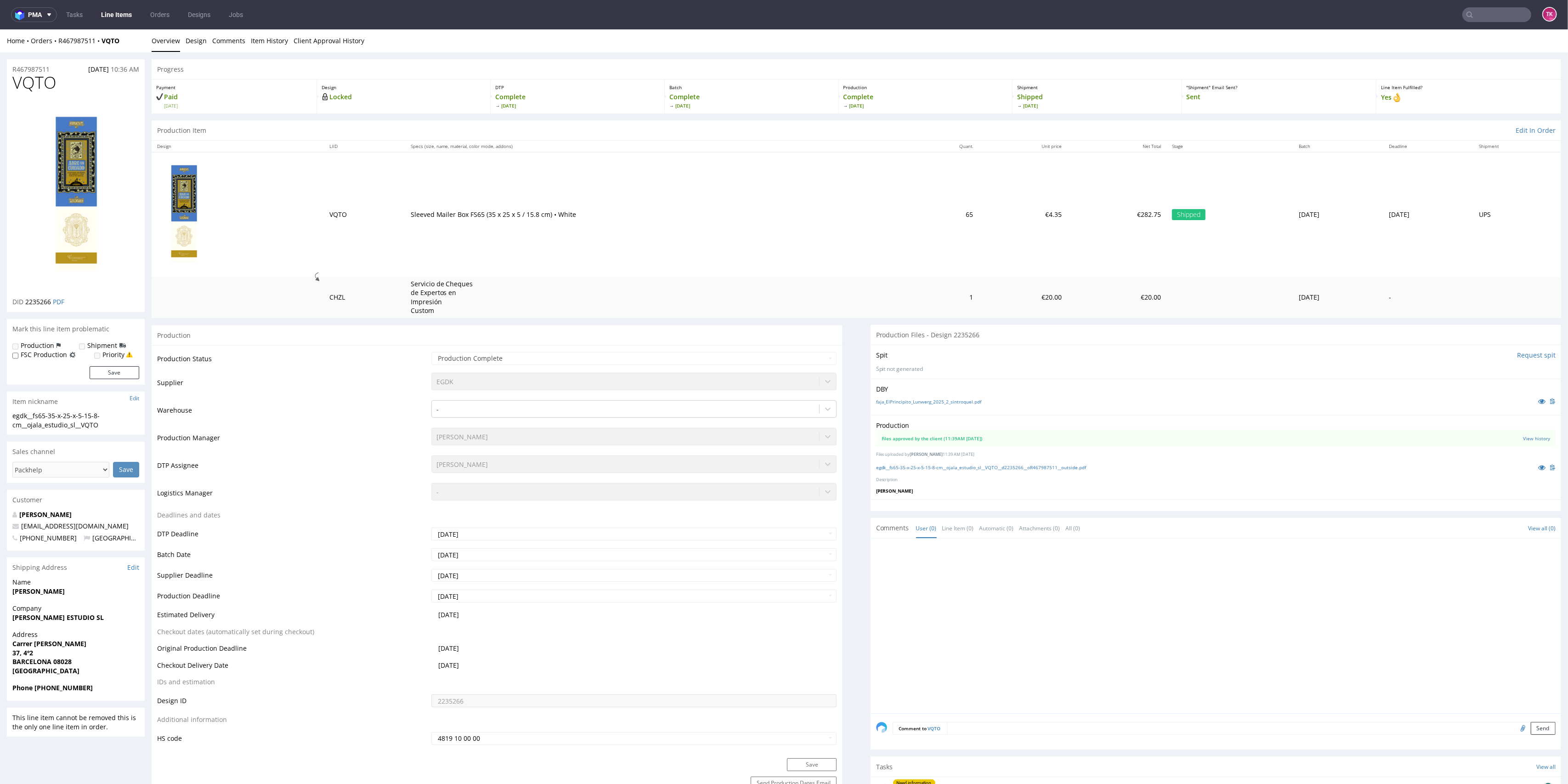
scroll to position [306, 0]
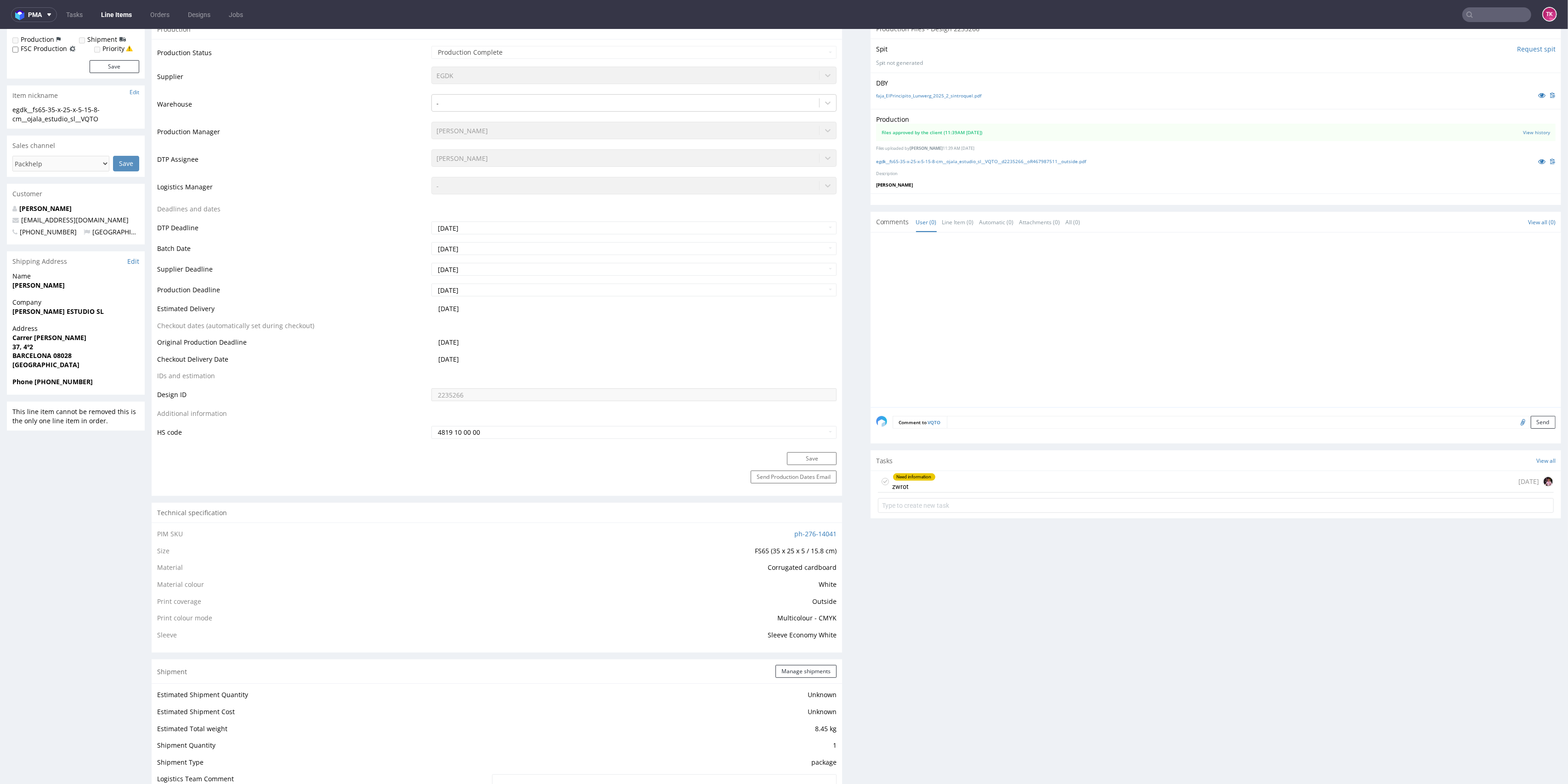
click at [968, 483] on div "Need information zwrot [DATE]" at bounding box center [1216, 482] width 676 height 21
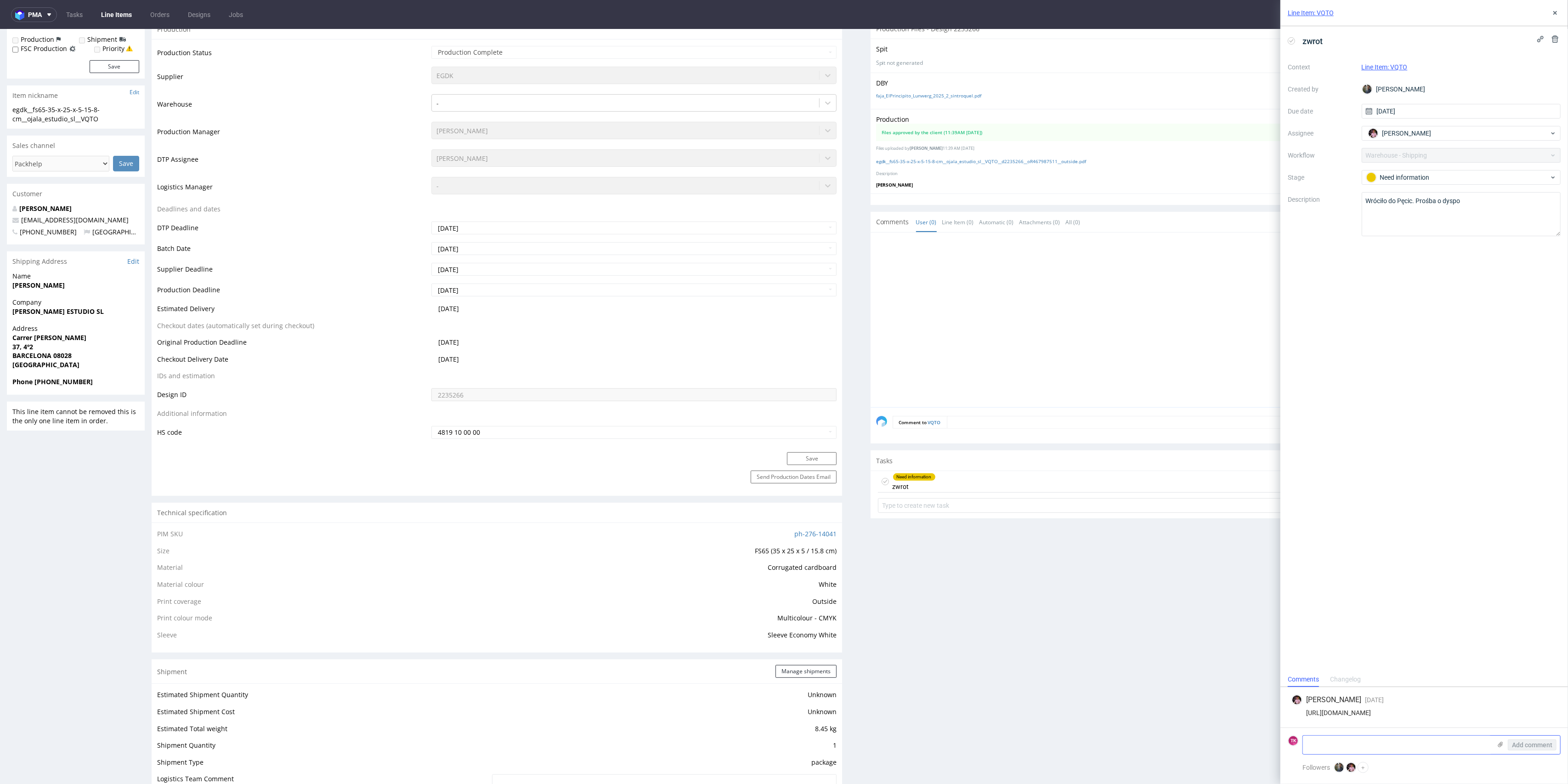
click at [1346, 736] on textarea at bounding box center [1397, 744] width 189 height 18
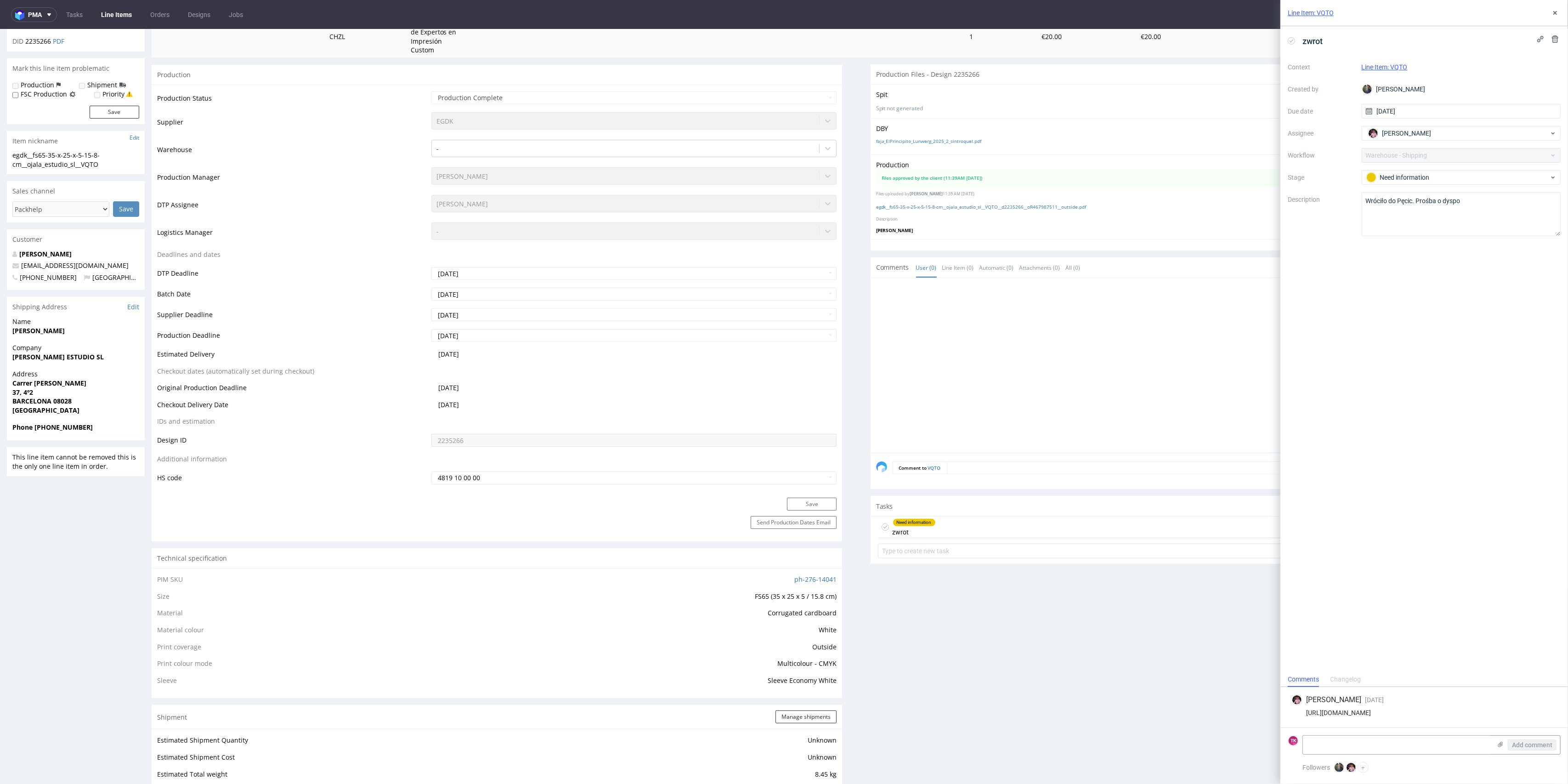
scroll to position [184, 0]
